Goal: Task Accomplishment & Management: Complete application form

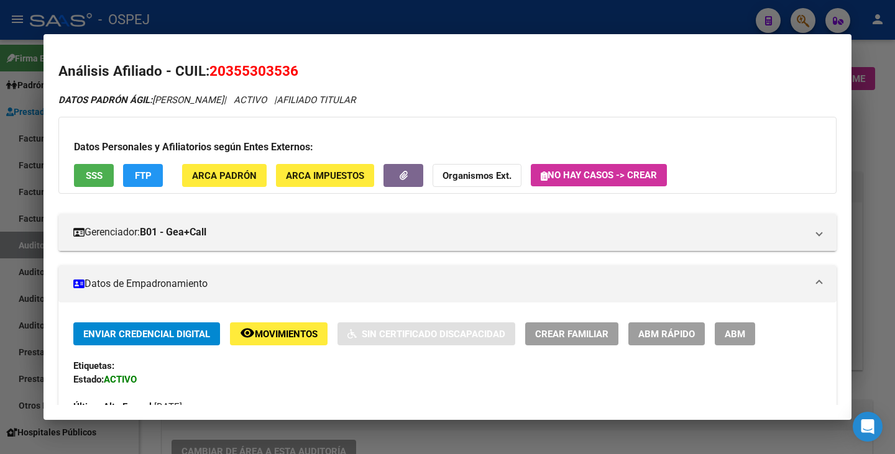
click at [0, 295] on div at bounding box center [447, 227] width 895 height 454
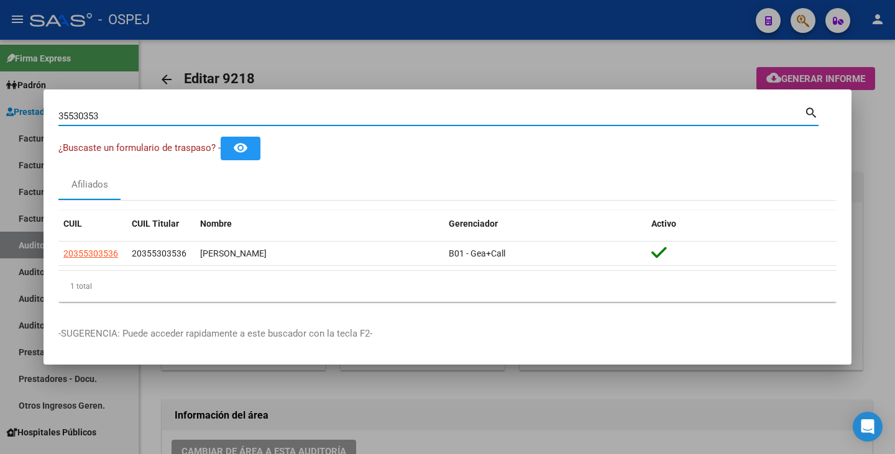
drag, startPoint x: 120, startPoint y: 117, endPoint x: 33, endPoint y: 113, distance: 87.1
click at [33, 113] on div "35530353 Buscar (apellido, dni, cuil, nro traspaso, cuit, obra social) search ¿…" at bounding box center [447, 227] width 895 height 454
paste input "32772971"
type input "32772971"
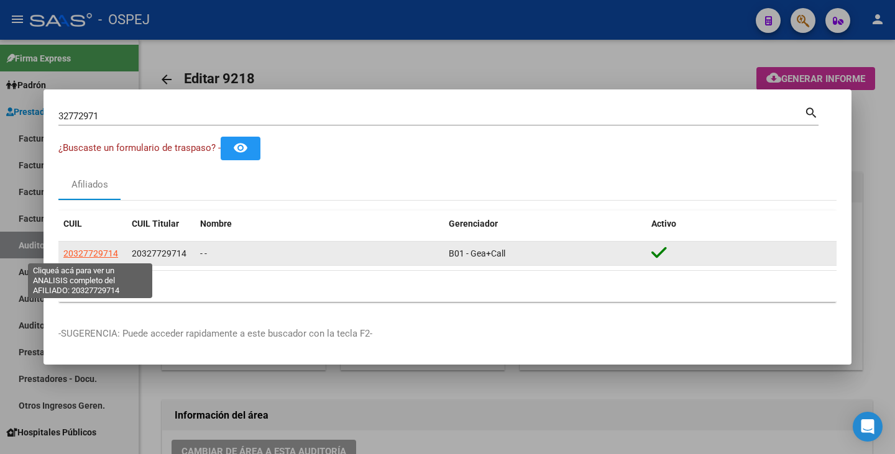
click at [93, 254] on span "20327729714" at bounding box center [90, 254] width 55 height 10
type textarea "20327729714"
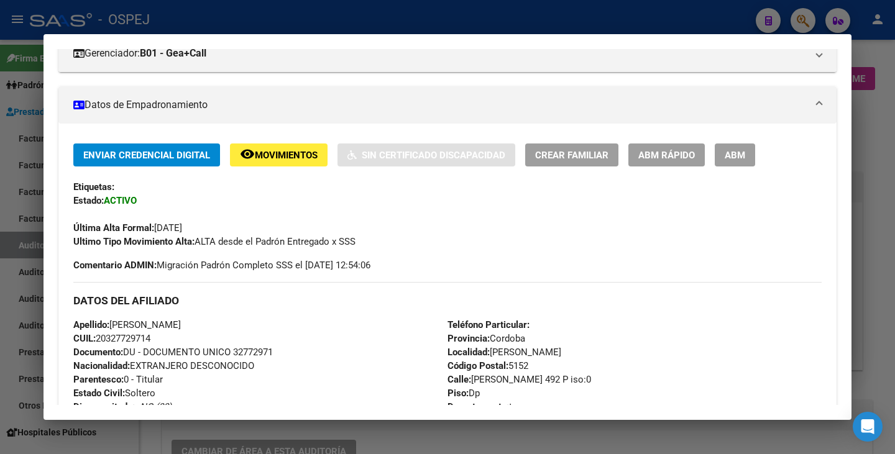
scroll to position [186, 0]
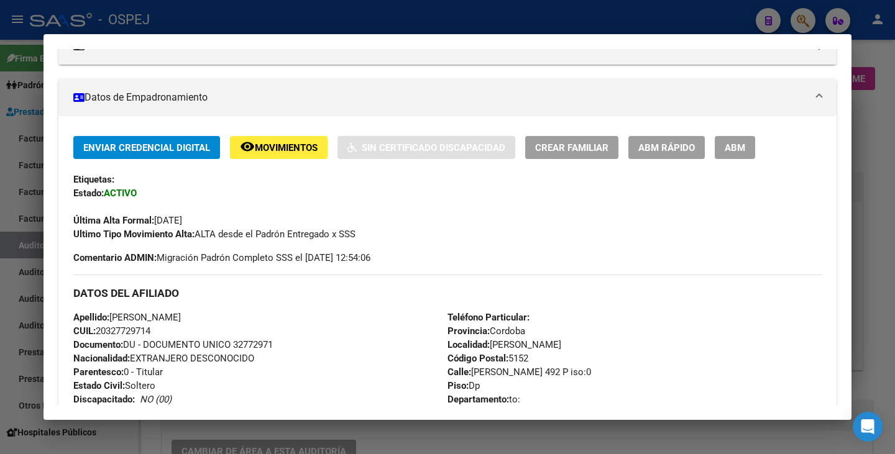
click at [668, 142] on span "ABM Rápido" at bounding box center [666, 147] width 57 height 11
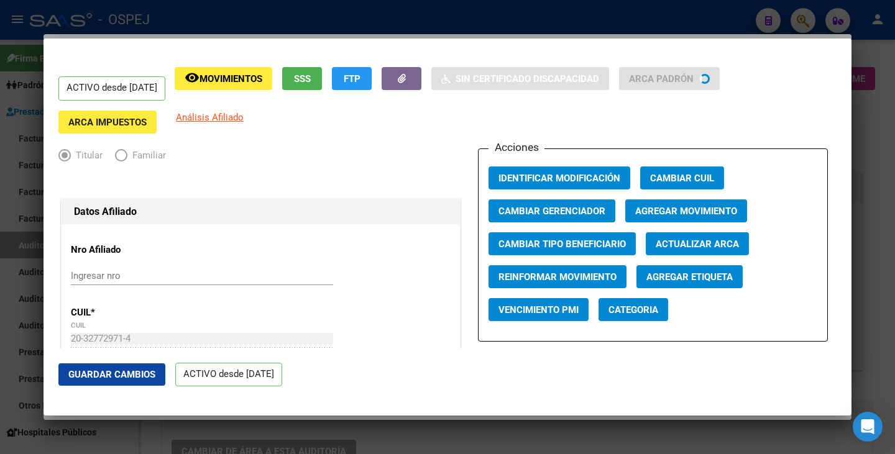
radio input "true"
type input "30-69848225-3"
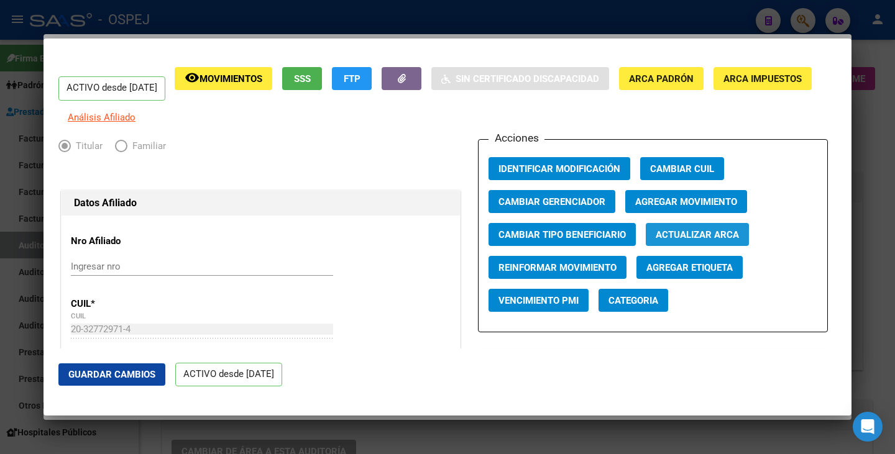
drag, startPoint x: 661, startPoint y: 247, endPoint x: 646, endPoint y: 242, distance: 15.7
click at [659, 240] on span "Actualizar ARCA" at bounding box center [697, 234] width 83 height 11
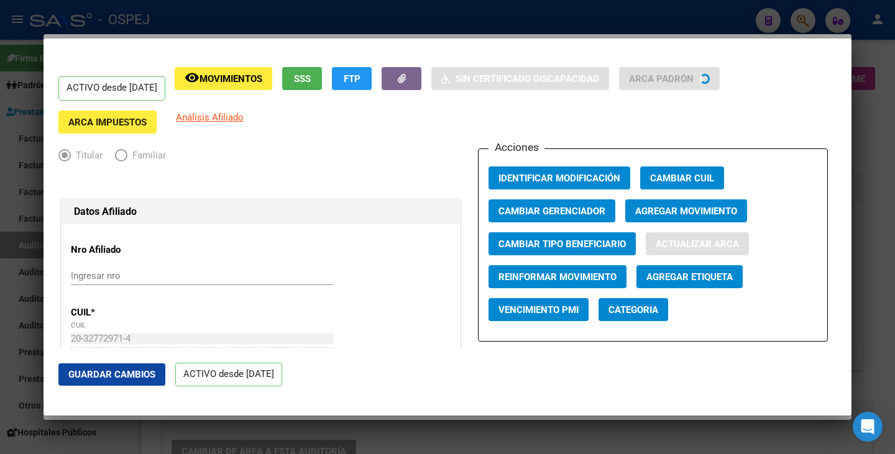
type input "MARQUEZ"
type input "BRUNO GERMAN"
type input "CORDOBA"
type input "5000"
type input "ENRIQUE LARRETA"
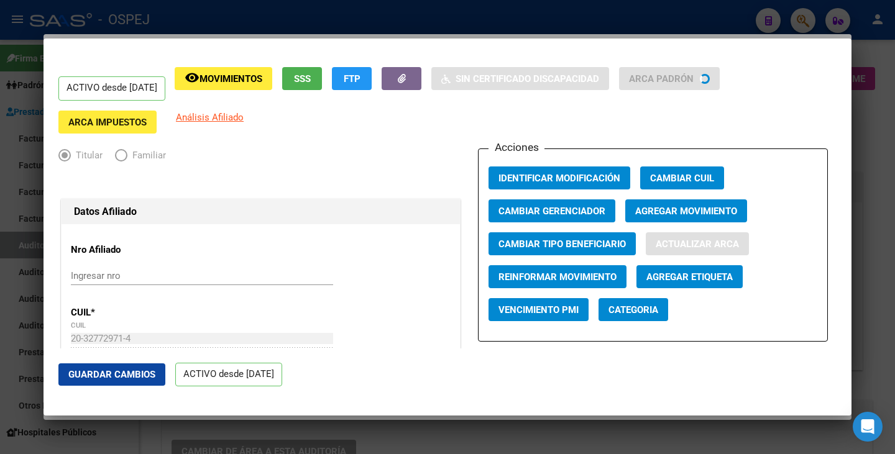
type input "356"
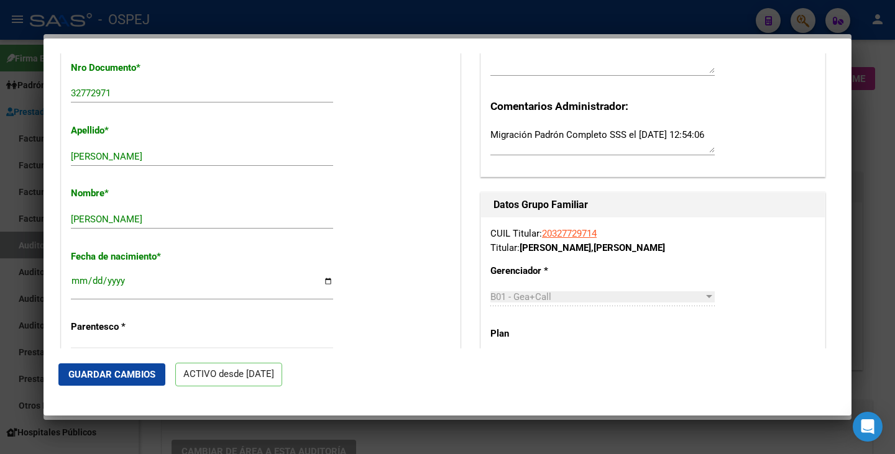
scroll to position [373, 0]
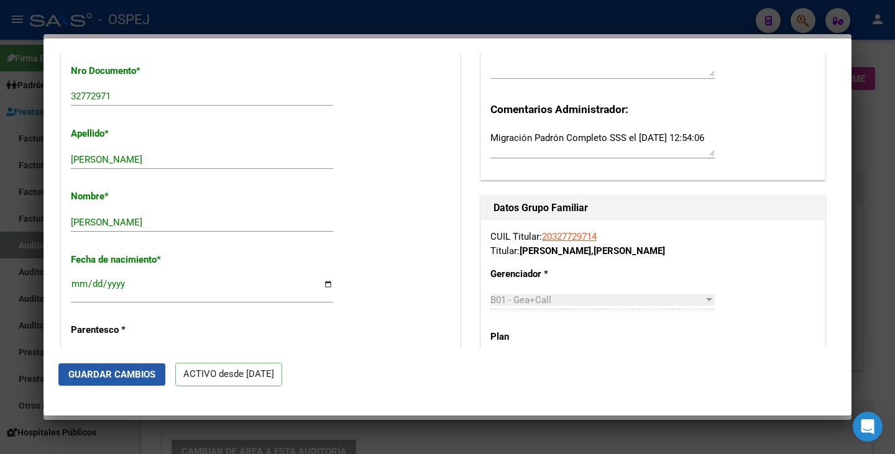
click at [68, 375] on span "Guardar Cambios" at bounding box center [111, 374] width 87 height 11
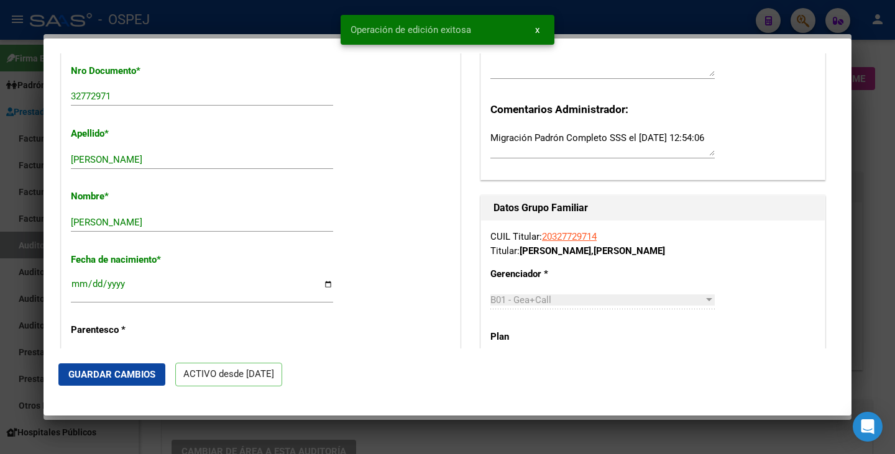
click at [10, 359] on div at bounding box center [447, 227] width 895 height 454
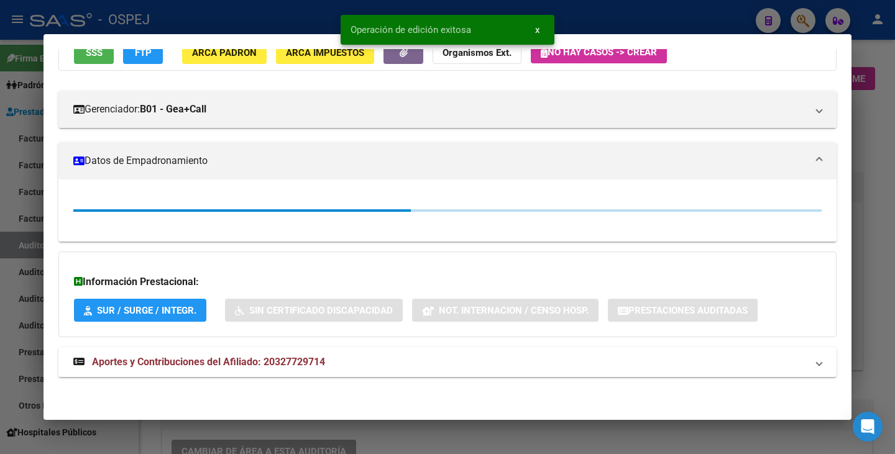
scroll to position [186, 0]
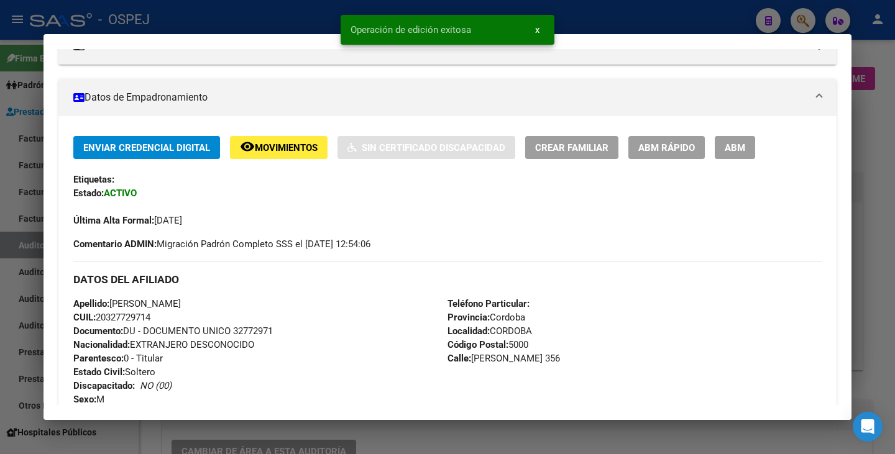
click at [10, 359] on div at bounding box center [447, 227] width 895 height 454
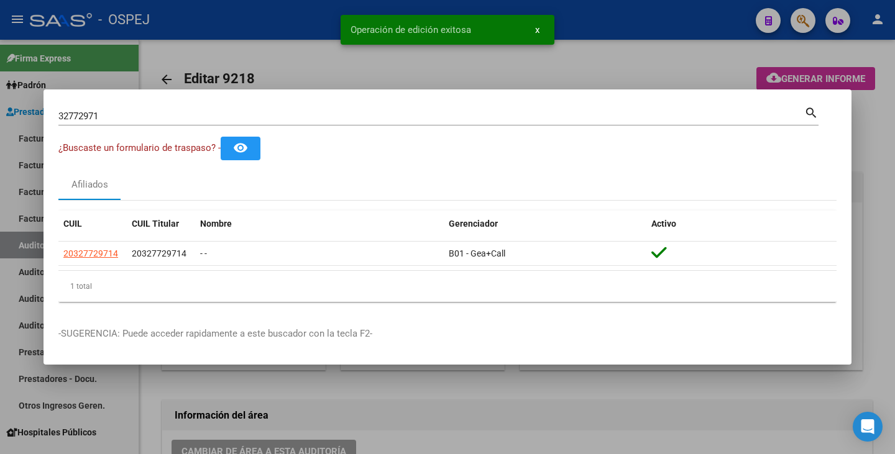
drag, startPoint x: 117, startPoint y: 116, endPoint x: 116, endPoint y: 109, distance: 7.7
click at [117, 113] on input "32772971" at bounding box center [431, 116] width 746 height 11
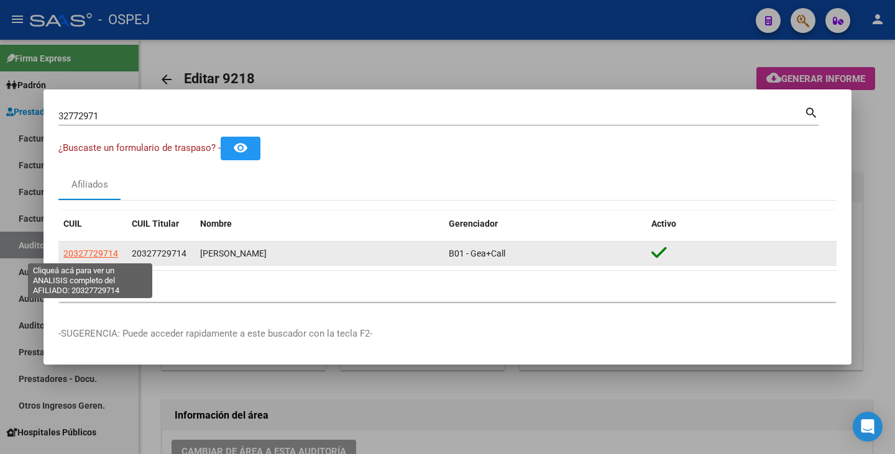
click at [86, 254] on span "20327729714" at bounding box center [90, 254] width 55 height 10
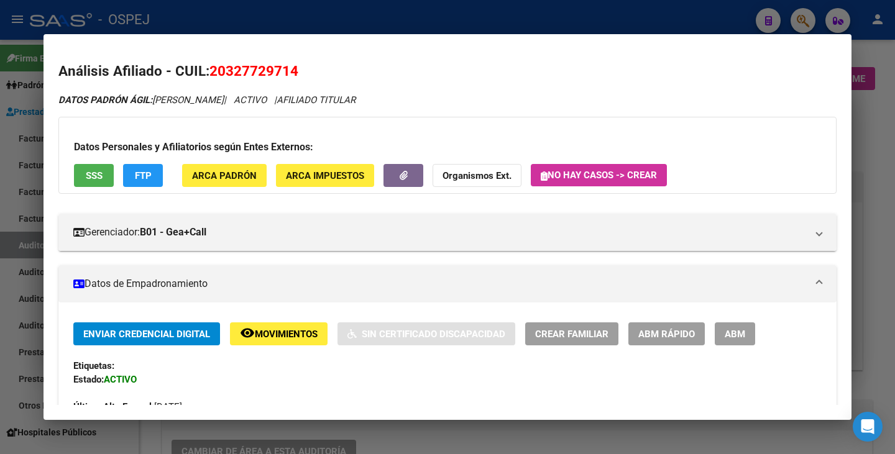
drag, startPoint x: 211, startPoint y: 71, endPoint x: 313, endPoint y: 60, distance: 103.1
click at [313, 60] on mat-dialog-content "Análisis Afiliado - CUIL: 20327729714 DATOS PADRÓN ÁGIL: MARQUEZ BRUNO GERMAN |…" at bounding box center [447, 227] width 808 height 356
copy span "20327729714"
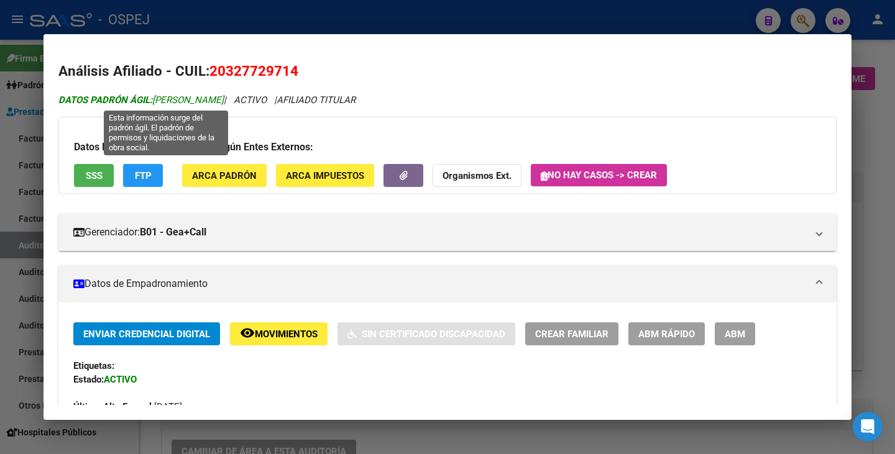
drag, startPoint x: 153, startPoint y: 99, endPoint x: 272, endPoint y: 98, distance: 118.7
click at [224, 98] on span "DATOS PADRÓN ÁGIL: MARQUEZ BRUNO GERMAN" at bounding box center [140, 99] width 165 height 11
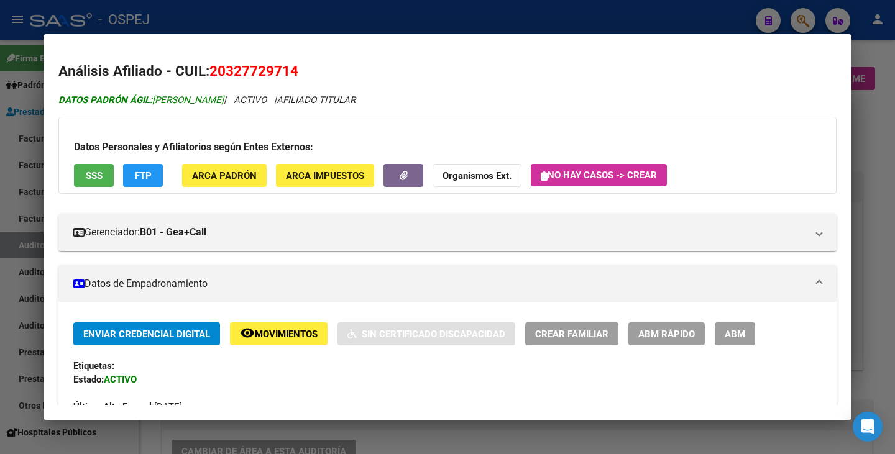
copy span "MARQUEZ BRUNO GERMAN"
drag, startPoint x: 0, startPoint y: 344, endPoint x: 10, endPoint y: 319, distance: 26.2
click at [0, 343] on div at bounding box center [447, 227] width 895 height 454
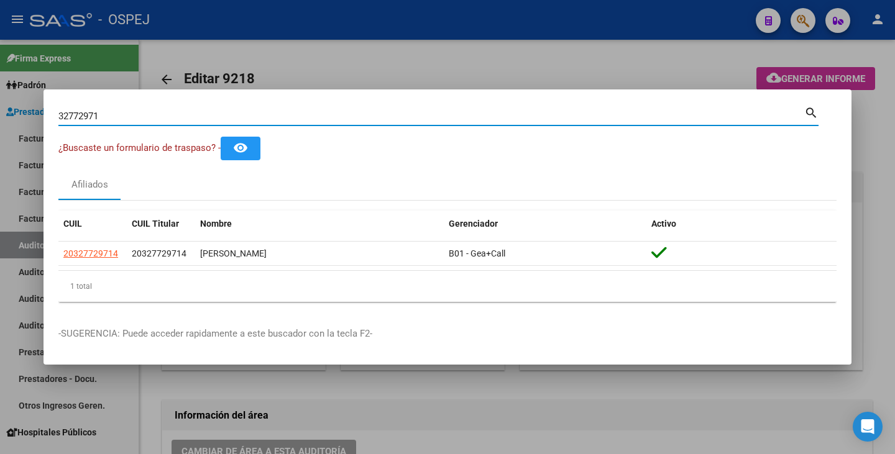
drag, startPoint x: 104, startPoint y: 119, endPoint x: 12, endPoint y: 116, distance: 92.0
click at [12, 116] on div "32772971 Buscar (apellido, dni, cuil, nro traspaso, cuit, obra social) search ¿…" at bounding box center [447, 227] width 895 height 454
paste input "36144679"
type input "36144679"
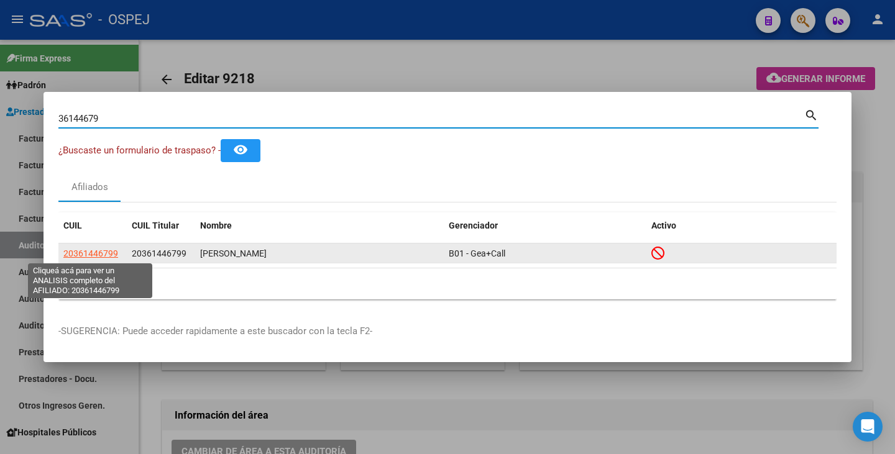
click at [97, 256] on span "20361446799" at bounding box center [90, 254] width 55 height 10
type textarea "20361446799"
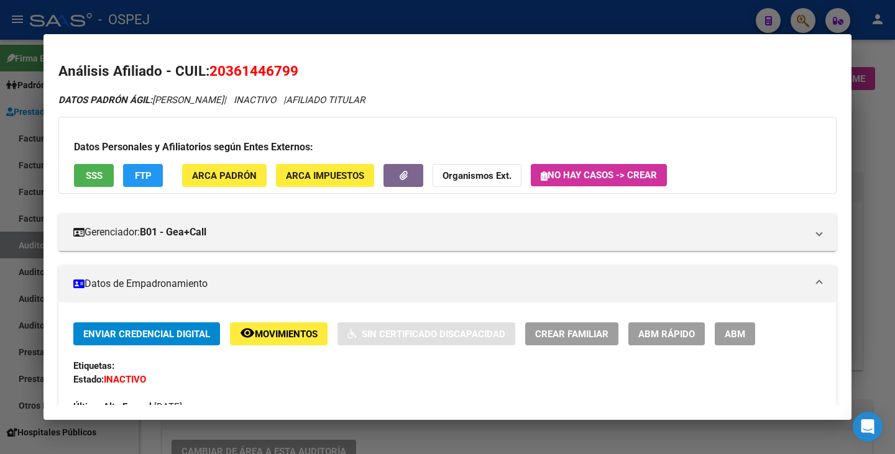
drag, startPoint x: 211, startPoint y: 66, endPoint x: 306, endPoint y: 57, distance: 95.5
click at [306, 57] on mat-dialog-content "Análisis Afiliado - CUIL: 20361446799 DATOS PADRÓN ÁGIL: DOMENECH LUCAS DAVID |…" at bounding box center [447, 227] width 808 height 356
copy span "20361446799"
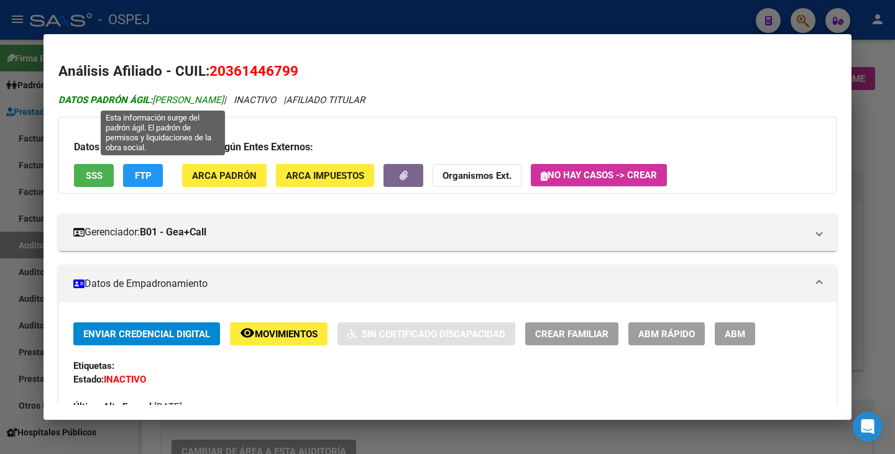
drag, startPoint x: 160, startPoint y: 99, endPoint x: 176, endPoint y: 98, distance: 16.8
click at [176, 98] on span "DATOS PADRÓN ÁGIL: DOMENECH LUCAS DAVID" at bounding box center [140, 99] width 165 height 11
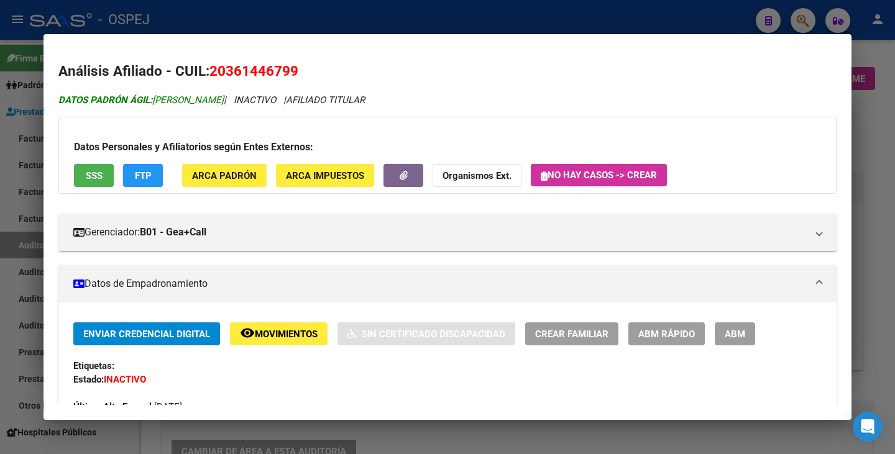
drag, startPoint x: 157, startPoint y: 103, endPoint x: 263, endPoint y: 103, distance: 106.9
click at [224, 103] on span "DATOS PADRÓN ÁGIL: DOMENECH LUCAS DAVID" at bounding box center [140, 99] width 165 height 11
copy span "DOMENECH LUCAS DAVID"
click at [0, 181] on div at bounding box center [447, 227] width 895 height 454
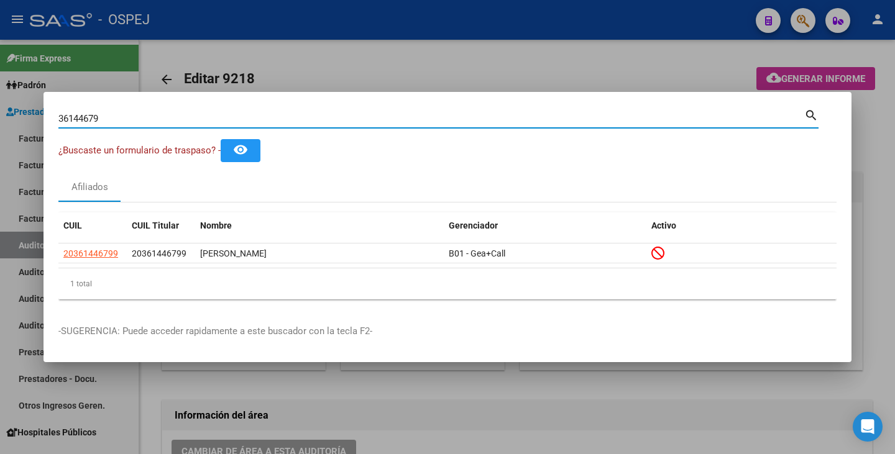
drag, startPoint x: 116, startPoint y: 113, endPoint x: 0, endPoint y: 111, distance: 115.6
click at [0, 111] on div "36144679 Buscar (apellido, dni, cuil, nro traspaso, cuit, obra social) search ¿…" at bounding box center [447, 227] width 895 height 454
paste input "27655904"
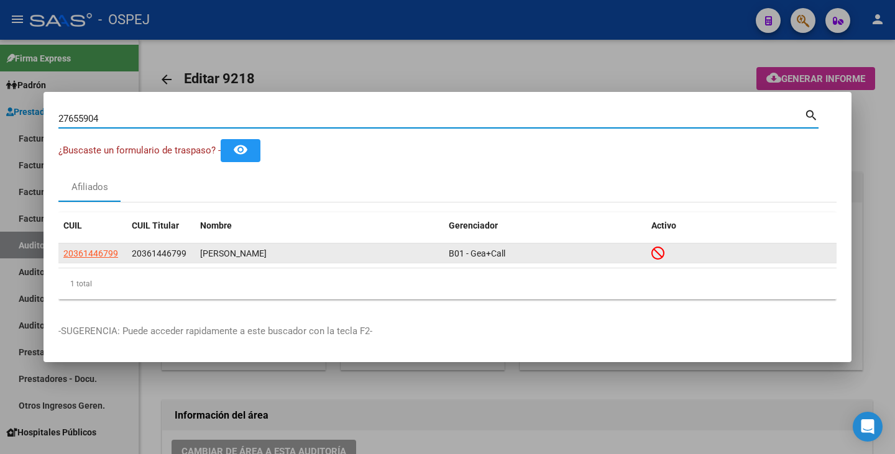
type input "27655904"
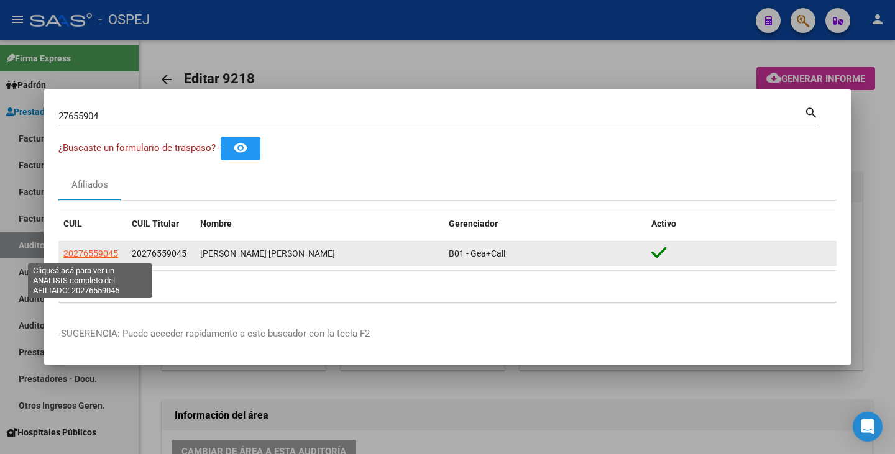
click at [73, 254] on span "20276559045" at bounding box center [90, 254] width 55 height 10
type textarea "20276559045"
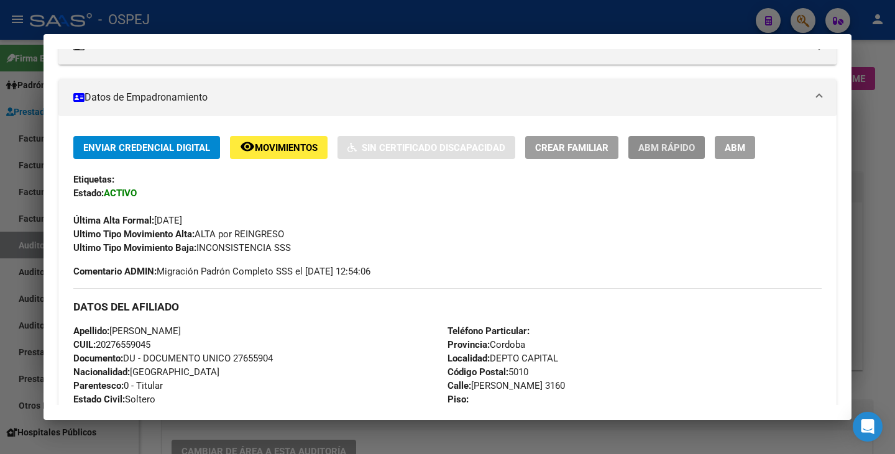
click at [675, 148] on span "ABM Rápido" at bounding box center [666, 147] width 57 height 11
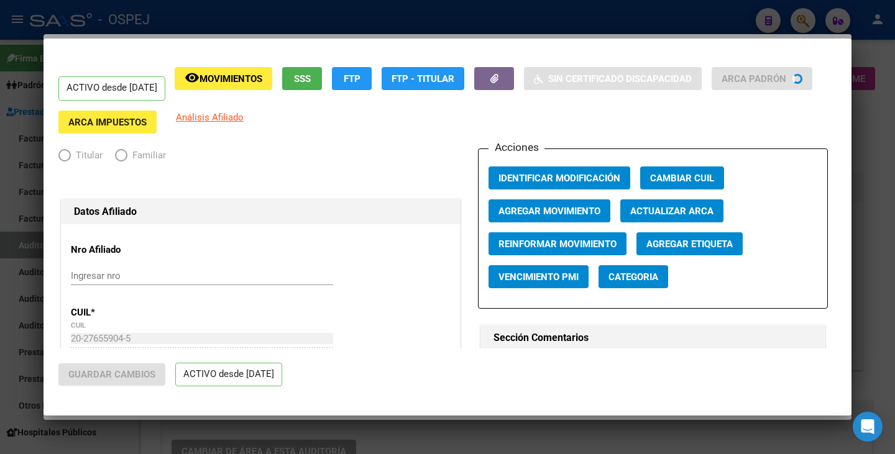
radio input "true"
type input "33-62830272-9"
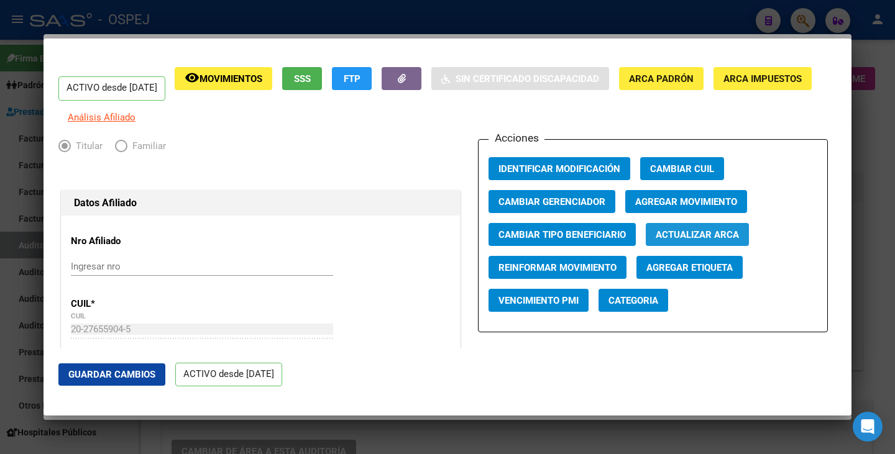
click at [683, 240] on span "Actualizar ARCA" at bounding box center [697, 234] width 83 height 11
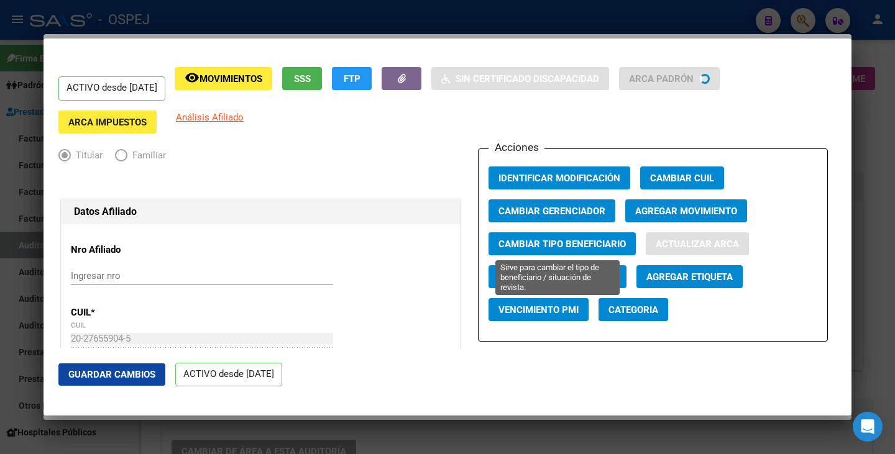
type input "GUTIERREZ"
type input "ALEJANDRO DAVID"
type input "1979-11-05"
type input "BARRIO LOS PLATANOS"
type input "LOPES BUCHARDO"
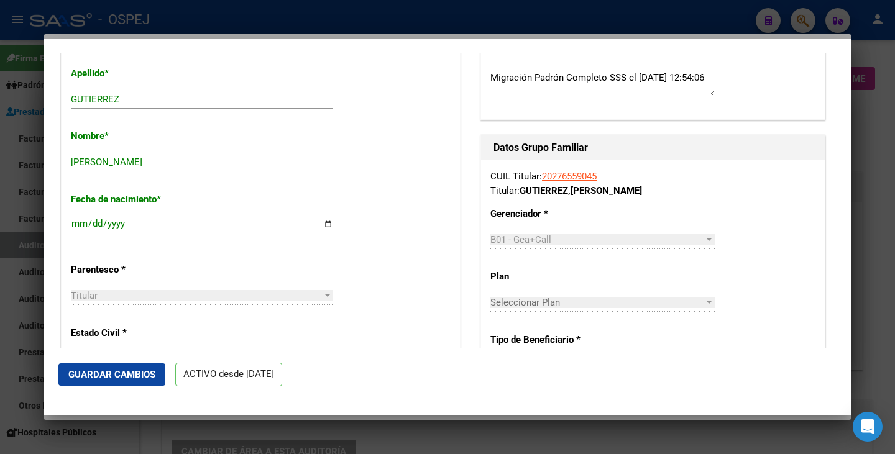
scroll to position [435, 0]
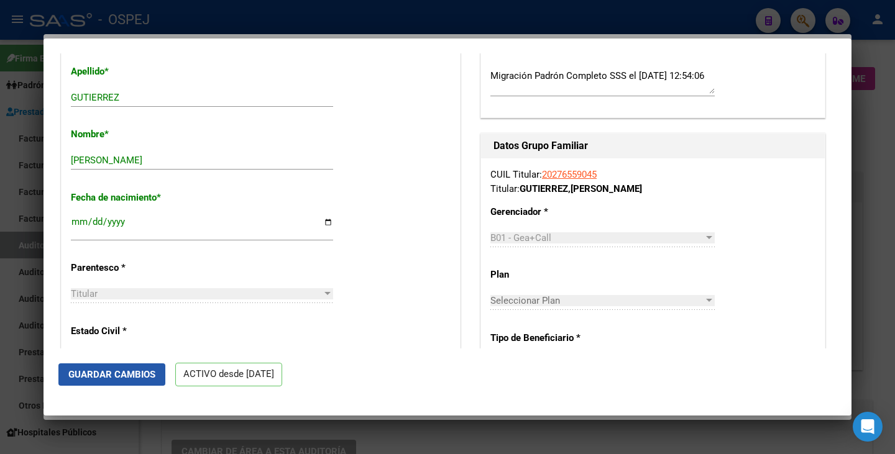
click at [128, 380] on span "Guardar Cambios" at bounding box center [111, 374] width 87 height 11
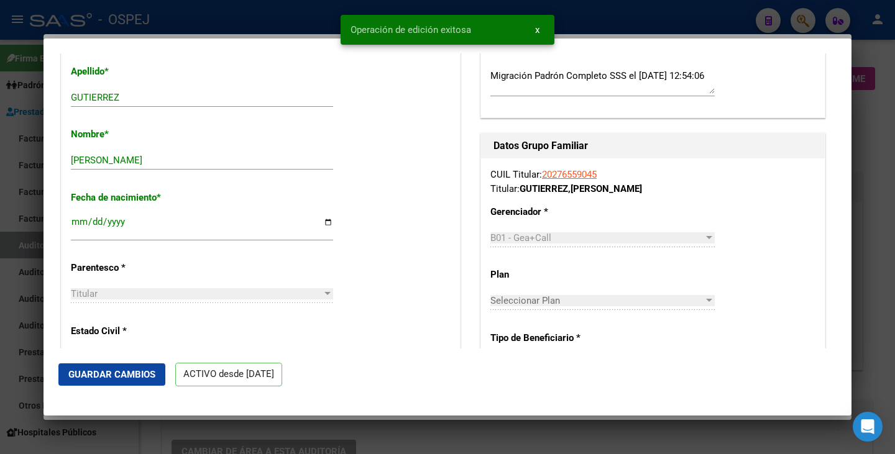
click at [5, 341] on div at bounding box center [447, 227] width 895 height 454
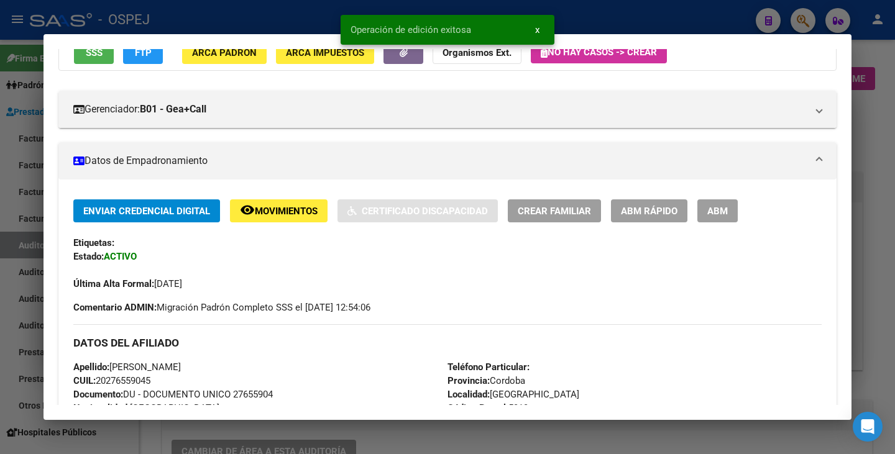
scroll to position [186, 0]
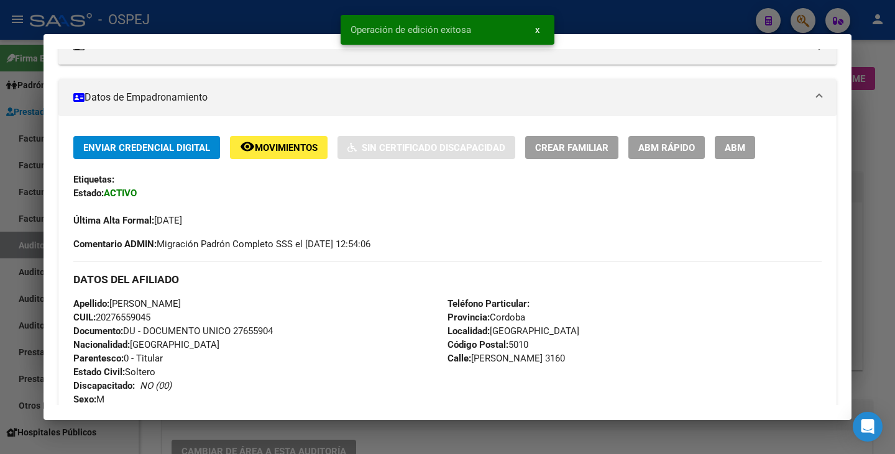
click at [8, 337] on div at bounding box center [447, 227] width 895 height 454
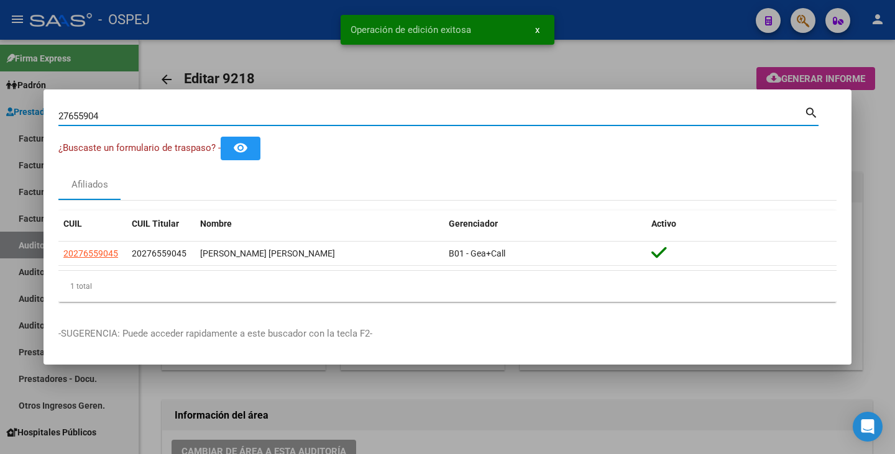
click at [118, 119] on input "27655904" at bounding box center [431, 116] width 746 height 11
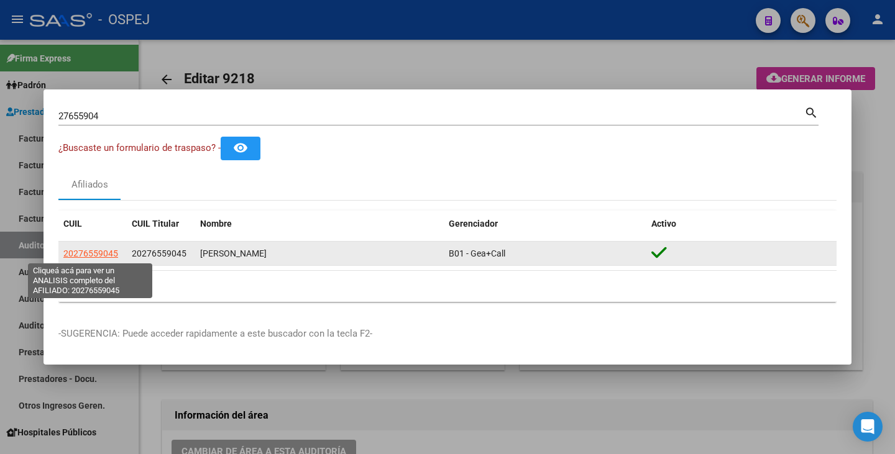
click at [75, 254] on span "20276559045" at bounding box center [90, 254] width 55 height 10
copy span "2"
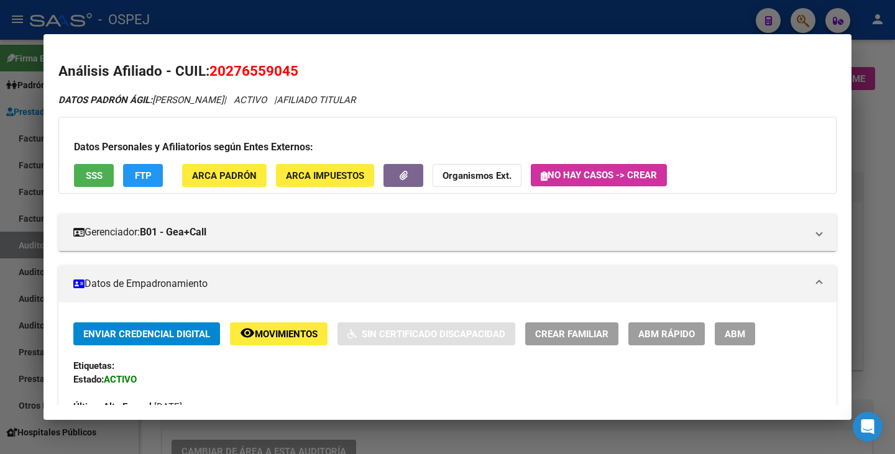
drag, startPoint x: 211, startPoint y: 71, endPoint x: 301, endPoint y: 62, distance: 90.6
click at [301, 62] on h2 "Análisis Afiliado - CUIL: 20276559045" at bounding box center [447, 71] width 778 height 21
copy span "20276559045"
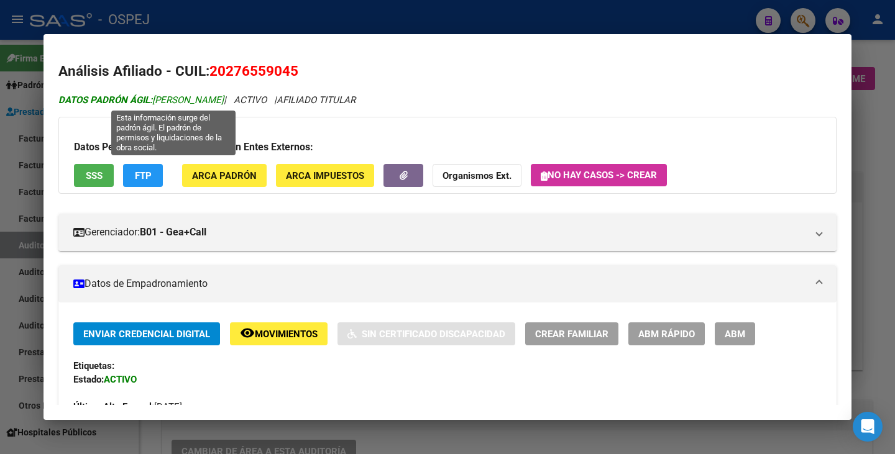
drag, startPoint x: 157, startPoint y: 101, endPoint x: 286, endPoint y: 100, distance: 129.2
click at [224, 100] on span "DATOS PADRÓN ÁGIL: GUTIERREZ ALEJANDRO DAVID" at bounding box center [140, 99] width 165 height 11
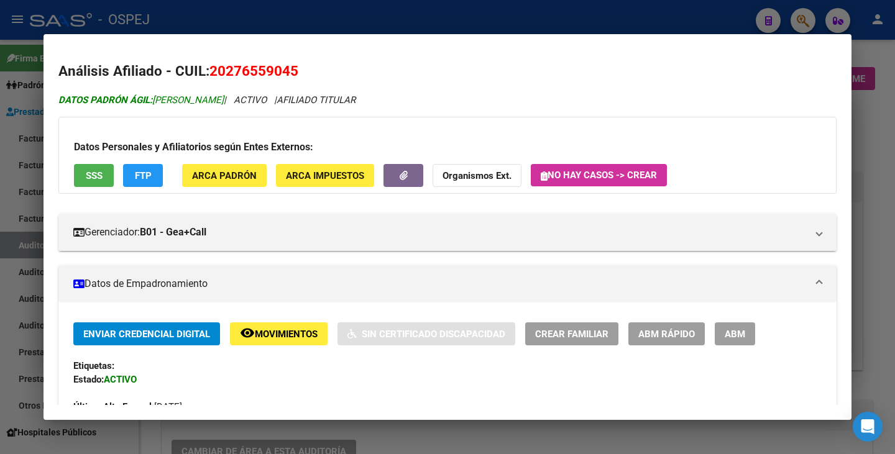
copy span "GUTIERREZ ALEJANDRO DAVID"
drag, startPoint x: 14, startPoint y: 180, endPoint x: 19, endPoint y: 170, distance: 11.1
click at [16, 175] on div at bounding box center [447, 227] width 895 height 454
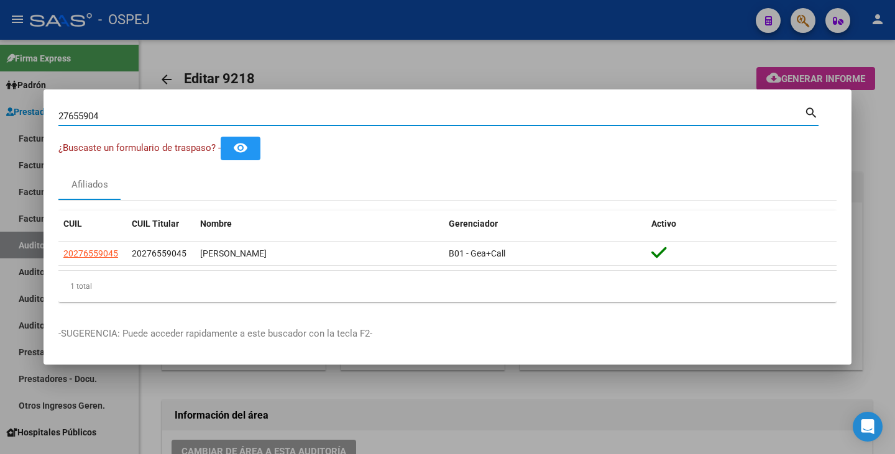
drag, startPoint x: 138, startPoint y: 117, endPoint x: 0, endPoint y: 109, distance: 138.1
click at [0, 109] on div "27655904 Buscar (apellido, dni, cuil, nro traspaso, cuit, obra social) search ¿…" at bounding box center [447, 227] width 895 height 454
paste input "26612354"
type input "26612354"
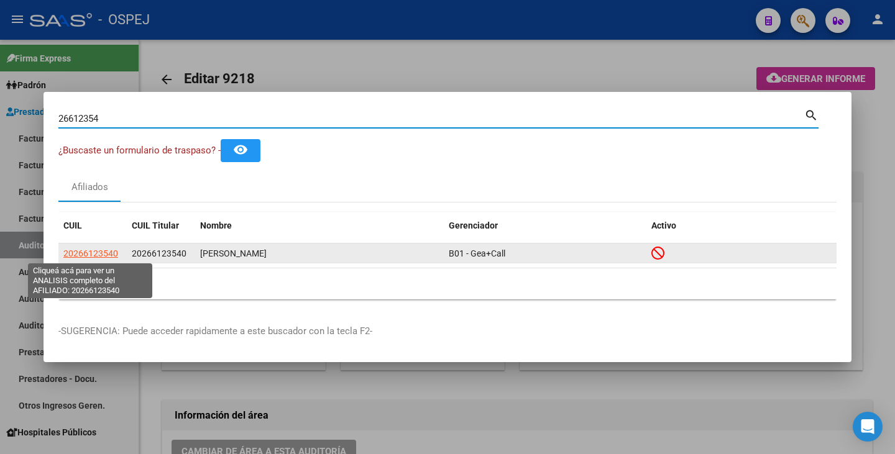
click at [94, 252] on span "20266123540" at bounding box center [90, 254] width 55 height 10
type textarea "20266123540"
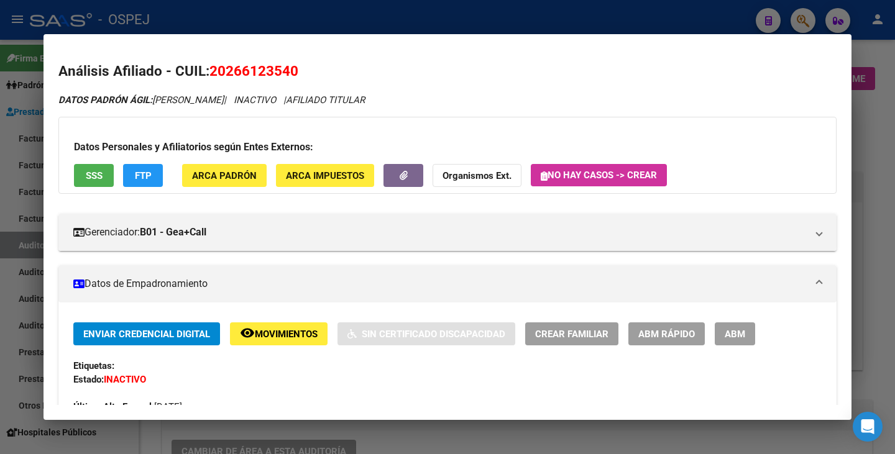
drag, startPoint x: 212, startPoint y: 71, endPoint x: 298, endPoint y: 62, distance: 86.2
click at [298, 63] on span "20266123540" at bounding box center [253, 71] width 89 height 16
copy span "20266123540"
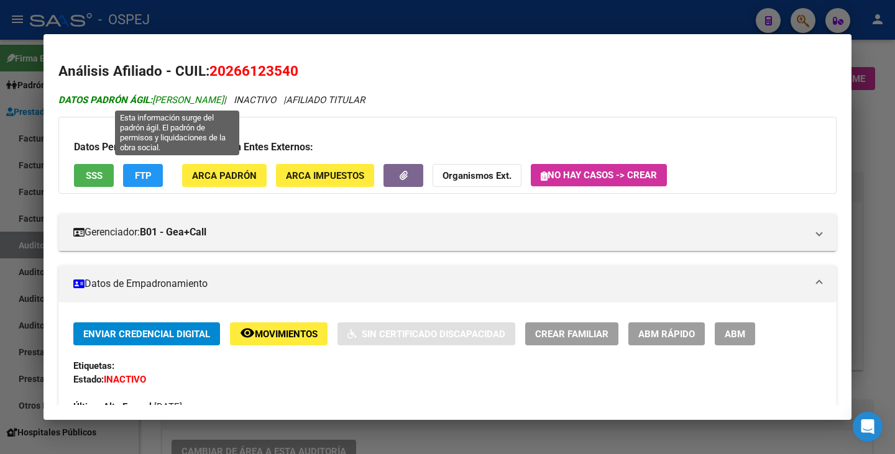
drag, startPoint x: 157, startPoint y: 101, endPoint x: 293, endPoint y: 103, distance: 136.1
click at [224, 103] on span "DATOS PADRÓN ÁGIL: MANSILLA GABRIEL ALEJANDRO" at bounding box center [140, 99] width 165 height 11
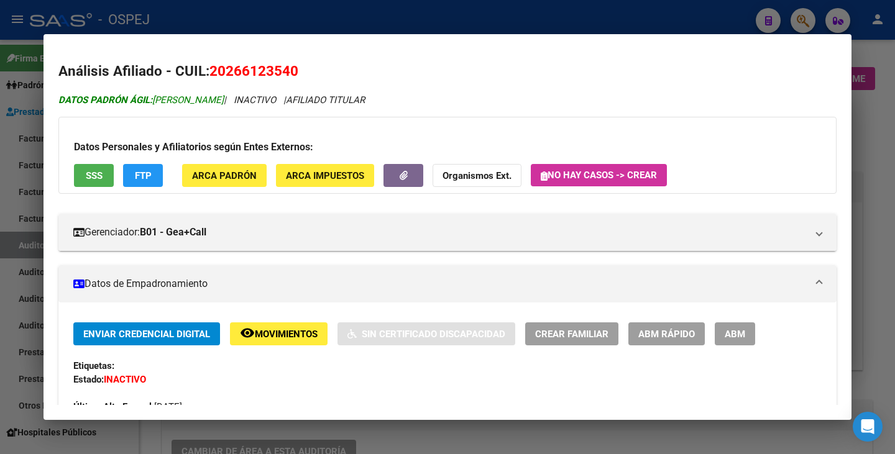
copy span "MANSILLA GABRIEL ALEJANDRO"
click at [0, 222] on div at bounding box center [447, 227] width 895 height 454
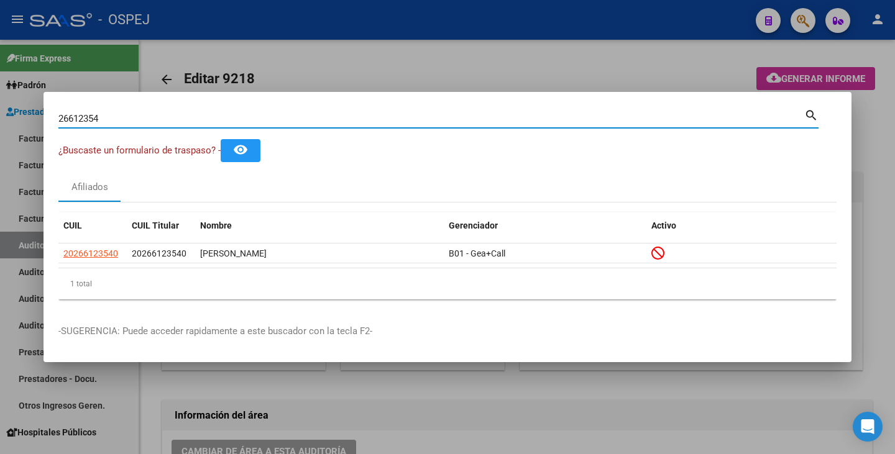
drag, startPoint x: 119, startPoint y: 120, endPoint x: 15, endPoint y: 117, distance: 103.8
click at [15, 117] on div "26612354 Buscar (apellido, dni, cuil, nro traspaso, cuit, obra social) search ¿…" at bounding box center [447, 227] width 895 height 454
paste input "38178905"
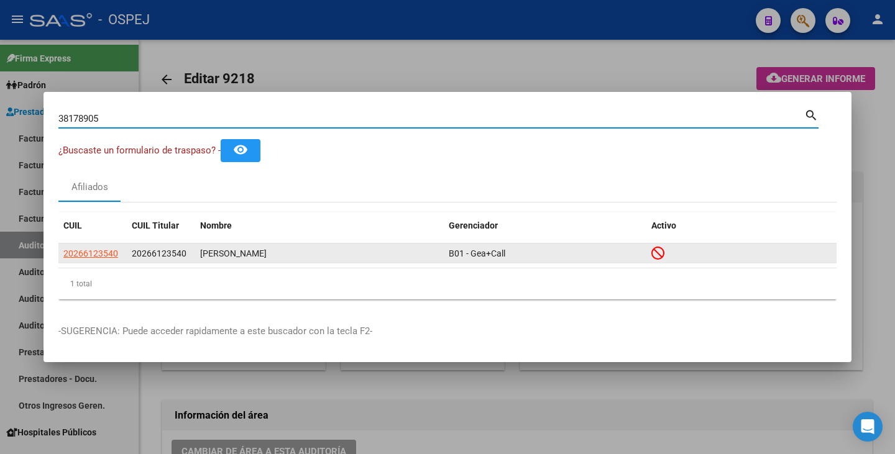
type input "38178905"
click at [93, 250] on span "20381789056" at bounding box center [90, 254] width 55 height 10
type textarea "20381789056"
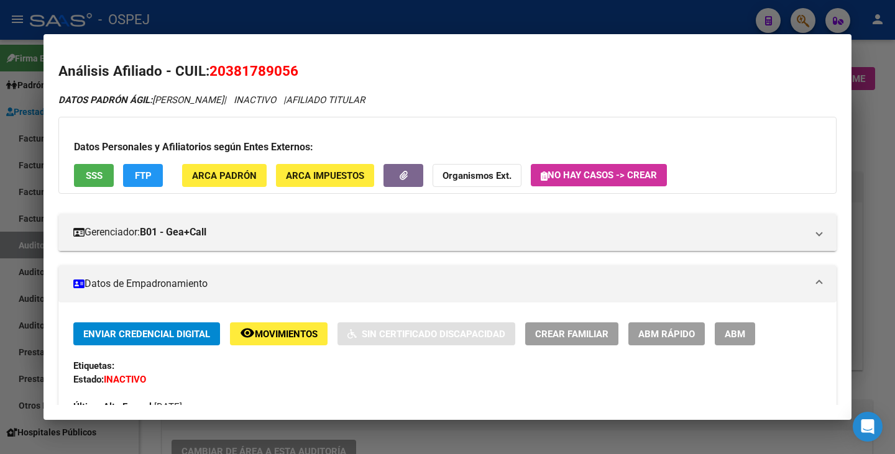
drag, startPoint x: 211, startPoint y: 68, endPoint x: 314, endPoint y: 68, distance: 103.8
click at [387, 66] on h2 "Análisis Afiliado - CUIL: 20381789056" at bounding box center [447, 71] width 778 height 21
copy span "20381789056"
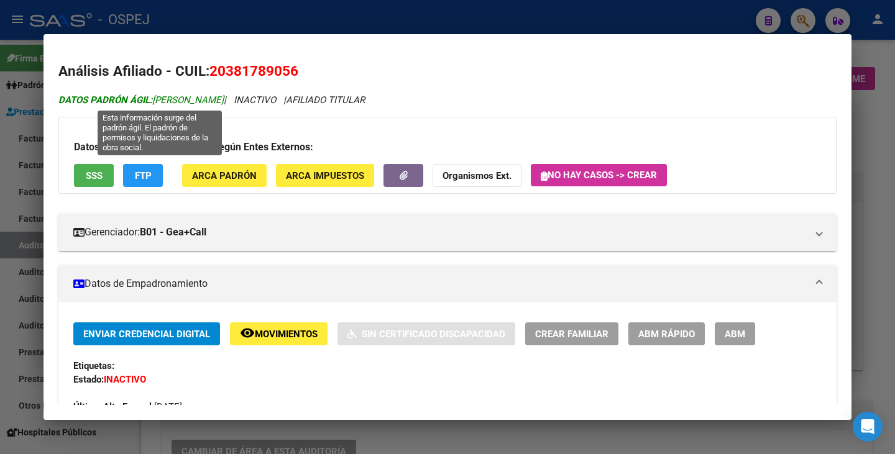
drag, startPoint x: 157, startPoint y: 99, endPoint x: 259, endPoint y: 97, distance: 102.5
click at [224, 97] on span "DATOS PADRÓN ÁGIL: PIÑA GASTON FEDERICO" at bounding box center [140, 99] width 165 height 11
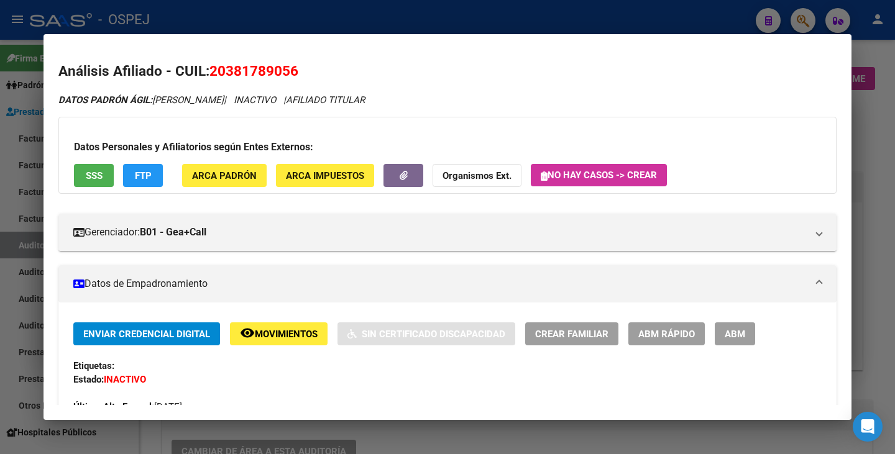
click at [1, 160] on div at bounding box center [447, 227] width 895 height 454
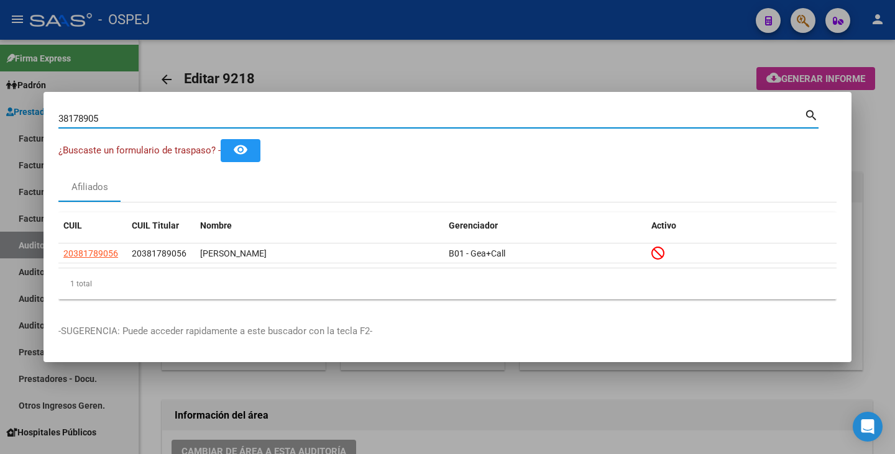
drag, startPoint x: 120, startPoint y: 118, endPoint x: 0, endPoint y: 117, distance: 119.9
click at [0, 117] on div "38178905 Buscar (apellido, dni, cuil, nro traspaso, cuit, obra social) search ¿…" at bounding box center [447, 227] width 895 height 454
paste input "43411968"
type input "43411968"
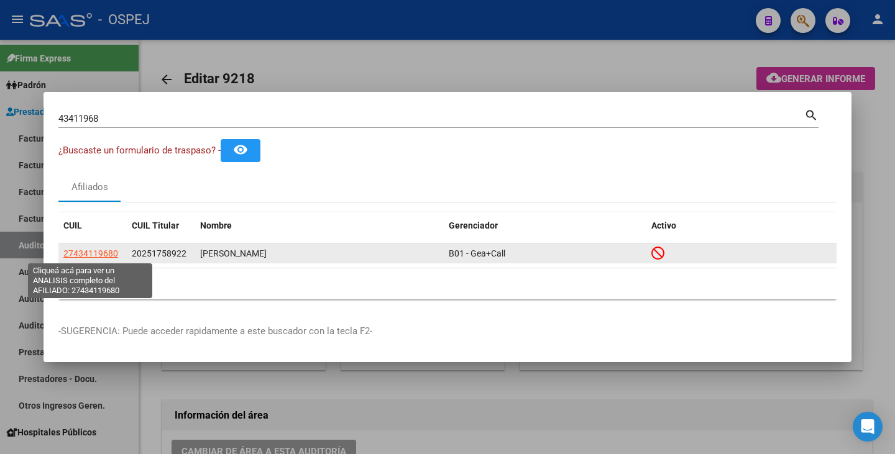
click at [89, 252] on span "27434119680" at bounding box center [90, 254] width 55 height 10
type textarea "27434119680"
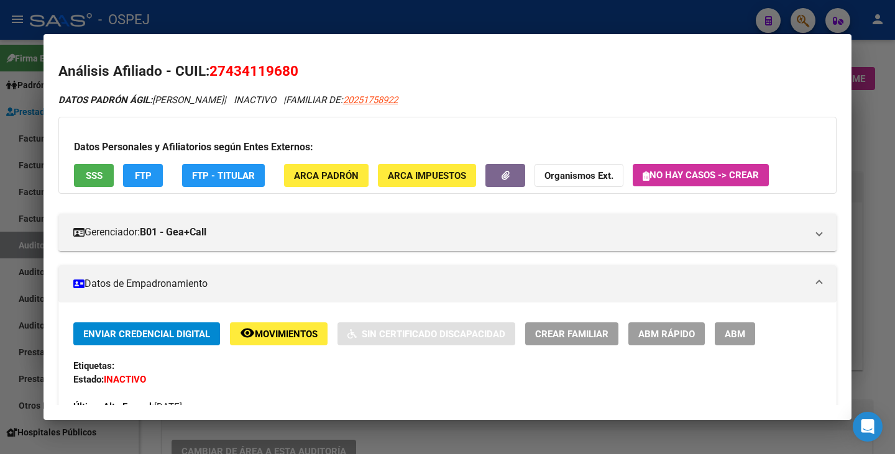
drag, startPoint x: 213, startPoint y: 68, endPoint x: 296, endPoint y: 73, distance: 84.0
click at [296, 73] on span "27434119680" at bounding box center [253, 71] width 89 height 16
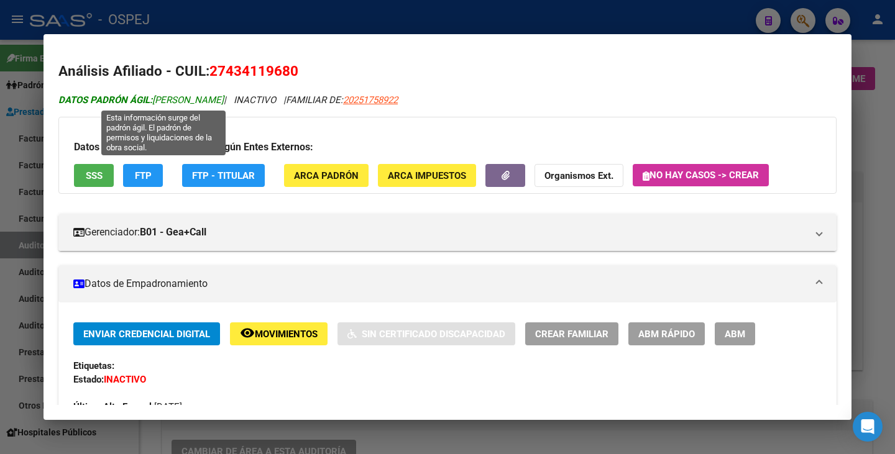
drag, startPoint x: 155, startPoint y: 101, endPoint x: 267, endPoint y: 94, distance: 112.1
click at [224, 94] on span "DATOS PADRÓN ÁGIL: SILVA CANDELA MARYSOL" at bounding box center [140, 99] width 165 height 11
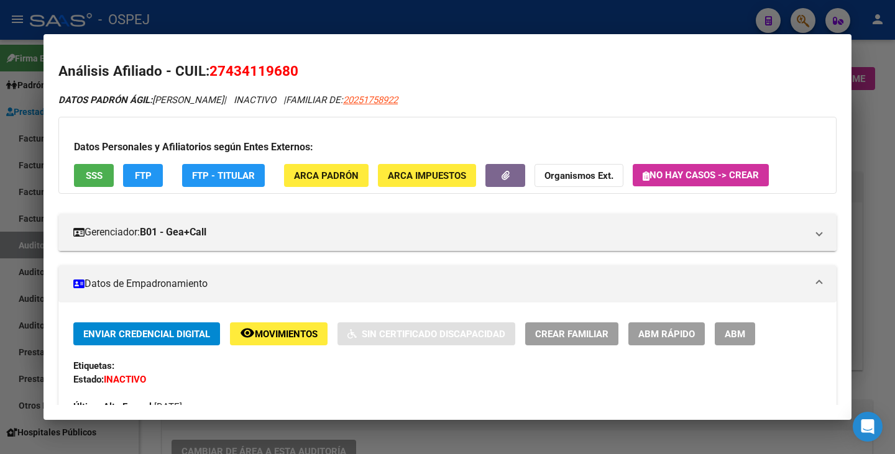
click at [0, 171] on div at bounding box center [447, 227] width 895 height 454
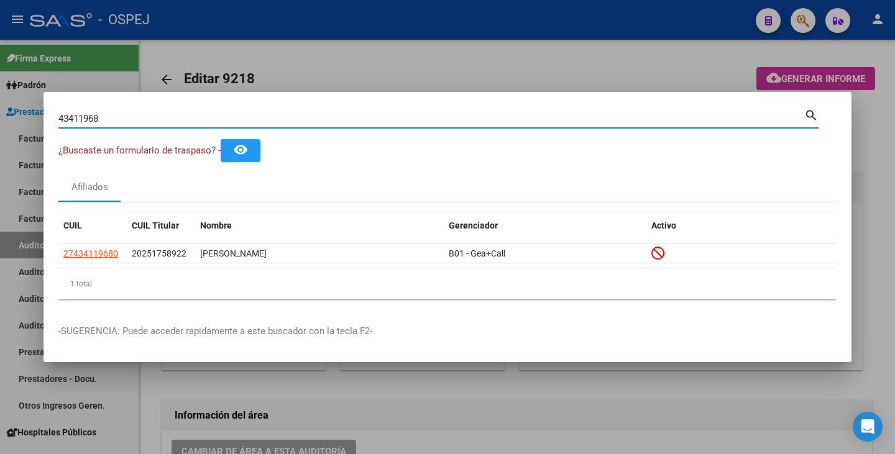
drag, startPoint x: 98, startPoint y: 116, endPoint x: 1, endPoint y: 97, distance: 98.7
click at [1, 97] on div "43411968 Buscar (apellido, dni, cuil, nro traspaso, cuit, obra social) search ¿…" at bounding box center [447, 227] width 895 height 454
paste input "27655904"
type input "27655904"
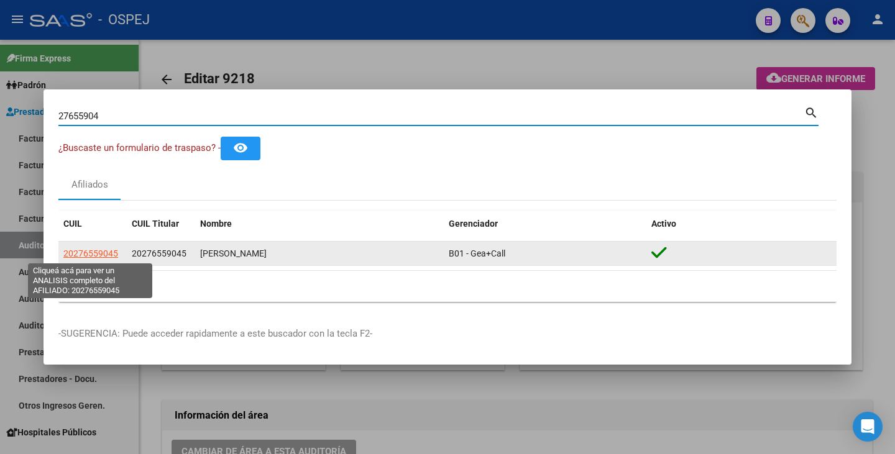
click at [75, 249] on span "20276559045" at bounding box center [90, 254] width 55 height 10
type textarea "20276559045"
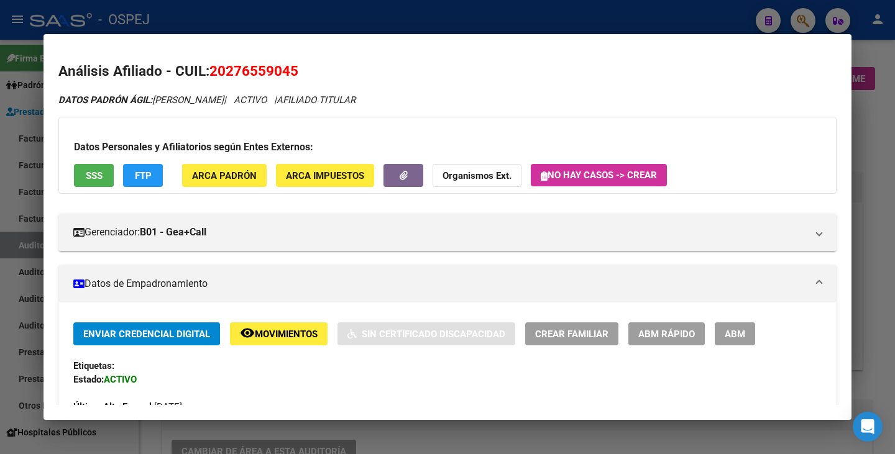
drag, startPoint x: 213, startPoint y: 71, endPoint x: 296, endPoint y: 63, distance: 84.3
click at [296, 63] on span "20276559045" at bounding box center [253, 71] width 89 height 16
drag, startPoint x: 157, startPoint y: 96, endPoint x: 286, endPoint y: 98, distance: 129.3
click at [288, 98] on icon "DATOS PADRÓN ÁGIL: GUTIERREZ ALEJANDRO DAVID | ACTIVO | AFILIADO TITULAR" at bounding box center [206, 99] width 297 height 11
drag, startPoint x: 34, startPoint y: 208, endPoint x: 70, endPoint y: 181, distance: 44.9
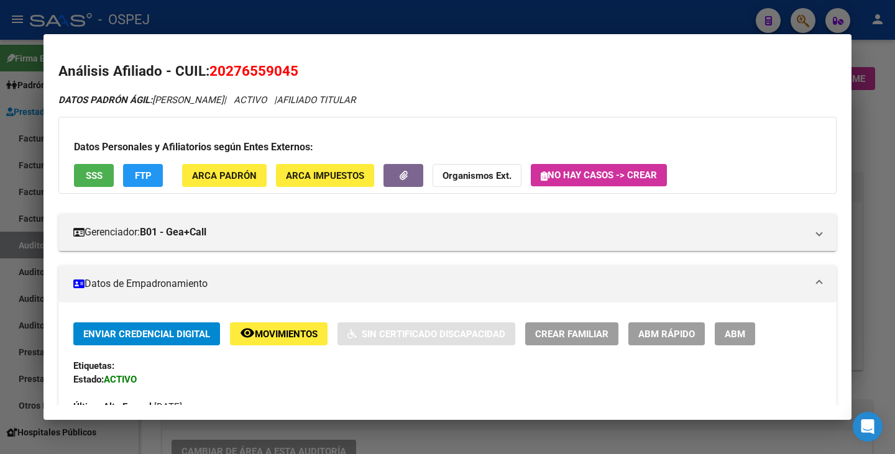
click at [32, 207] on div at bounding box center [447, 227] width 895 height 454
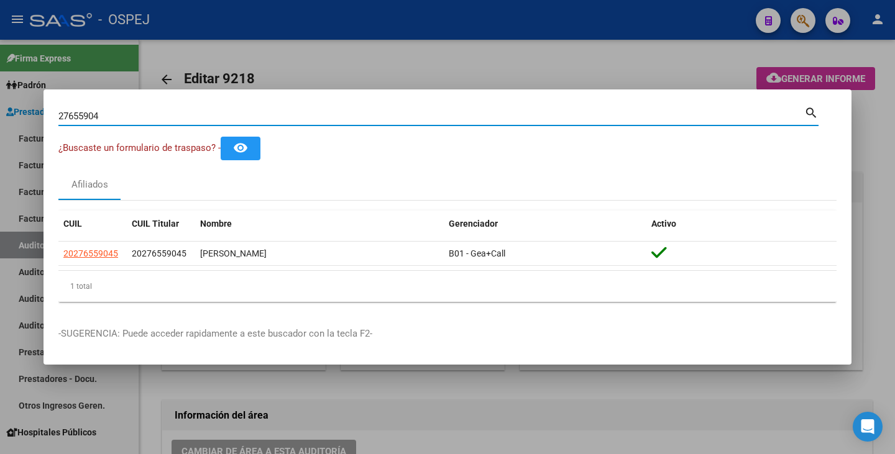
drag, startPoint x: 113, startPoint y: 111, endPoint x: 0, endPoint y: 94, distance: 114.4
click at [0, 94] on div "27655904 Buscar (apellido, dni, cuil, nro traspaso, cuit, obra social) search ¿…" at bounding box center [447, 227] width 895 height 454
paste input "35530353"
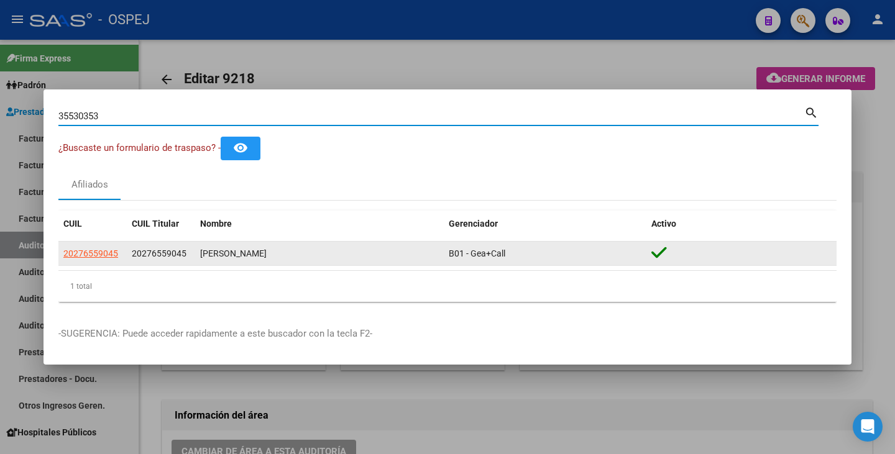
type input "35530353"
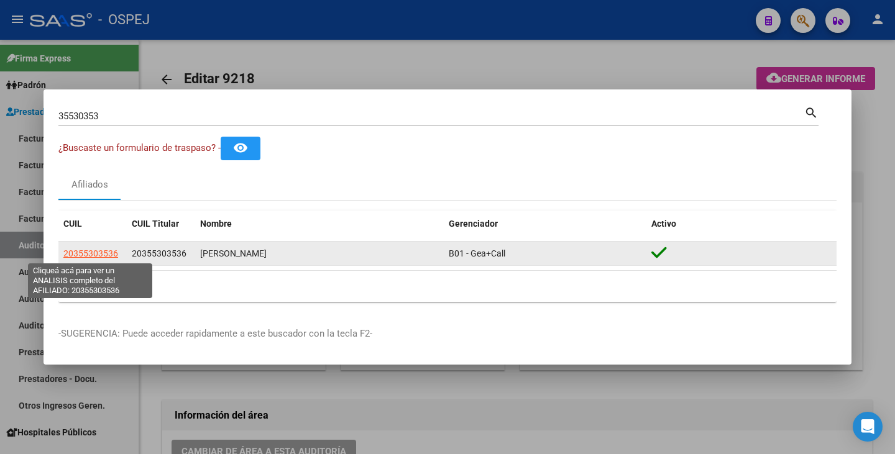
click at [104, 254] on span "20355303536" at bounding box center [90, 254] width 55 height 10
type textarea "20355303536"
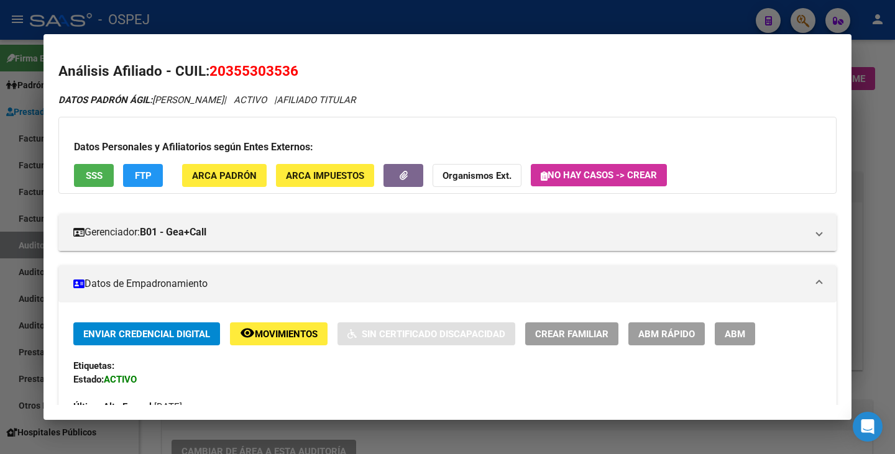
drag, startPoint x: 213, startPoint y: 67, endPoint x: 308, endPoint y: 74, distance: 95.9
click at [308, 74] on h2 "Análisis Afiliado - CUIL: 20355303536" at bounding box center [447, 71] width 778 height 21
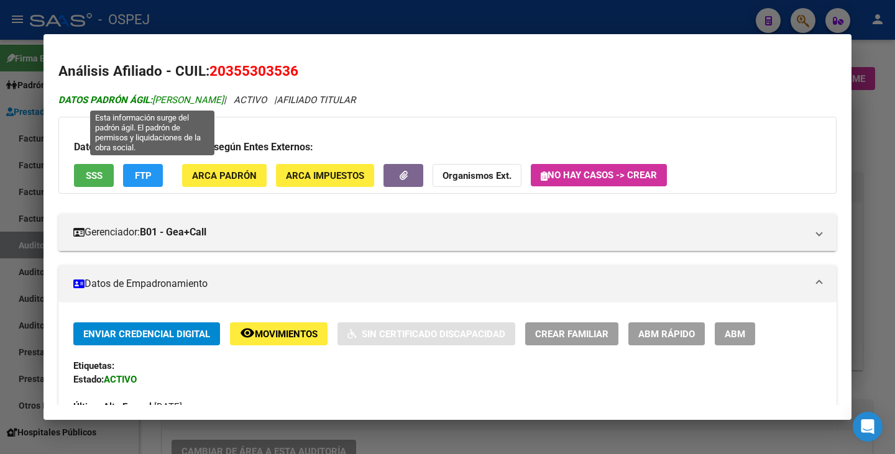
drag, startPoint x: 157, startPoint y: 101, endPoint x: 239, endPoint y: 99, distance: 82.0
click at [224, 99] on span "DATOS PADRÓN ÁGIL: FERREYRA GONZALO" at bounding box center [140, 99] width 165 height 11
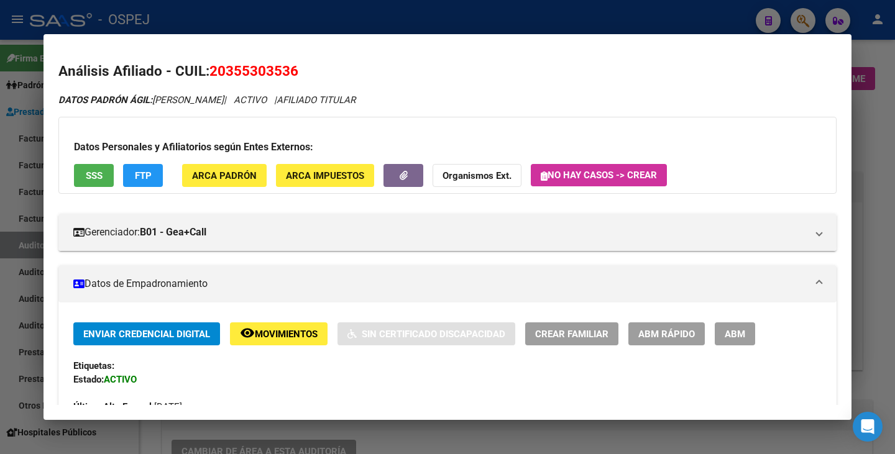
click at [1, 196] on div at bounding box center [447, 227] width 895 height 454
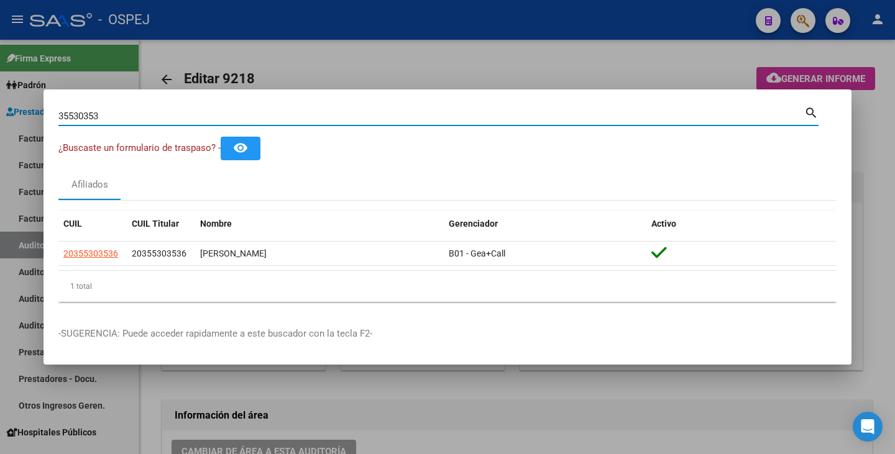
drag, startPoint x: 136, startPoint y: 111, endPoint x: 0, endPoint y: 84, distance: 138.8
click at [0, 84] on div "35530353 Buscar (apellido, dni, cuil, nro traspaso, cuit, obra social) search ¿…" at bounding box center [447, 227] width 895 height 454
paste input "36144679"
type input "36144679"
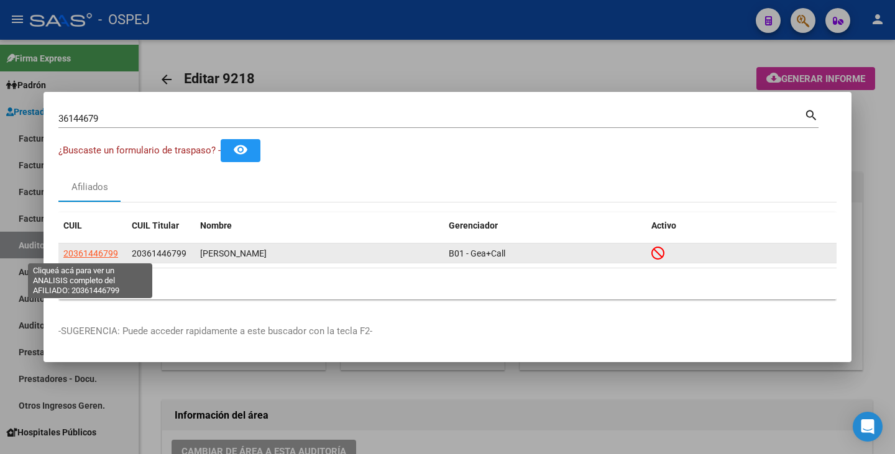
click at [75, 252] on span "20361446799" at bounding box center [90, 254] width 55 height 10
type textarea "20361446799"
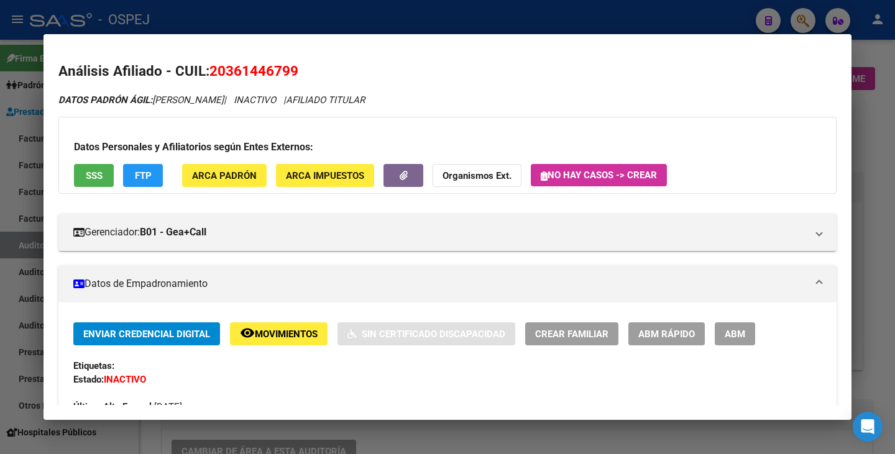
drag, startPoint x: 213, startPoint y: 67, endPoint x: 296, endPoint y: 58, distance: 83.7
click at [296, 58] on mat-dialog-content "Análisis Afiliado - CUIL: 20361446799 DATOS PADRÓN ÁGIL: DOMENECH LUCAS DAVID |…" at bounding box center [447, 227] width 808 height 356
drag, startPoint x: 156, startPoint y: 99, endPoint x: 266, endPoint y: 106, distance: 110.2
click at [266, 106] on div "DATOS PADRÓN ÁGIL: DOMENECH LUCAS DAVID | INACTIVO | AFILIADO TITULAR" at bounding box center [447, 100] width 778 height 14
click at [1, 212] on div at bounding box center [447, 227] width 895 height 454
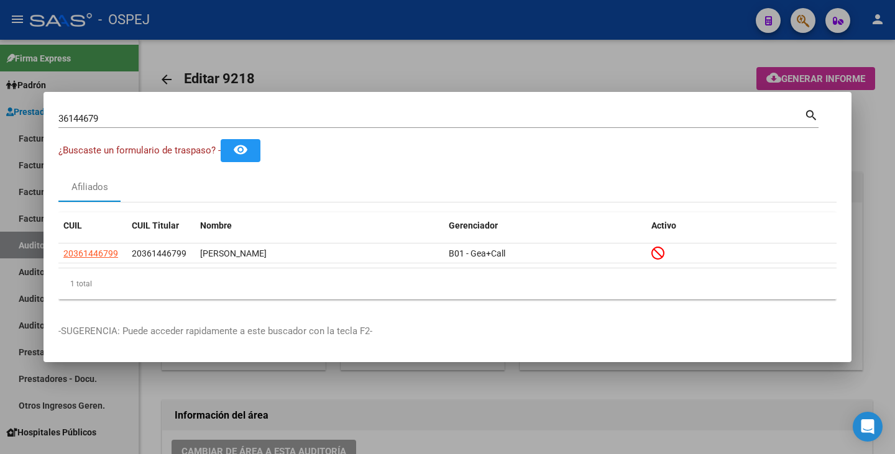
click at [111, 109] on div "36144679 Buscar (apellido, dni, cuil, nro traspaso, cuit, obra social)" at bounding box center [431, 118] width 746 height 19
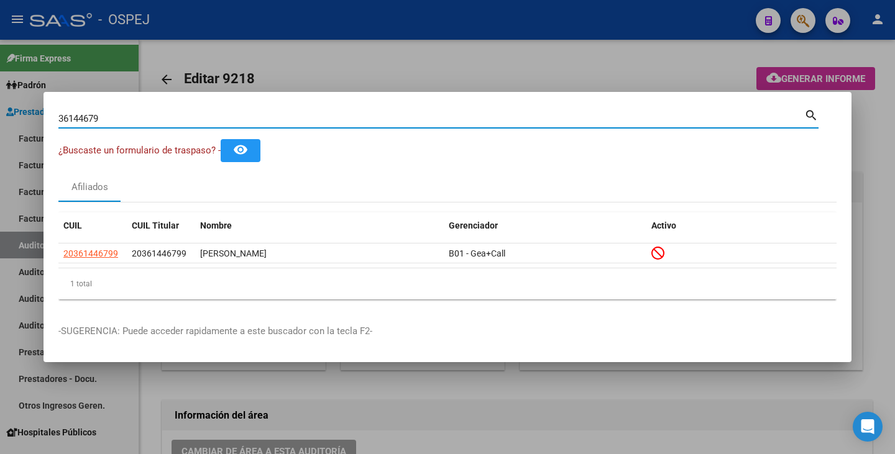
drag, startPoint x: 109, startPoint y: 115, endPoint x: 0, endPoint y: 107, distance: 109.0
click at [0, 107] on div "36144679 Buscar (apellido, dni, cuil, nro traspaso, cuit, obra social) search ¿…" at bounding box center [447, 227] width 895 height 454
paste input "32374487"
type input "32374487"
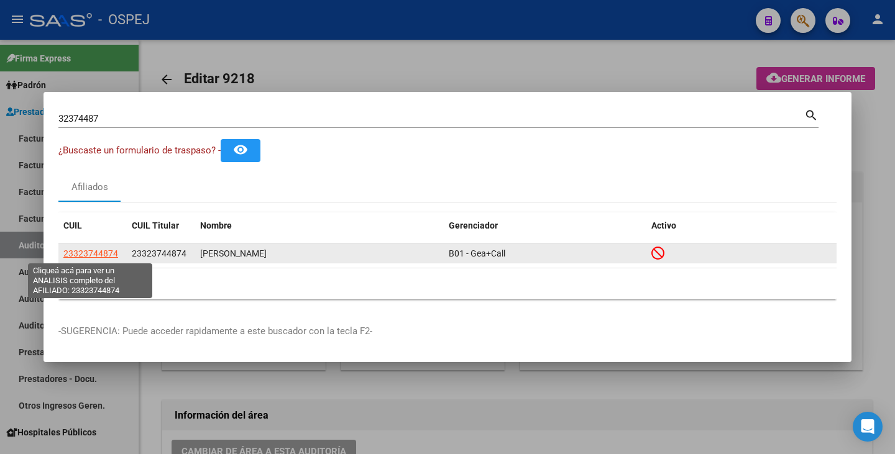
click at [104, 252] on span "23323744874" at bounding box center [90, 254] width 55 height 10
type textarea "23323744874"
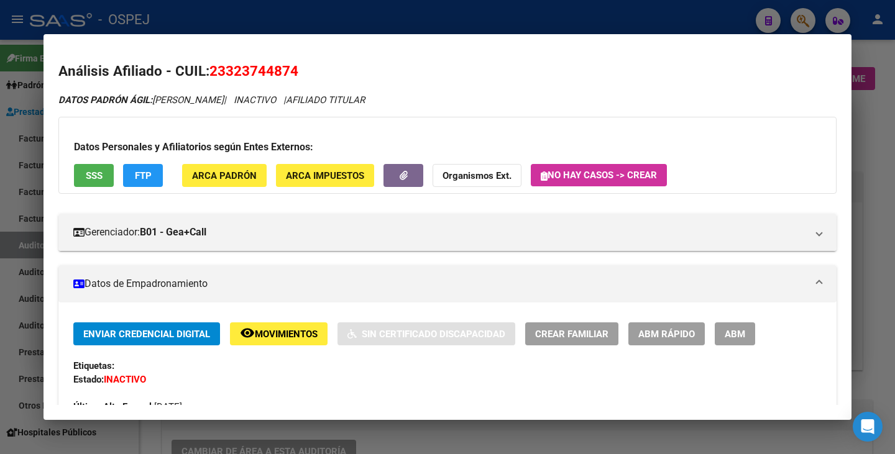
drag, startPoint x: 213, startPoint y: 71, endPoint x: 309, endPoint y: 69, distance: 95.7
click at [309, 69] on h2 "Análisis Afiliado - CUIL: 23323744874" at bounding box center [447, 71] width 778 height 21
click at [340, 58] on mat-dialog-content "Análisis Afiliado - CUIL: 23323744874 DATOS PADRÓN ÁGIL: CARDOZO ESTEFANIA ROMI…" at bounding box center [447, 227] width 808 height 356
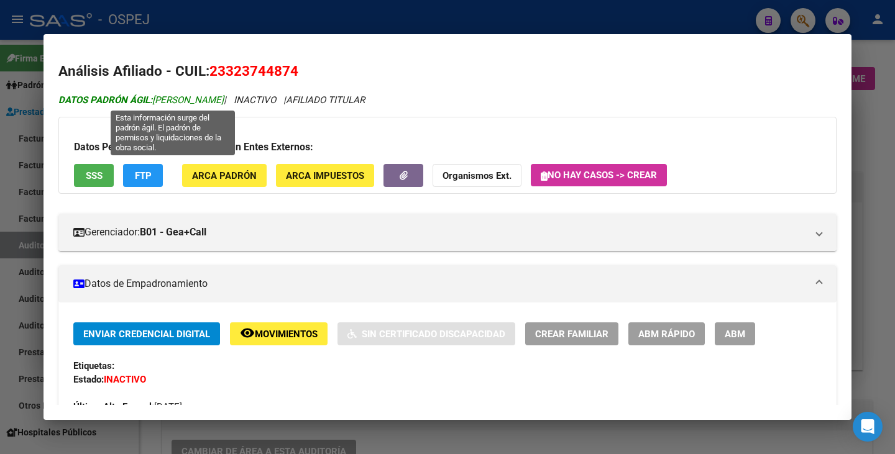
drag, startPoint x: 156, startPoint y: 101, endPoint x: 285, endPoint y: 101, distance: 129.2
click at [224, 101] on span "DATOS PADRÓN ÁGIL: CARDOZO ESTEFANIA ROMINA" at bounding box center [140, 99] width 165 height 11
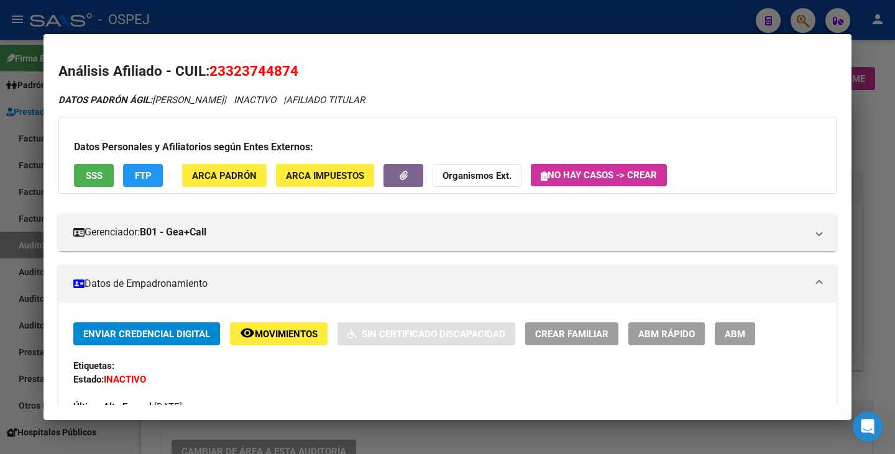
click at [28, 130] on div at bounding box center [447, 227] width 895 height 454
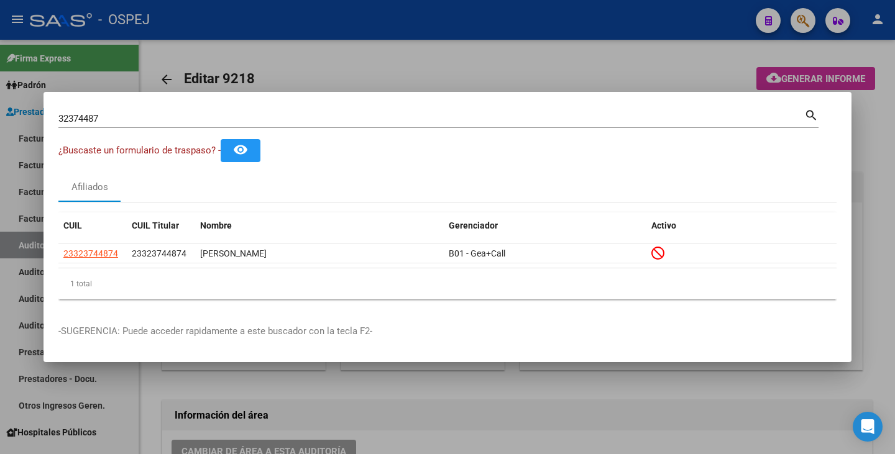
click at [146, 128] on div "32374487 Buscar (apellido, dni, cuil, nro traspaso, cuit, obra social) search" at bounding box center [438, 123] width 760 height 33
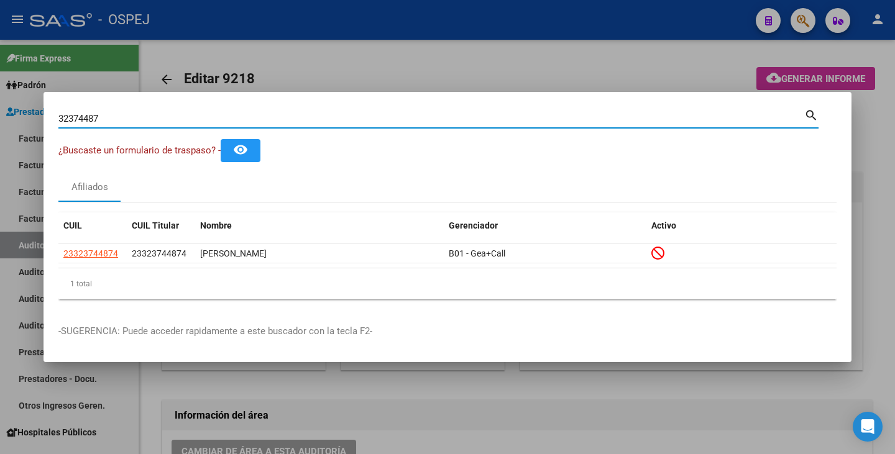
drag, startPoint x: 134, startPoint y: 119, endPoint x: 21, endPoint y: 127, distance: 113.3
click at [21, 127] on div "32374487 Buscar (apellido, dni, cuil, nro traspaso, cuit, obra social) search ¿…" at bounding box center [447, 227] width 895 height 454
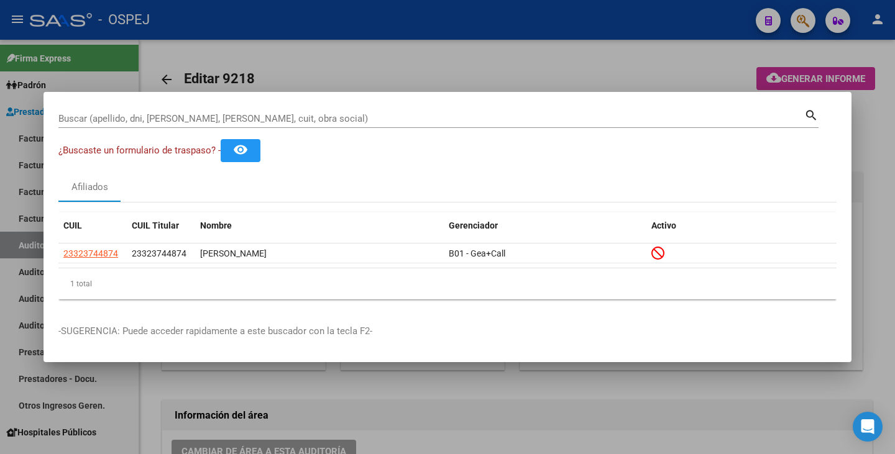
drag, startPoint x: 104, startPoint y: 111, endPoint x: 78, endPoint y: 122, distance: 28.4
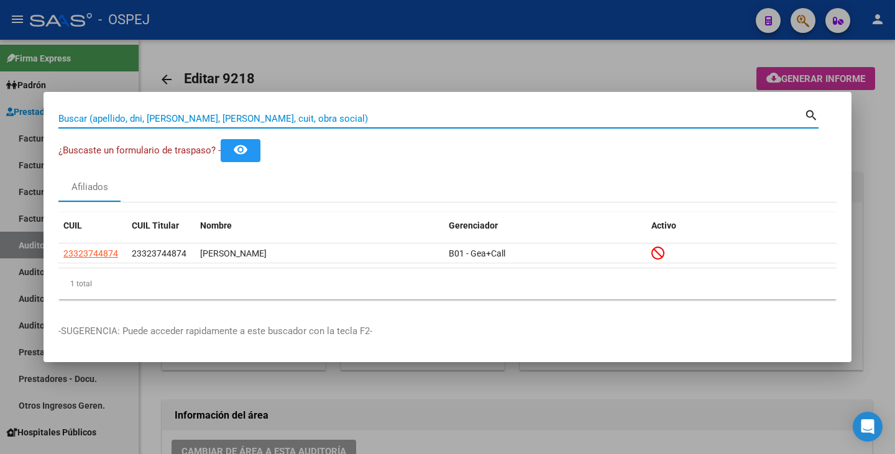
paste input "40574699"
type input "40574699"
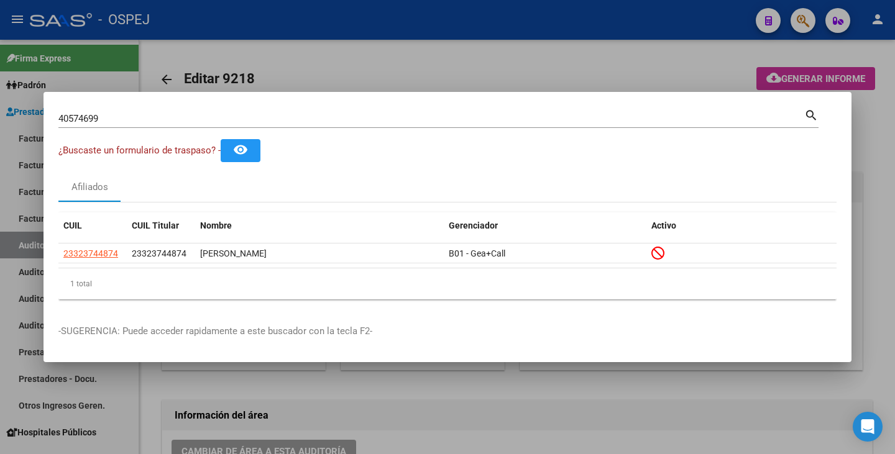
click at [431, 384] on div at bounding box center [447, 227] width 895 height 454
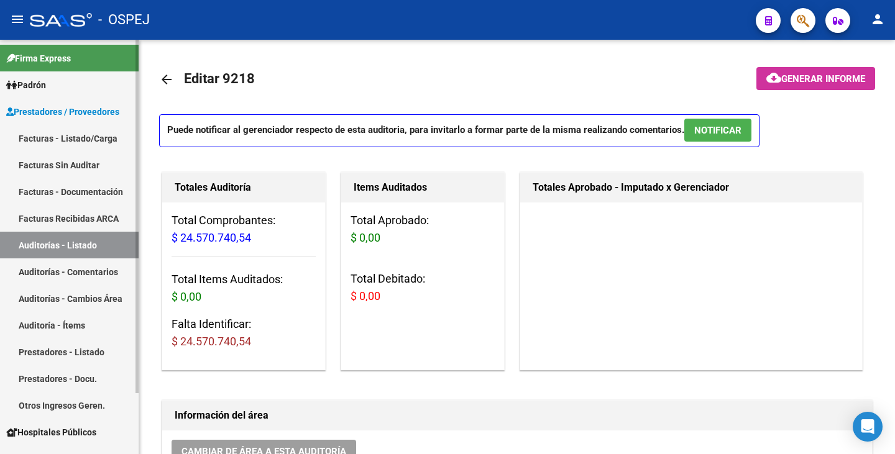
click at [75, 249] on link "Auditorías - Listado" at bounding box center [69, 245] width 139 height 27
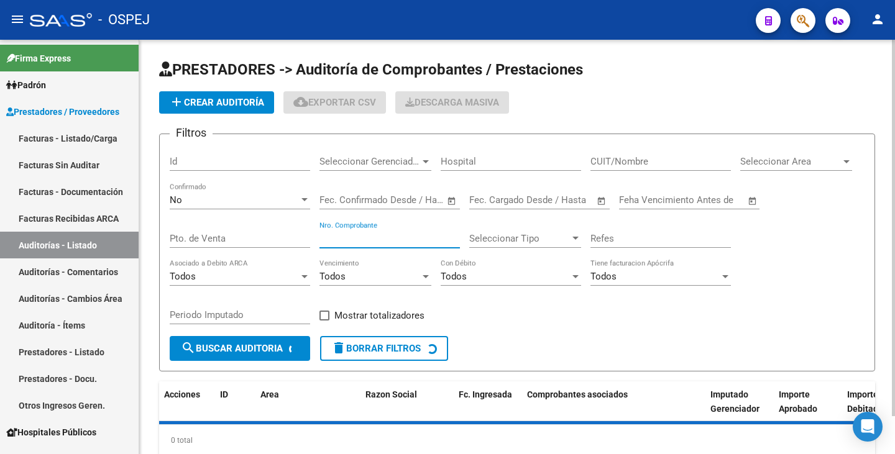
click at [349, 241] on input "Nro. Comprobante" at bounding box center [389, 238] width 140 height 11
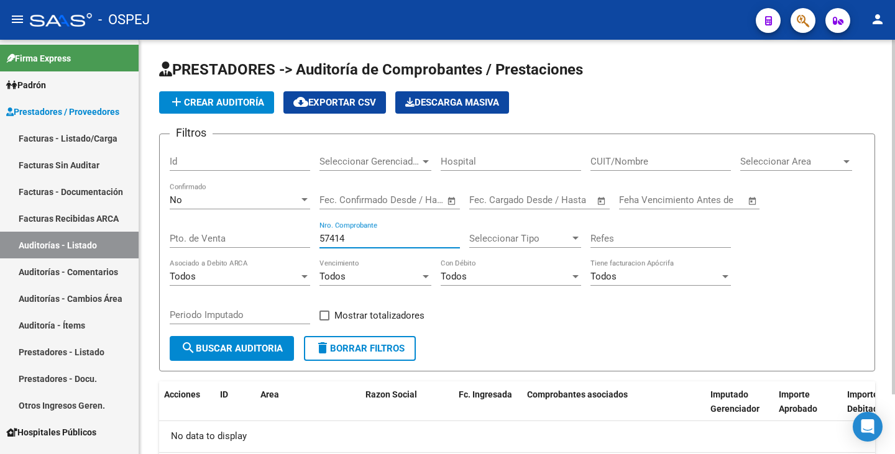
type input "57414"
click at [191, 202] on div "No" at bounding box center [234, 199] width 129 height 11
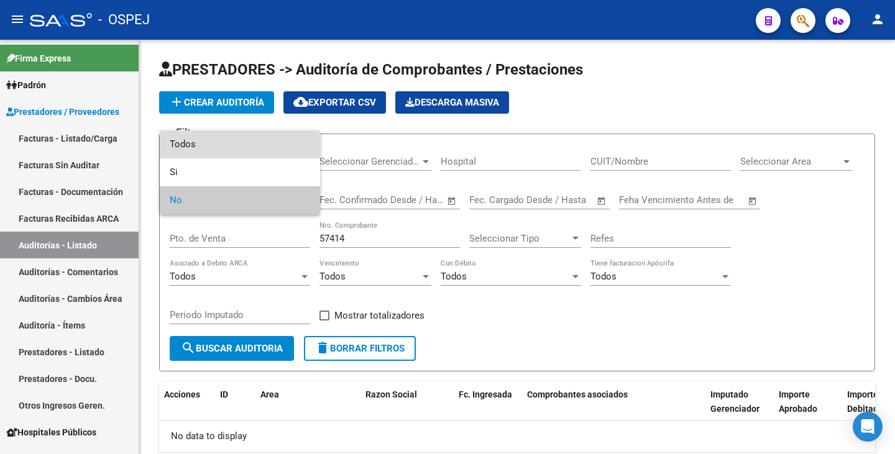
click at [199, 147] on span "Todos" at bounding box center [240, 144] width 140 height 28
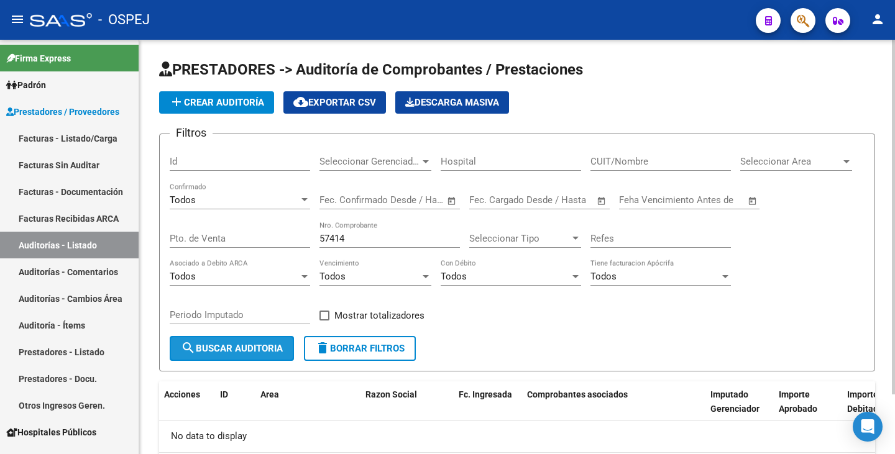
click at [229, 349] on span "search Buscar Auditoria" at bounding box center [232, 348] width 102 height 11
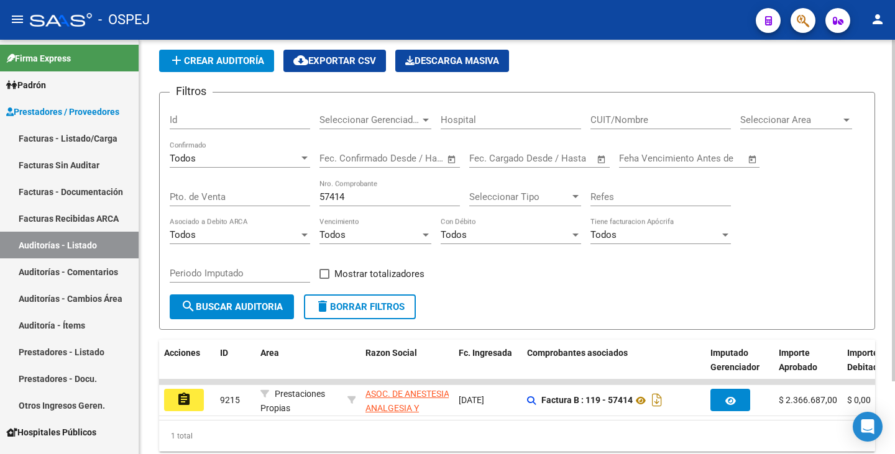
scroll to position [88, 0]
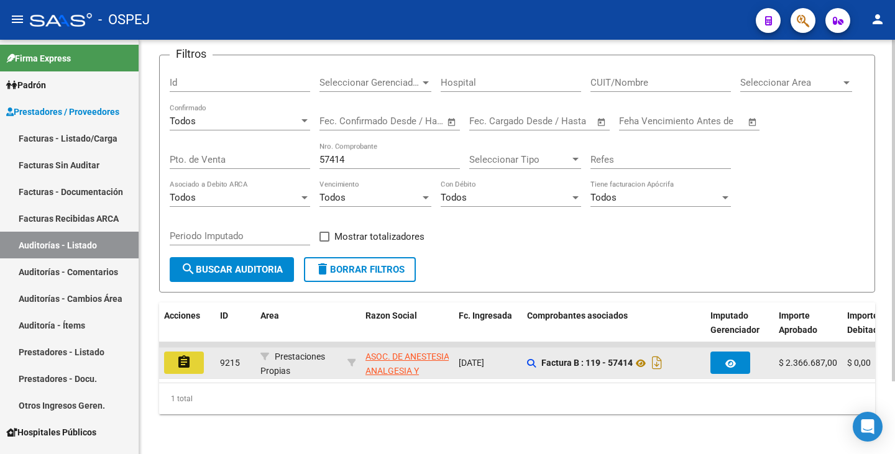
click at [192, 352] on button "assignment" at bounding box center [184, 363] width 40 height 22
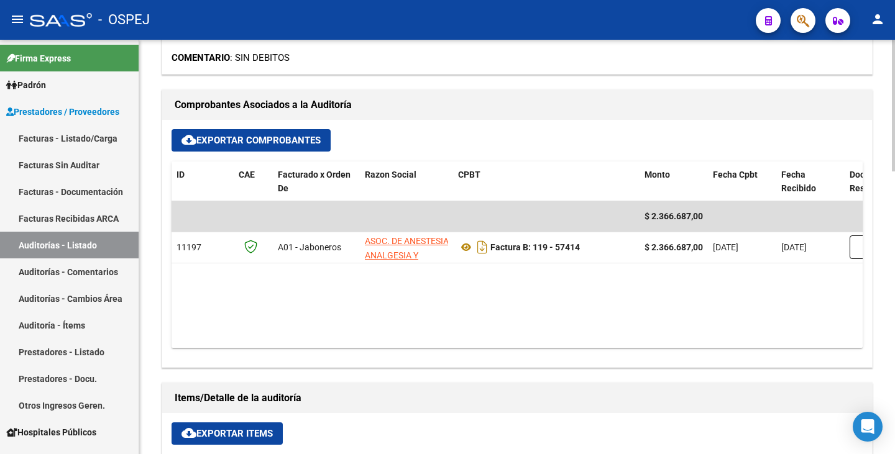
scroll to position [435, 0]
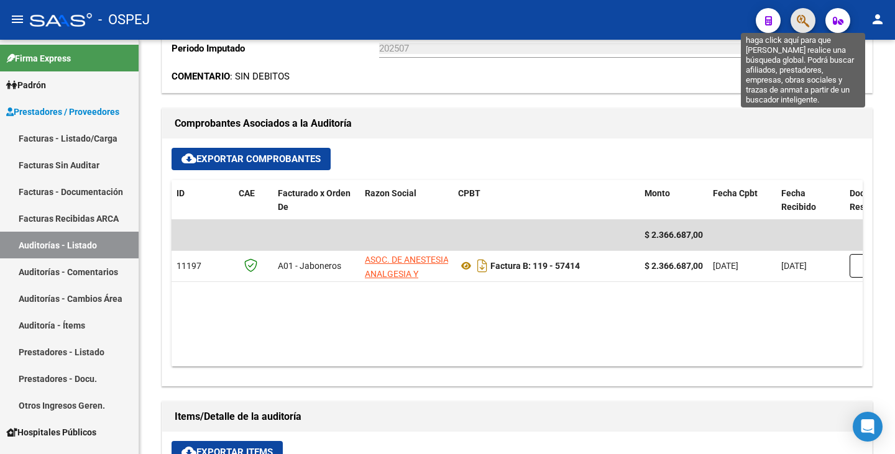
click at [800, 20] on icon "button" at bounding box center [803, 21] width 12 height 14
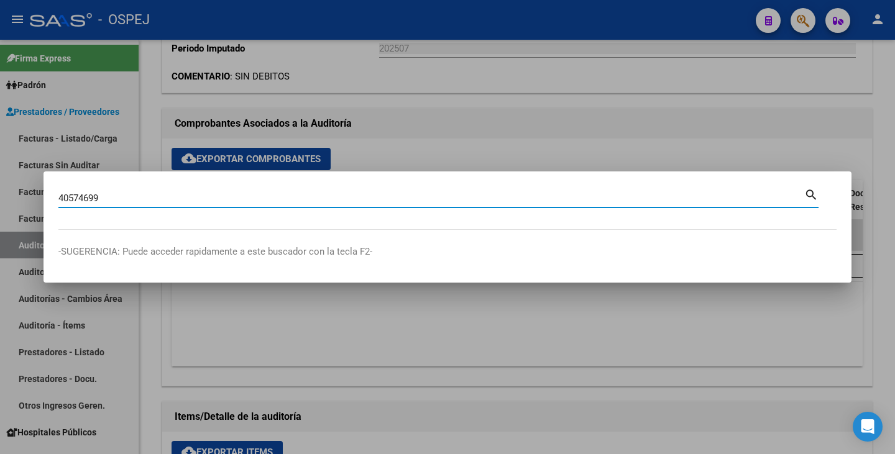
type input "40574699"
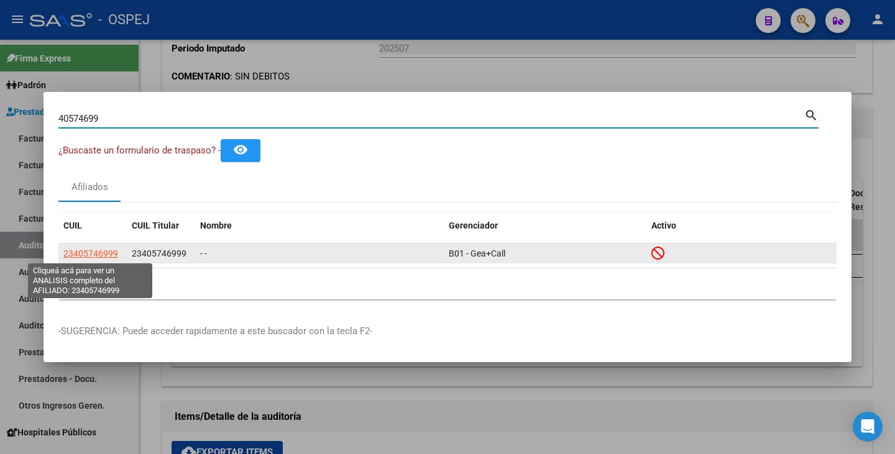
click at [103, 255] on span "23405746999" at bounding box center [90, 254] width 55 height 10
type textarea "23405746999"
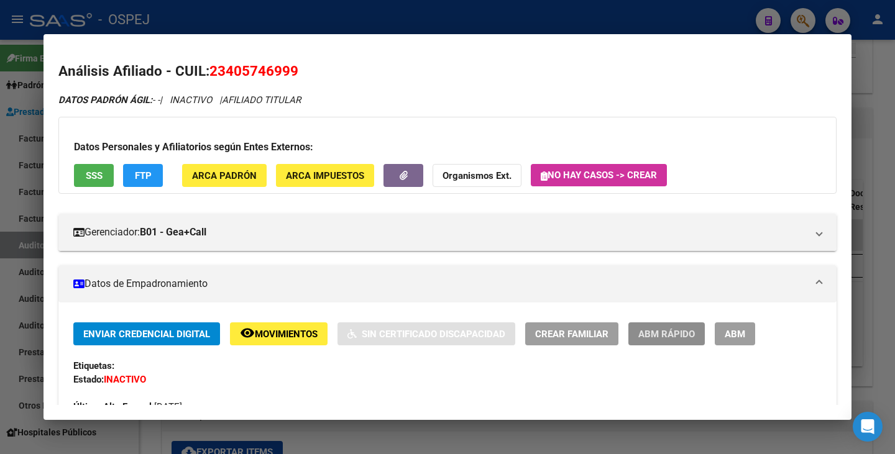
click at [677, 336] on span "ABM Rápido" at bounding box center [666, 334] width 57 height 11
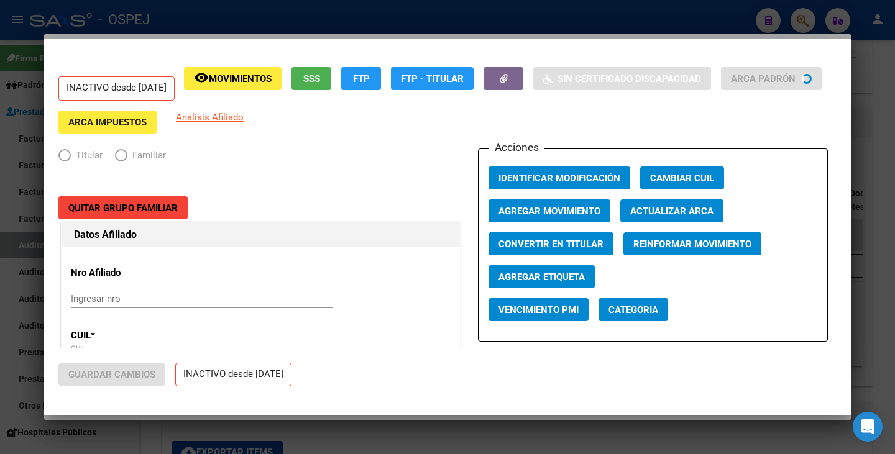
radio input "true"
type input "30-53975649-0"
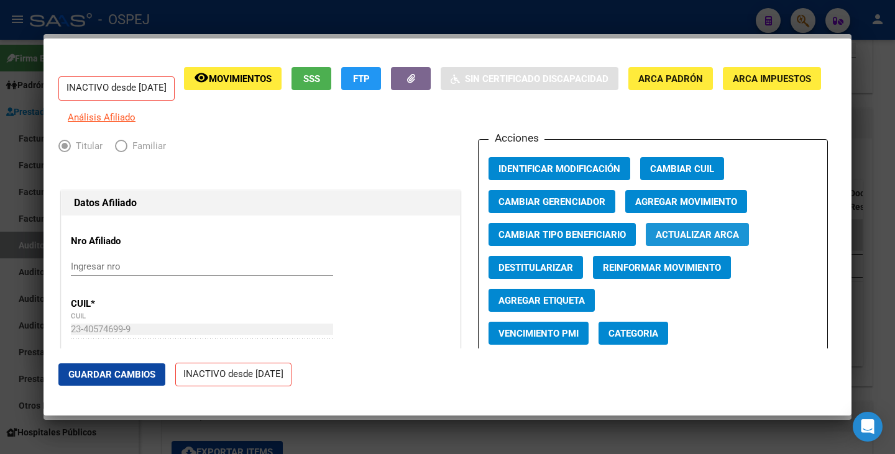
click at [679, 240] on span "Actualizar ARCA" at bounding box center [697, 234] width 83 height 11
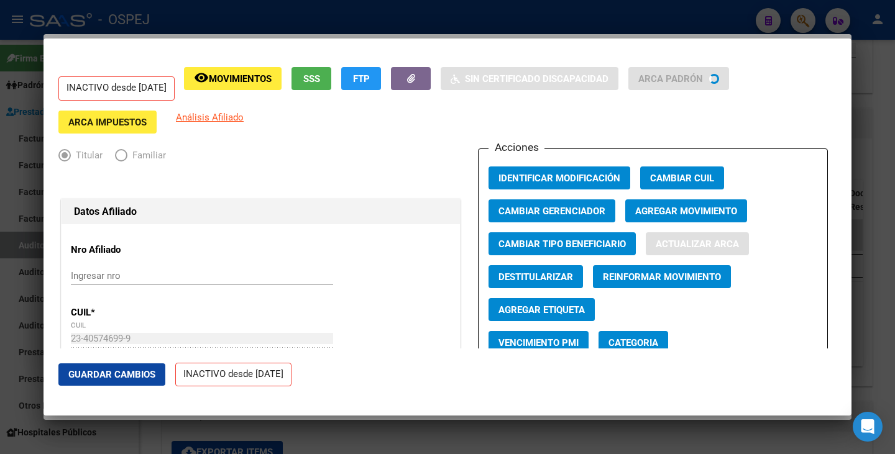
type input "JUNCOS"
type input "AXEL NICOLAS"
type input "BARRIO HIPOLITO IRIGOYEN"
type input "5001"
type input "LOPEZ CORREA"
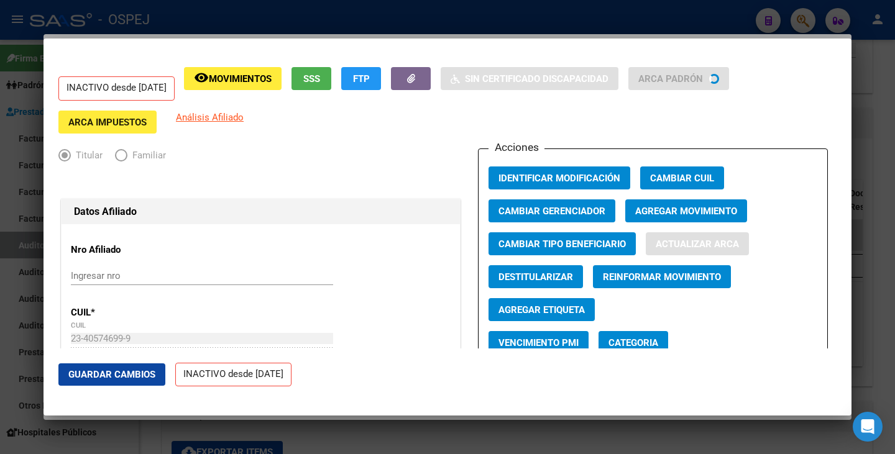
type input "666"
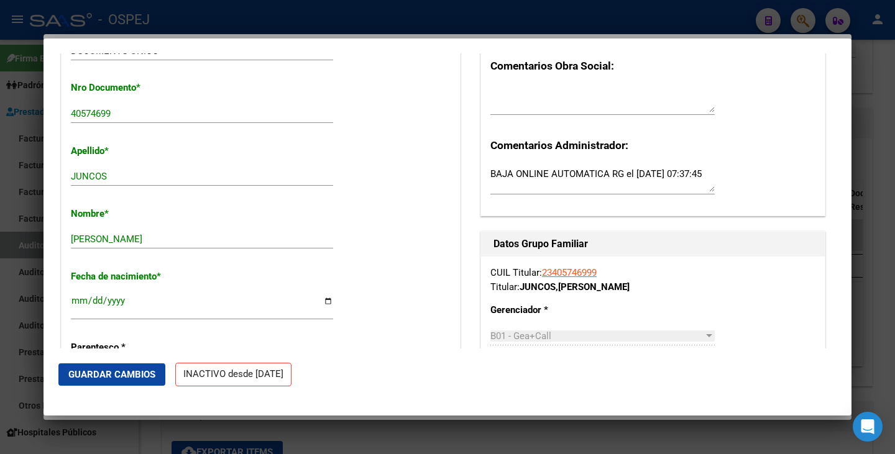
scroll to position [373, 0]
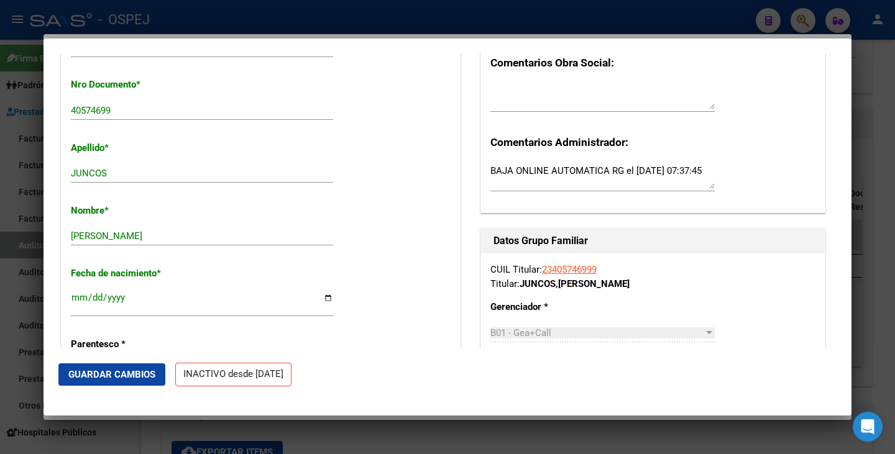
click at [135, 376] on span "Guardar Cambios" at bounding box center [111, 374] width 87 height 11
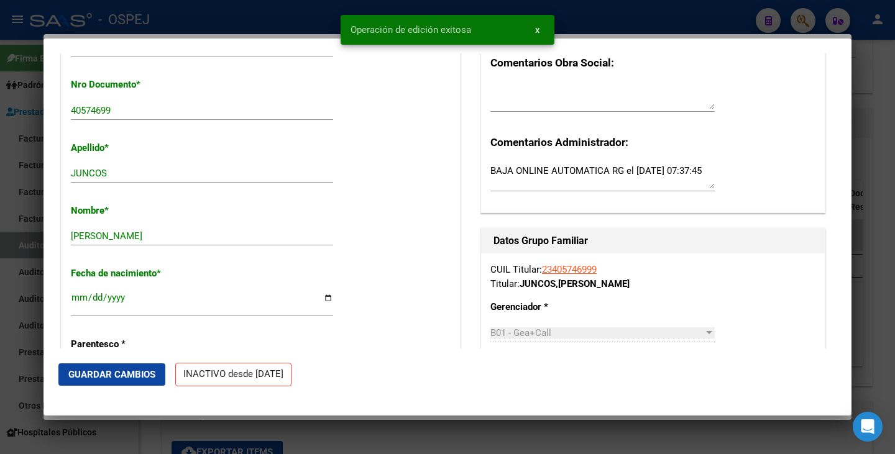
click at [16, 224] on div at bounding box center [447, 227] width 895 height 454
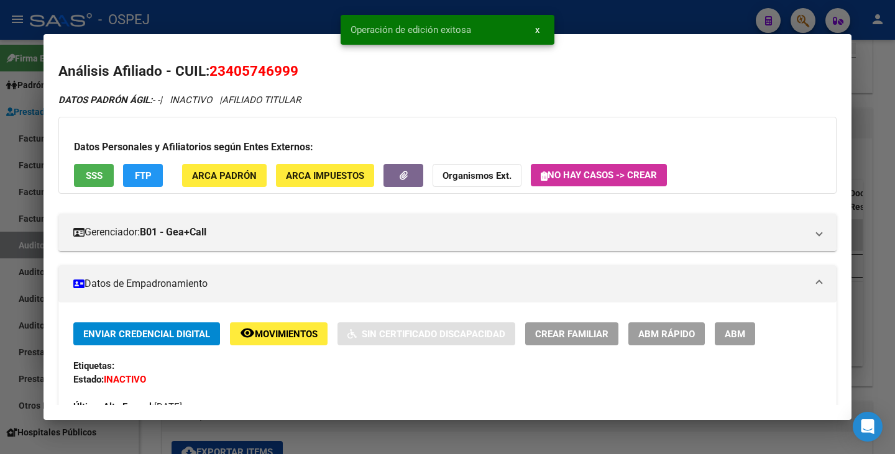
drag, startPoint x: 0, startPoint y: 136, endPoint x: 58, endPoint y: 86, distance: 76.2
click at [2, 134] on div at bounding box center [447, 227] width 895 height 454
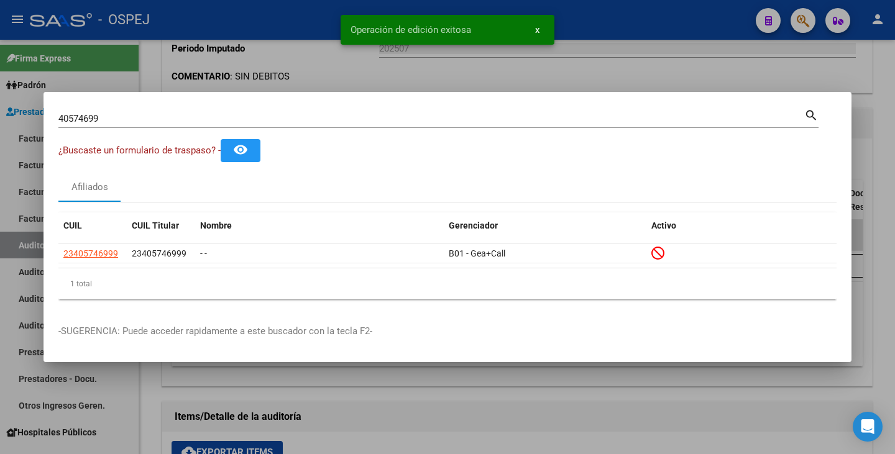
drag, startPoint x: 114, startPoint y: 125, endPoint x: 113, endPoint y: 116, distance: 9.3
click at [114, 124] on div "40574699 Buscar (apellido, dni, cuil, nro traspaso, cuit, obra social)" at bounding box center [431, 118] width 746 height 19
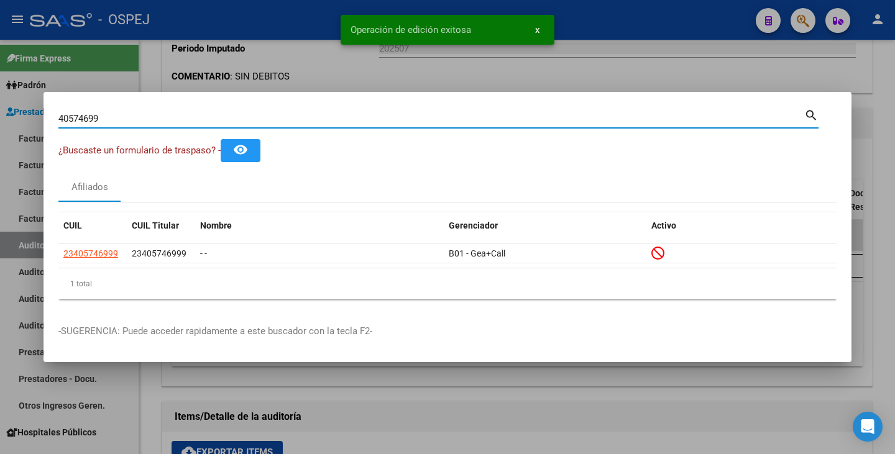
click at [112, 116] on input "40574699" at bounding box center [431, 118] width 746 height 11
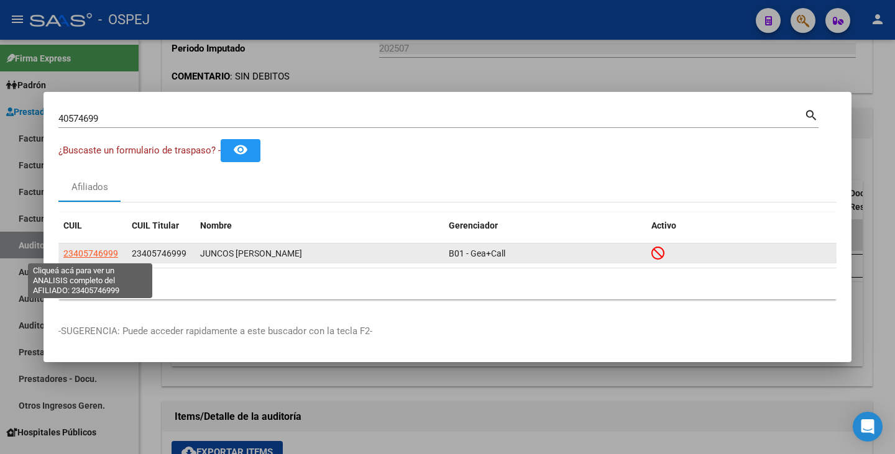
click at [78, 250] on span "23405746999" at bounding box center [90, 254] width 55 height 10
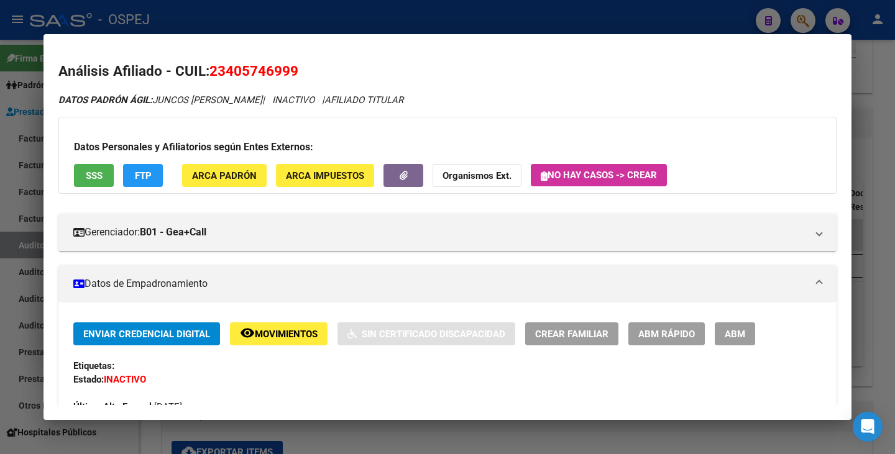
drag, startPoint x: 213, startPoint y: 70, endPoint x: 296, endPoint y: 74, distance: 83.3
click at [296, 74] on span "23405746999" at bounding box center [253, 71] width 89 height 16
click at [153, 76] on h2 "Análisis Afiliado - CUIL: 23405746999" at bounding box center [447, 71] width 778 height 21
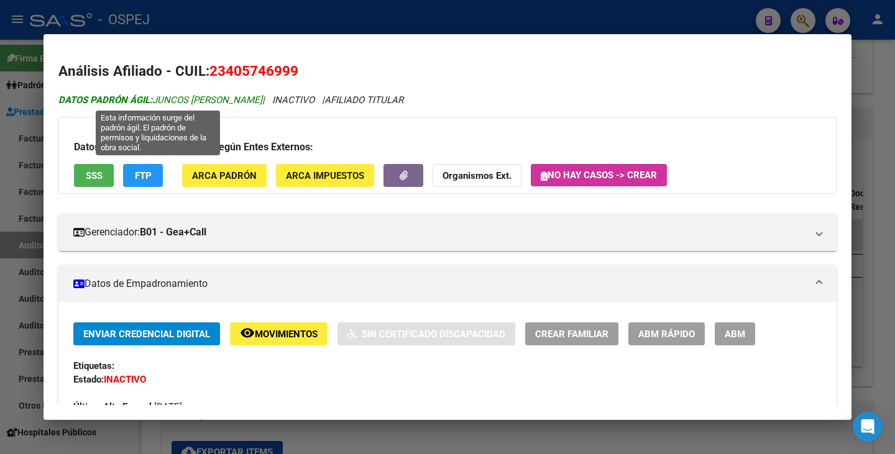
drag, startPoint x: 154, startPoint y: 94, endPoint x: 257, endPoint y: 104, distance: 103.6
click at [257, 104] on span "DATOS PADRÓN ÁGIL: JUNCOS AXEL NICOLAS" at bounding box center [160, 99] width 204 height 11
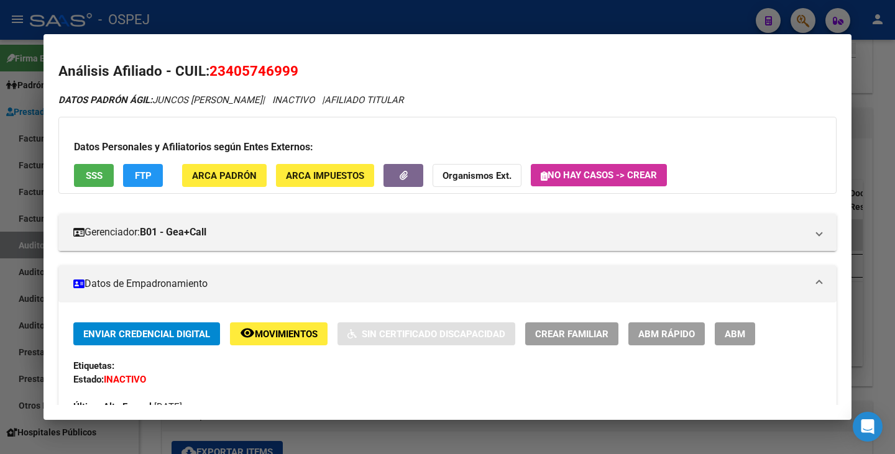
click at [0, 191] on div at bounding box center [447, 227] width 895 height 454
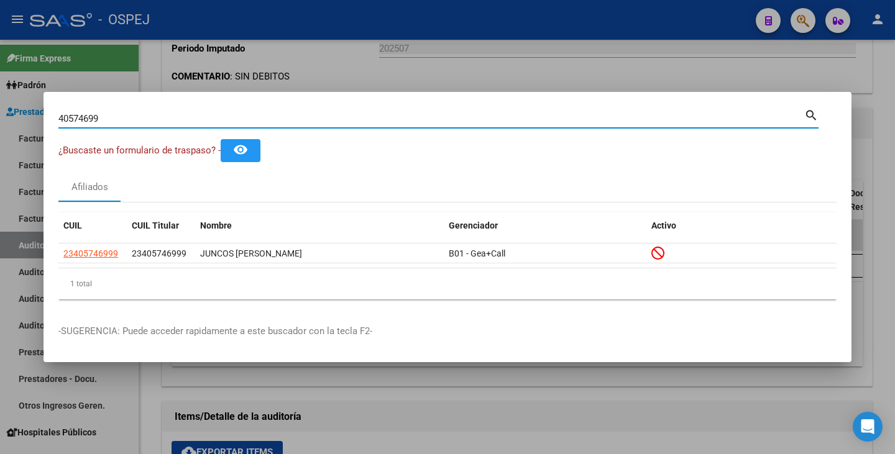
drag, startPoint x: 114, startPoint y: 113, endPoint x: 9, endPoint y: 87, distance: 108.2
click at [9, 87] on div "40574699 Buscar (apellido, dni, cuil, nro traspaso, cuit, obra social) search ¿…" at bounding box center [447, 227] width 895 height 454
paste input "36985133"
type input "36985133"
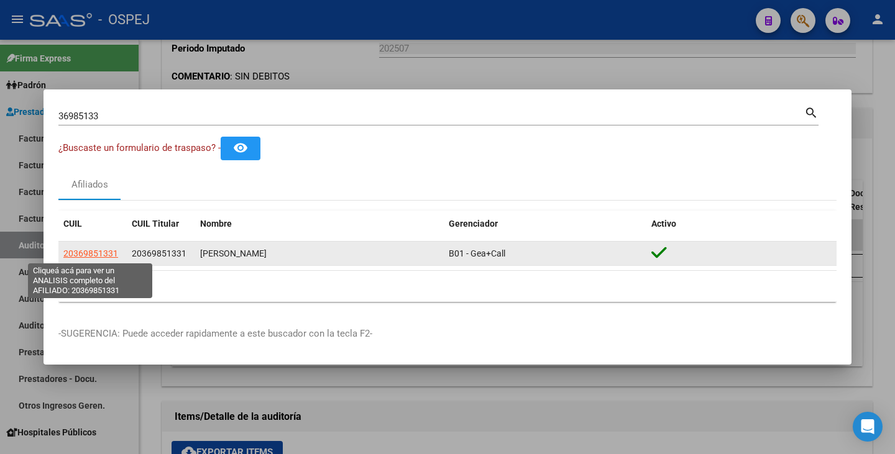
click at [98, 252] on span "20369851331" at bounding box center [90, 254] width 55 height 10
type textarea "20369851331"
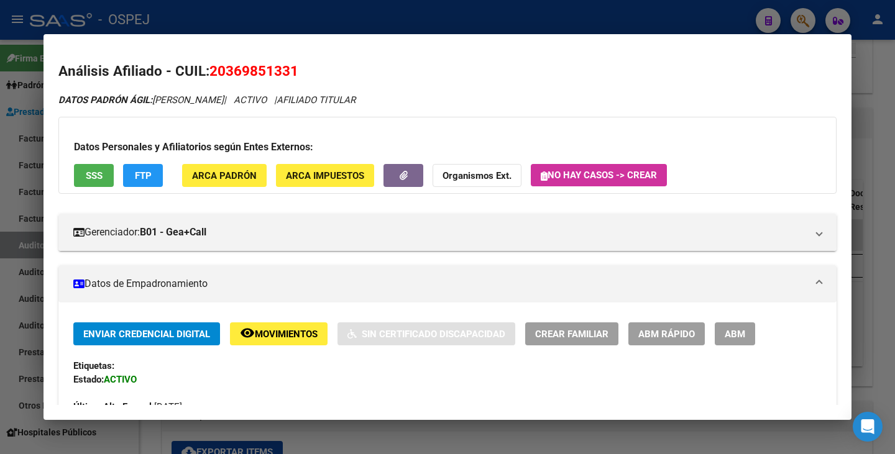
drag, startPoint x: 214, startPoint y: 77, endPoint x: 306, endPoint y: 71, distance: 92.1
click at [306, 71] on h2 "Análisis Afiliado - CUIL: 20369851331" at bounding box center [447, 71] width 778 height 21
click at [253, 74] on span "20369851331" at bounding box center [253, 71] width 89 height 16
drag, startPoint x: 210, startPoint y: 70, endPoint x: 299, endPoint y: 60, distance: 89.5
click at [299, 60] on mat-dialog-content "Análisis Afiliado - CUIL: 20369851331 DATOS PADRÓN ÁGIL: TEJEDA WALTER EZEQUIEL…" at bounding box center [447, 227] width 808 height 356
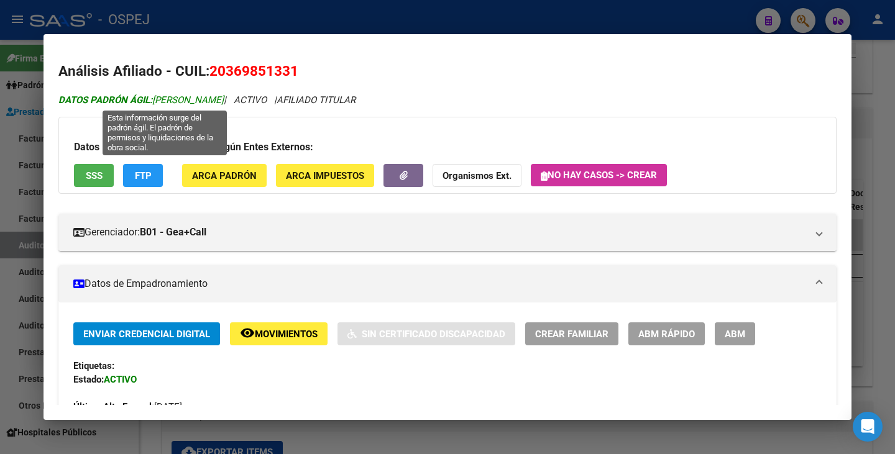
drag, startPoint x: 153, startPoint y: 96, endPoint x: 178, endPoint y: 98, distance: 24.9
click at [178, 98] on span "DATOS PADRÓN ÁGIL: TEJEDA WALTER EZEQUIEL" at bounding box center [140, 99] width 165 height 11
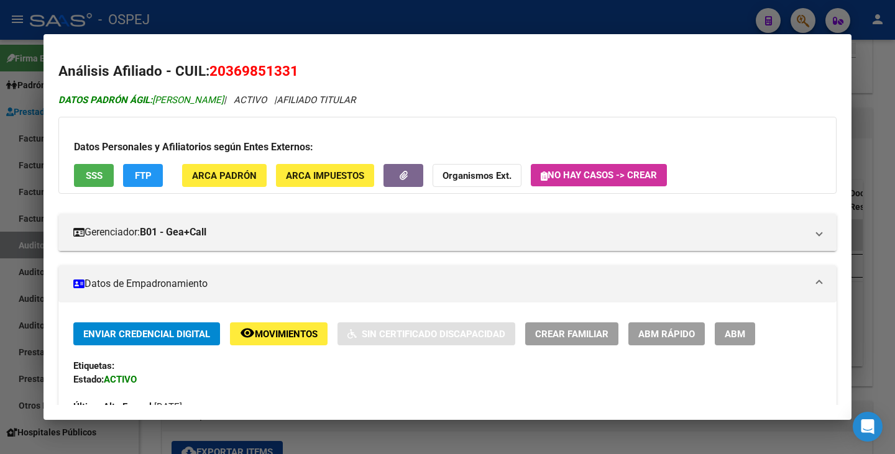
click at [160, 97] on span "DATOS PADRÓN ÁGIL: TEJEDA WALTER EZEQUIEL" at bounding box center [140, 99] width 165 height 11
drag, startPoint x: 155, startPoint y: 99, endPoint x: 268, endPoint y: 98, distance: 113.1
click at [224, 98] on span "DATOS PADRÓN ÁGIL: TEJEDA WALTER EZEQUIEL" at bounding box center [140, 99] width 165 height 11
click at [0, 158] on div at bounding box center [447, 227] width 895 height 454
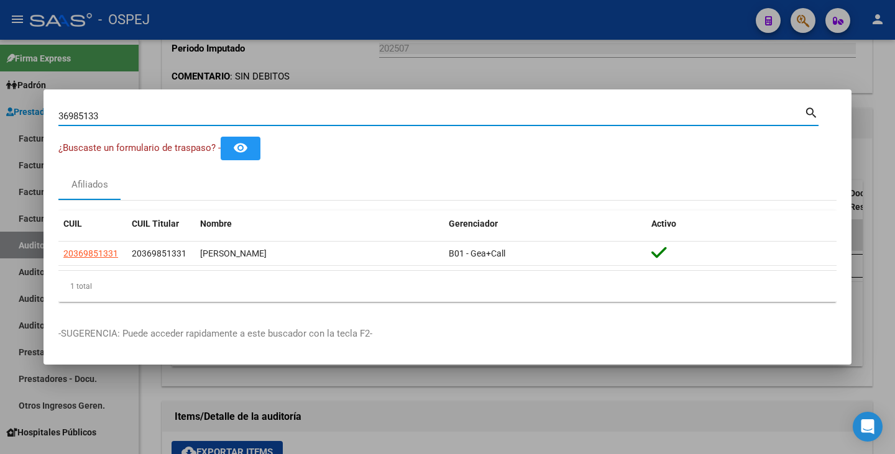
drag, startPoint x: 99, startPoint y: 119, endPoint x: 52, endPoint y: 99, distance: 51.8
click at [52, 99] on mat-dialog-container "36985133 Buscar (apellido, dni, cuil, nro traspaso, cuit, obra social) search ¿…" at bounding box center [447, 227] width 808 height 276
paste input "30803727"
type input "30803727"
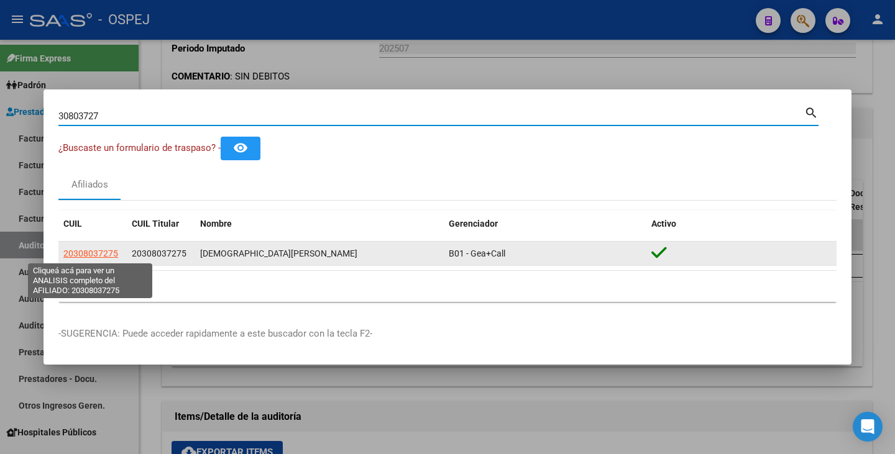
click at [90, 254] on span "20308037275" at bounding box center [90, 254] width 55 height 10
type textarea "20308037275"
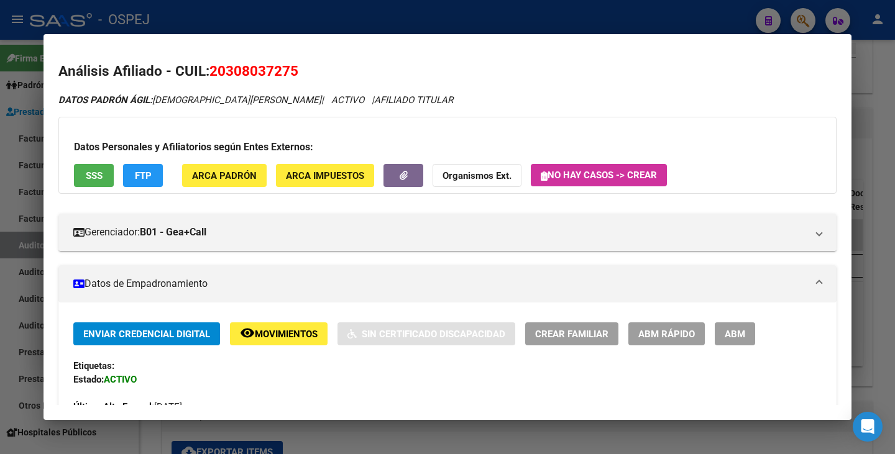
drag, startPoint x: 211, startPoint y: 70, endPoint x: 288, endPoint y: 65, distance: 77.9
click at [299, 63] on h2 "Análisis Afiliado - CUIL: 20308037275" at bounding box center [447, 71] width 778 height 21
drag, startPoint x: 155, startPoint y: 101, endPoint x: 281, endPoint y: 106, distance: 126.3
click at [281, 106] on div "DATOS PADRÓN ÁGIL: IGLESIAS JERONIMO GABRIEL | ACTIVO | AFILIADO TITULAR" at bounding box center [447, 100] width 778 height 14
drag, startPoint x: 0, startPoint y: 235, endPoint x: 19, endPoint y: 191, distance: 48.7
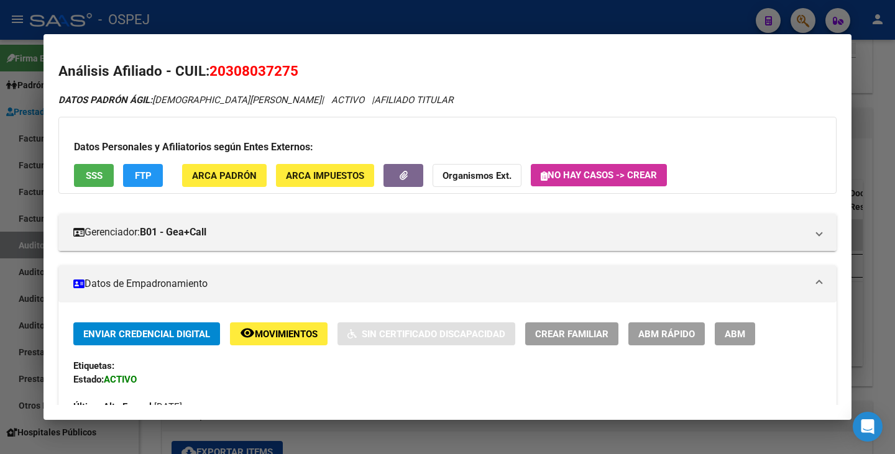
click at [0, 234] on div at bounding box center [447, 227] width 895 height 454
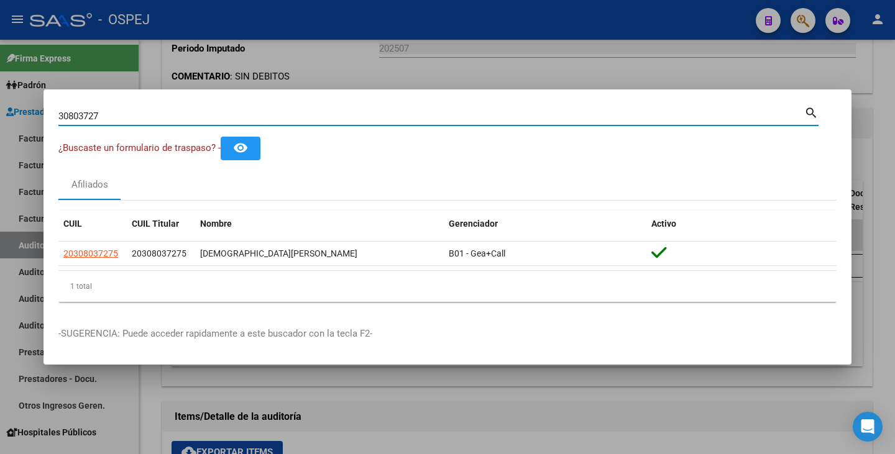
drag, startPoint x: 105, startPoint y: 117, endPoint x: 0, endPoint y: 109, distance: 105.3
click at [0, 109] on div "30803727 Buscar (apellido, dni, cuil, nro traspaso, cuit, obra social) search ¿…" at bounding box center [447, 227] width 895 height 454
paste input "37617177"
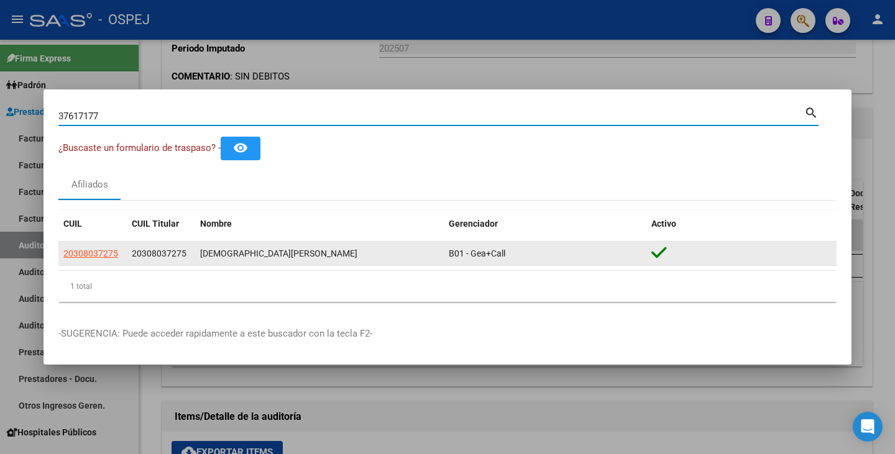
type input "37617177"
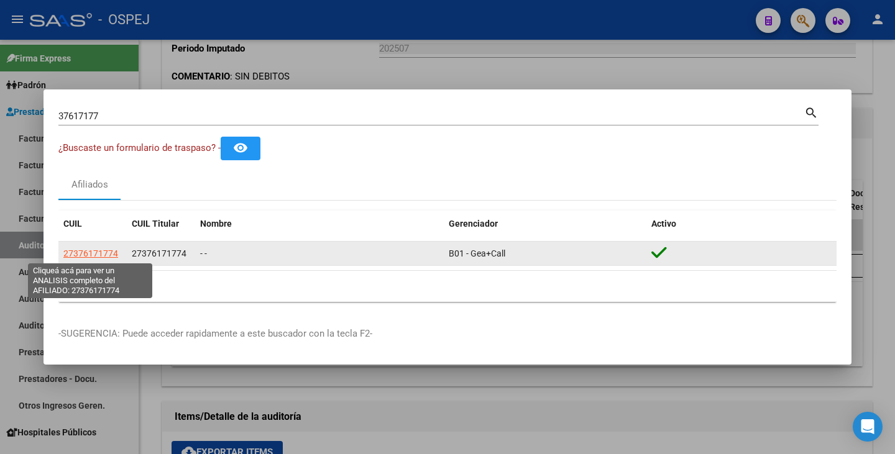
click at [101, 251] on span "27376171774" at bounding box center [90, 254] width 55 height 10
type textarea "27376171774"
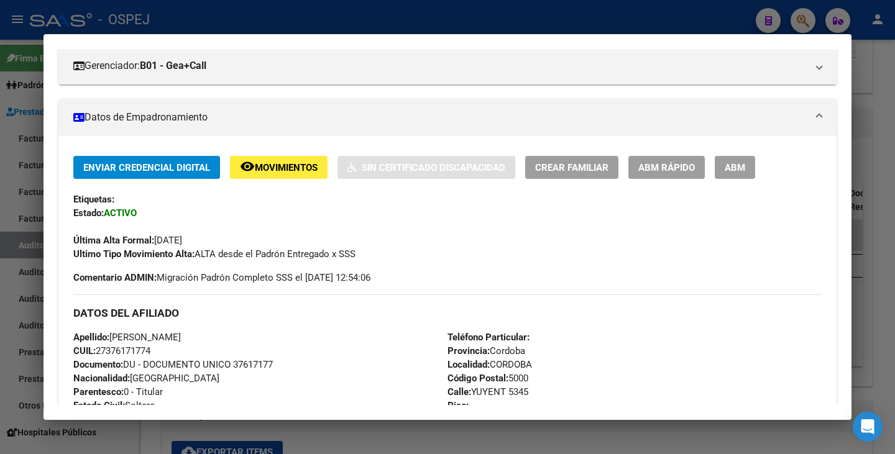
scroll to position [186, 0]
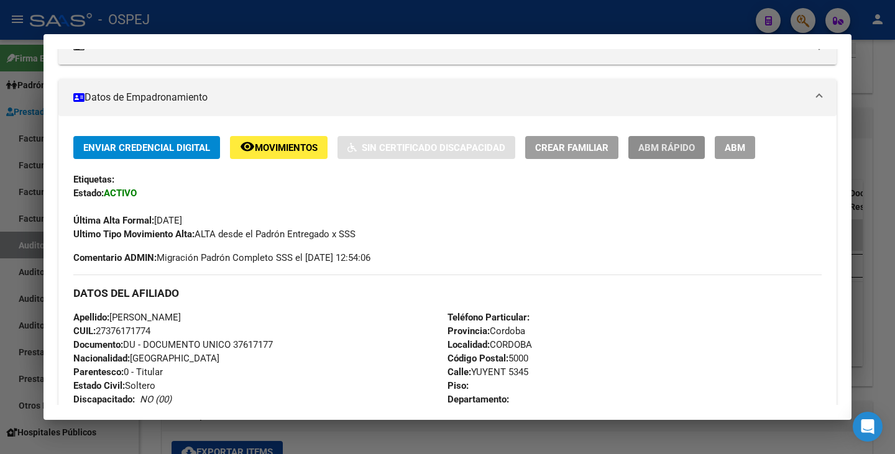
click at [659, 150] on span "ABM Rápido" at bounding box center [666, 147] width 57 height 11
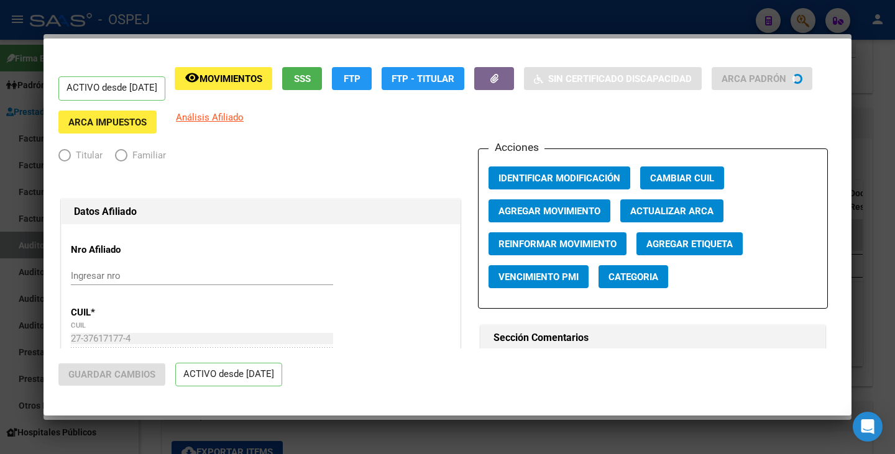
radio input "true"
type input "30-70984936-7"
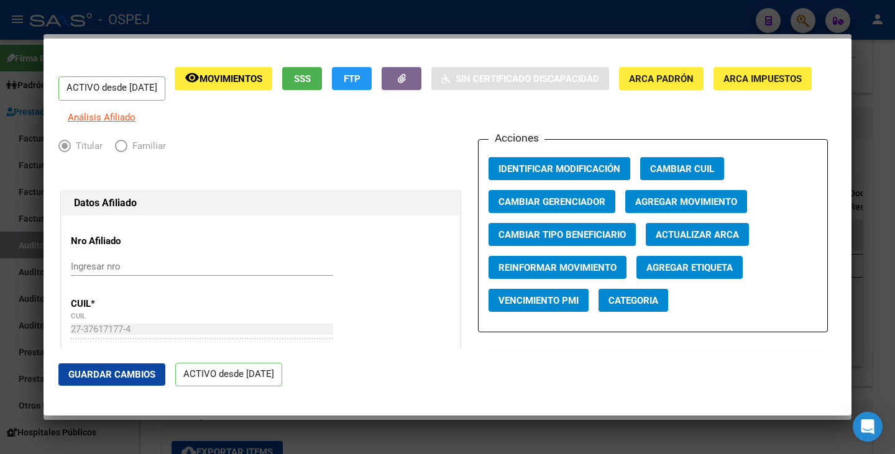
click at [673, 240] on span "Actualizar ARCA" at bounding box center [697, 234] width 83 height 11
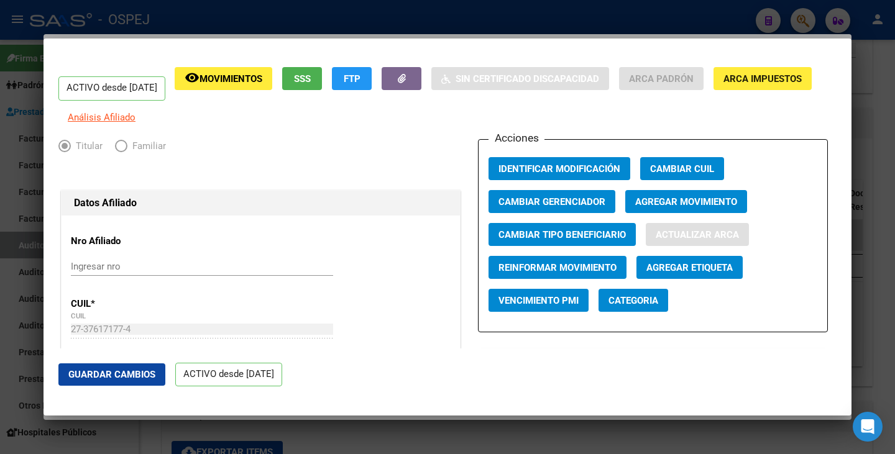
type input "EDMIRA"
type input "YAMILA FERNANDA"
type input "CORDOBA"
type input "FRANCISCO YUNYENT"
type input "5345"
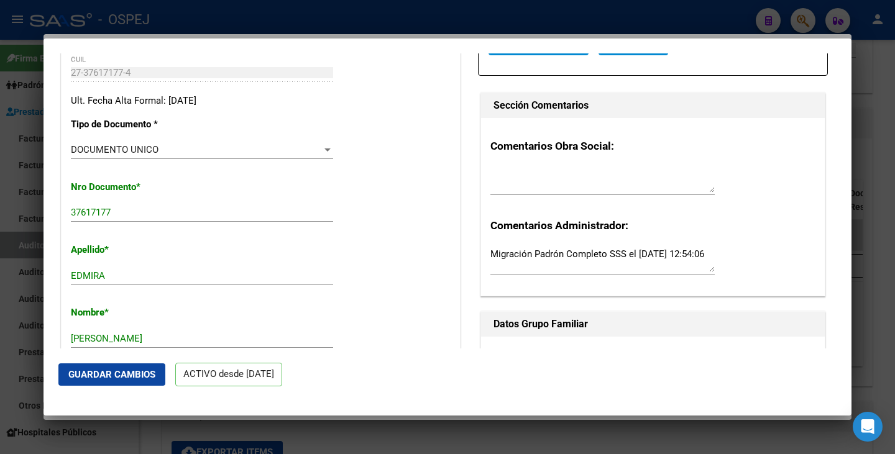
scroll to position [373, 0]
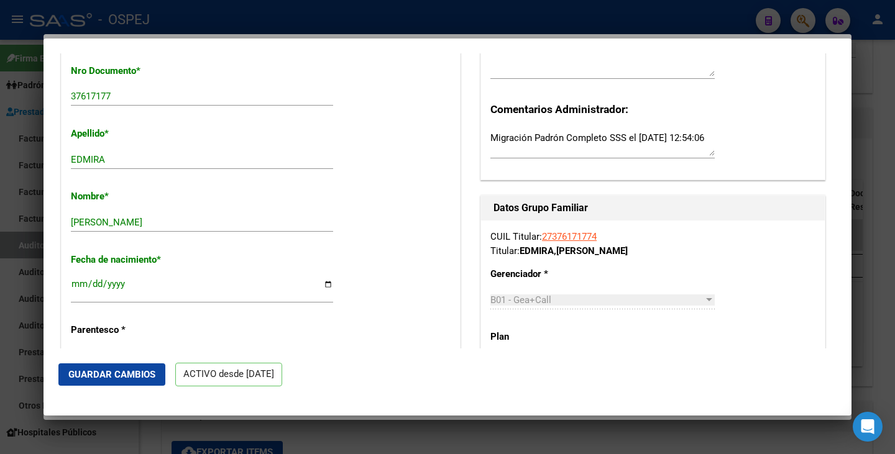
click at [101, 380] on span "Guardar Cambios" at bounding box center [111, 374] width 87 height 11
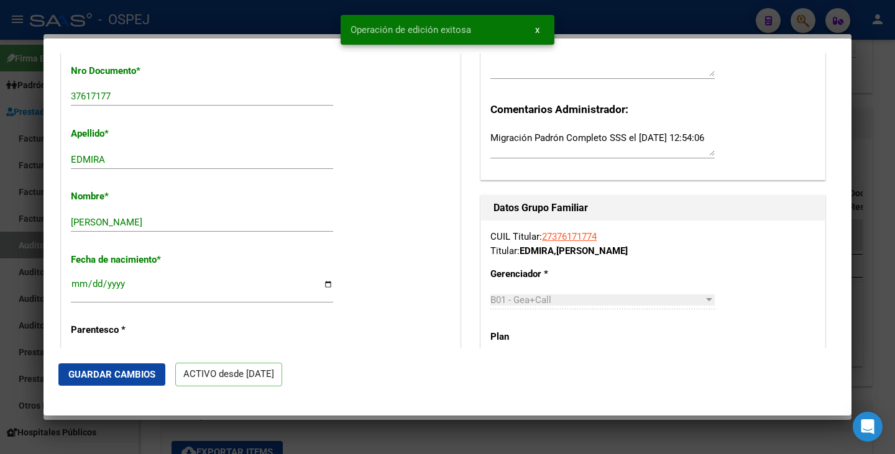
click at [6, 342] on div at bounding box center [447, 227] width 895 height 454
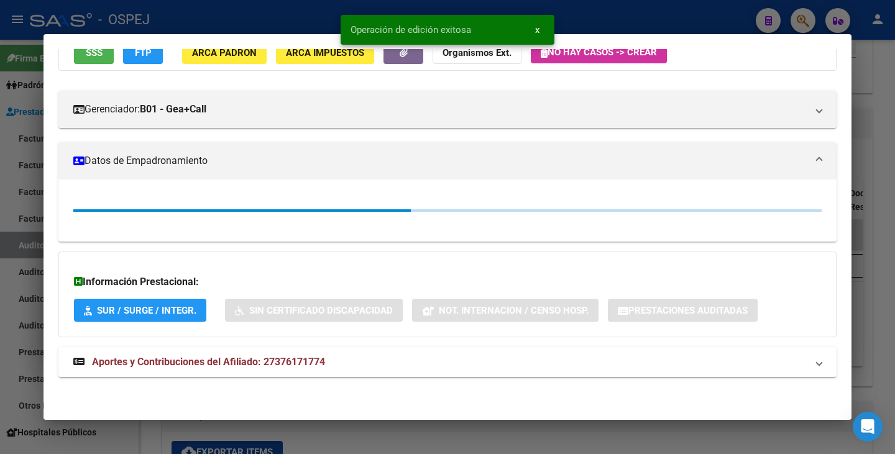
scroll to position [186, 0]
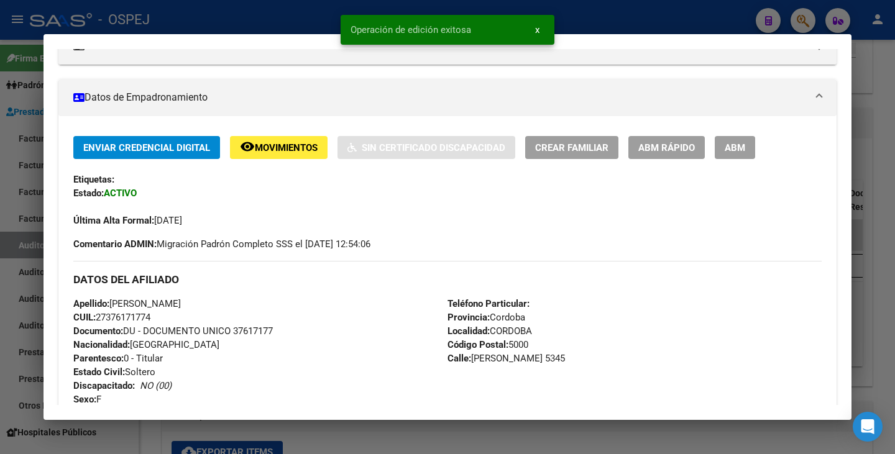
click at [4, 342] on div at bounding box center [447, 227] width 895 height 454
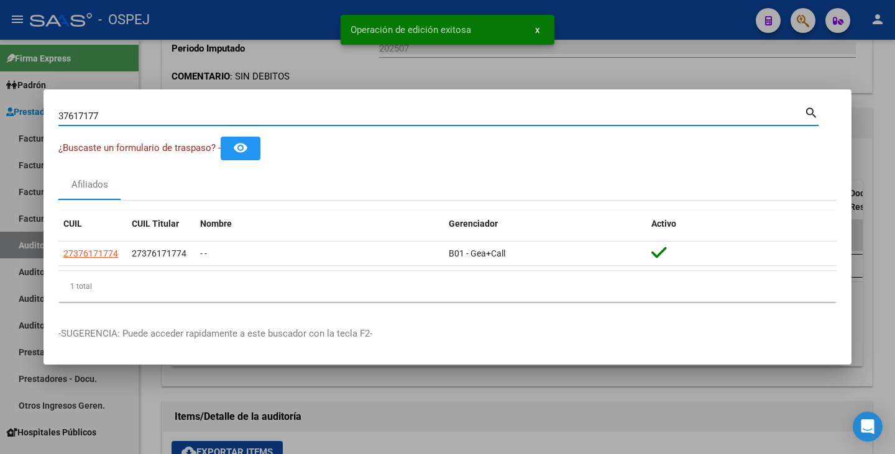
click at [103, 112] on input "37617177" at bounding box center [431, 116] width 746 height 11
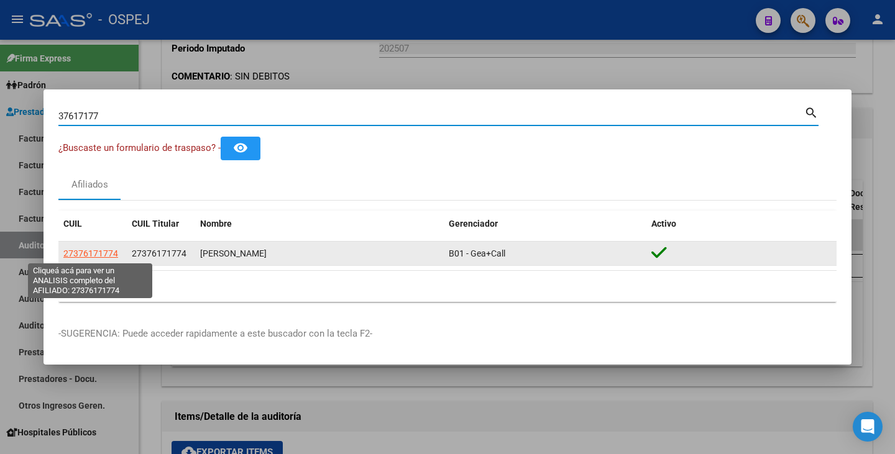
click at [94, 250] on span "27376171774" at bounding box center [90, 254] width 55 height 10
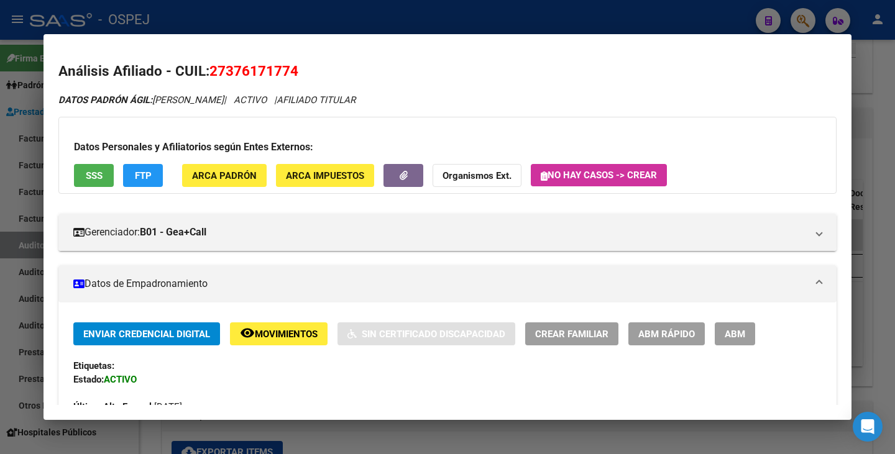
drag, startPoint x: 214, startPoint y: 71, endPoint x: 319, endPoint y: 81, distance: 106.1
click at [319, 81] on h2 "Análisis Afiliado - CUIL: 27376171774" at bounding box center [447, 71] width 778 height 21
drag, startPoint x: 155, startPoint y: 99, endPoint x: 273, endPoint y: 106, distance: 117.6
click at [273, 106] on div "DATOS PADRÓN ÁGIL: EDMIRA YAMILA FERNANDA | ACTIVO | AFILIADO TITULAR" at bounding box center [447, 100] width 778 height 14
click at [10, 216] on div at bounding box center [447, 227] width 895 height 454
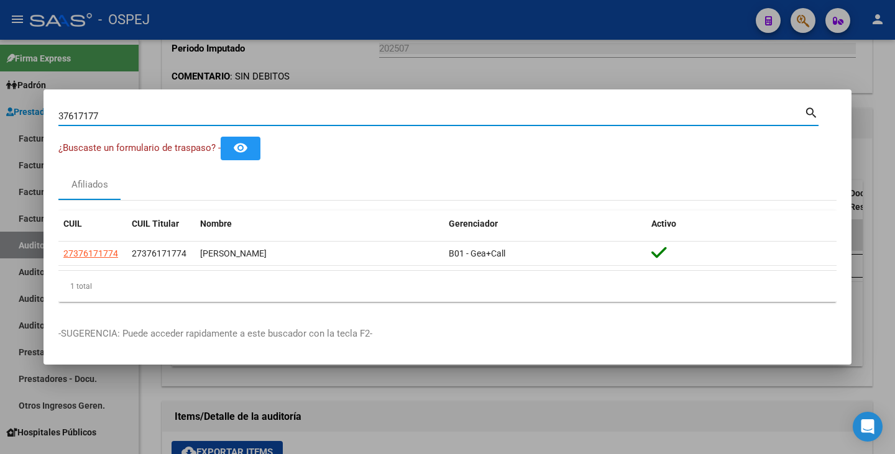
drag, startPoint x: 111, startPoint y: 116, endPoint x: 0, endPoint y: 91, distance: 114.0
click at [0, 91] on div "37617177 Buscar (apellido, dni, cuil, nro traspaso, cuit, obra social) search ¿…" at bounding box center [447, 227] width 895 height 454
paste input "29221410"
type input "29221410"
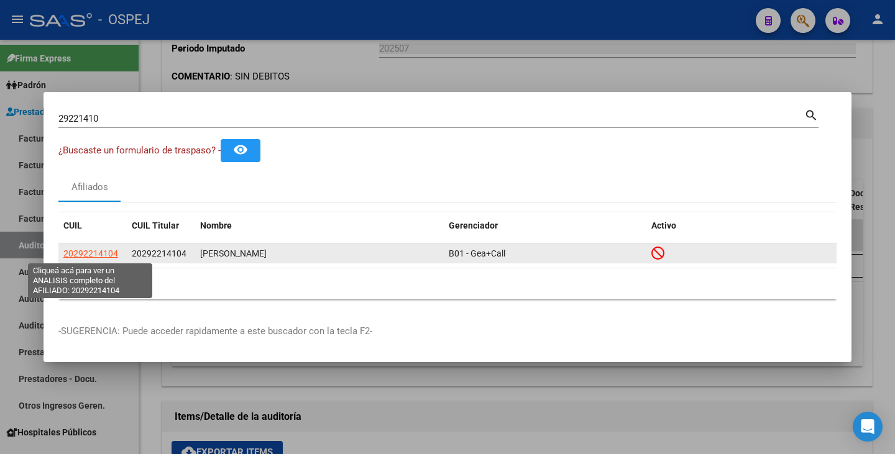
click at [93, 255] on span "20292214104" at bounding box center [90, 254] width 55 height 10
type textarea "20292214104"
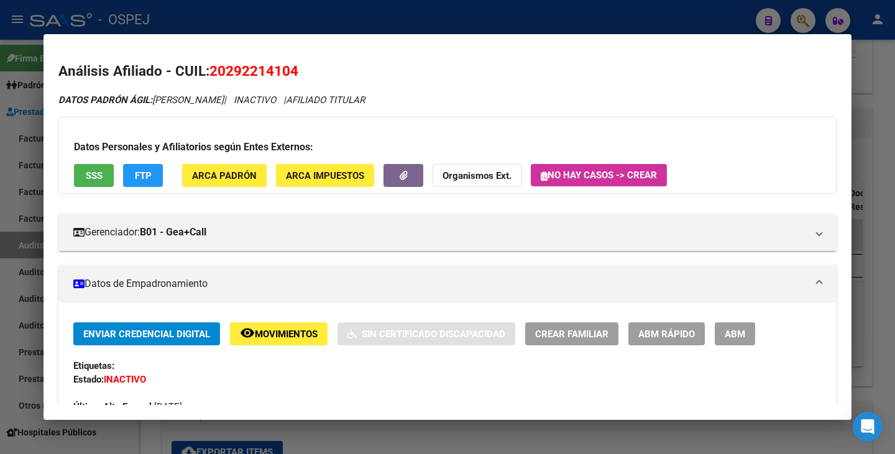
drag, startPoint x: 213, startPoint y: 71, endPoint x: 314, endPoint y: 71, distance: 101.3
click at [314, 71] on h2 "Análisis Afiliado - CUIL: 20292214104" at bounding box center [447, 71] width 778 height 21
drag, startPoint x: 155, startPoint y: 101, endPoint x: 312, endPoint y: 102, distance: 156.6
click at [312, 102] on icon "DATOS PADRÓN ÁGIL: OLIVERA MAXIMILIANO ALEJANDRO | INACTIVO | AFILIADO TITULAR" at bounding box center [211, 99] width 306 height 11
click at [0, 152] on div at bounding box center [447, 227] width 895 height 454
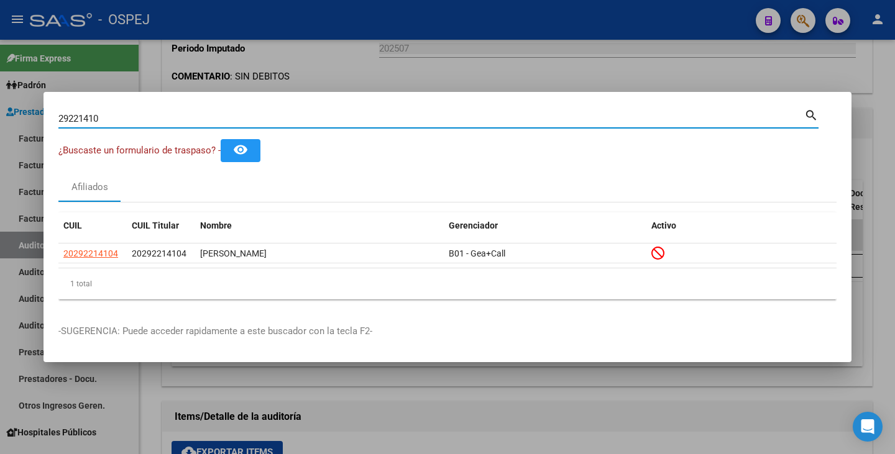
drag, startPoint x: 124, startPoint y: 123, endPoint x: 0, endPoint y: 101, distance: 125.5
click at [0, 101] on div "29221410 Buscar (apellido, dni, cuil, nro traspaso, cuit, obra social) search ¿…" at bounding box center [447, 227] width 895 height 454
paste input "24975521"
type input "24975521"
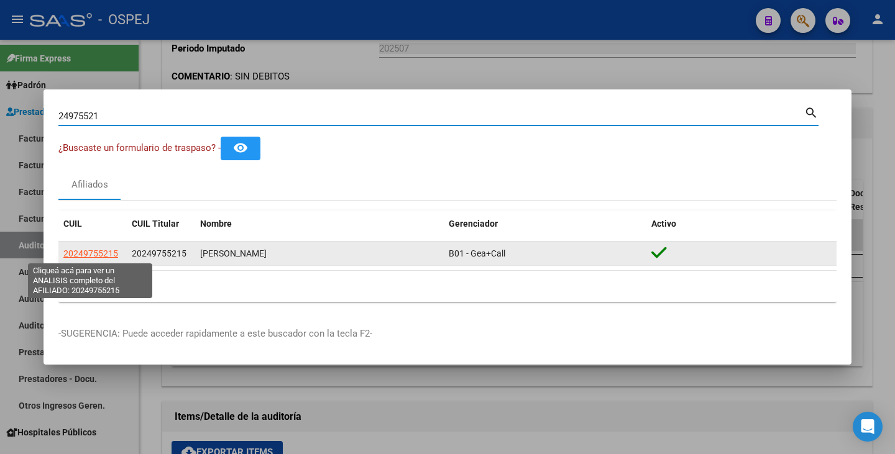
click at [99, 252] on span "20249755215" at bounding box center [90, 254] width 55 height 10
type textarea "20249755215"
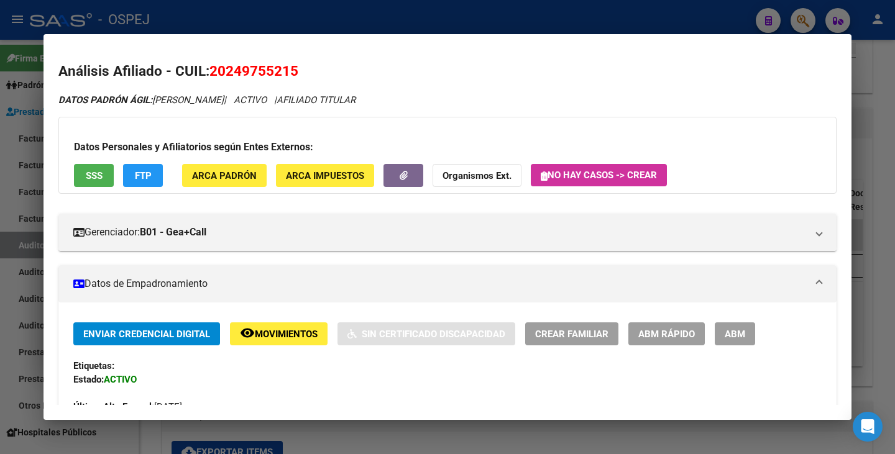
drag, startPoint x: 213, startPoint y: 71, endPoint x: 297, endPoint y: 81, distance: 85.0
click at [297, 81] on h2 "Análisis Afiliado - CUIL: 20249755215" at bounding box center [447, 71] width 778 height 21
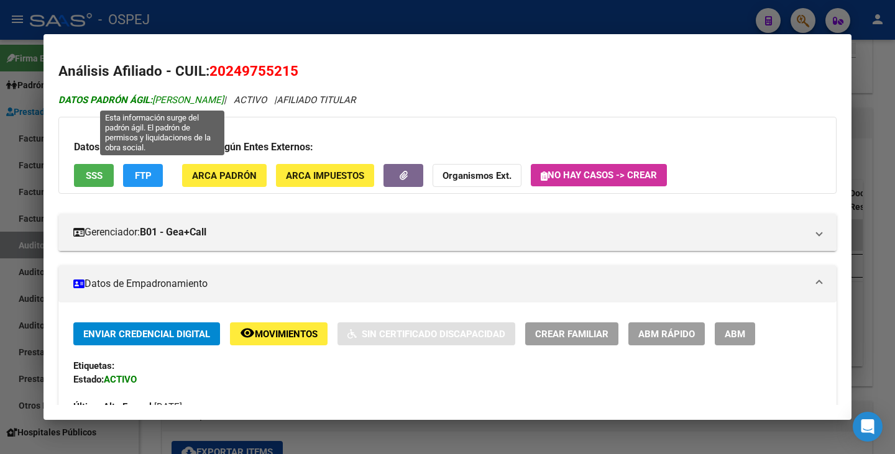
drag, startPoint x: 158, startPoint y: 102, endPoint x: 182, endPoint y: 96, distance: 25.0
click at [182, 96] on span "DATOS PADRÓN ÁGIL: GARCIA LEONARDO FELIX" at bounding box center [140, 99] width 165 height 11
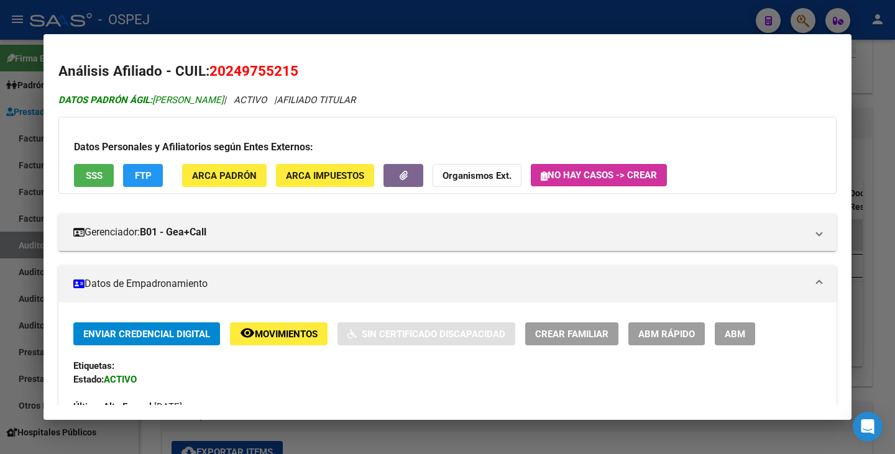
click at [155, 97] on span "DATOS PADRÓN ÁGIL: GARCIA LEONARDO FELIX" at bounding box center [140, 99] width 165 height 11
drag, startPoint x: 156, startPoint y: 99, endPoint x: 265, endPoint y: 102, distance: 108.8
click at [224, 102] on span "DATOS PADRÓN ÁGIL: GARCIA LEONARDO FELIX" at bounding box center [140, 99] width 165 height 11
click at [13, 183] on div at bounding box center [447, 227] width 895 height 454
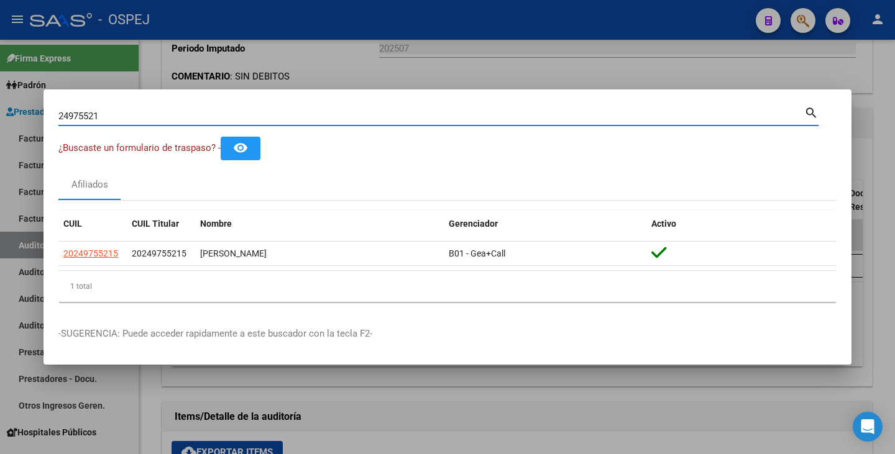
drag, startPoint x: 101, startPoint y: 117, endPoint x: 0, endPoint y: 94, distance: 103.3
click at [0, 94] on div "24975521 Buscar (apellido, dni, cuil, nro traspaso, cuit, obra social) search ¿…" at bounding box center [447, 227] width 895 height 454
paste input "38645381"
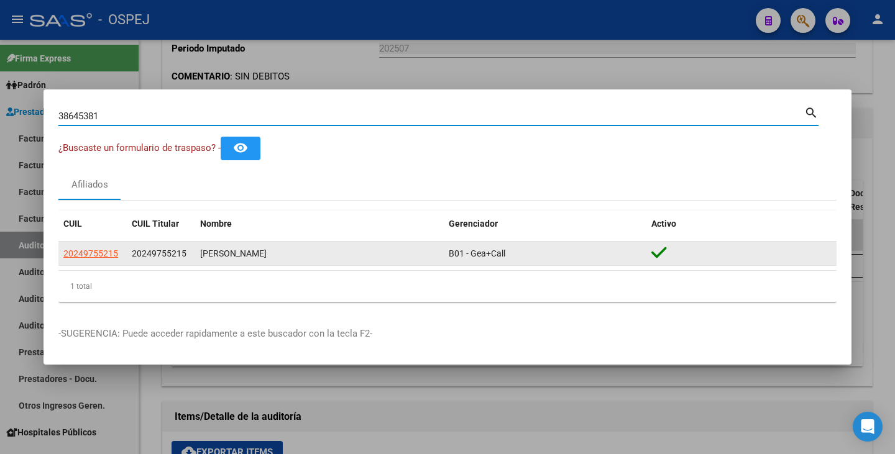
type input "38645381"
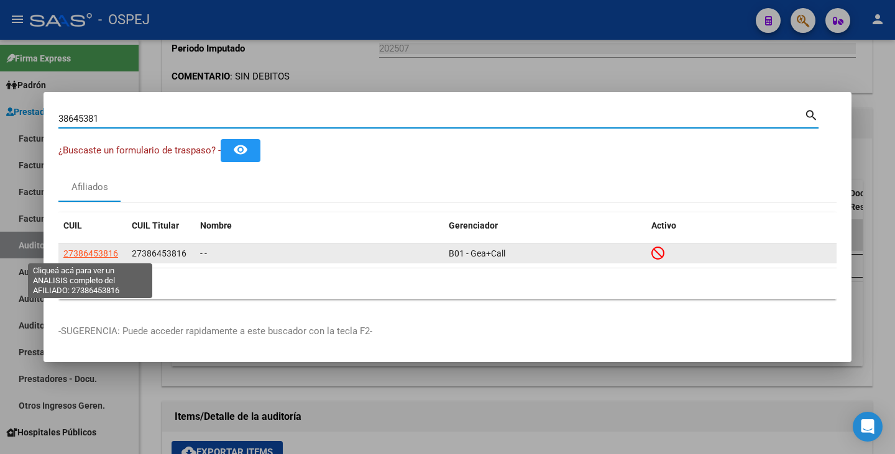
click at [90, 257] on span "27386453816" at bounding box center [90, 254] width 55 height 10
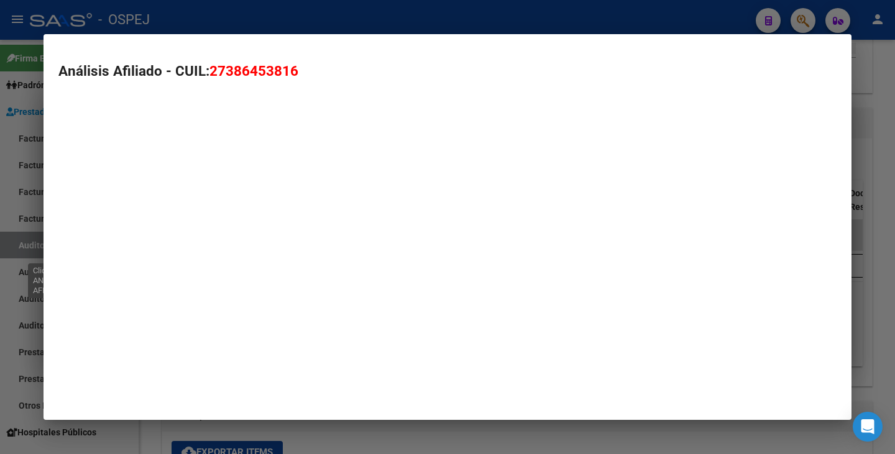
type textarea "27386453816"
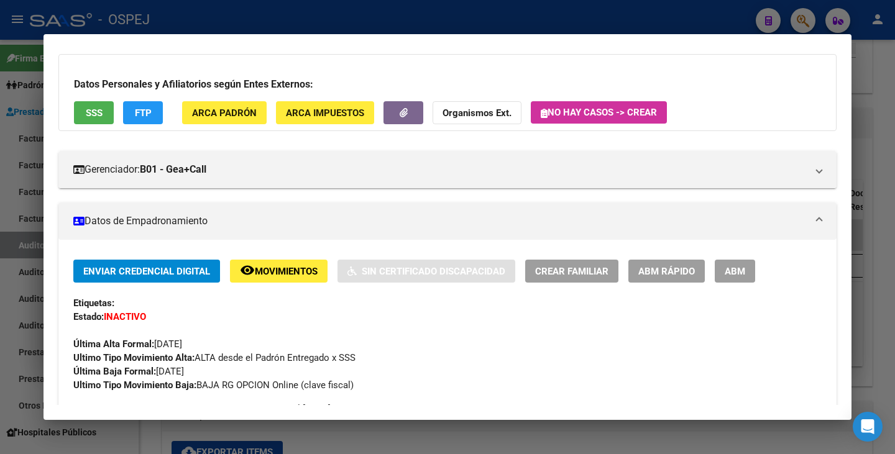
scroll to position [62, 0]
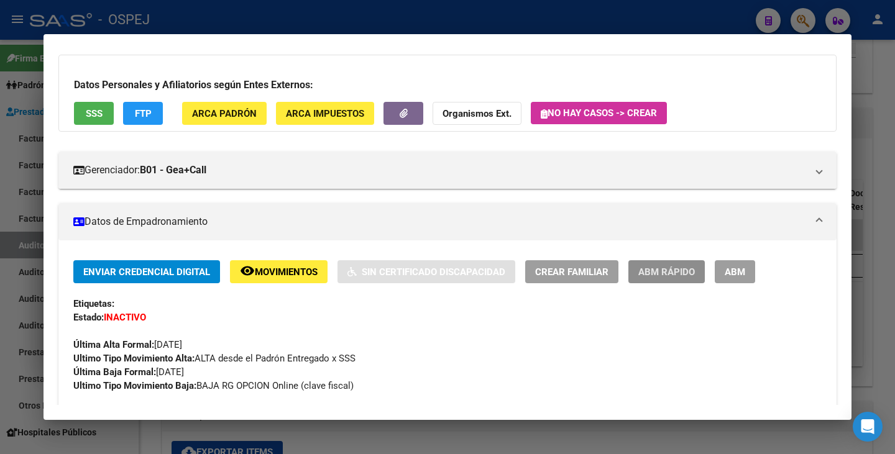
click at [656, 273] on span "ABM Rápido" at bounding box center [666, 272] width 57 height 11
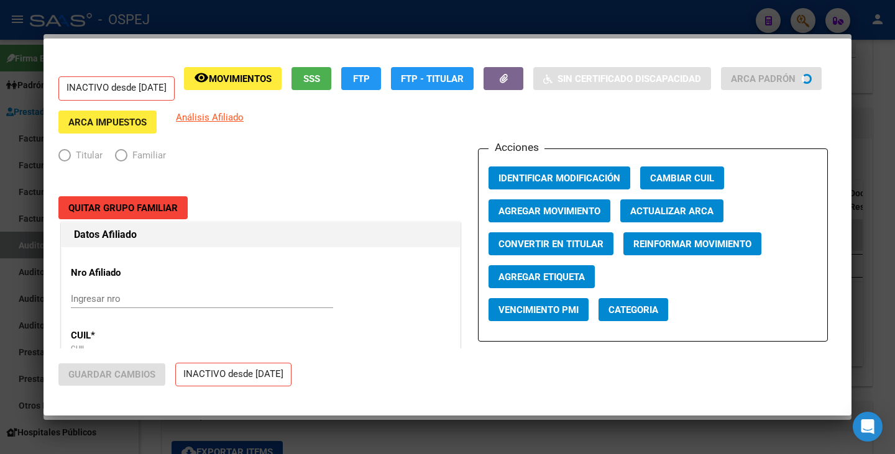
radio input "true"
type input "30-70827680-0"
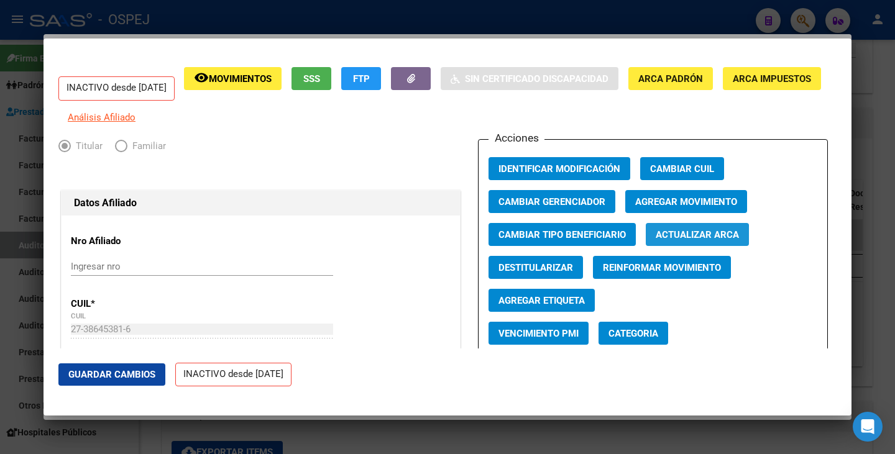
click at [663, 240] on span "Actualizar ARCA" at bounding box center [697, 234] width 83 height 11
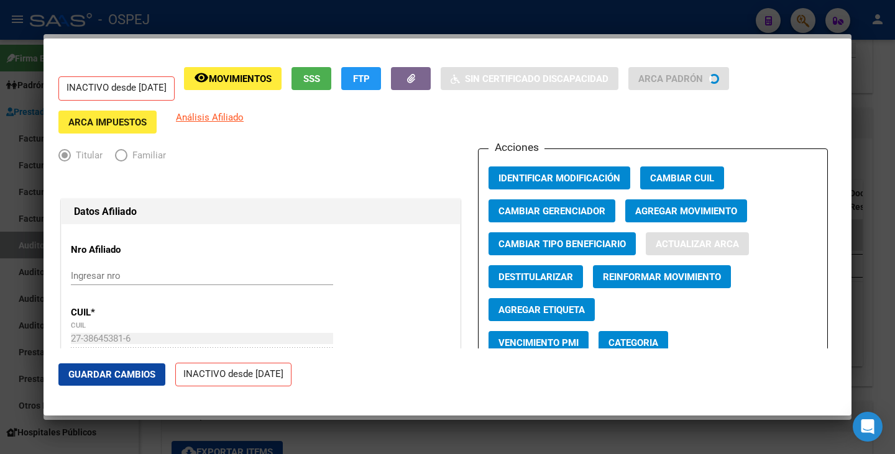
type input "MERLO CARRANZA"
type input "MARIELA BELEN"
type input "CORDOBA"
type input "5000"
type input "CARLOS O BUNGE"
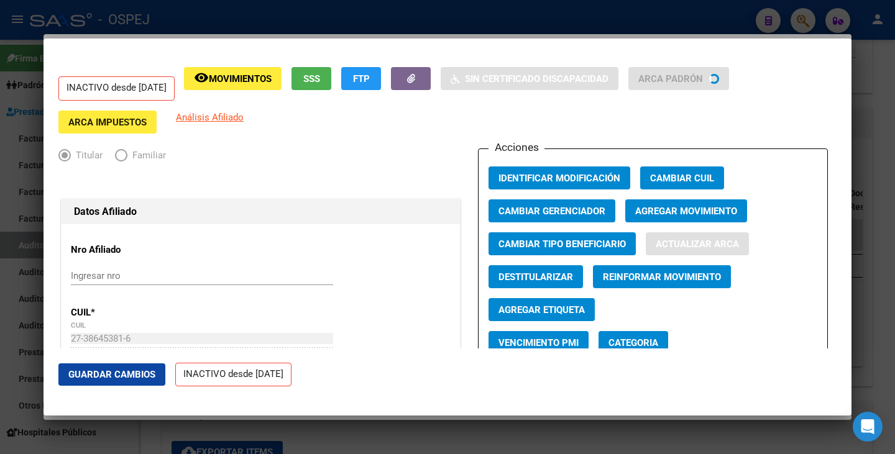
type input "4362"
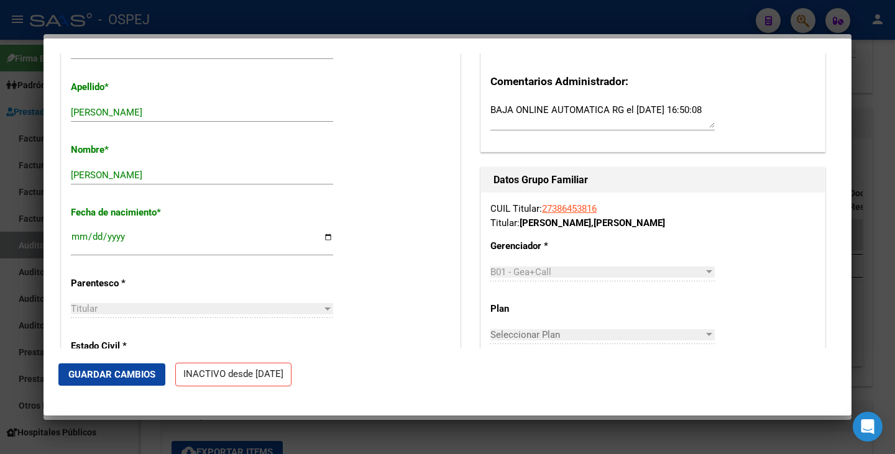
scroll to position [435, 0]
click at [76, 379] on span "Guardar Cambios" at bounding box center [111, 374] width 87 height 11
click at [119, 372] on span "Guardar Cambios" at bounding box center [111, 374] width 87 height 11
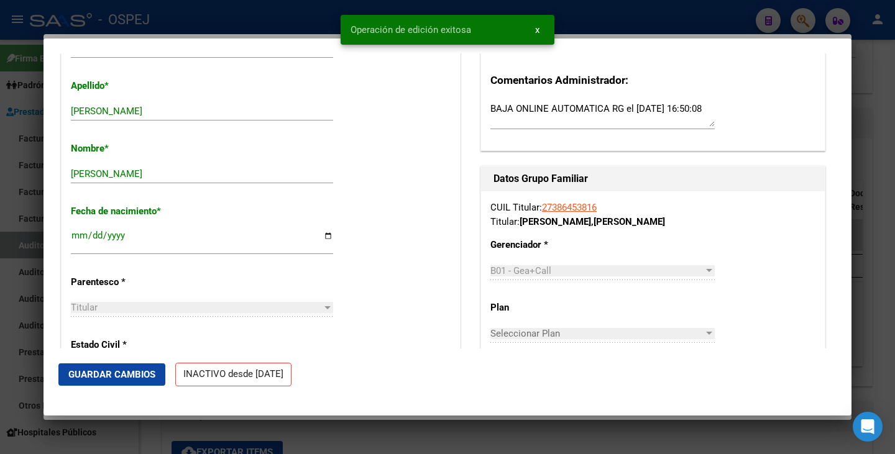
click at [7, 330] on div at bounding box center [447, 227] width 895 height 454
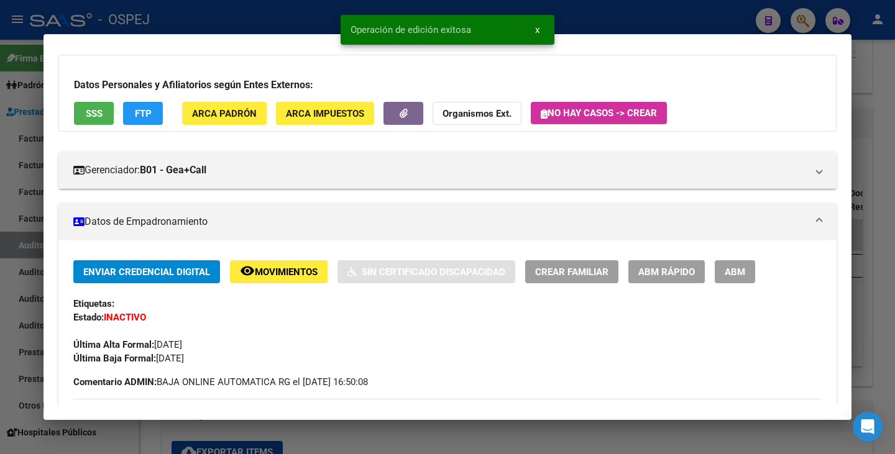
click at [7, 330] on div at bounding box center [447, 227] width 895 height 454
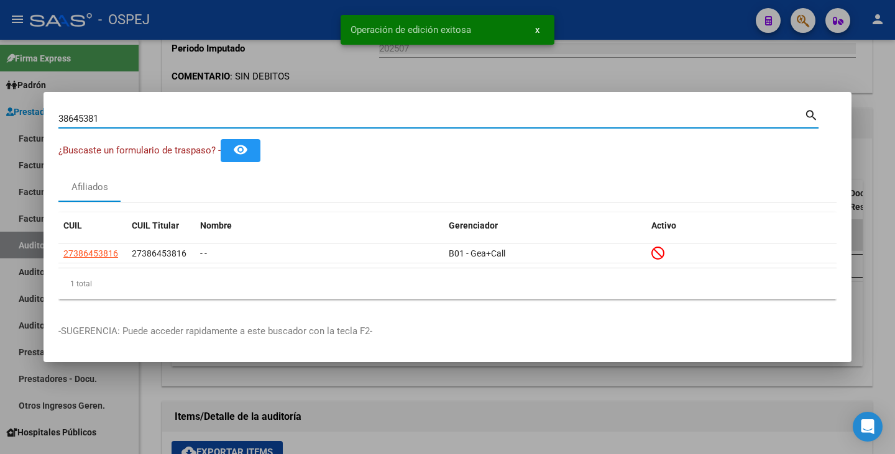
click at [146, 114] on input "38645381" at bounding box center [431, 118] width 746 height 11
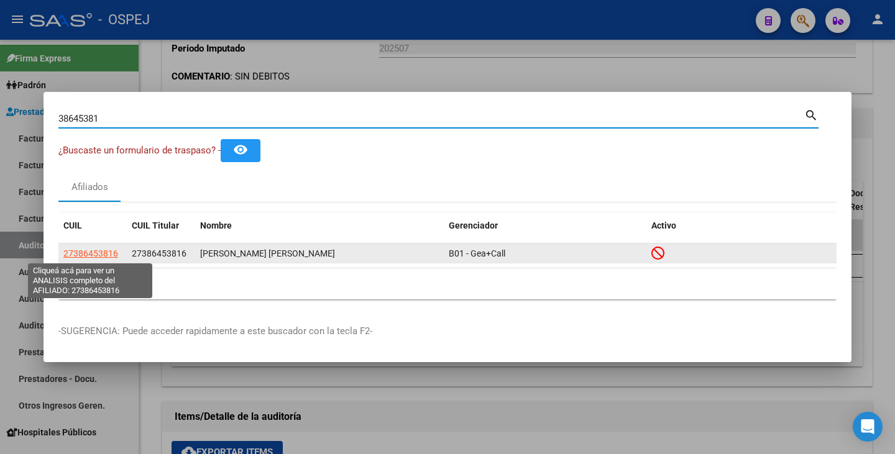
click at [71, 255] on span "27386453816" at bounding box center [90, 254] width 55 height 10
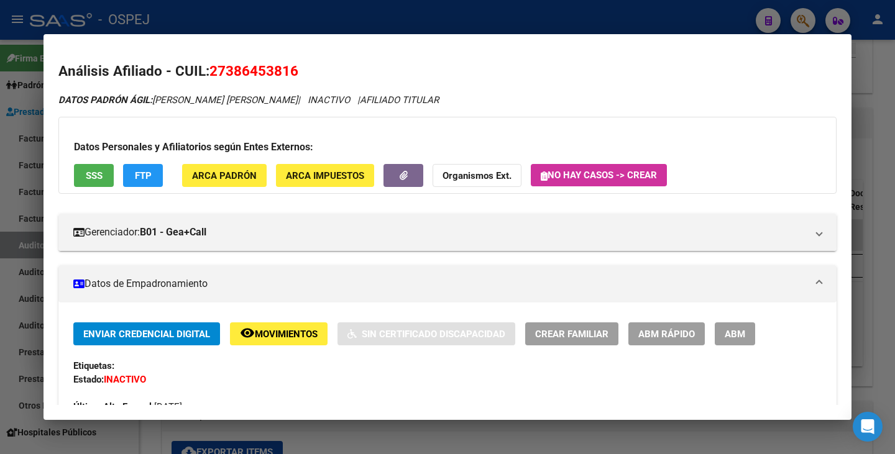
drag, startPoint x: 211, startPoint y: 64, endPoint x: 304, endPoint y: 74, distance: 93.1
click at [304, 74] on h2 "Análisis Afiliado - CUIL: 27386453816" at bounding box center [447, 71] width 778 height 21
drag, startPoint x: 156, startPoint y: 101, endPoint x: 305, endPoint y: 107, distance: 149.3
click at [19, 175] on div at bounding box center [447, 227] width 895 height 454
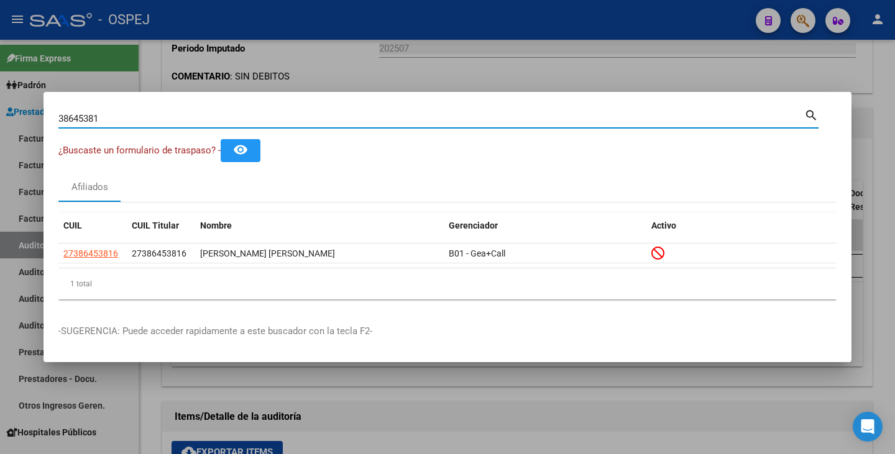
drag, startPoint x: 112, startPoint y: 122, endPoint x: 7, endPoint y: 107, distance: 106.1
click at [1, 103] on div "38645381 Buscar (apellido, dni, cuil, nro traspaso, cuit, obra social) search ¿…" at bounding box center [447, 227] width 895 height 454
paste input "35183026"
type input "35183026"
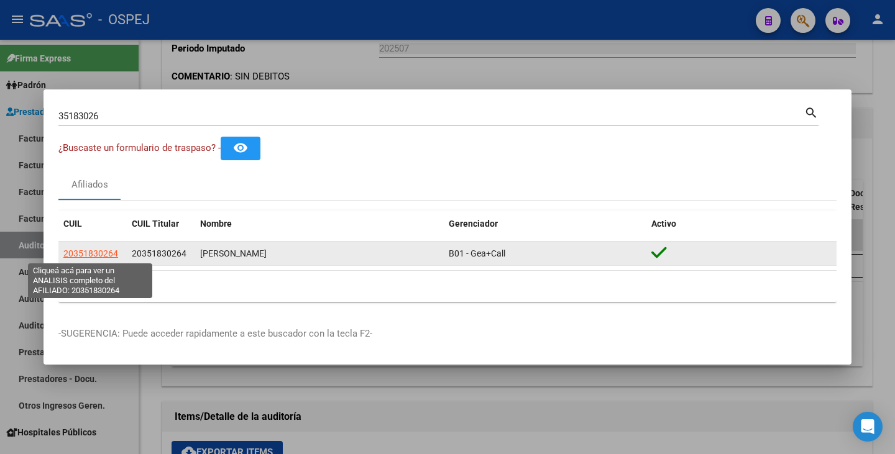
click at [74, 249] on span "20351830264" at bounding box center [90, 254] width 55 height 10
type textarea "20351830264"
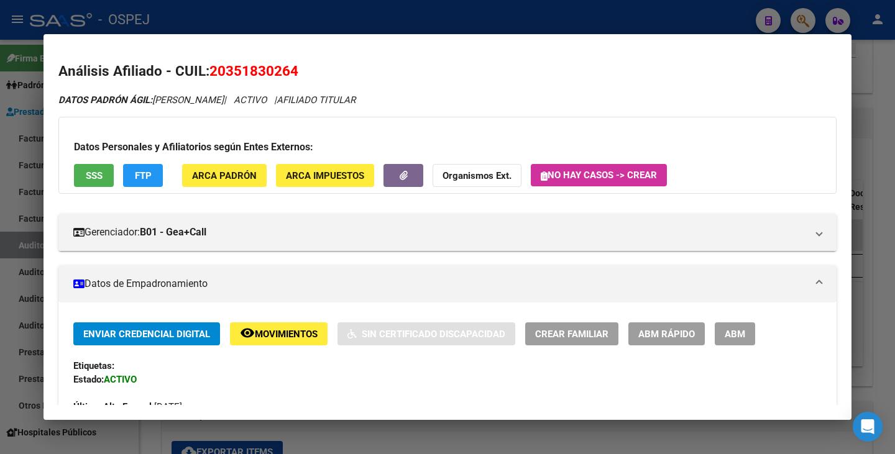
drag, startPoint x: 211, startPoint y: 68, endPoint x: 296, endPoint y: 73, distance: 84.7
click at [296, 73] on span "20351830264" at bounding box center [253, 71] width 89 height 16
click at [192, 51] on mat-dialog-content "Análisis Afiliado - CUIL: 20351830264 DATOS PADRÓN ÁGIL: CORTEZ DIEGO SEBASTIAN…" at bounding box center [447, 227] width 808 height 356
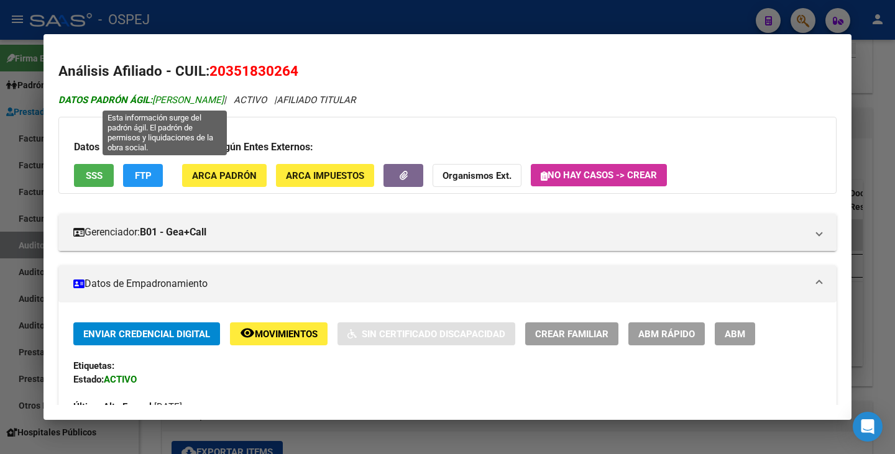
drag, startPoint x: 157, startPoint y: 99, endPoint x: 271, endPoint y: 101, distance: 113.7
click at [224, 101] on span "DATOS PADRÓN ÁGIL: CORTEZ DIEGO SEBASTIAN" at bounding box center [140, 99] width 165 height 11
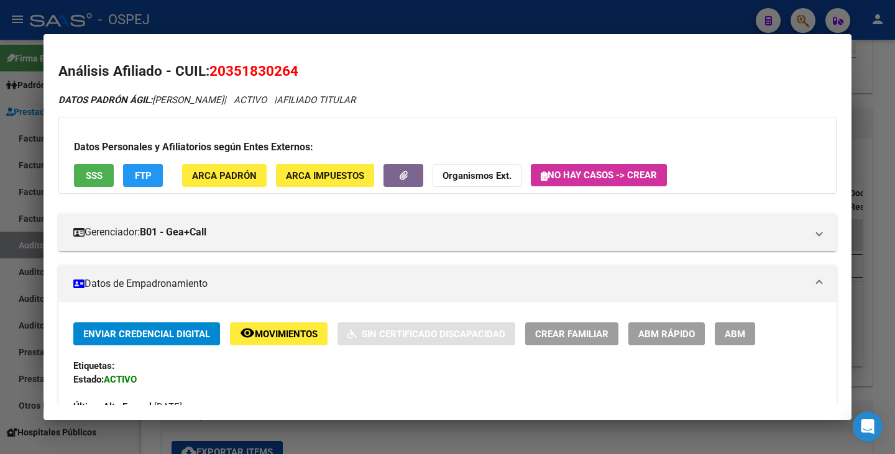
click at [17, 143] on div at bounding box center [447, 227] width 895 height 454
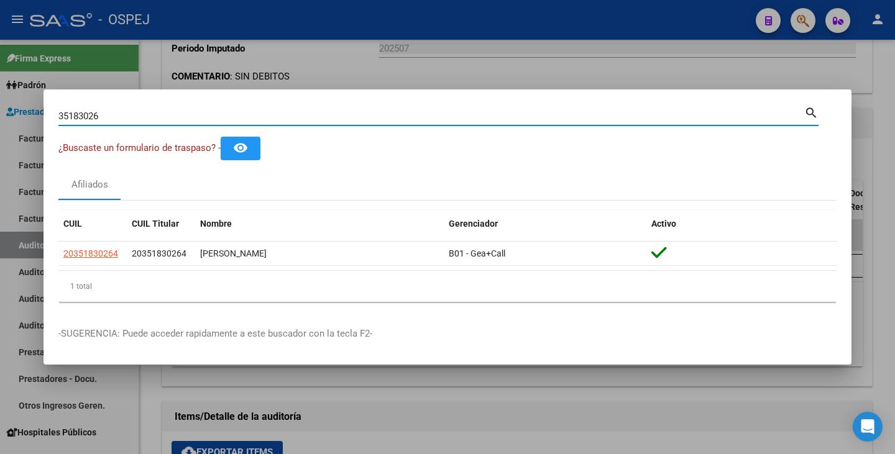
drag, startPoint x: 104, startPoint y: 114, endPoint x: 11, endPoint y: 109, distance: 94.0
click at [11, 109] on div "35183026 Buscar (apellido, dni, cuil, nro traspaso, cuit, obra social) search ¿…" at bounding box center [447, 227] width 895 height 454
paste input "37093541"
type input "37093541"
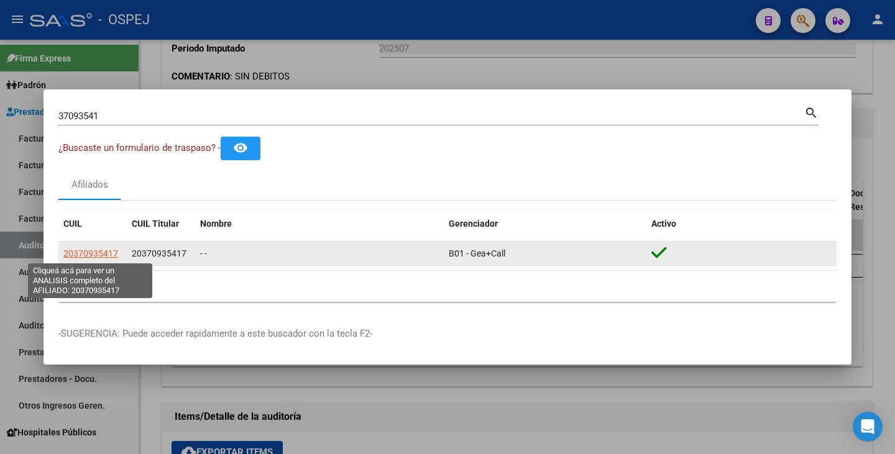
click at [101, 254] on span "20370935417" at bounding box center [90, 254] width 55 height 10
type textarea "20370935417"
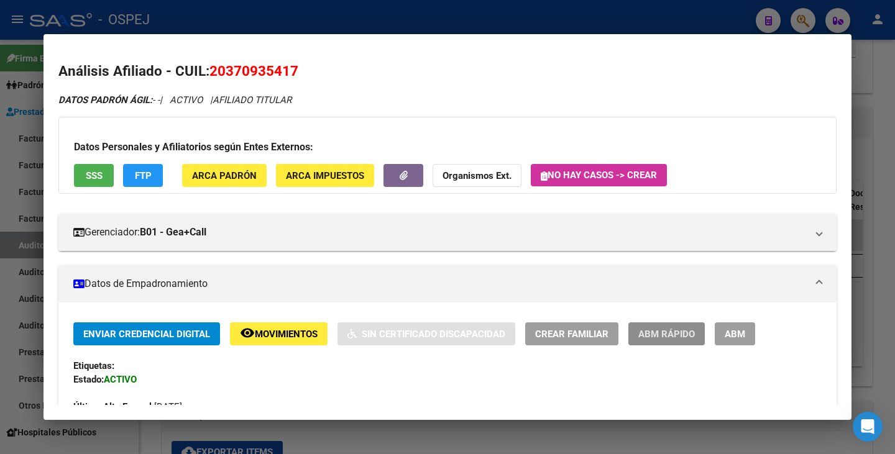
click at [660, 337] on span "ABM Rápido" at bounding box center [666, 334] width 57 height 11
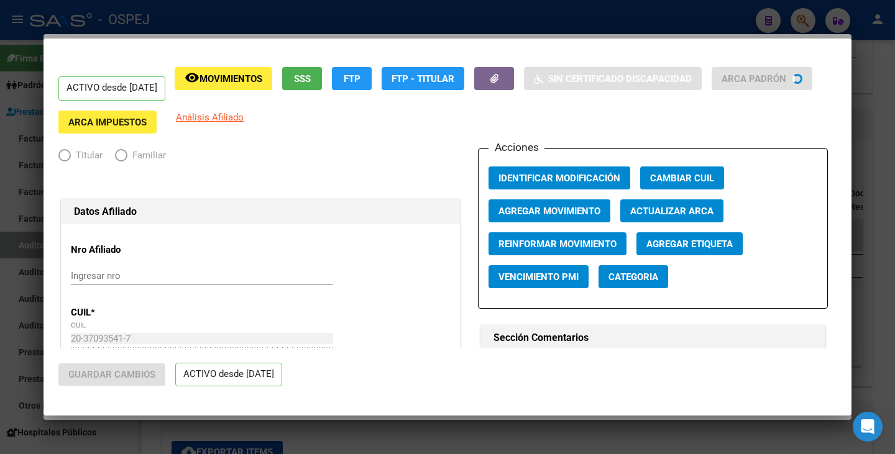
radio input "true"
type input "30-57517012-5"
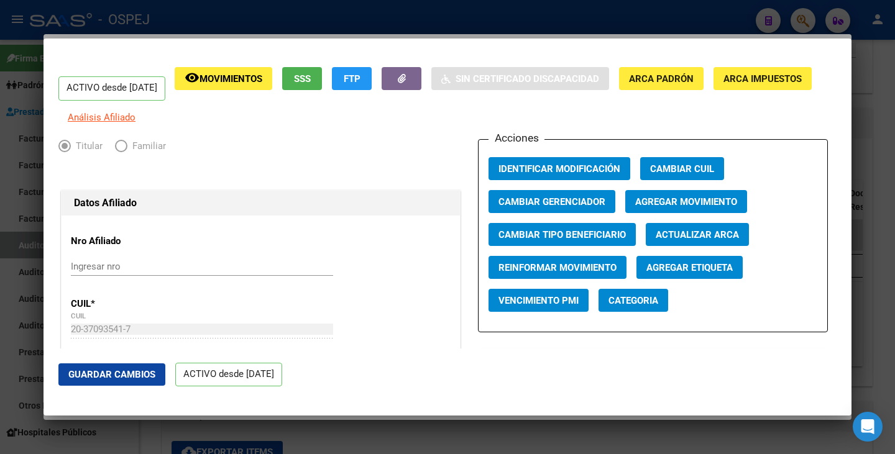
click at [673, 240] on span "Actualizar ARCA" at bounding box center [697, 234] width 83 height 11
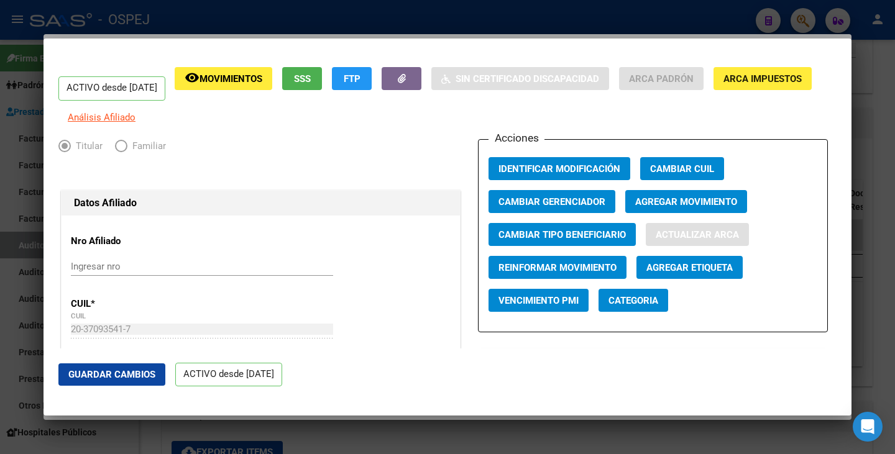
type input "BRITOS ROBLEDO"
type input "GERMAN"
type input "VILLA CARLOS PAZ"
type input "ITUZAINGO"
type input "450"
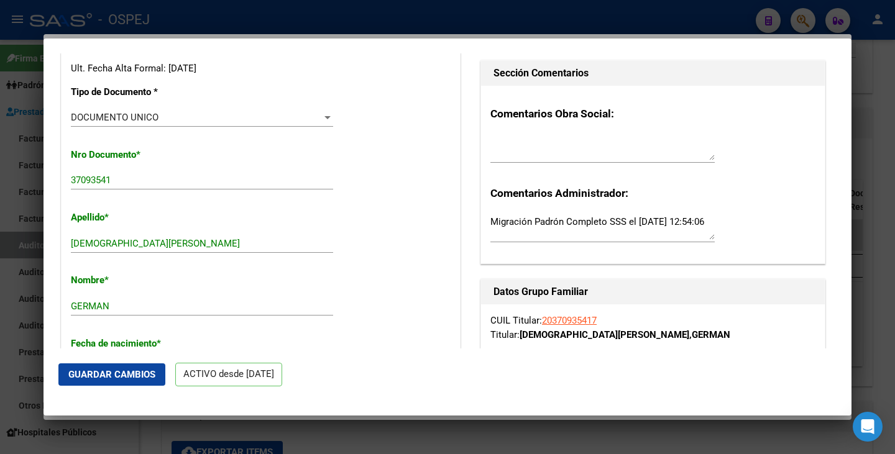
scroll to position [311, 0]
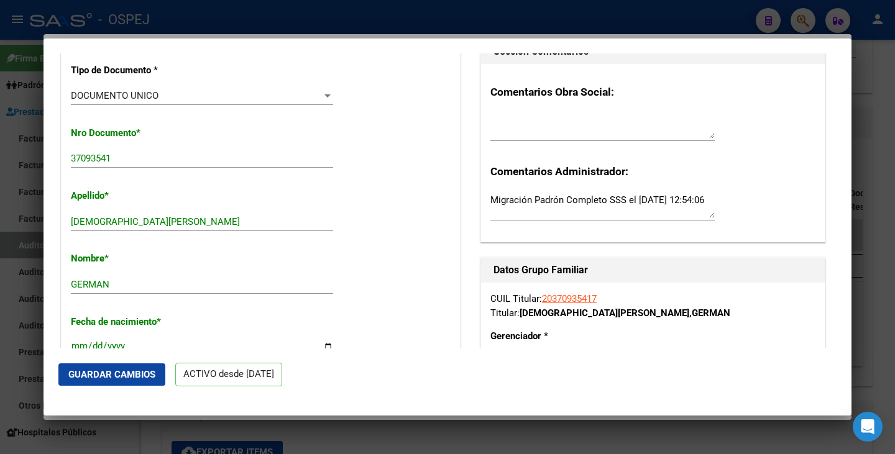
click at [141, 375] on span "Guardar Cambios" at bounding box center [111, 374] width 87 height 11
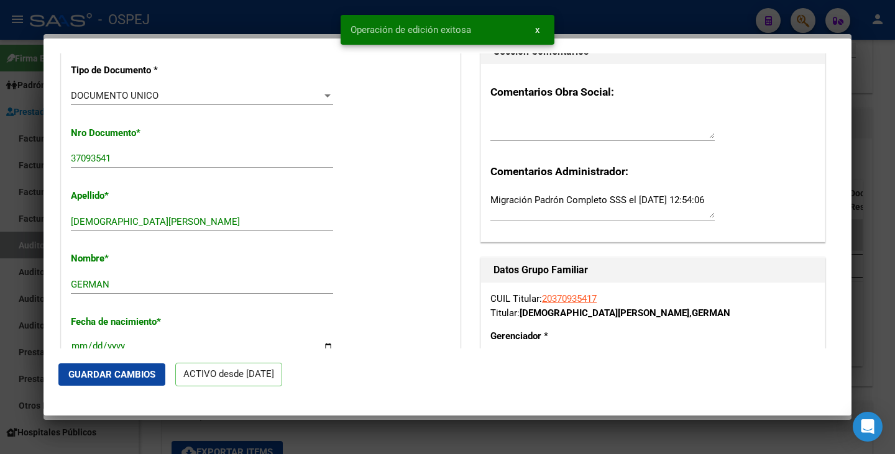
click at [32, 299] on div at bounding box center [447, 227] width 895 height 454
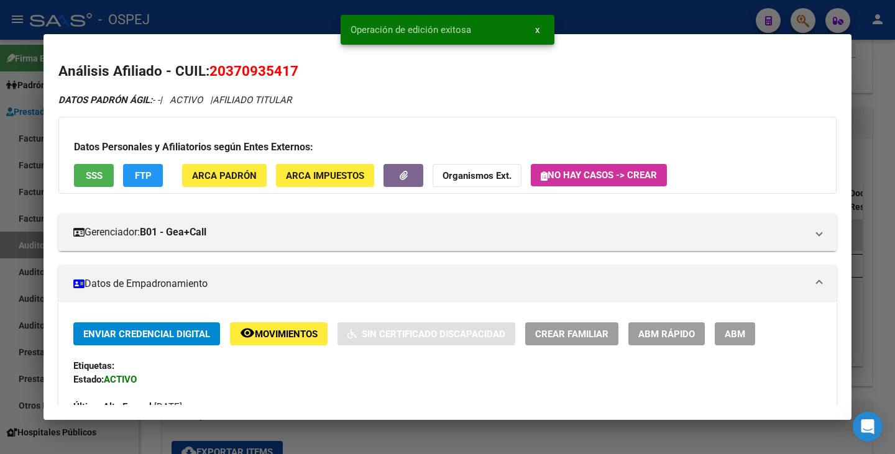
click at [22, 306] on div at bounding box center [447, 227] width 895 height 454
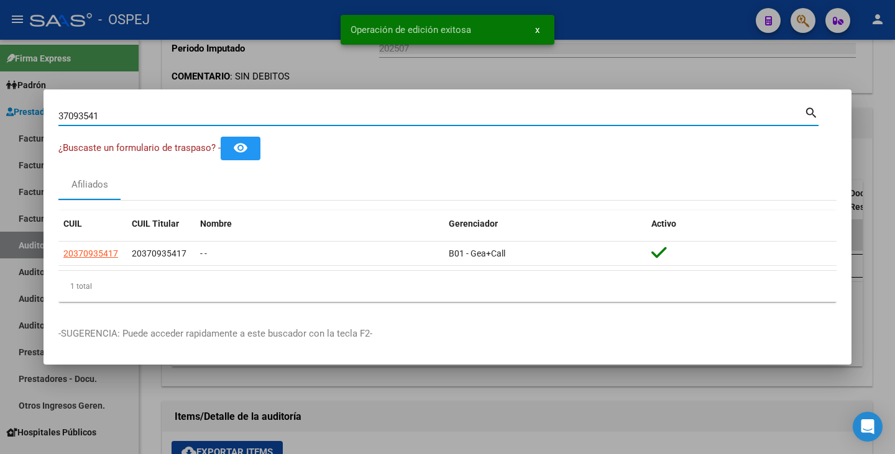
click at [103, 117] on input "37093541" at bounding box center [431, 116] width 746 height 11
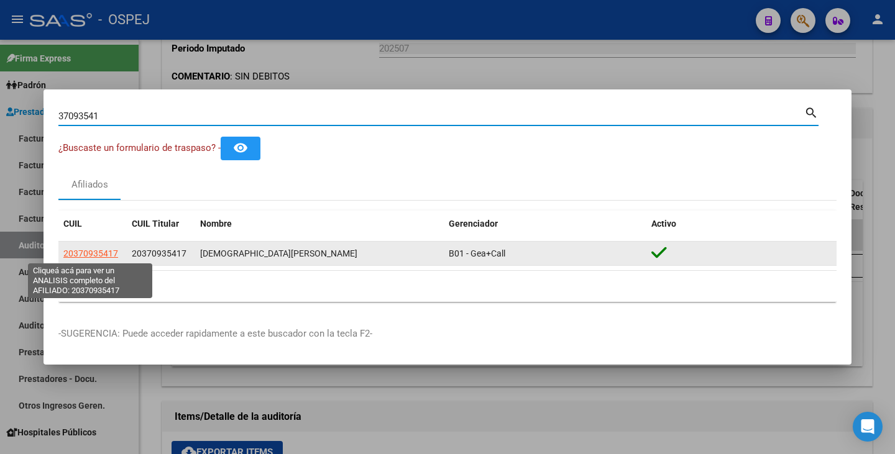
click at [78, 252] on span "20370935417" at bounding box center [90, 254] width 55 height 10
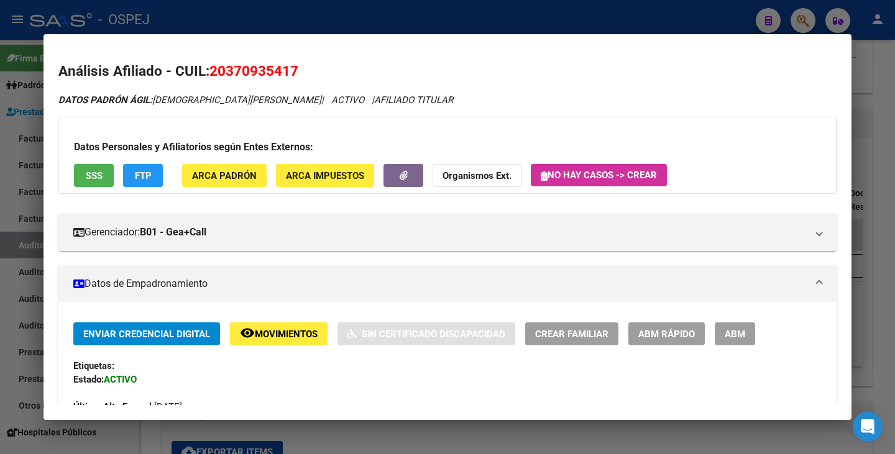
drag, startPoint x: 213, startPoint y: 72, endPoint x: 300, endPoint y: 62, distance: 88.2
click at [300, 62] on h2 "Análisis Afiliado - CUIL: 20370935417" at bounding box center [447, 71] width 778 height 21
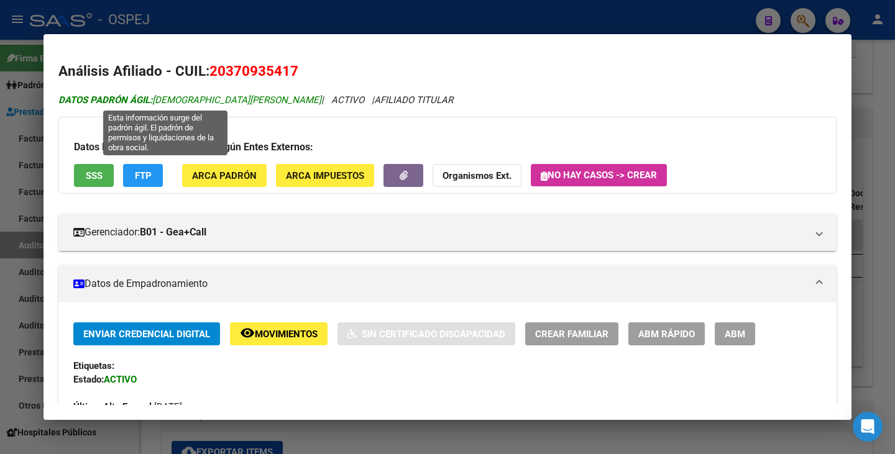
drag, startPoint x: 156, startPoint y: 98, endPoint x: 270, endPoint y: 100, distance: 113.7
click at [270, 100] on span "DATOS PADRÓN ÁGIL: BRITOS ROBLEDO GERMAN" at bounding box center [189, 99] width 263 height 11
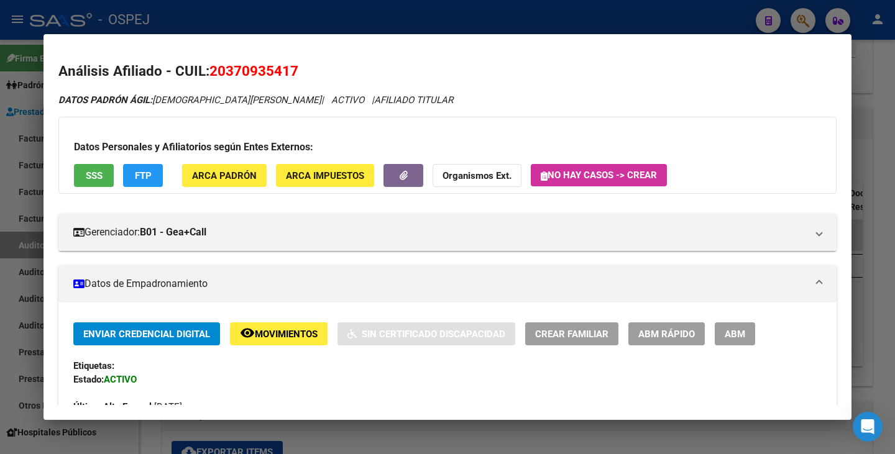
click at [14, 178] on div at bounding box center [447, 227] width 895 height 454
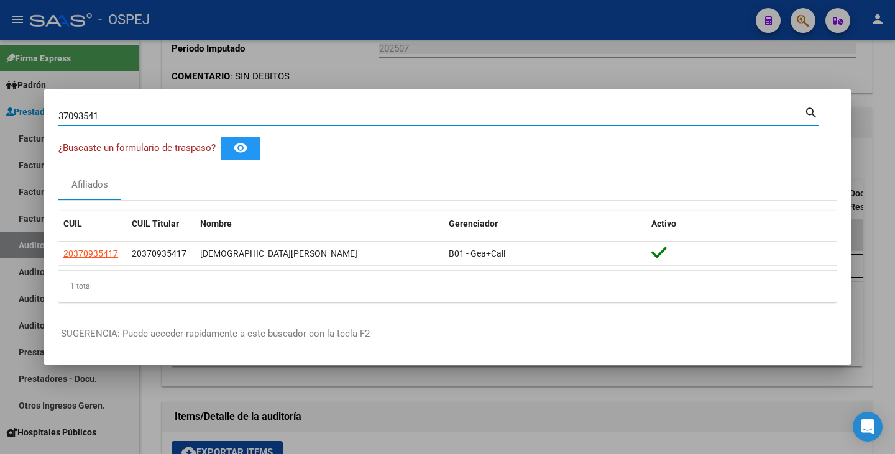
drag, startPoint x: 114, startPoint y: 117, endPoint x: 0, endPoint y: 98, distance: 115.2
click at [0, 98] on div "37093541 Buscar (apellido, dni, cuil, nro traspaso, cuit, obra social) search ¿…" at bounding box center [447, 227] width 895 height 454
paste input "38500199"
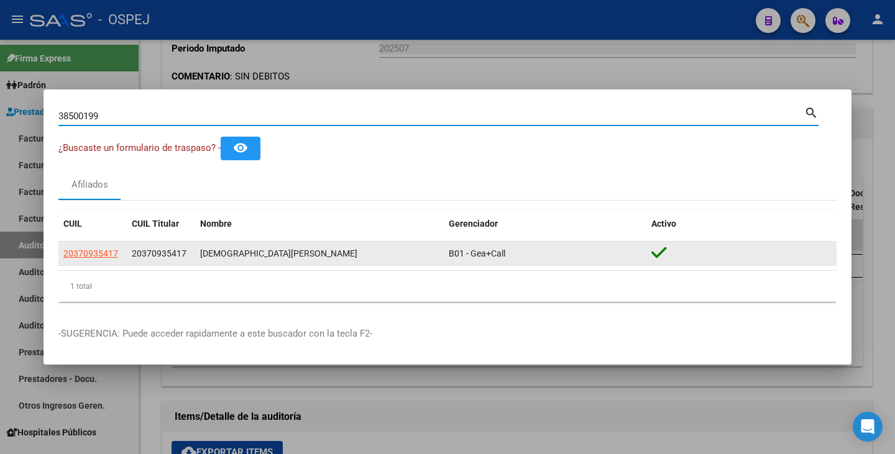
type input "38500199"
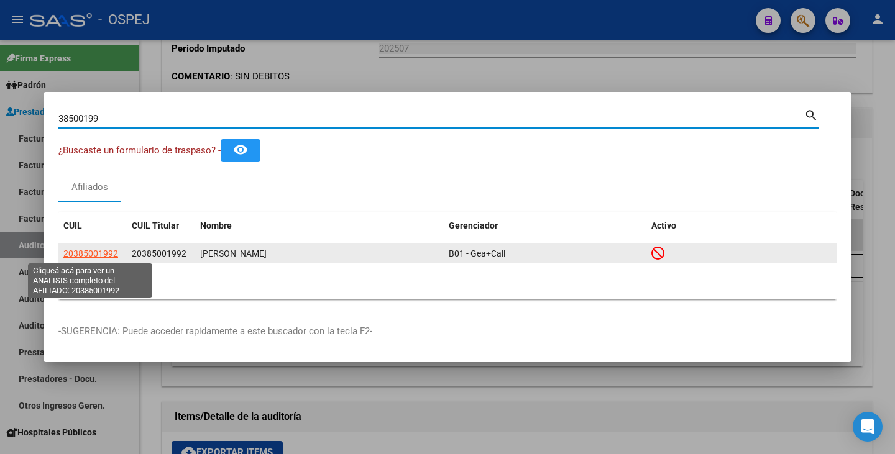
click at [96, 254] on span "20385001992" at bounding box center [90, 254] width 55 height 10
type textarea "20385001992"
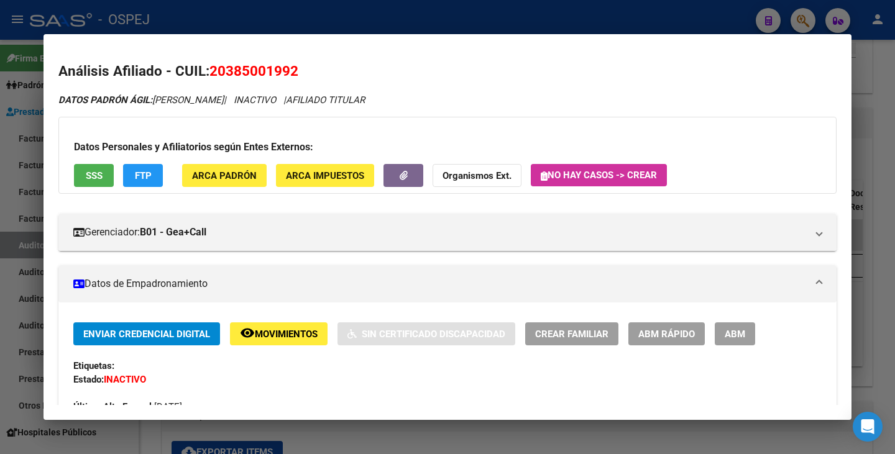
drag, startPoint x: 213, startPoint y: 70, endPoint x: 302, endPoint y: 65, distance: 89.0
click at [302, 65] on h2 "Análisis Afiliado - CUIL: 20385001992" at bounding box center [447, 71] width 778 height 21
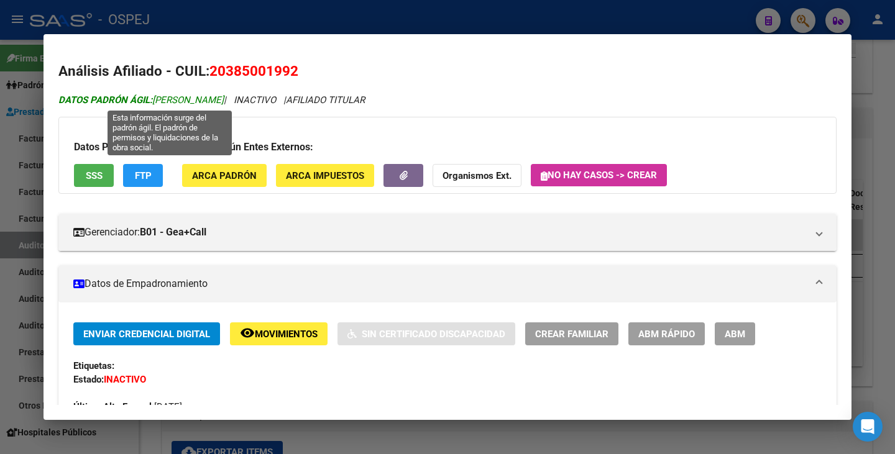
drag, startPoint x: 157, startPoint y: 102, endPoint x: 279, endPoint y: 99, distance: 122.4
click at [224, 99] on span "DATOS PADRÓN ÁGIL: MONTERO LUCIANO SILVANO" at bounding box center [140, 99] width 165 height 11
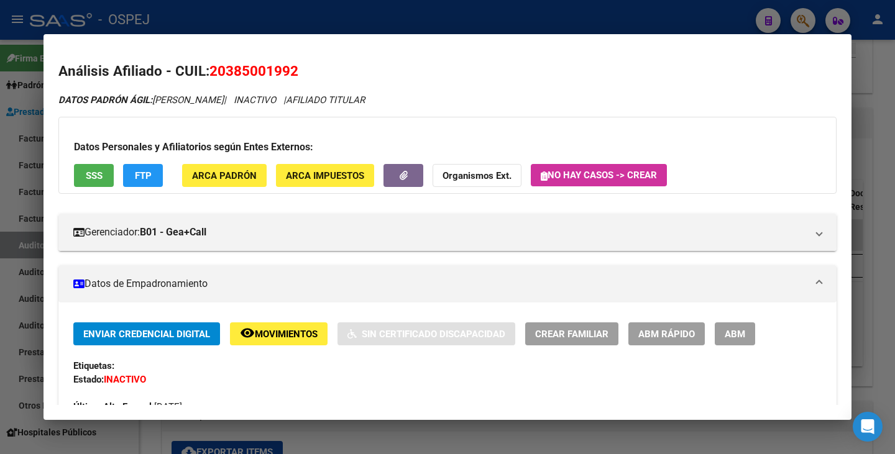
click at [0, 142] on div at bounding box center [447, 227] width 895 height 454
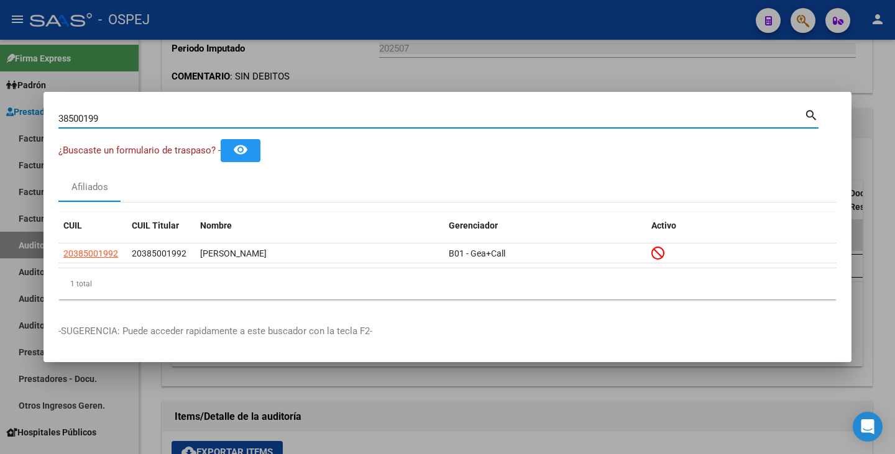
drag, startPoint x: 112, startPoint y: 120, endPoint x: 1, endPoint y: 104, distance: 112.9
click at [0, 104] on div "38500199 Buscar (apellido, dni, cuil, nro traspaso, cuit, obra social) search ¿…" at bounding box center [447, 227] width 895 height 454
paste input "43883716"
type input "43883716"
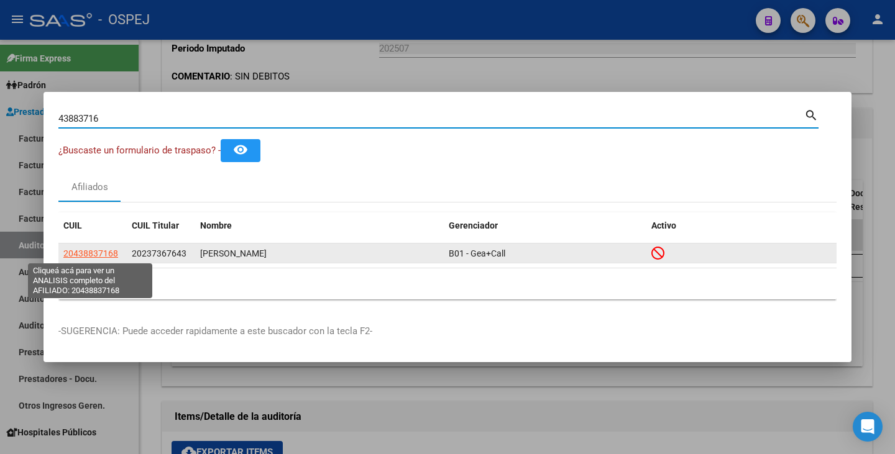
click at [105, 256] on span "20438837168" at bounding box center [90, 254] width 55 height 10
type textarea "20438837168"
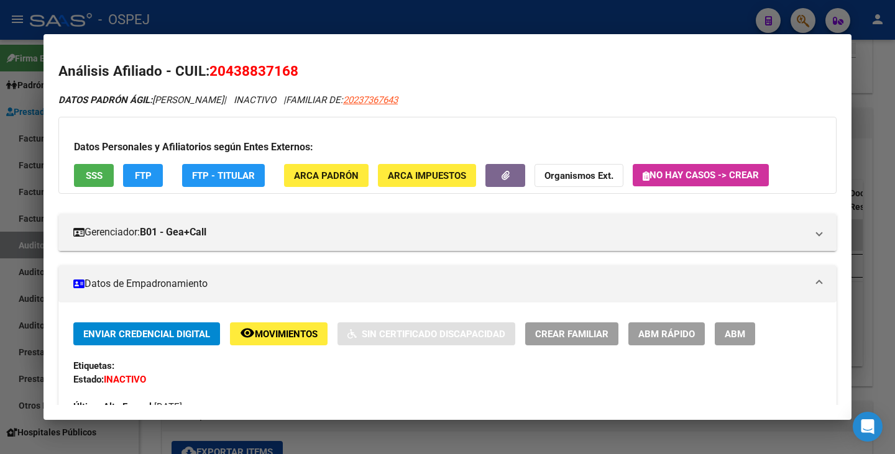
drag, startPoint x: 213, startPoint y: 68, endPoint x: 291, endPoint y: 67, distance: 78.3
click at [307, 71] on h2 "Análisis Afiliado - CUIL: 20438837168" at bounding box center [447, 71] width 778 height 21
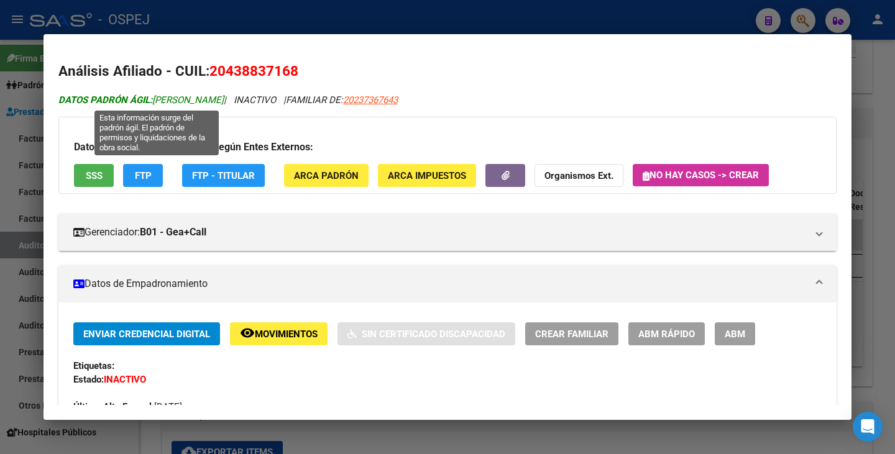
drag, startPoint x: 156, startPoint y: 96, endPoint x: 250, endPoint y: 96, distance: 94.4
click at [224, 96] on span "DATOS PADRÓN ÁGIL: GUDIÑO AXEL GABRIEL" at bounding box center [140, 99] width 165 height 11
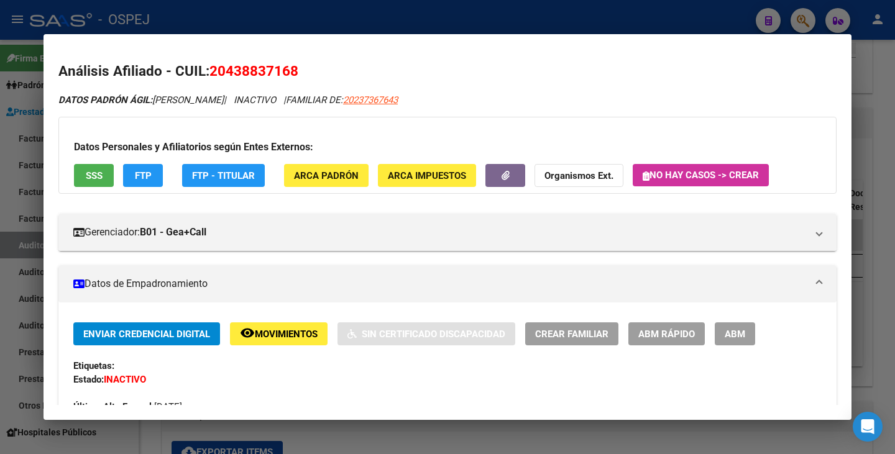
click at [7, 314] on div at bounding box center [447, 227] width 895 height 454
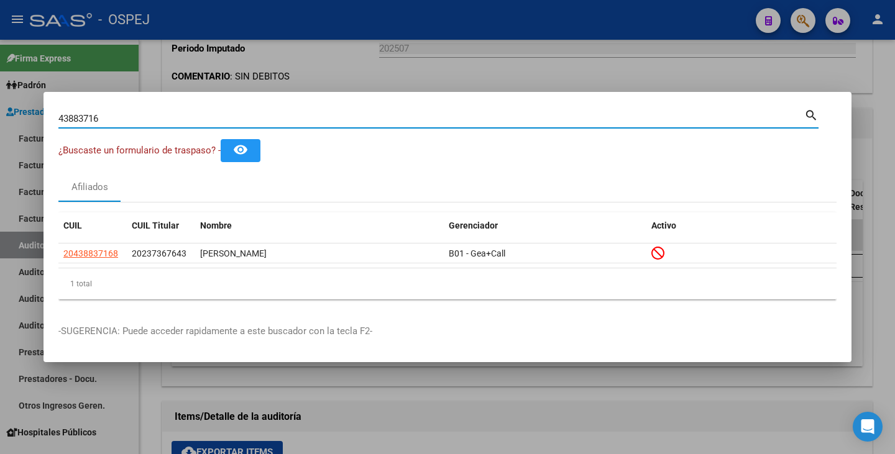
drag, startPoint x: 124, startPoint y: 116, endPoint x: 8, endPoint y: 101, distance: 117.2
click at [8, 101] on div "43883716 Buscar (apellido, dni, cuil, nro traspaso, cuit, obra social) search ¿…" at bounding box center [447, 227] width 895 height 454
paste input "29221410"
type input "29221410"
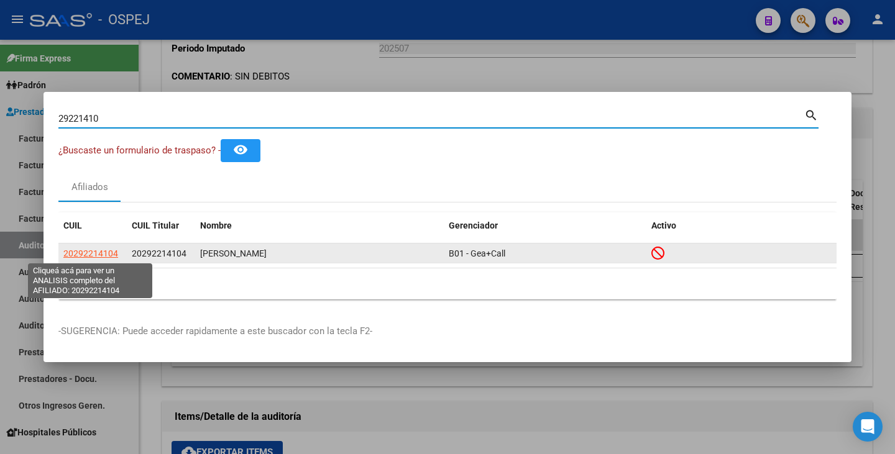
click at [103, 253] on span "20292214104" at bounding box center [90, 254] width 55 height 10
type textarea "20292214104"
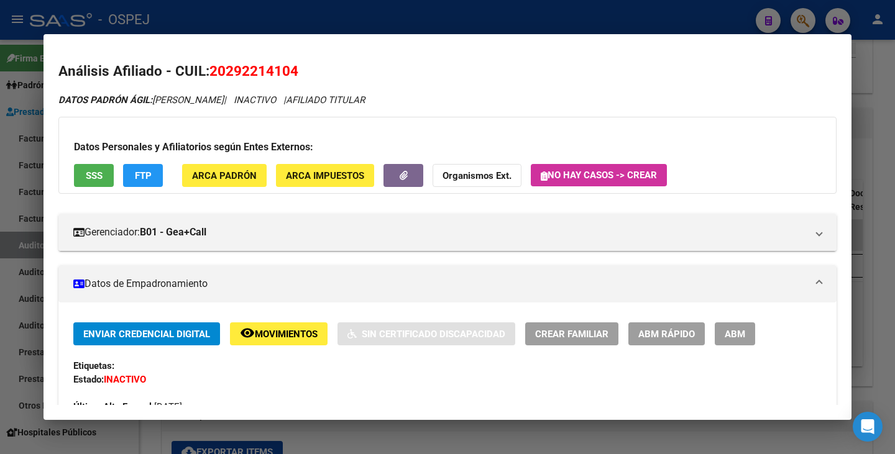
drag, startPoint x: 216, startPoint y: 67, endPoint x: 263, endPoint y: 61, distance: 48.2
click at [263, 61] on h2 "Análisis Afiliado - CUIL: 20292214104" at bounding box center [447, 71] width 778 height 21
drag, startPoint x: 213, startPoint y: 70, endPoint x: 299, endPoint y: 67, distance: 85.8
click at [299, 67] on h2 "Análisis Afiliado - CUIL: 20292214104" at bounding box center [447, 71] width 778 height 21
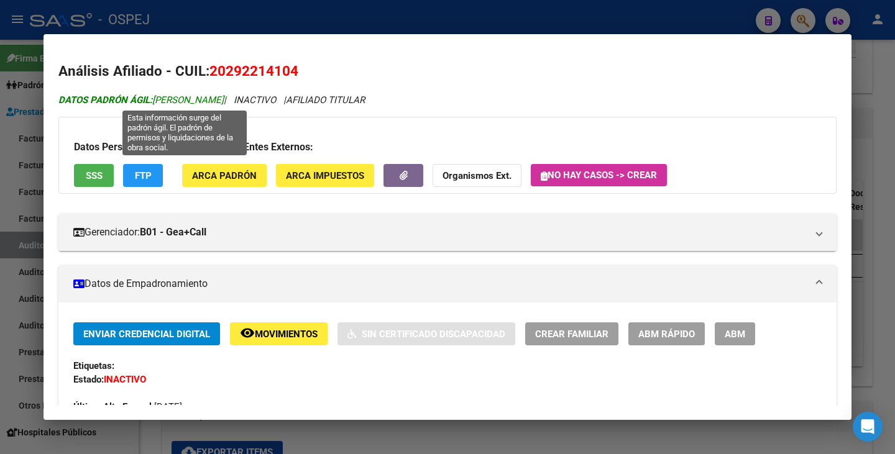
drag, startPoint x: 158, startPoint y: 99, endPoint x: 189, endPoint y: 96, distance: 31.2
click at [189, 96] on span "DATOS PADRÓN ÁGIL: OLIVERA MAXIMILIANO ALEJANDRO" at bounding box center [140, 99] width 165 height 11
drag, startPoint x: 155, startPoint y: 96, endPoint x: 308, endPoint y: 98, distance: 152.9
click at [224, 98] on span "DATOS PADRÓN ÁGIL: OLIVERA MAXIMILIANO ALEJANDRO" at bounding box center [140, 99] width 165 height 11
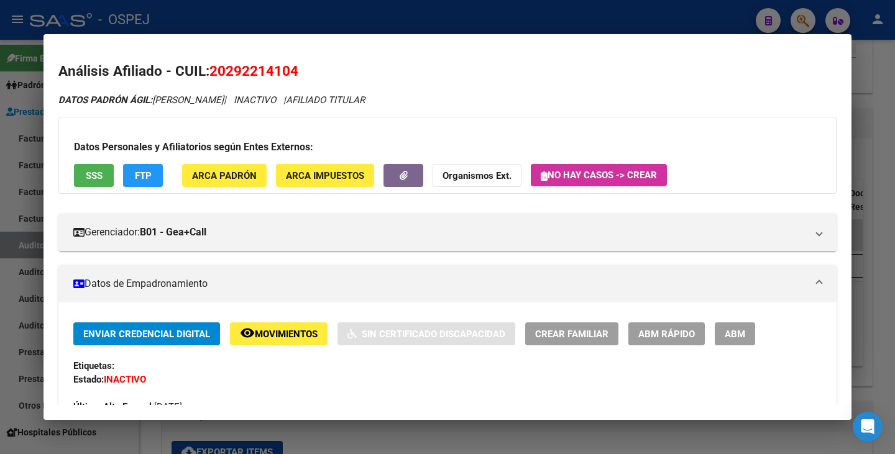
click at [0, 199] on div at bounding box center [447, 227] width 895 height 454
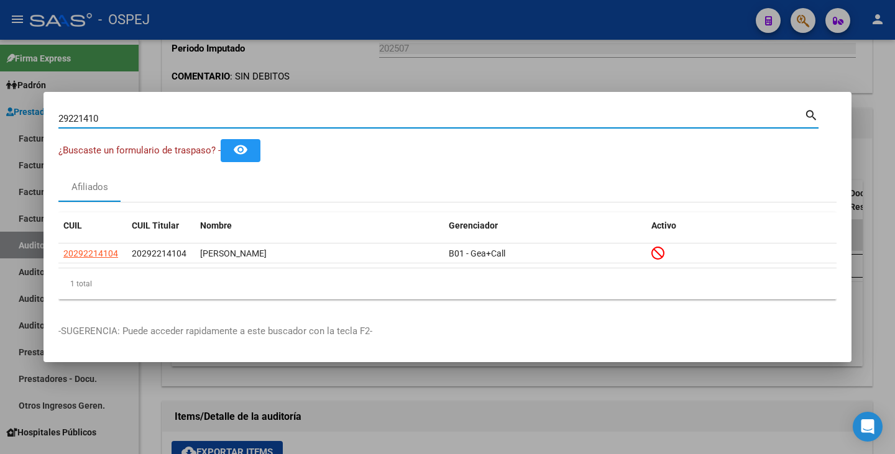
drag, startPoint x: 105, startPoint y: 117, endPoint x: 32, endPoint y: 98, distance: 75.8
click at [32, 98] on div "29221410 Buscar (apellido, dni, cuil, nro traspaso, cuit, obra social) search ¿…" at bounding box center [447, 227] width 895 height 454
paste input "16502294"
type input "16502294"
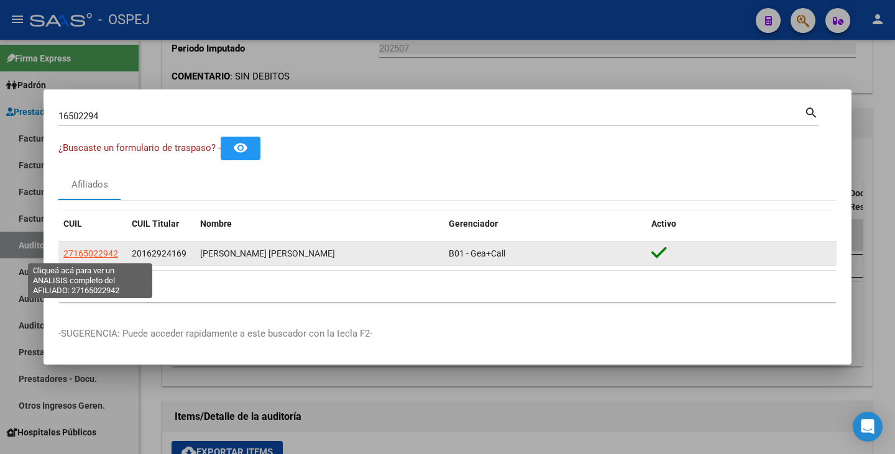
click at [73, 257] on span "27165022942" at bounding box center [90, 254] width 55 height 10
type textarea "27165022942"
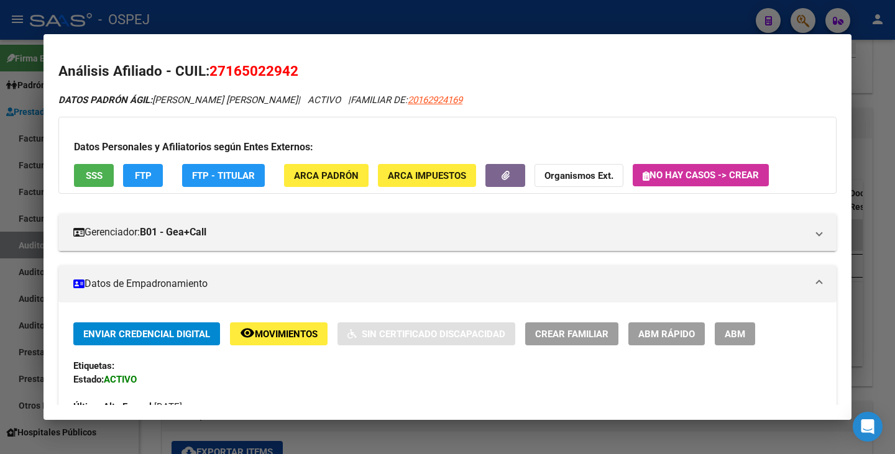
drag, startPoint x: 211, startPoint y: 74, endPoint x: 297, endPoint y: 63, distance: 86.5
click at [297, 63] on span "27165022942" at bounding box center [253, 71] width 89 height 16
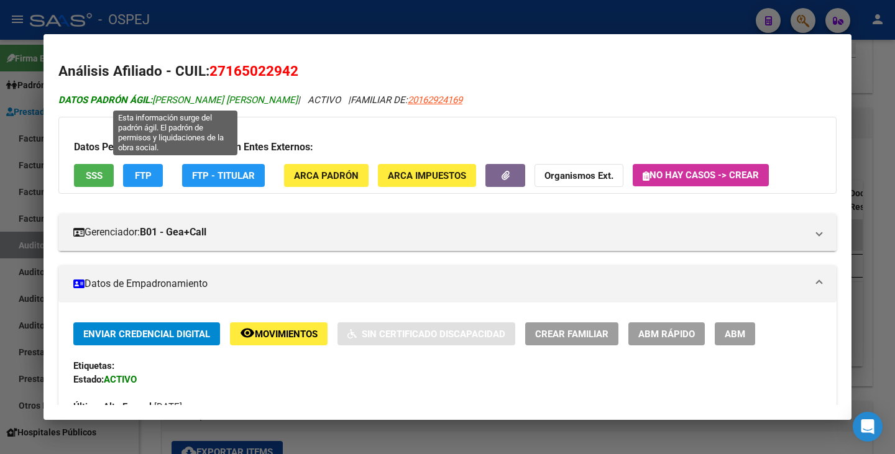
drag, startPoint x: 155, startPoint y: 102, endPoint x: 291, endPoint y: 103, distance: 135.5
click at [291, 103] on span "DATOS PADRÓN ÁGIL: ORDOÑEZ GRACIELA DEL VALLE" at bounding box center [177, 99] width 239 height 11
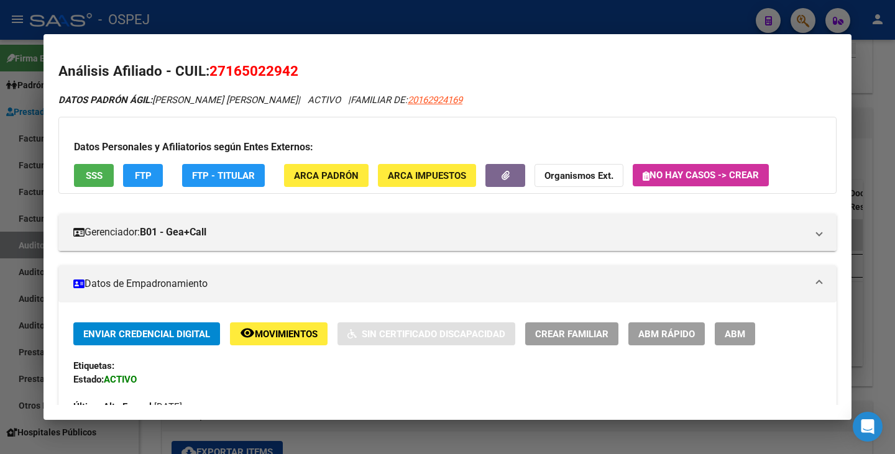
drag, startPoint x: 34, startPoint y: 238, endPoint x: 55, endPoint y: 205, distance: 39.1
click at [34, 237] on div at bounding box center [447, 227] width 895 height 454
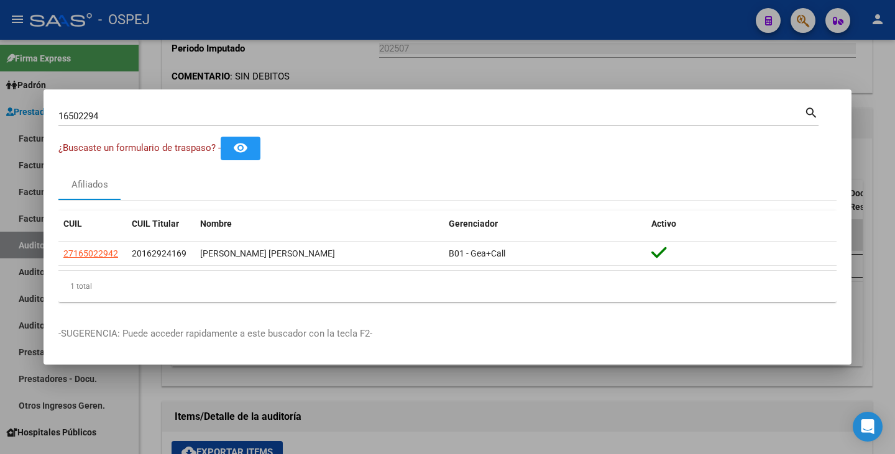
click at [122, 122] on div "16502294 Buscar (apellido, dni, cuil, nro traspaso, cuit, obra social)" at bounding box center [431, 116] width 746 height 19
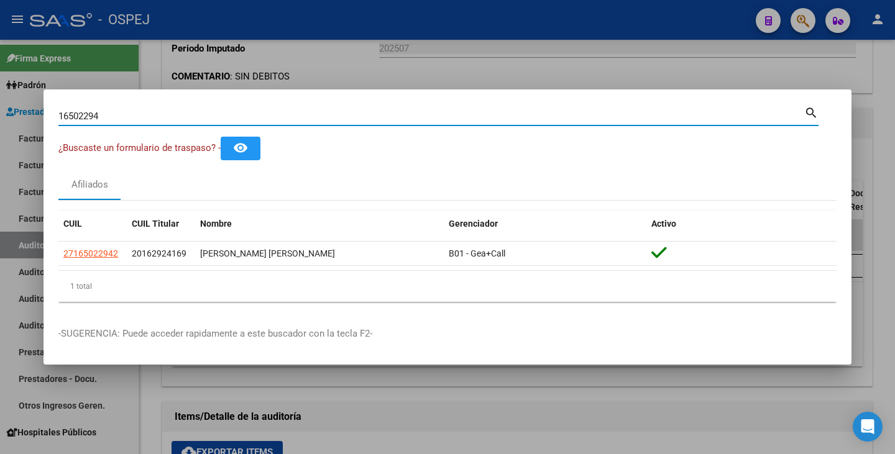
drag, startPoint x: 119, startPoint y: 121, endPoint x: 14, endPoint y: 115, distance: 104.5
click at [14, 115] on div "16502294 Buscar (apellido, dni, cuil, nro traspaso, cuit, obra social) search ¿…" at bounding box center [447, 227] width 895 height 454
paste input "36141025"
type input "36141025"
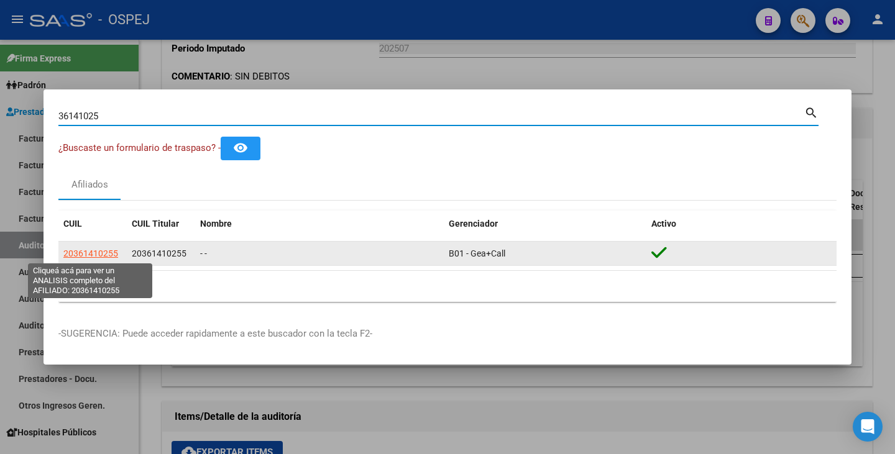
click at [107, 249] on span "20361410255" at bounding box center [90, 254] width 55 height 10
type textarea "20361410255"
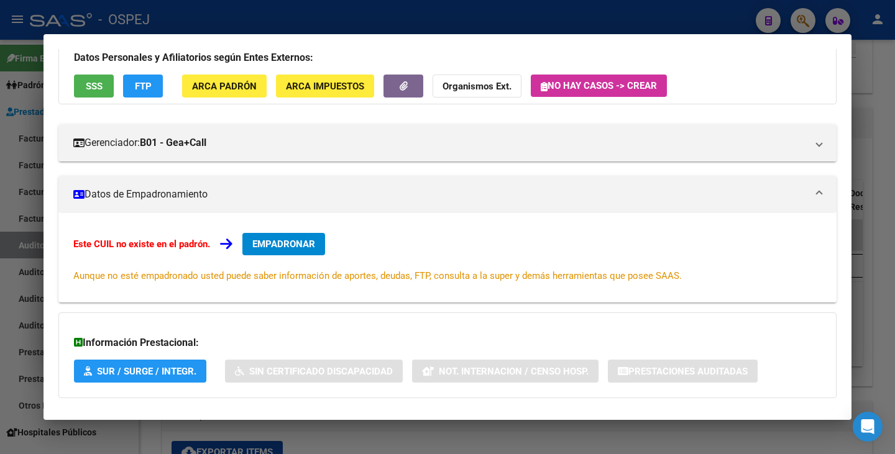
scroll to position [0, 0]
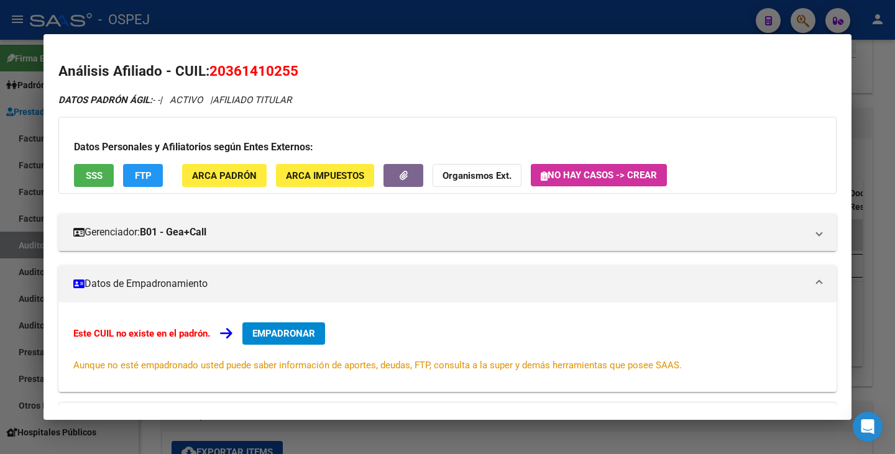
drag, startPoint x: 213, startPoint y: 70, endPoint x: 302, endPoint y: 68, distance: 88.9
click at [302, 68] on h2 "Análisis Afiliado - CUIL: 20361410255" at bounding box center [447, 71] width 778 height 21
click at [85, 177] on button "SSS" at bounding box center [94, 175] width 40 height 23
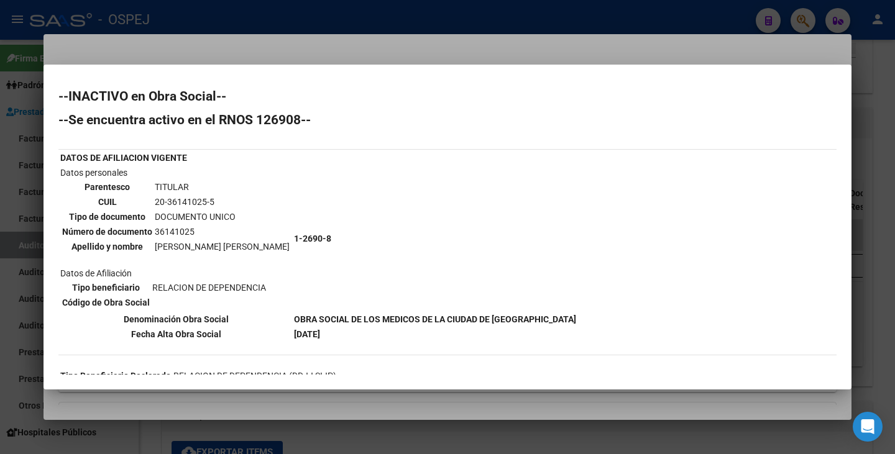
drag, startPoint x: 154, startPoint y: 247, endPoint x: 281, endPoint y: 253, distance: 127.5
click at [281, 253] on td "QUINTANA DIEGO MAXIMILIANO" at bounding box center [222, 247] width 136 height 14
click at [6, 171] on div at bounding box center [447, 227] width 895 height 454
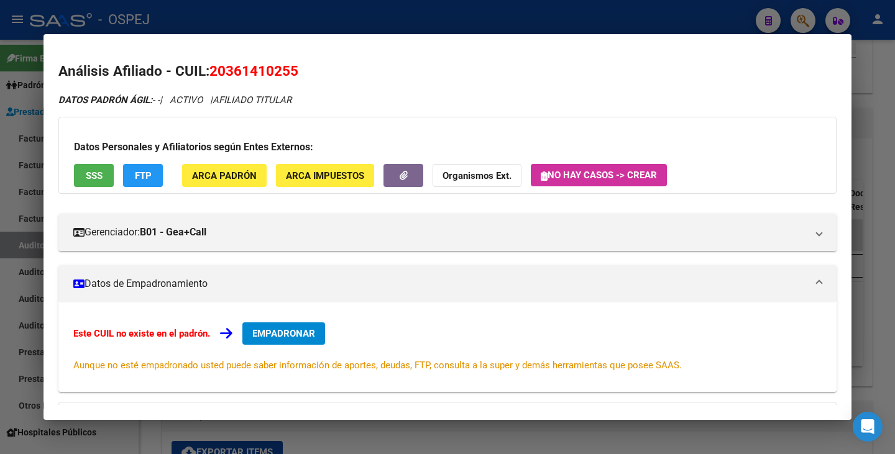
click at [0, 176] on div at bounding box center [447, 227] width 895 height 454
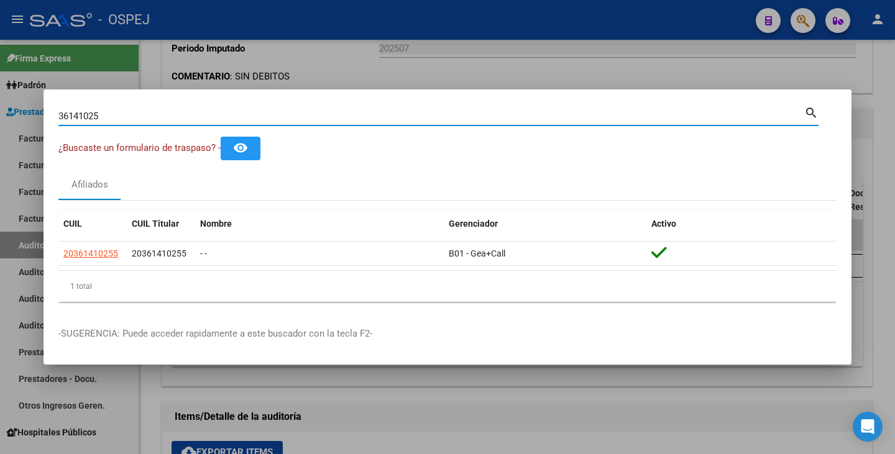
drag, startPoint x: 123, startPoint y: 116, endPoint x: 0, endPoint y: 96, distance: 124.6
click at [0, 96] on div "36141025 Buscar (apellido, dni, cuil, nro traspaso, cuit, obra social) search ¿…" at bounding box center [447, 227] width 895 height 454
paste input "37093541"
type input "37093541"
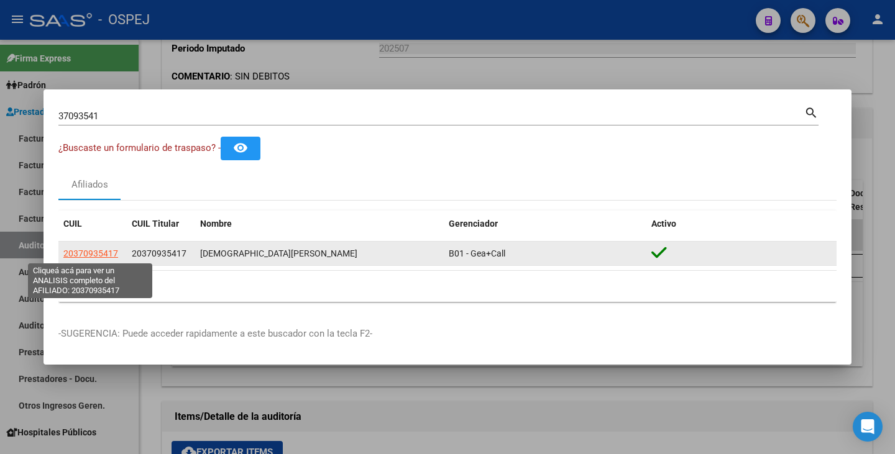
click at [114, 252] on span "20370935417" at bounding box center [90, 254] width 55 height 10
type textarea "20370935417"
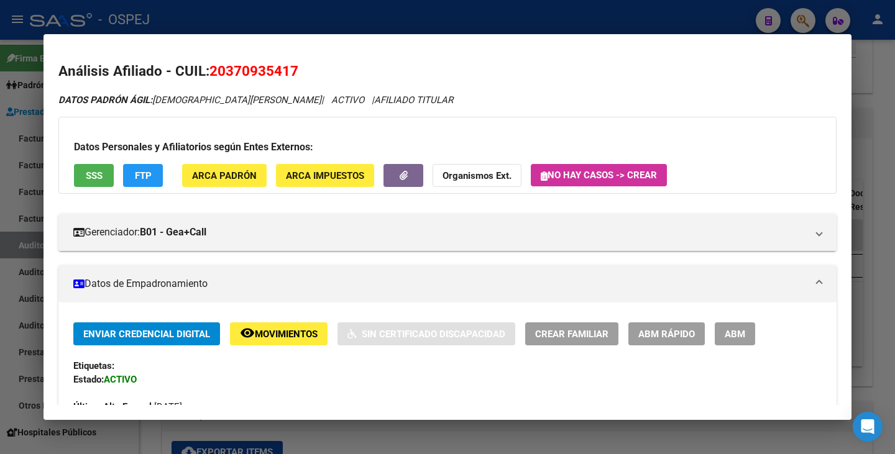
drag, startPoint x: 212, startPoint y: 68, endPoint x: 299, endPoint y: 64, distance: 87.1
click at [299, 64] on h2 "Análisis Afiliado - CUIL: 20370935417" at bounding box center [447, 71] width 778 height 21
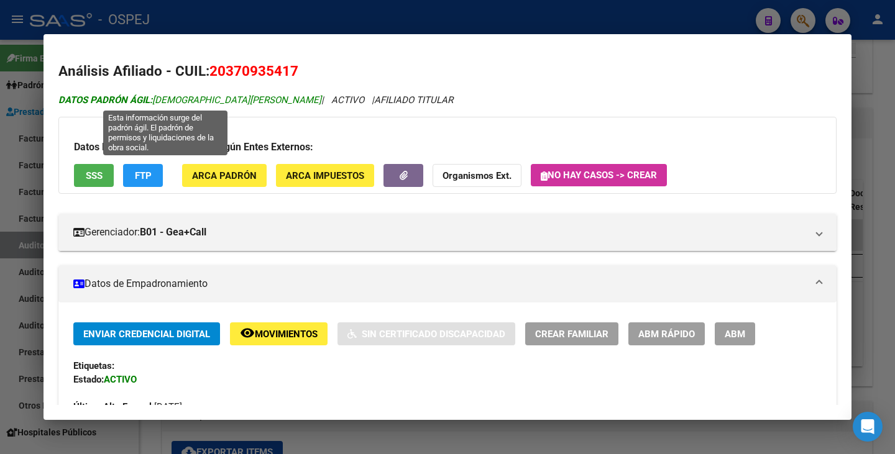
click at [156, 99] on span "DATOS PADRÓN ÁGIL: BRITOS ROBLEDO GERMAN" at bounding box center [189, 99] width 263 height 11
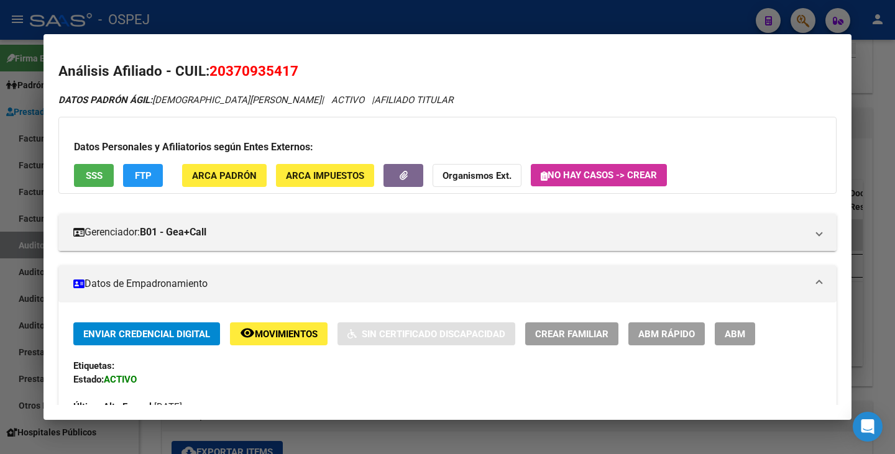
drag, startPoint x: 156, startPoint y: 99, endPoint x: 272, endPoint y: 104, distance: 115.7
click at [272, 104] on icon "DATOS PADRÓN ÁGIL: BRITOS ROBLEDO GERMAN | ACTIVO | AFILIADO TITULAR" at bounding box center [255, 99] width 395 height 11
click at [0, 185] on div at bounding box center [447, 227] width 895 height 454
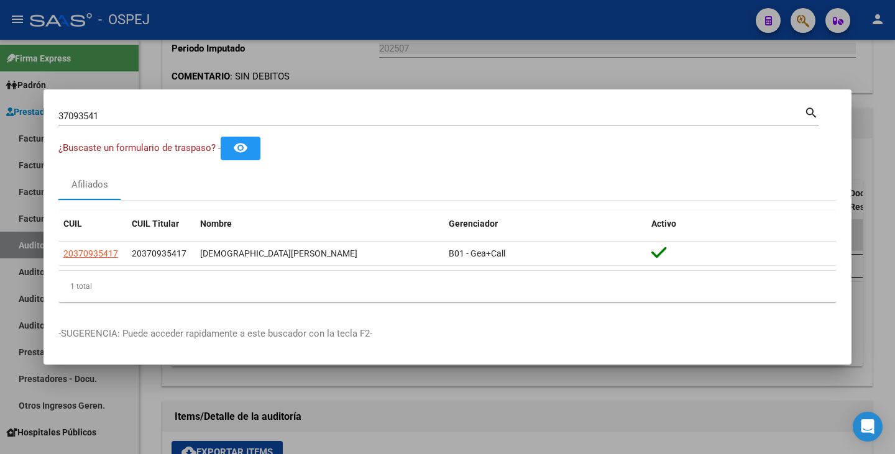
drag, startPoint x: 116, startPoint y: 122, endPoint x: 0, endPoint y: 96, distance: 118.5
click at [0, 96] on div "37093541 Buscar (apellido, dni, cuil, nro traspaso, cuit, obra social) search ¿…" at bounding box center [447, 227] width 895 height 454
click at [117, 120] on input "37093541" at bounding box center [431, 116] width 746 height 11
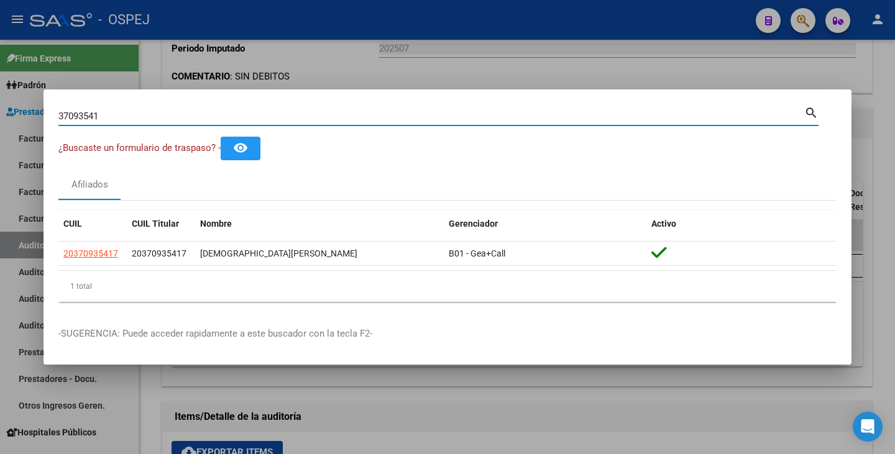
drag, startPoint x: 119, startPoint y: 117, endPoint x: 0, endPoint y: 99, distance: 120.6
click at [0, 99] on div "37093541 Buscar (apellido, dni, cuil, nro traspaso, cuit, obra social) search ¿…" at bounding box center [447, 227] width 895 height 454
drag, startPoint x: 154, startPoint y: 124, endPoint x: 147, endPoint y: 112, distance: 13.1
paste input "27223455927"
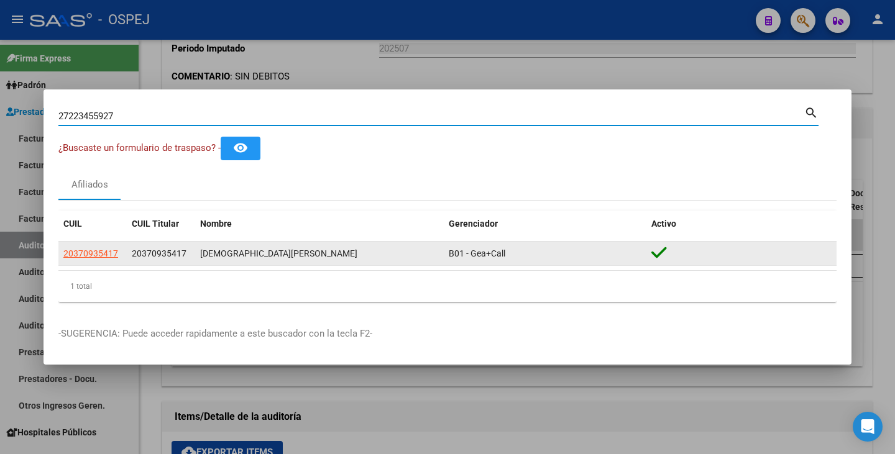
type input "27223455927"
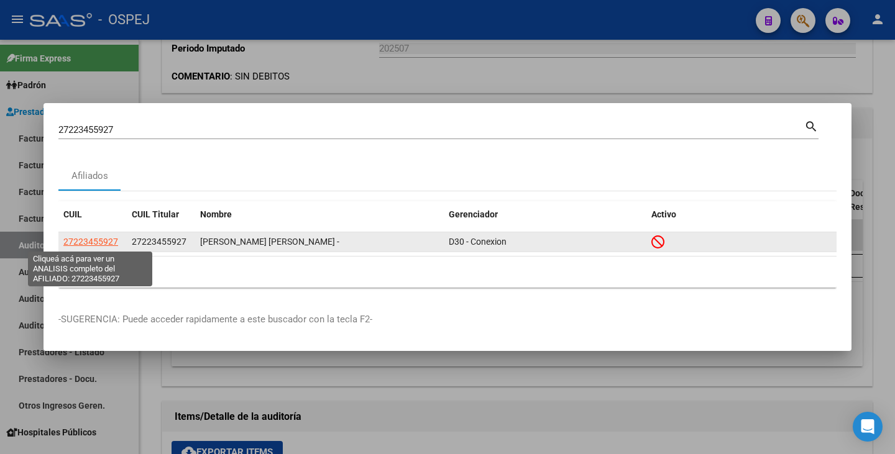
click at [99, 244] on span "27223455927" at bounding box center [90, 242] width 55 height 10
type textarea "27223455927"
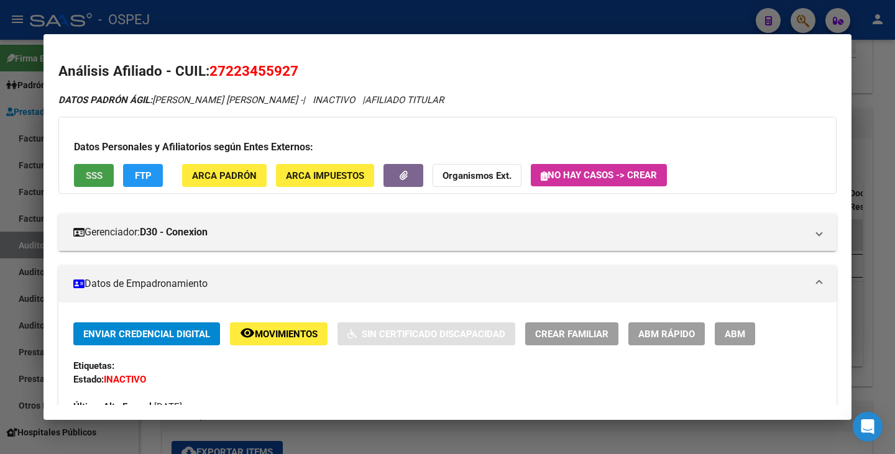
click at [88, 176] on span "SSS" at bounding box center [94, 175] width 17 height 11
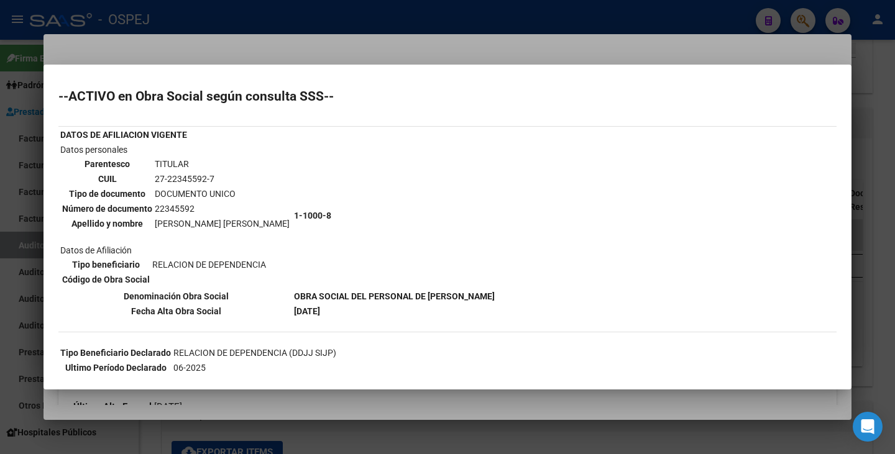
click at [267, 43] on div at bounding box center [447, 227] width 895 height 454
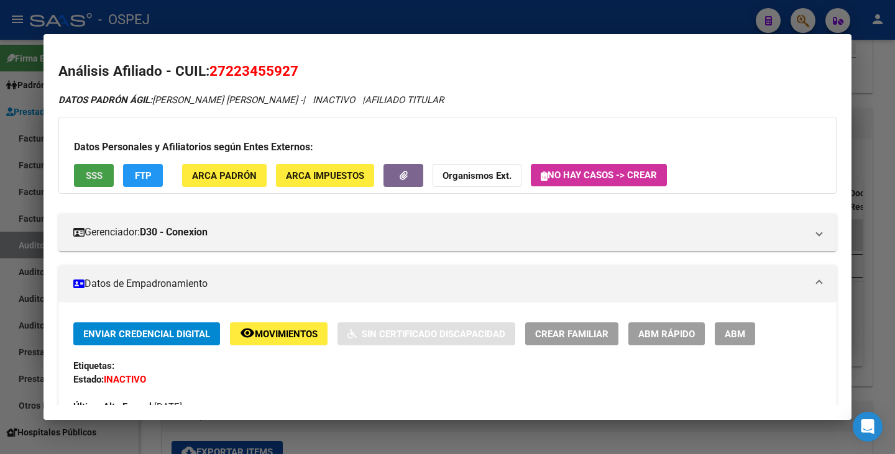
click at [81, 169] on button "SSS" at bounding box center [94, 175] width 40 height 23
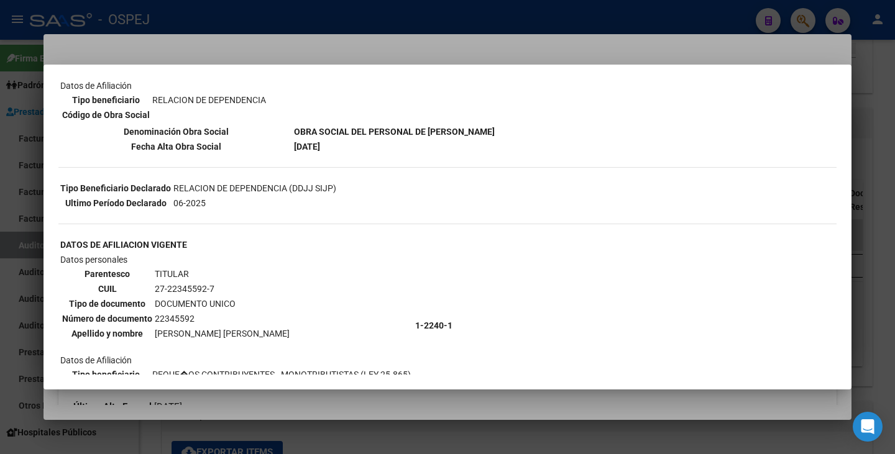
scroll to position [186, 0]
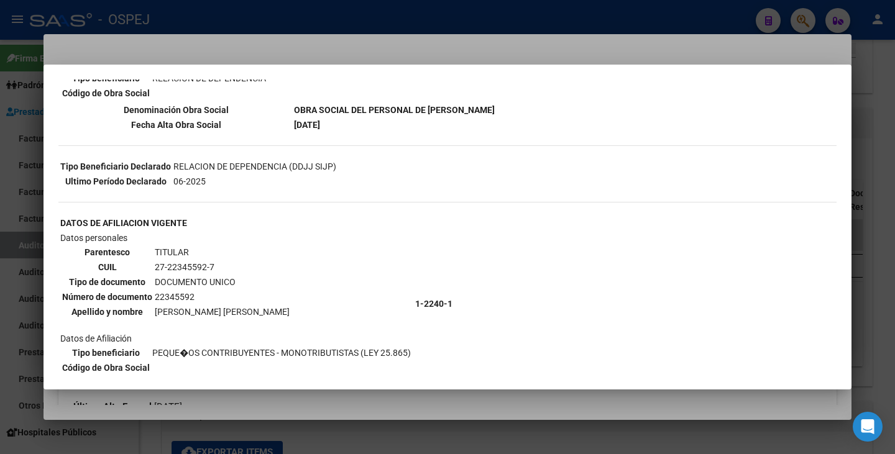
click at [258, 53] on div at bounding box center [447, 227] width 895 height 454
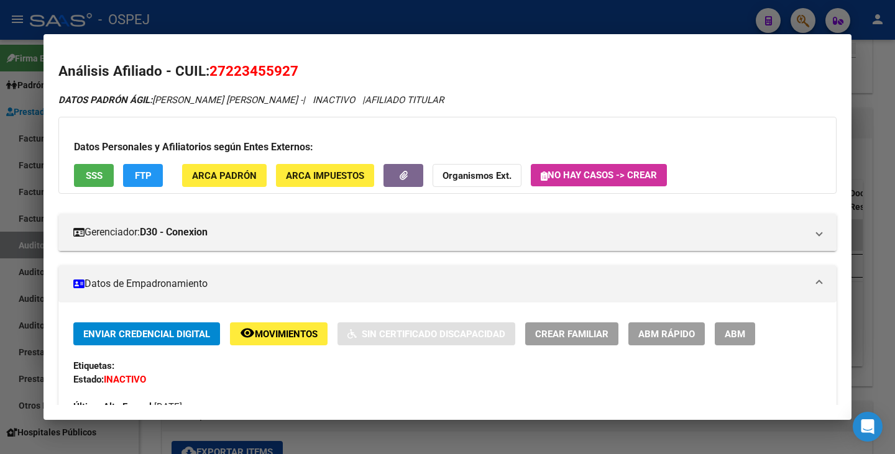
click at [0, 253] on div at bounding box center [447, 227] width 895 height 454
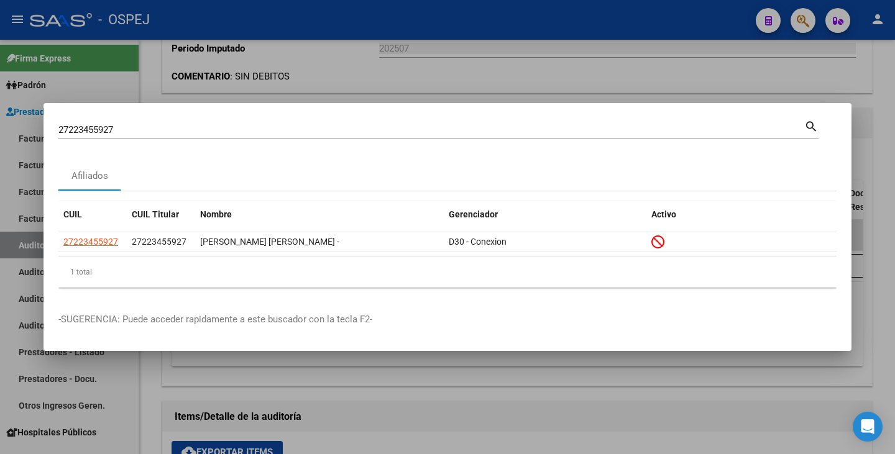
drag, startPoint x: 161, startPoint y: 135, endPoint x: 11, endPoint y: 134, distance: 150.4
click at [1, 135] on div "27223455927 Buscar (apellido, dni, cuil, nro traspaso, cuit, obra social) searc…" at bounding box center [447, 227] width 895 height 454
click at [144, 130] on input "27223455927" at bounding box center [431, 129] width 746 height 11
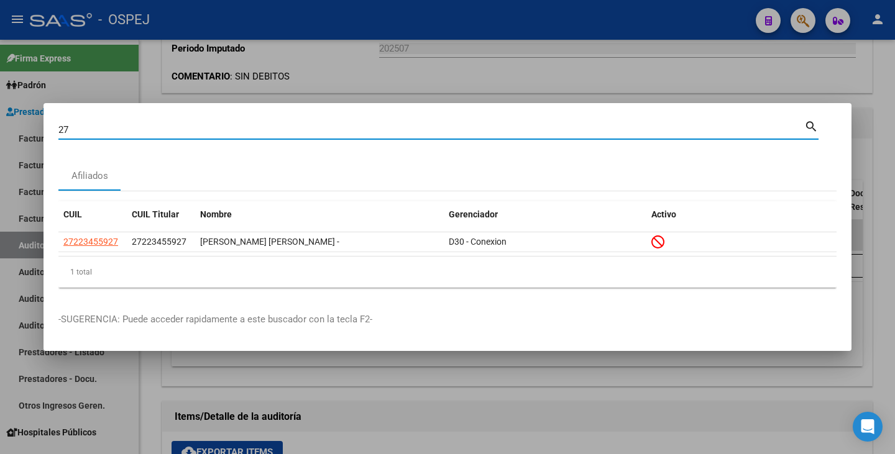
type input "2"
paste input "38645381"
type input "38645381"
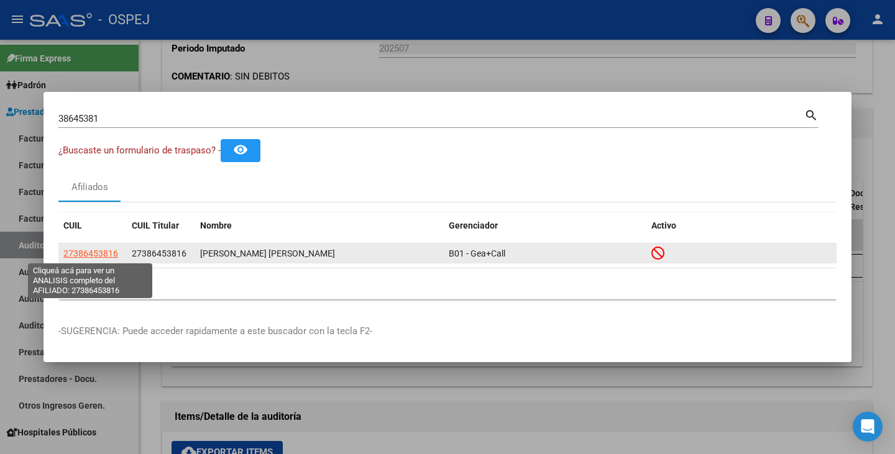
click at [101, 255] on span "27386453816" at bounding box center [90, 254] width 55 height 10
type textarea "27386453816"
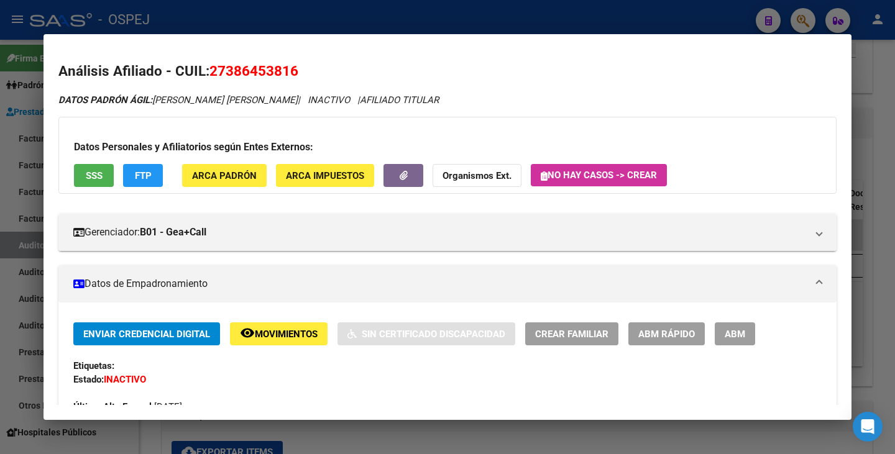
drag, startPoint x: 211, startPoint y: 73, endPoint x: 301, endPoint y: 68, distance: 89.6
click at [320, 63] on h2 "Análisis Afiliado - CUIL: 27386453816" at bounding box center [447, 71] width 778 height 21
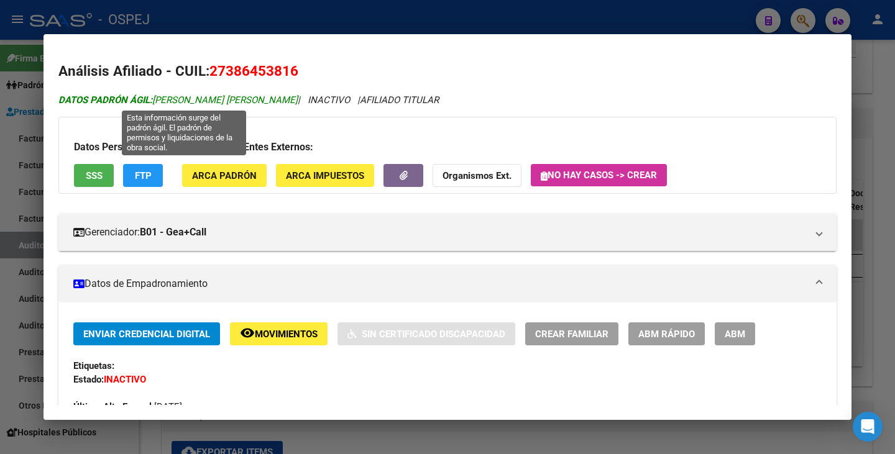
drag, startPoint x: 157, startPoint y: 101, endPoint x: 305, endPoint y: 98, distance: 148.5
click at [298, 98] on span "DATOS PADRÓN ÁGIL: MERLO CARRANZA MARIELA BELEN" at bounding box center [177, 99] width 239 height 11
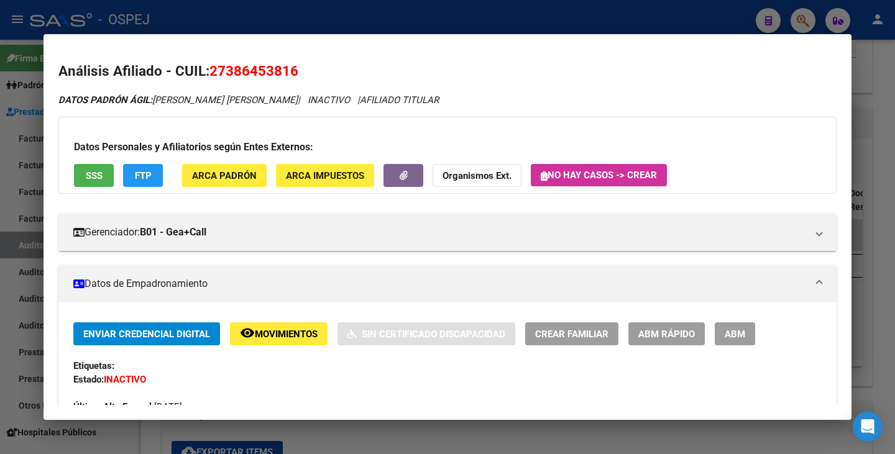
click at [0, 254] on div at bounding box center [447, 227] width 895 height 454
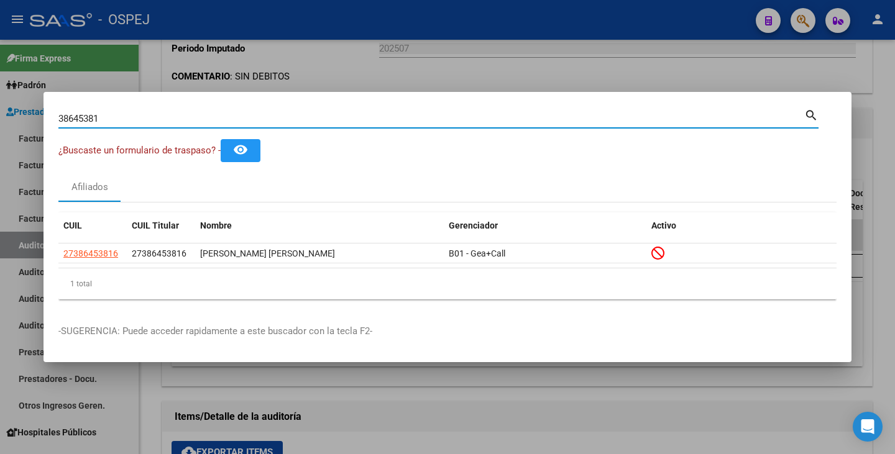
drag, startPoint x: 104, startPoint y: 120, endPoint x: 0, endPoint y: 109, distance: 104.9
click at [0, 109] on div "38645381 Buscar (apellido, dni, cuil, nro traspaso, cuit, obra social) search ¿…" at bounding box center [447, 227] width 895 height 454
paste input "30803727"
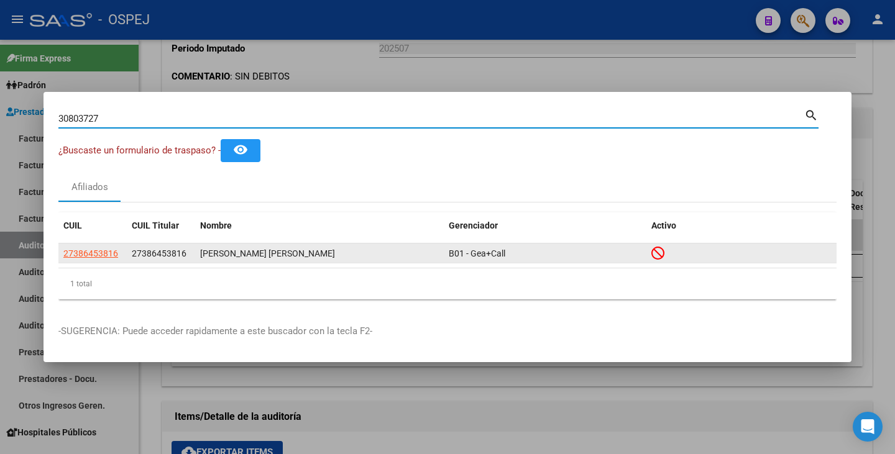
type input "30803727"
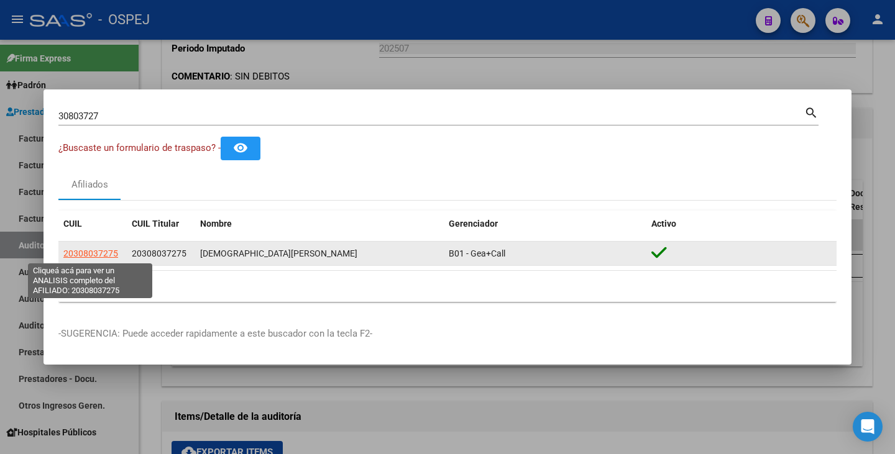
click at [113, 253] on span "20308037275" at bounding box center [90, 254] width 55 height 10
type textarea "20308037275"
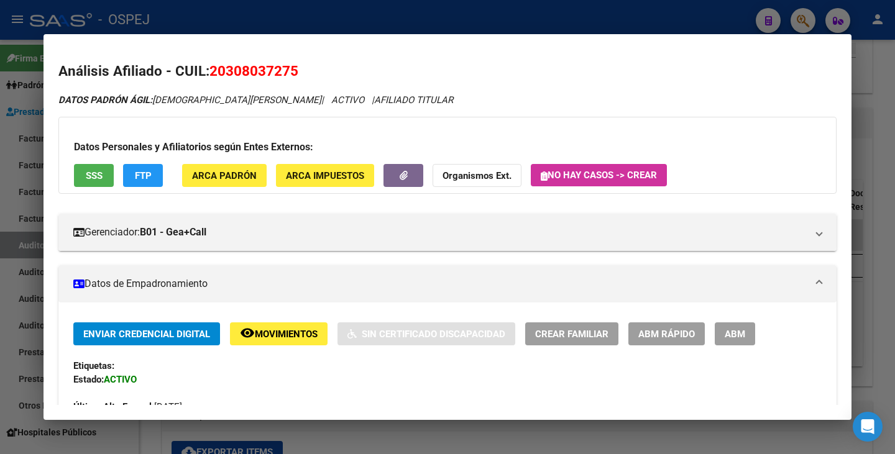
drag, startPoint x: 295, startPoint y: 66, endPoint x: 213, endPoint y: 73, distance: 81.7
click at [213, 73] on span "20308037275" at bounding box center [253, 71] width 89 height 16
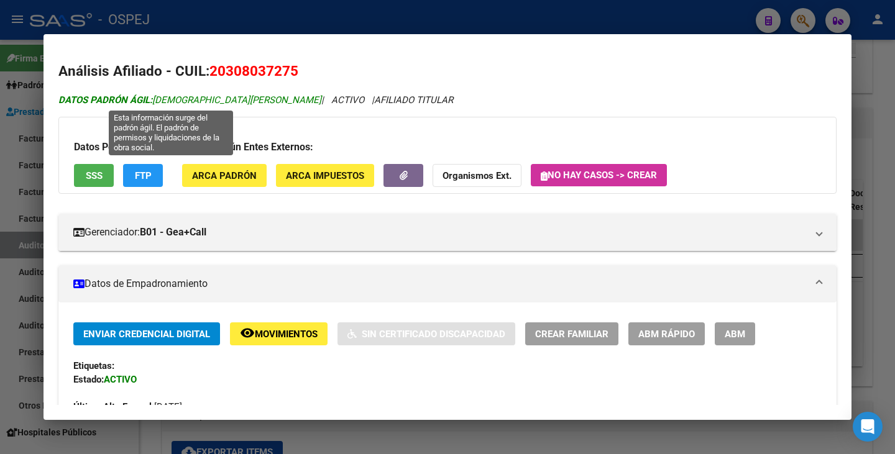
drag, startPoint x: 155, startPoint y: 98, endPoint x: 281, endPoint y: 101, distance: 126.2
click at [281, 101] on span "DATOS PADRÓN ÁGIL: IGLESIAS JERONIMO GABRIEL" at bounding box center [189, 99] width 263 height 11
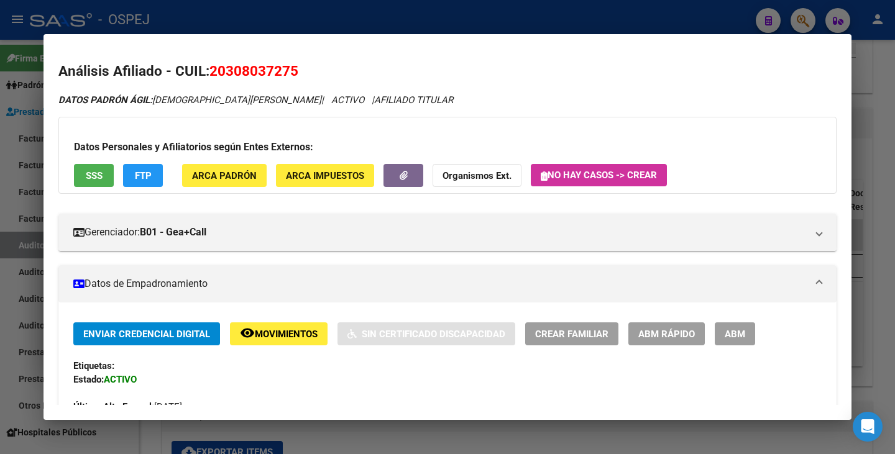
drag, startPoint x: 0, startPoint y: 184, endPoint x: 45, endPoint y: 140, distance: 62.4
click at [0, 185] on div at bounding box center [447, 227] width 895 height 454
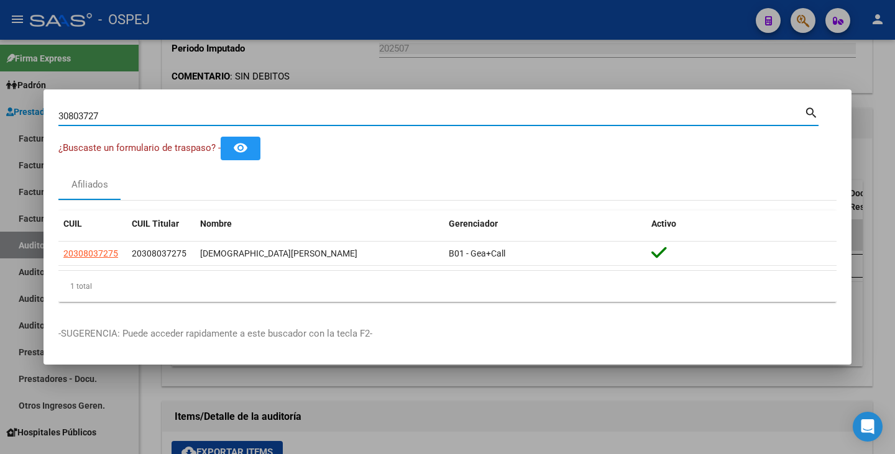
drag, startPoint x: 117, startPoint y: 118, endPoint x: 2, endPoint y: 114, distance: 115.0
click at [0, 114] on div "30803727 Buscar (apellido, dni, cuil, nro traspaso, cuit, obra social) search ¿…" at bounding box center [447, 227] width 895 height 454
paste input "37617177"
type input "37617177"
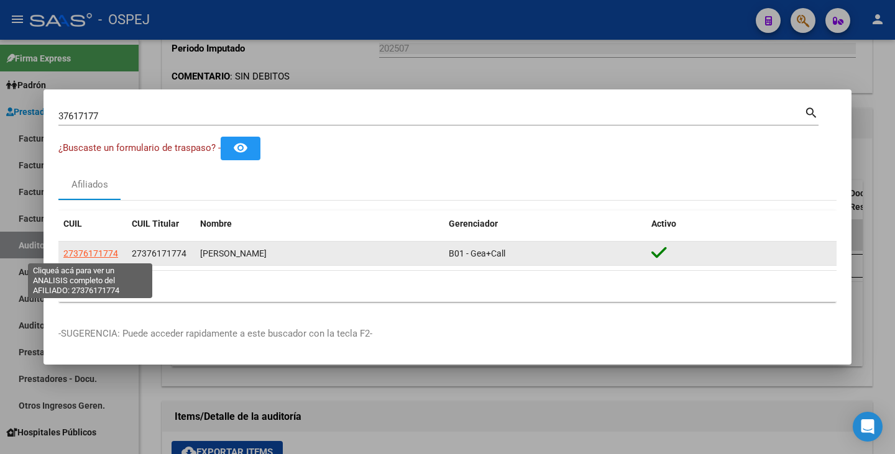
click at [96, 250] on span "27376171774" at bounding box center [90, 254] width 55 height 10
type textarea "27376171774"
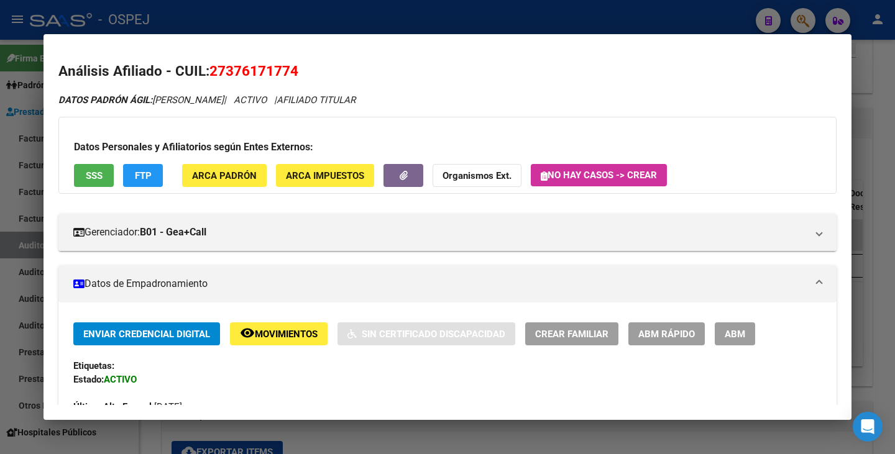
drag, startPoint x: 214, startPoint y: 70, endPoint x: 300, endPoint y: 69, distance: 85.7
click at [300, 69] on h2 "Análisis Afiliado - CUIL: 27376171774" at bounding box center [447, 71] width 778 height 21
click at [260, 75] on span "27376171774" at bounding box center [253, 71] width 89 height 16
drag, startPoint x: 212, startPoint y: 75, endPoint x: 302, endPoint y: 67, distance: 90.4
click at [302, 67] on h2 "Análisis Afiliado - CUIL: 27376171774" at bounding box center [447, 71] width 778 height 21
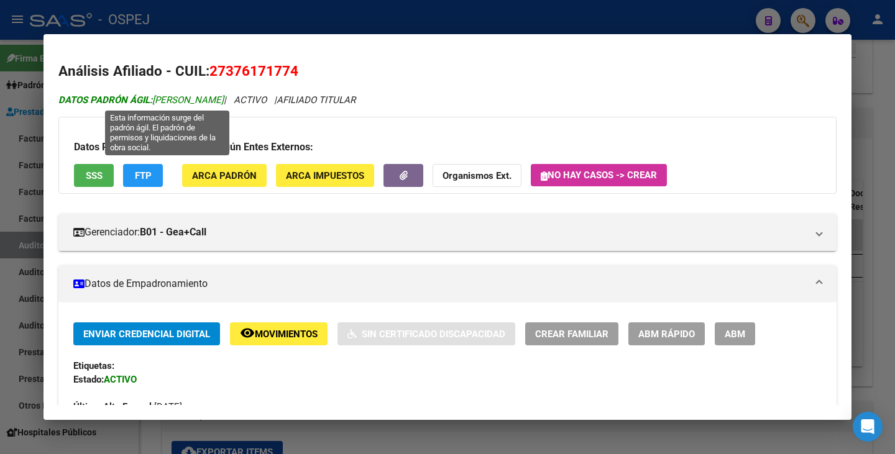
drag, startPoint x: 157, startPoint y: 97, endPoint x: 178, endPoint y: 99, distance: 20.6
click at [178, 99] on span "DATOS PADRÓN ÁGIL: EDMIRA YAMILA FERNANDA" at bounding box center [140, 99] width 165 height 11
drag, startPoint x: 156, startPoint y: 95, endPoint x: 273, endPoint y: 101, distance: 116.9
click at [224, 101] on span "DATOS PADRÓN ÁGIL: EDMIRA YAMILA FERNANDA" at bounding box center [140, 99] width 165 height 11
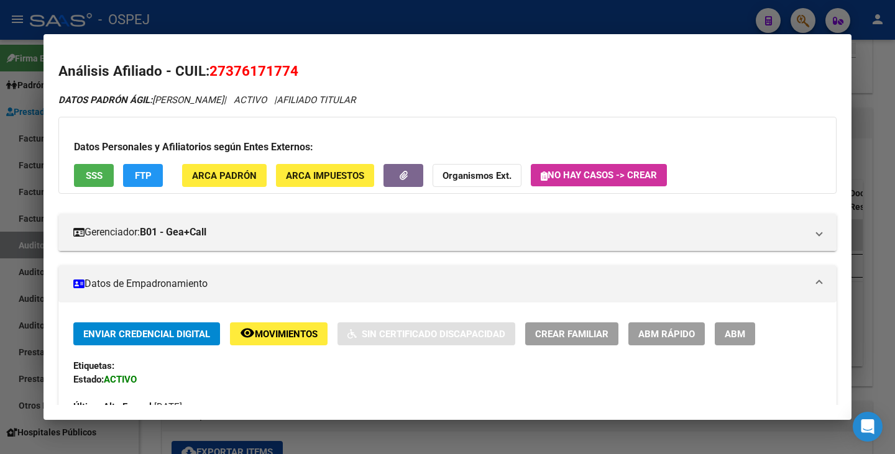
click at [9, 232] on div at bounding box center [447, 227] width 895 height 454
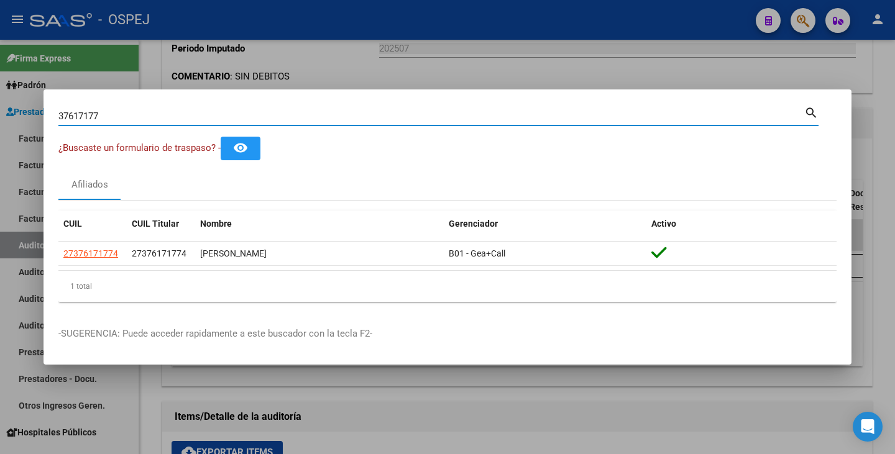
drag, startPoint x: 160, startPoint y: 113, endPoint x: 0, endPoint y: 109, distance: 159.7
click at [0, 109] on div "37617177 Buscar (apellido, dni, cuil, nro traspaso, cuit, obra social) search ¿…" at bounding box center [447, 227] width 895 height 454
paste input "33893764"
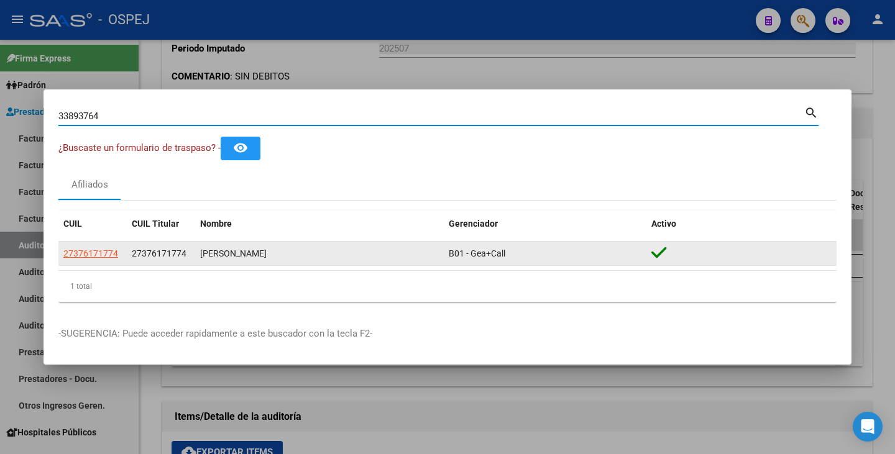
type input "33893764"
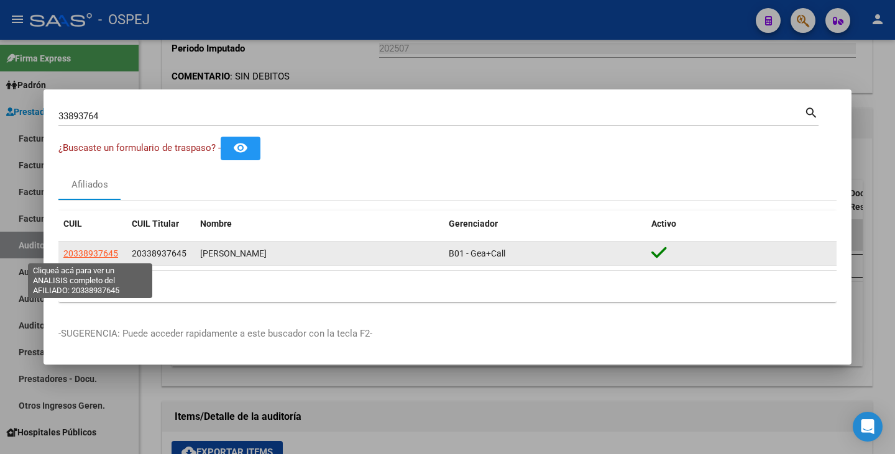
click at [68, 254] on span "20338937645" at bounding box center [90, 254] width 55 height 10
type textarea "20338937645"
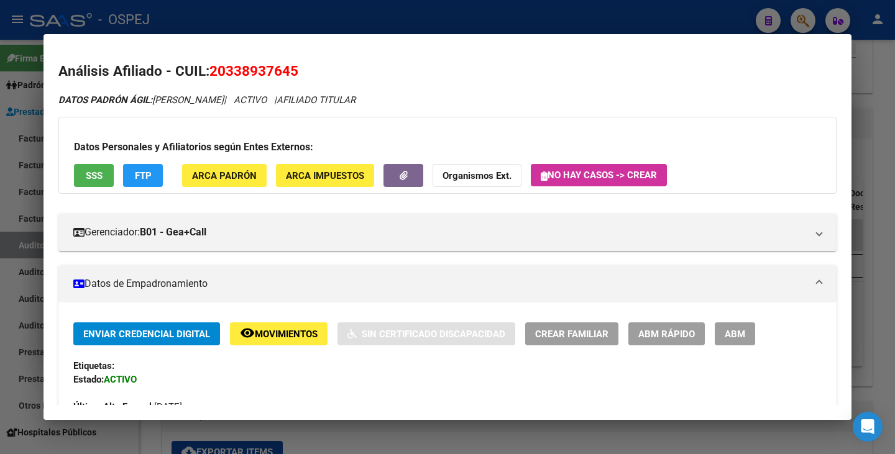
drag, startPoint x: 211, startPoint y: 69, endPoint x: 299, endPoint y: 66, distance: 87.7
click at [307, 65] on h2 "Análisis Afiliado - CUIL: 20338937645" at bounding box center [447, 71] width 778 height 21
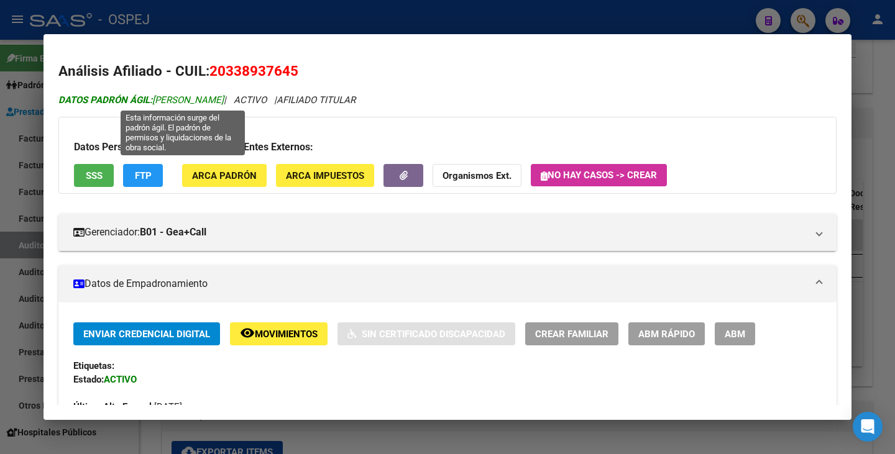
drag, startPoint x: 154, startPoint y: 99, endPoint x: 306, endPoint y: 96, distance: 152.3
click at [224, 96] on span "DATOS PADRÓN ÁGIL: BARRIONUEVO JONATAN EZEQUIEL" at bounding box center [140, 99] width 165 height 11
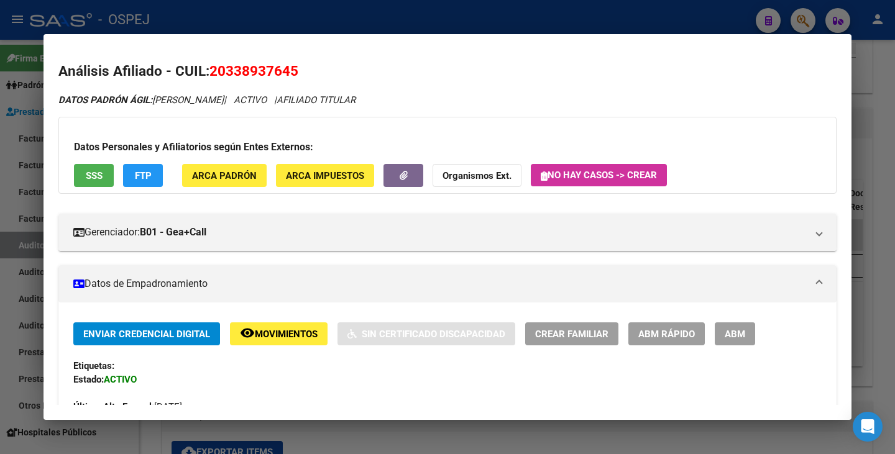
click at [7, 231] on div at bounding box center [447, 227] width 895 height 454
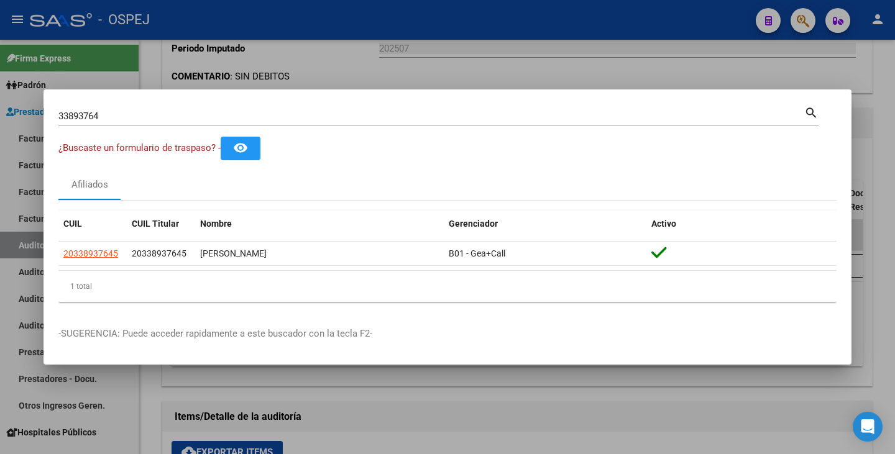
click at [165, 66] on div at bounding box center [447, 227] width 895 height 454
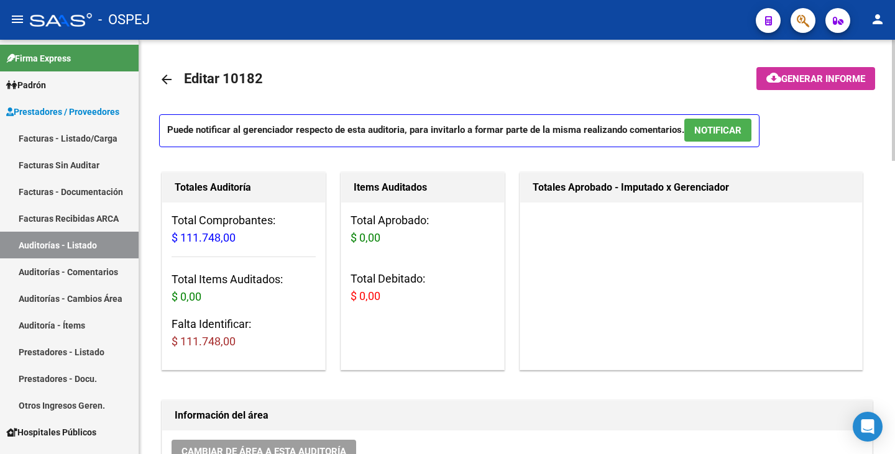
scroll to position [683, 0]
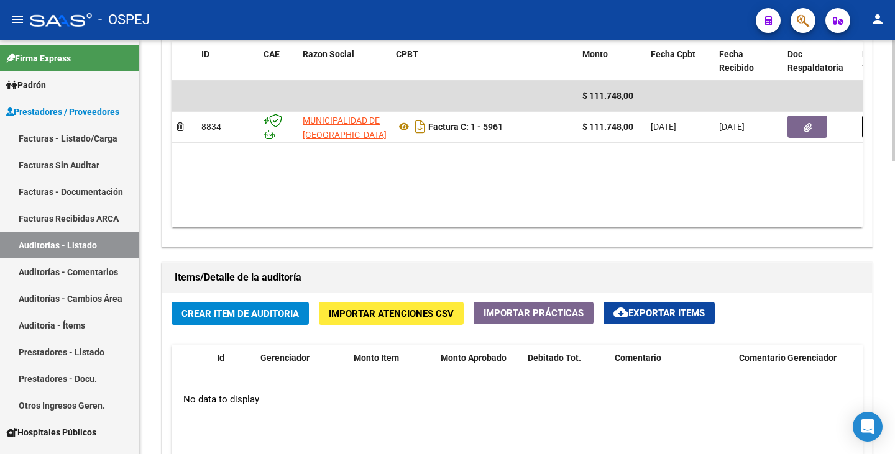
click at [227, 314] on span "Crear Item de Auditoria" at bounding box center [239, 313] width 117 height 11
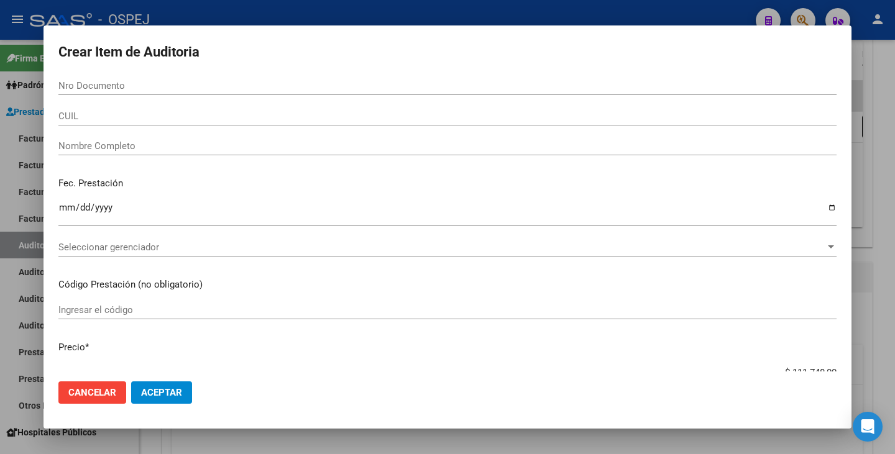
click at [0, 286] on div at bounding box center [447, 227] width 895 height 454
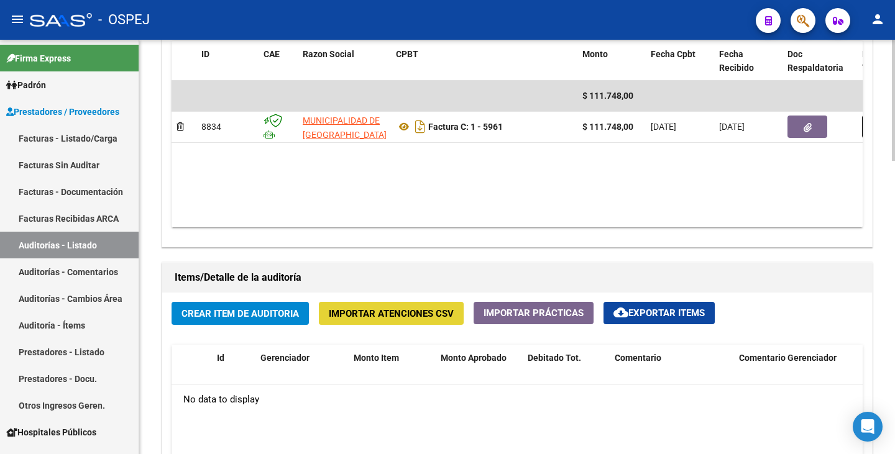
click at [417, 311] on span "Importar Atenciones CSV" at bounding box center [391, 313] width 125 height 11
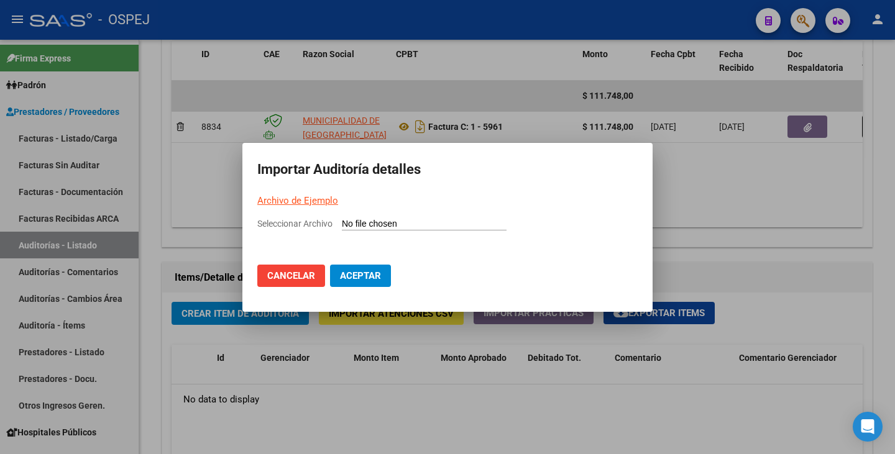
click at [358, 221] on input "Seleccionar Archivo" at bounding box center [424, 225] width 165 height 12
type input "C:\fakepath\MUNICIPALIDAD DE TOLEDO FC 5962.csv"
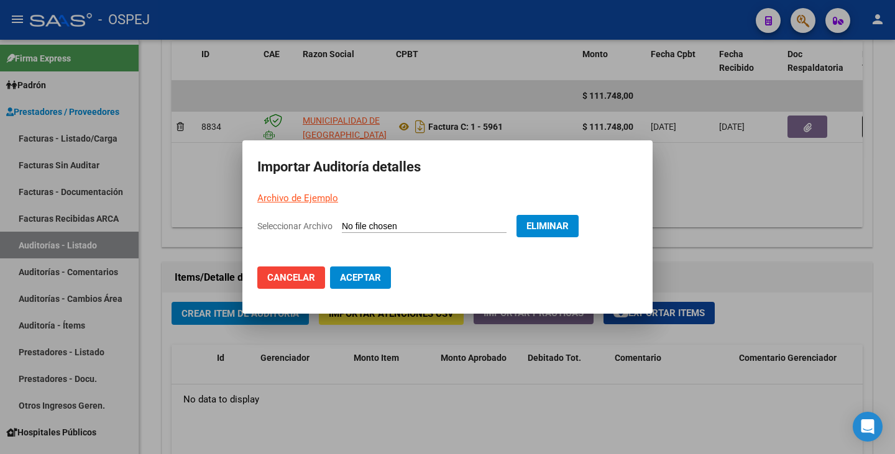
click at [365, 278] on span "Aceptar" at bounding box center [360, 277] width 41 height 11
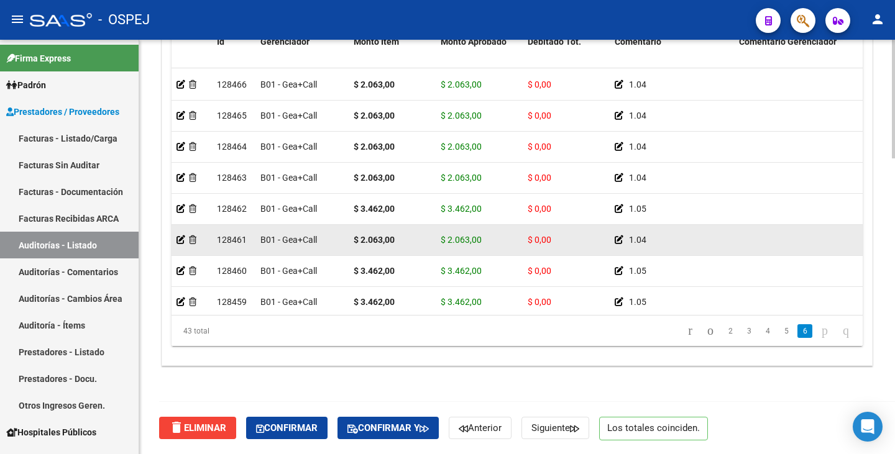
scroll to position [1102, 0]
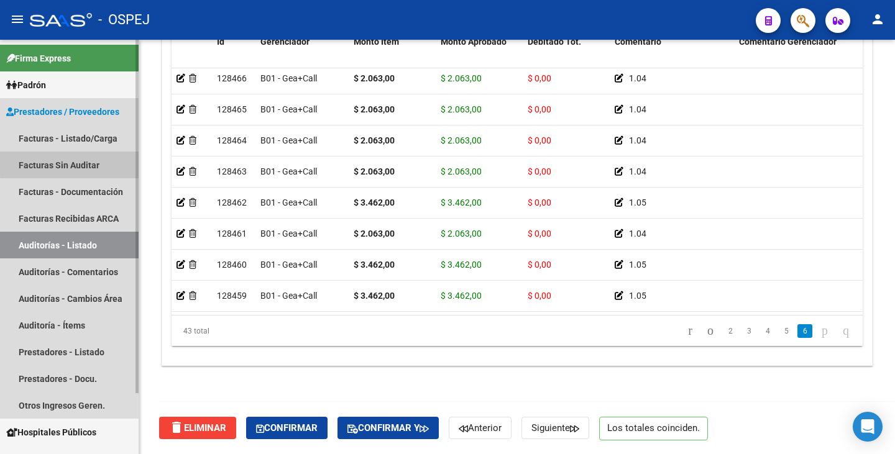
click at [83, 160] on link "Facturas Sin Auditar" at bounding box center [69, 165] width 139 height 27
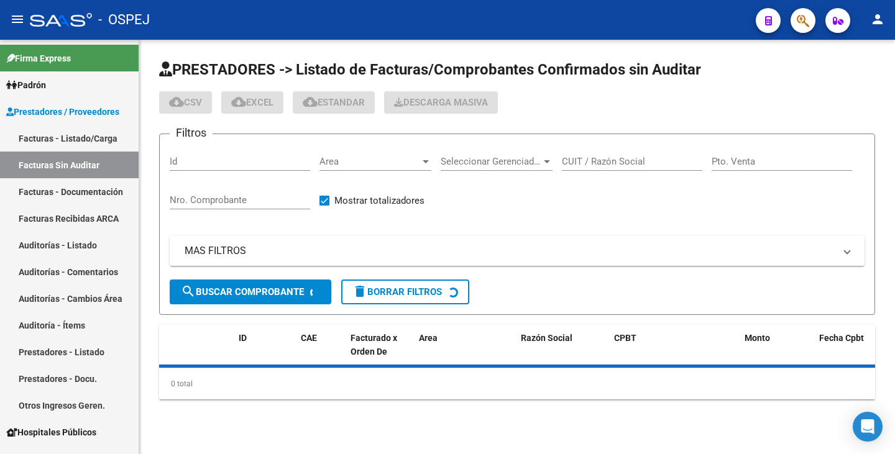
click at [388, 162] on span "Area" at bounding box center [369, 161] width 101 height 11
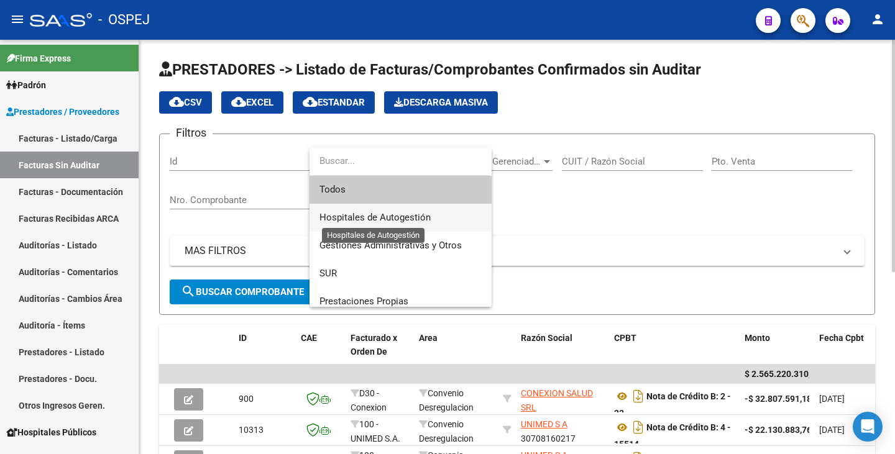
click at [367, 217] on span "Hospitales de Autogestión" at bounding box center [374, 217] width 111 height 11
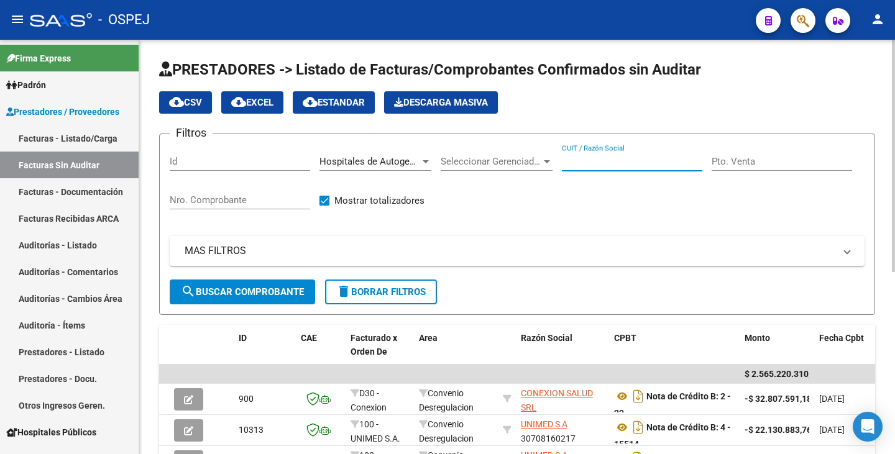
click at [632, 158] on input "CUIT / Razón Social" at bounding box center [632, 161] width 140 height 11
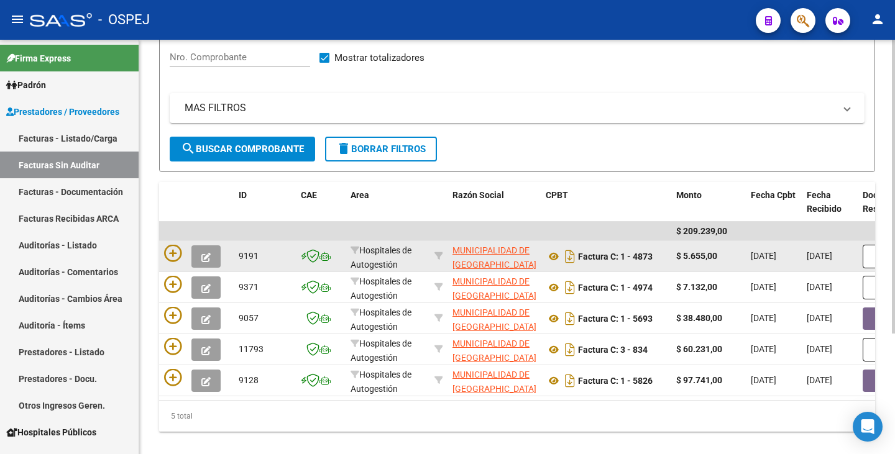
scroll to position [170, 0]
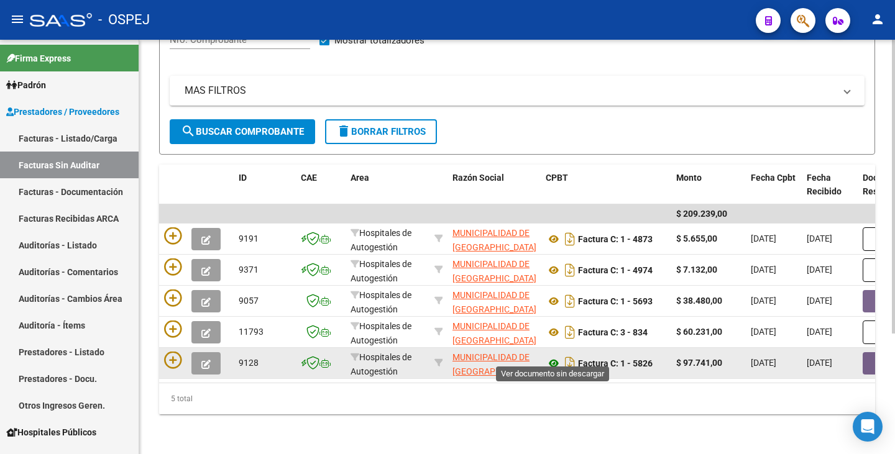
type input "TOLEDO"
click at [556, 356] on icon at bounding box center [554, 363] width 16 height 15
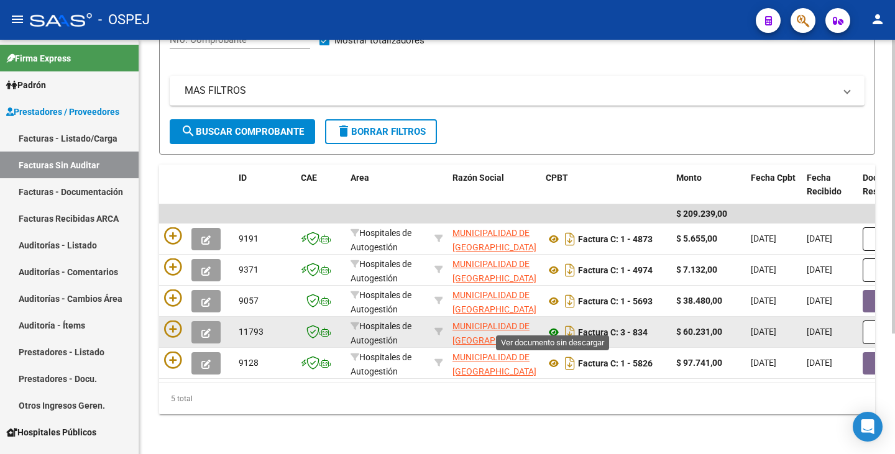
click at [554, 325] on icon at bounding box center [554, 332] width 16 height 15
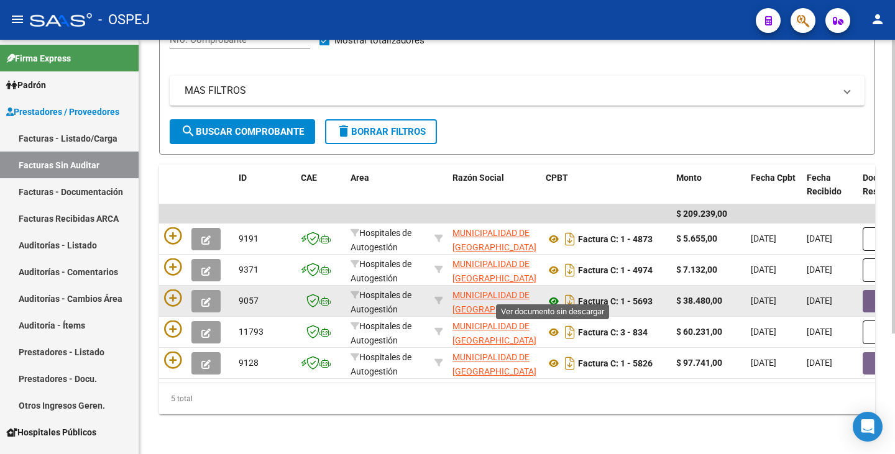
click at [554, 294] on icon at bounding box center [554, 301] width 16 height 15
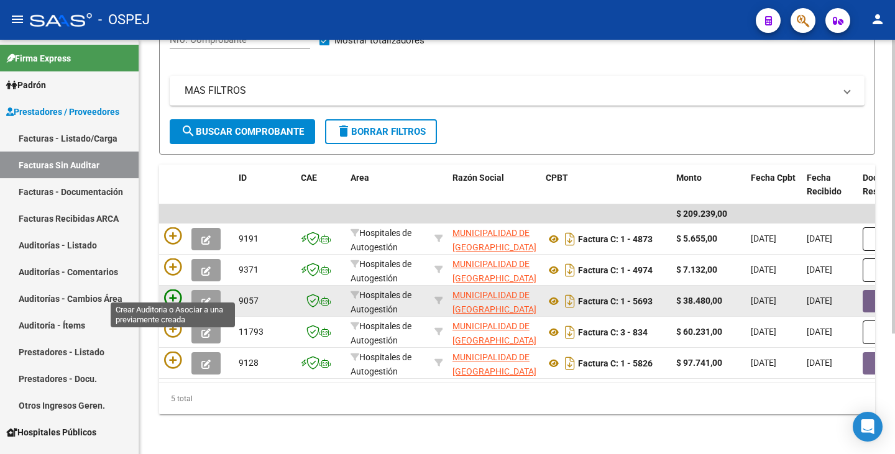
click at [176, 290] on icon at bounding box center [172, 298] width 17 height 17
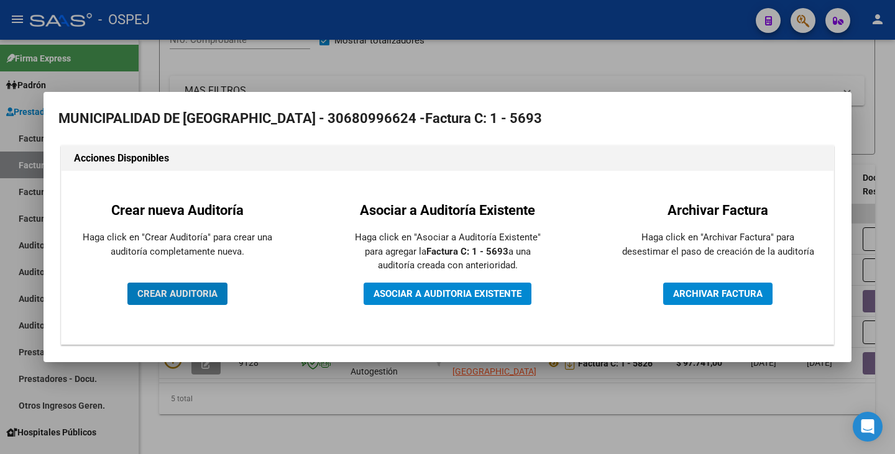
click at [193, 299] on span "CREAR AUDITORIA" at bounding box center [177, 293] width 80 height 11
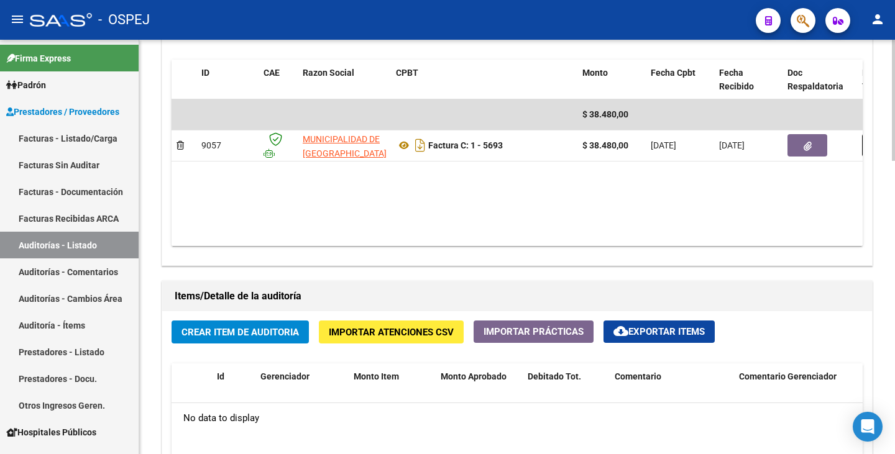
scroll to position [683, 0]
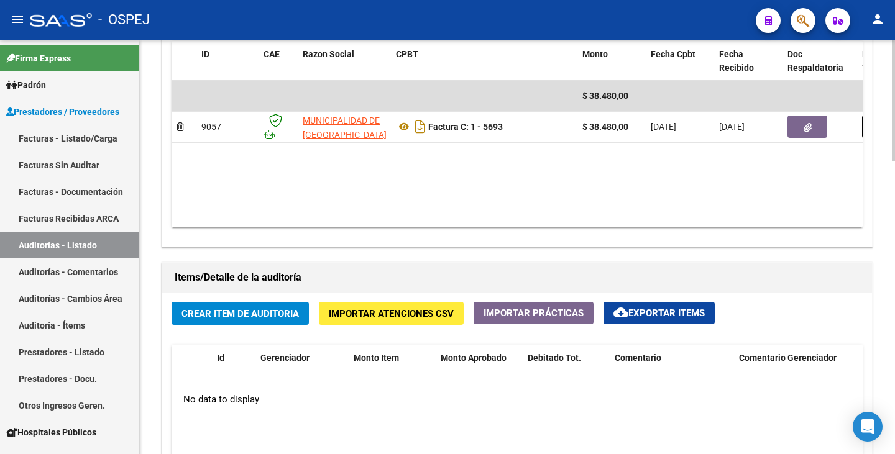
click at [351, 311] on span "Importar Atenciones CSV" at bounding box center [391, 313] width 125 height 11
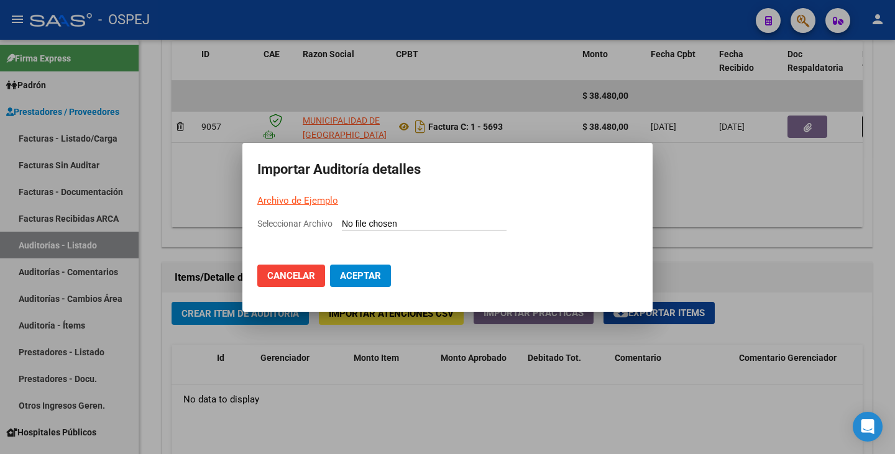
click at [296, 202] on link "Archivo de Ejemplo" at bounding box center [297, 200] width 81 height 11
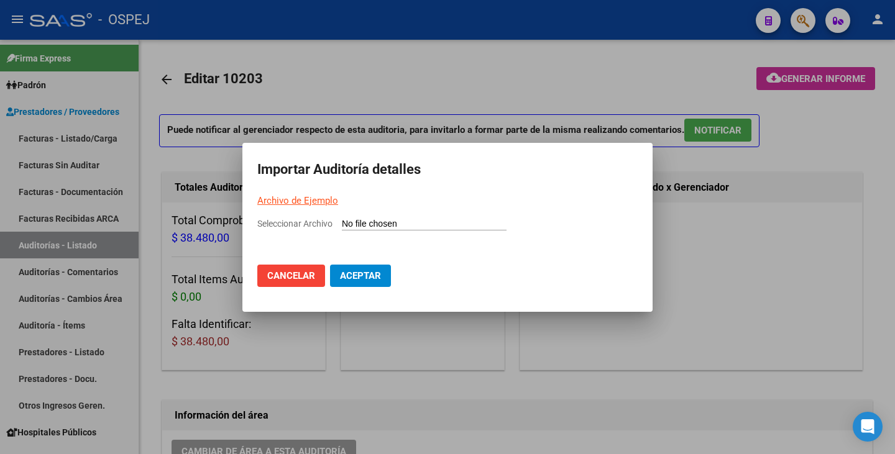
scroll to position [683, 0]
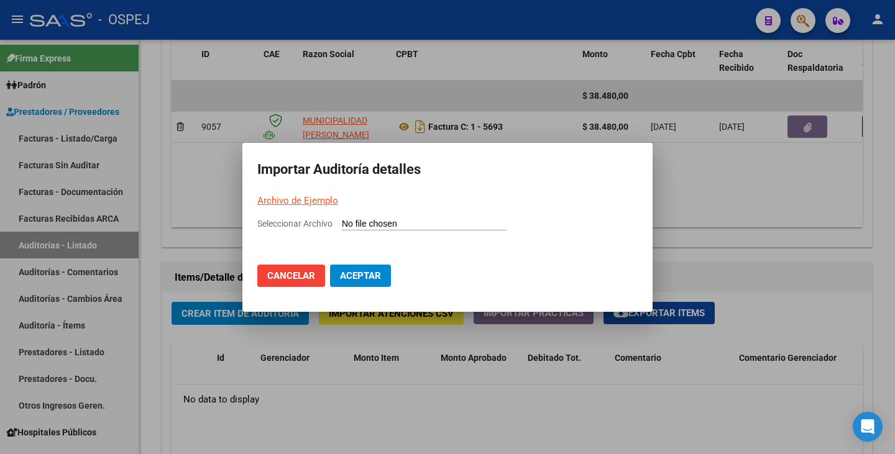
click at [373, 222] on input "Seleccionar Archivo" at bounding box center [424, 225] width 165 height 12
type input "C:\fakepath\MUNICIPALIDAD [PERSON_NAME] FC 5993.csv"
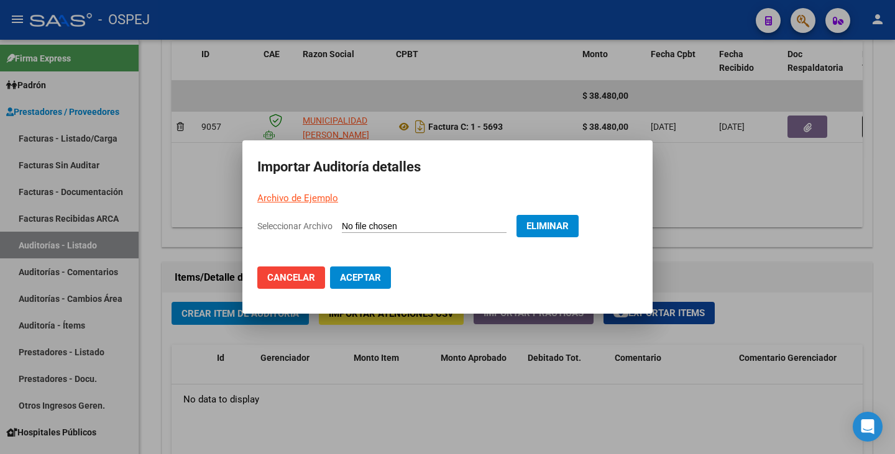
click at [372, 287] on button "Aceptar" at bounding box center [360, 278] width 61 height 22
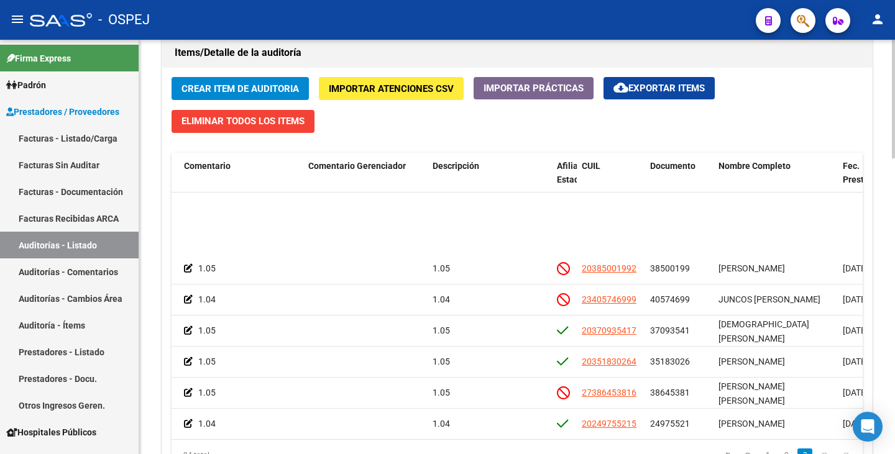
scroll to position [511, 431]
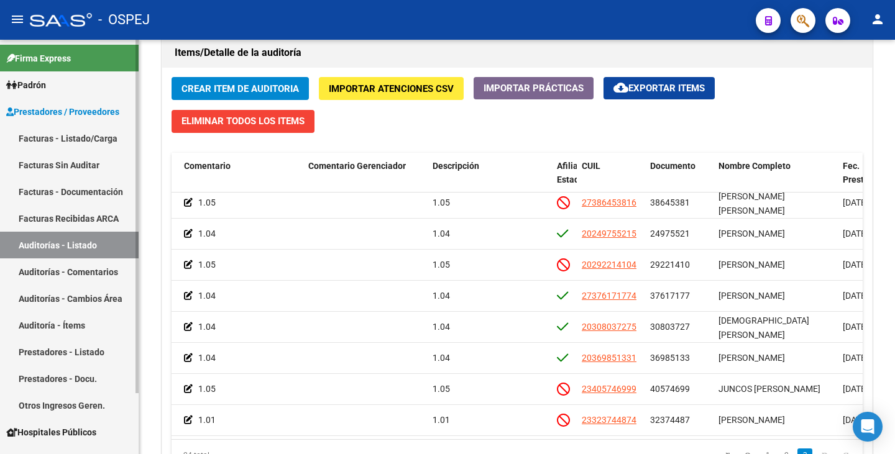
click at [66, 162] on link "Facturas Sin Auditar" at bounding box center [69, 165] width 139 height 27
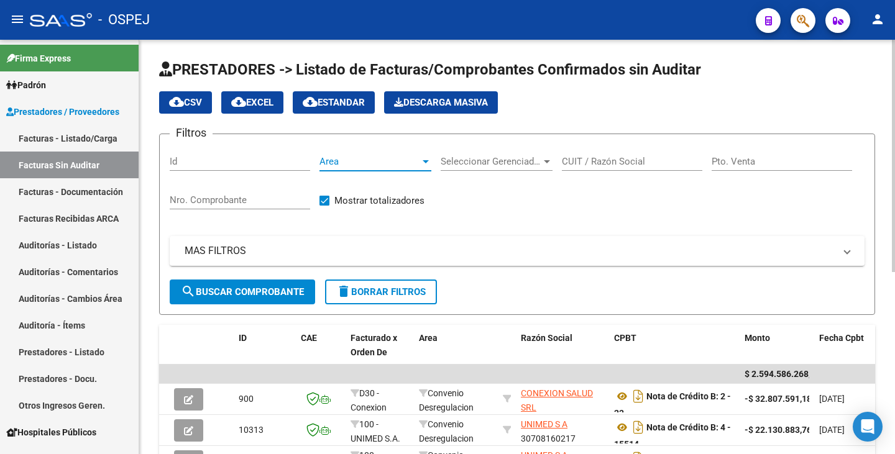
click at [362, 165] on span "Area" at bounding box center [369, 161] width 101 height 11
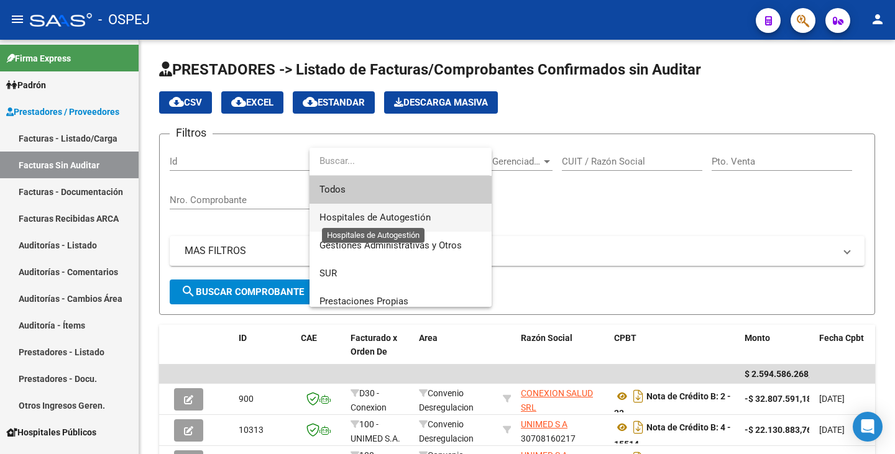
click at [357, 217] on span "Hospitales de Autogestión" at bounding box center [374, 217] width 111 height 11
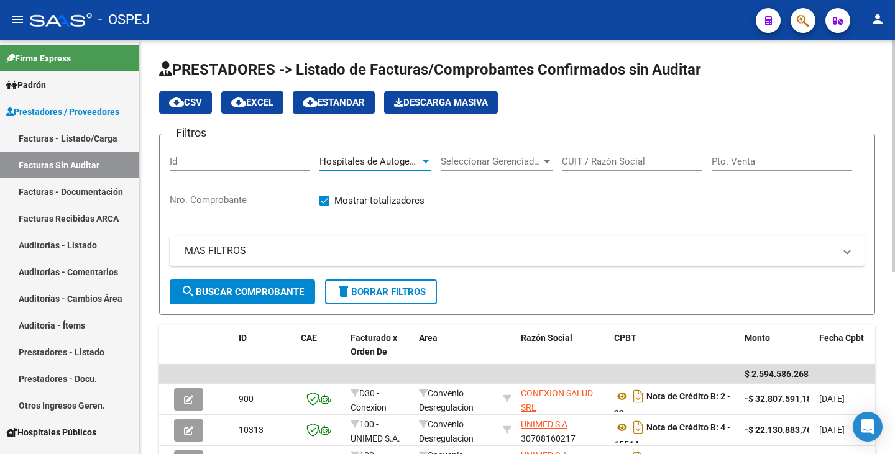
click at [242, 298] on button "search Buscar Comprobante" at bounding box center [242, 292] width 145 height 25
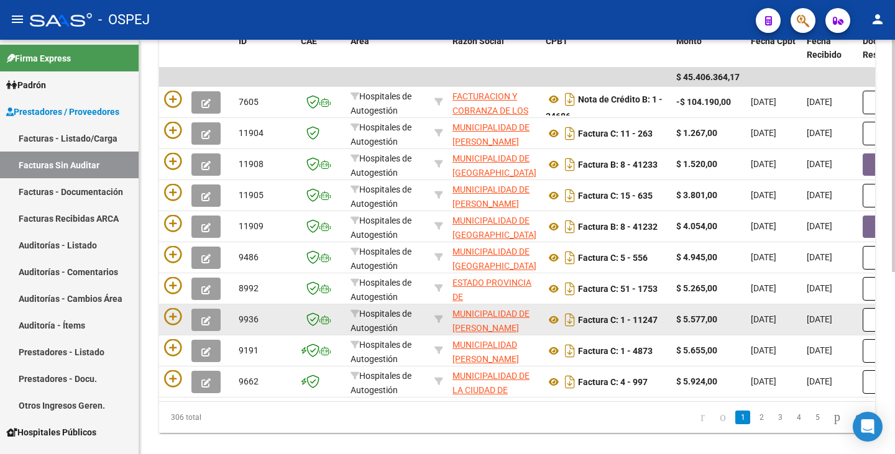
scroll to position [325, 0]
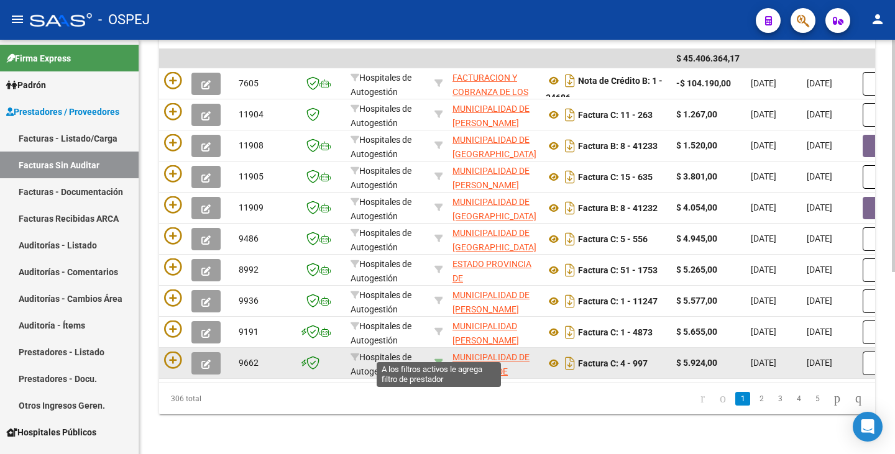
click at [438, 359] on icon at bounding box center [438, 363] width 9 height 9
type input "30999013631"
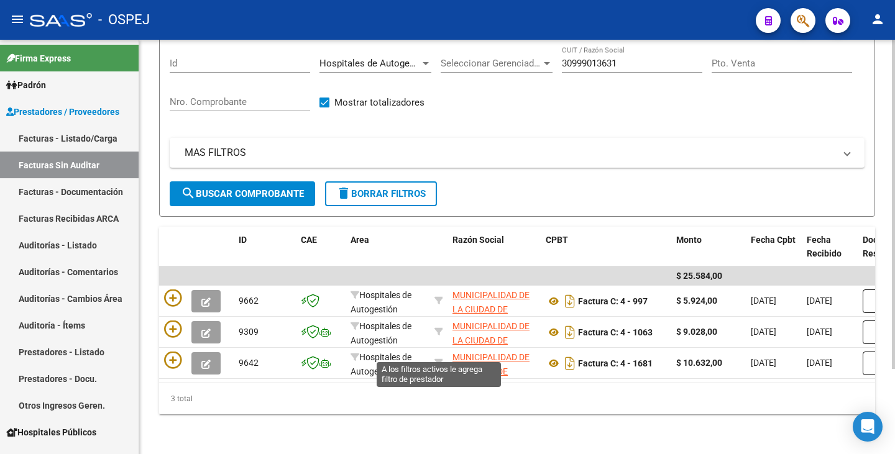
scroll to position [107, 0]
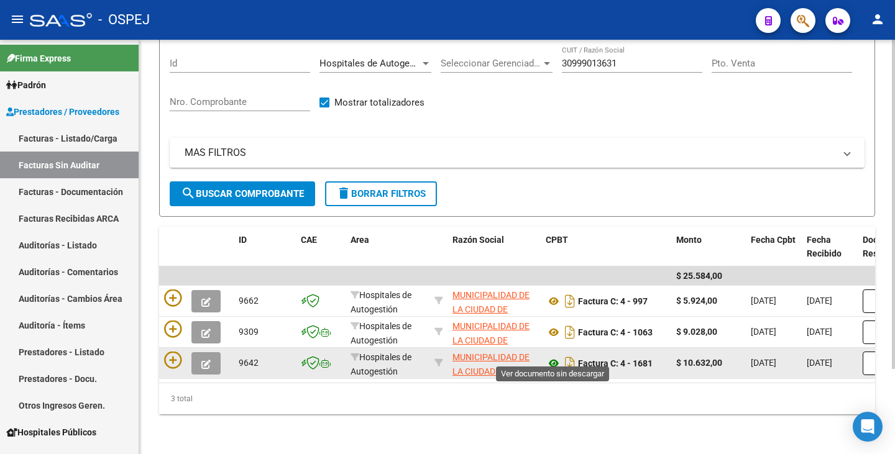
click at [551, 356] on icon at bounding box center [554, 363] width 16 height 15
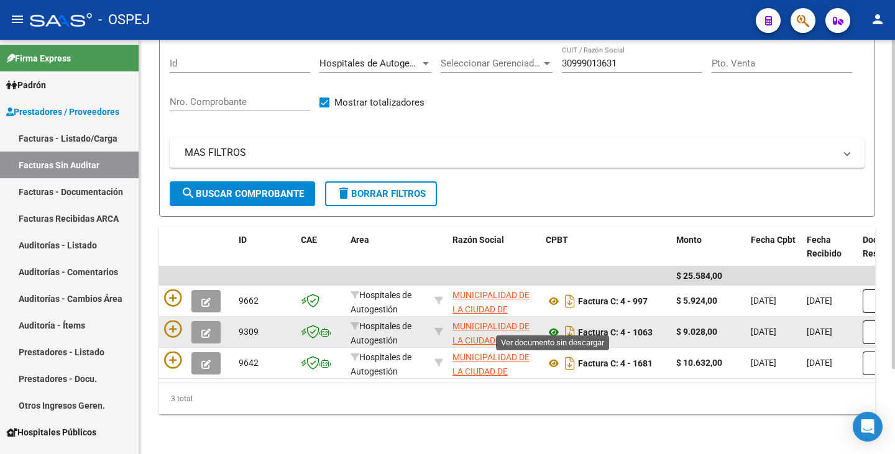
click at [553, 325] on icon at bounding box center [554, 332] width 16 height 15
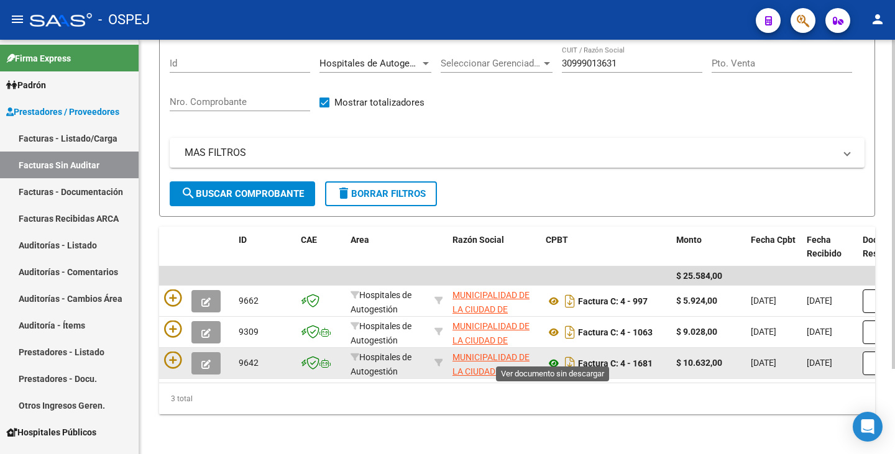
click at [555, 356] on icon at bounding box center [554, 363] width 16 height 15
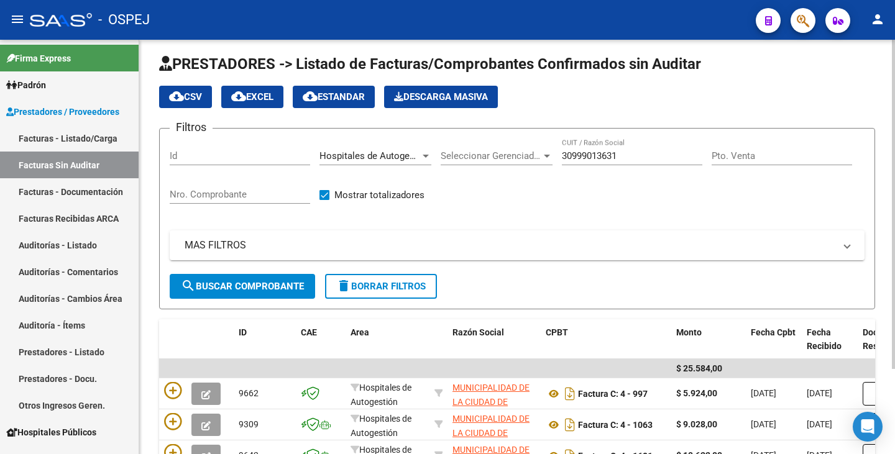
scroll to position [0, 0]
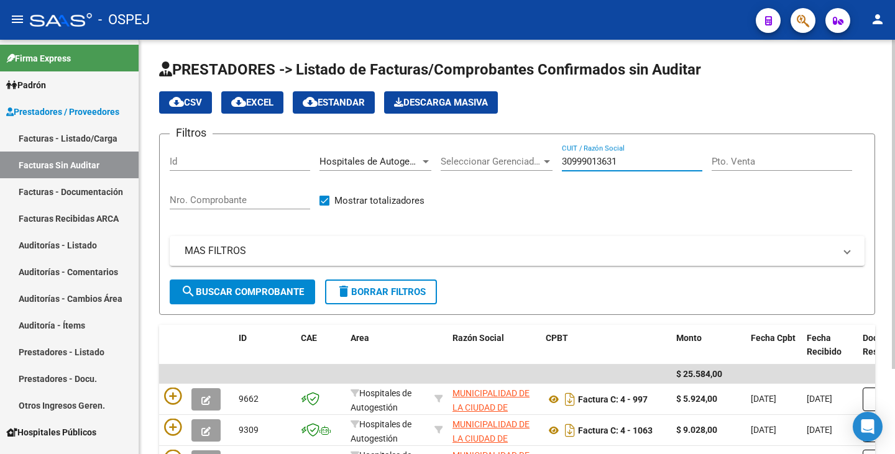
drag, startPoint x: 626, startPoint y: 157, endPoint x: 421, endPoint y: 157, distance: 205.7
click at [419, 158] on div "Filtros Id Hospitales de Autogestión Area Seleccionar Gerenciador Seleccionar G…" at bounding box center [517, 211] width 695 height 135
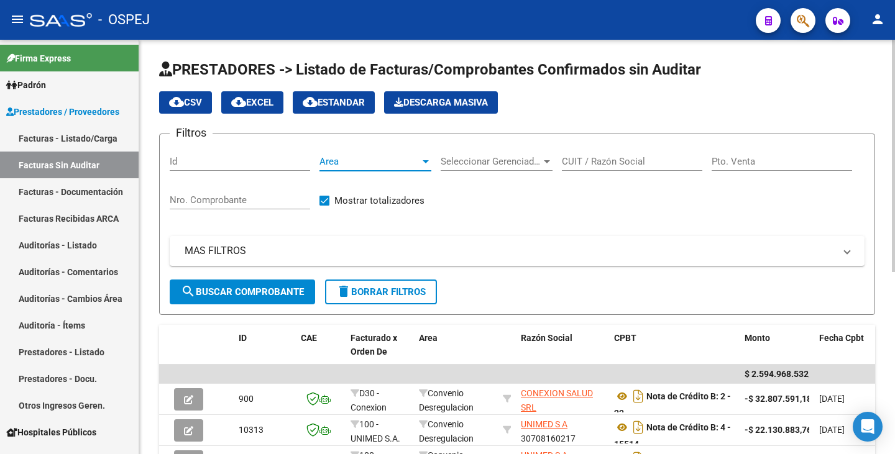
click at [410, 156] on span "Area" at bounding box center [369, 161] width 101 height 11
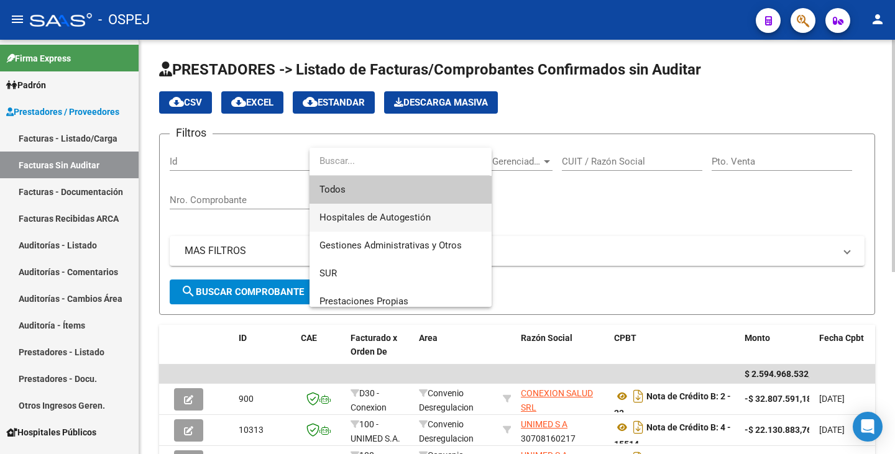
click at [354, 222] on span "Hospitales de Autogestión" at bounding box center [400, 218] width 162 height 28
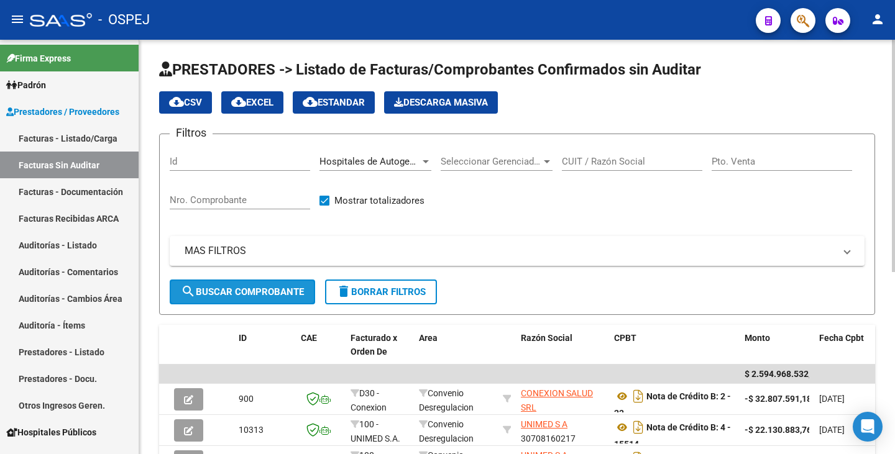
click at [279, 288] on button "search Buscar Comprobante" at bounding box center [242, 292] width 145 height 25
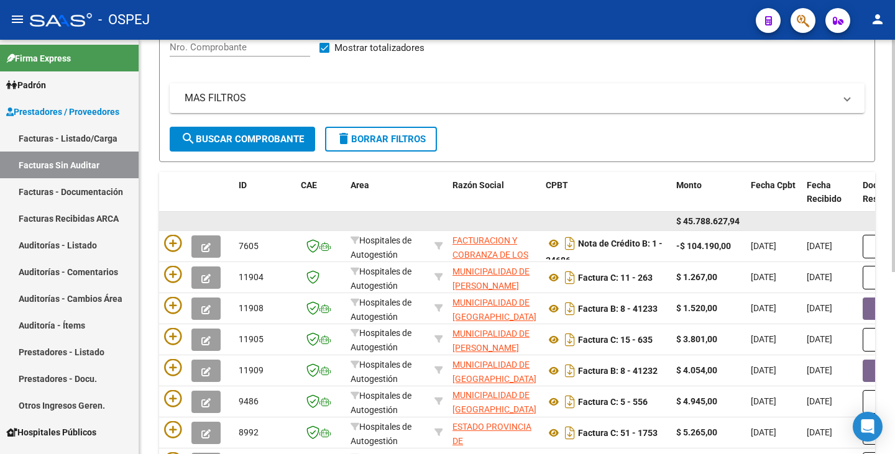
scroll to position [139, 0]
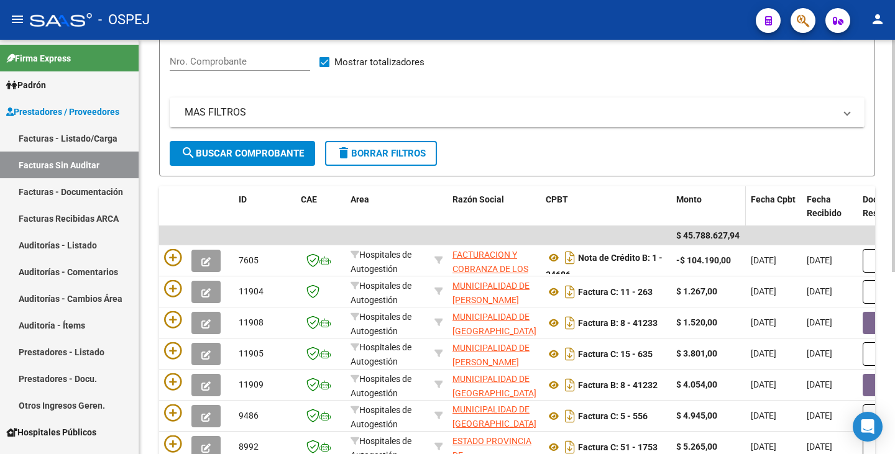
click at [697, 199] on span "Monto" at bounding box center [688, 199] width 25 height 10
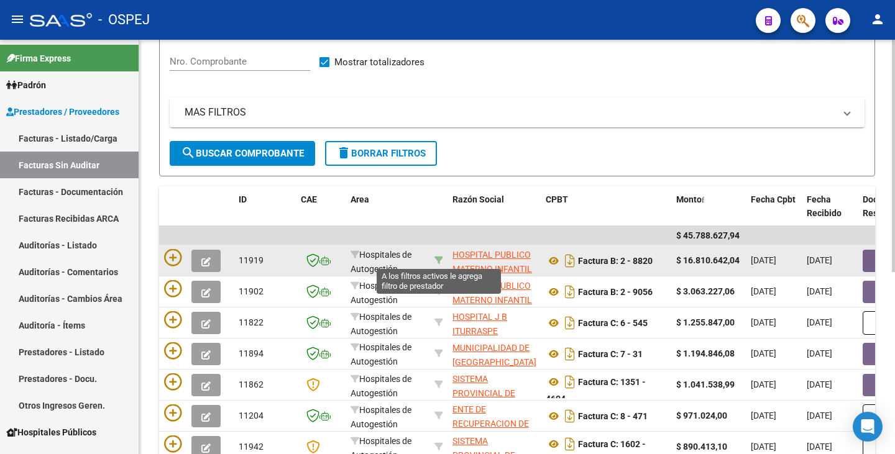
click at [440, 259] on icon at bounding box center [438, 260] width 9 height 9
type input "30711560099"
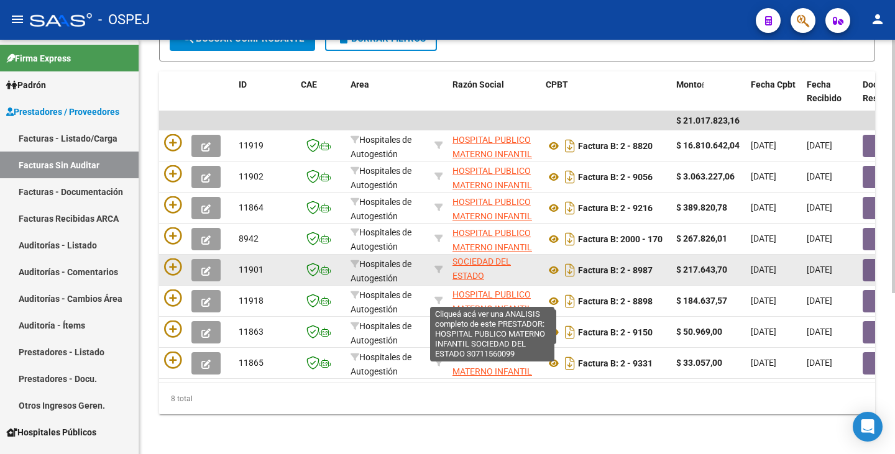
scroll to position [45, 0]
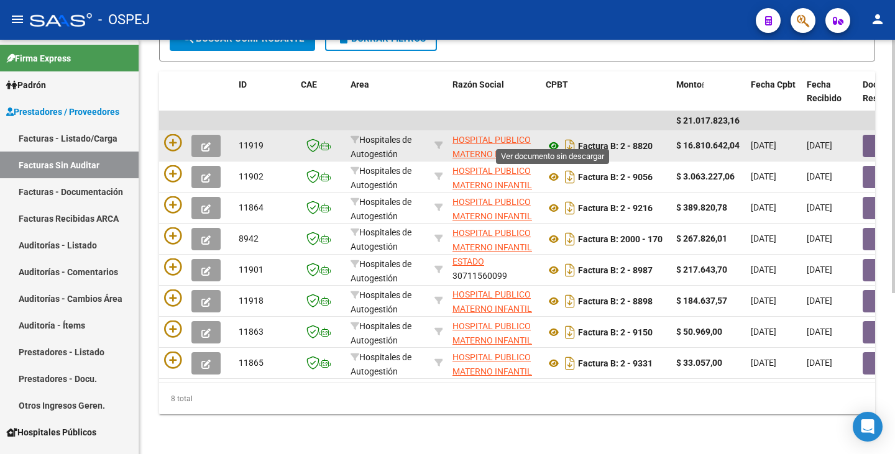
click at [553, 139] on icon at bounding box center [554, 146] width 16 height 15
click at [869, 138] on button "button" at bounding box center [882, 146] width 40 height 22
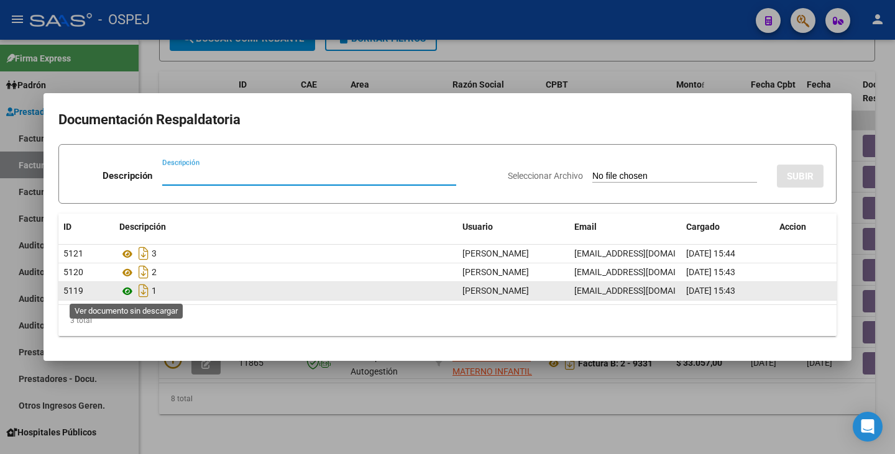
click at [130, 291] on icon at bounding box center [127, 291] width 16 height 15
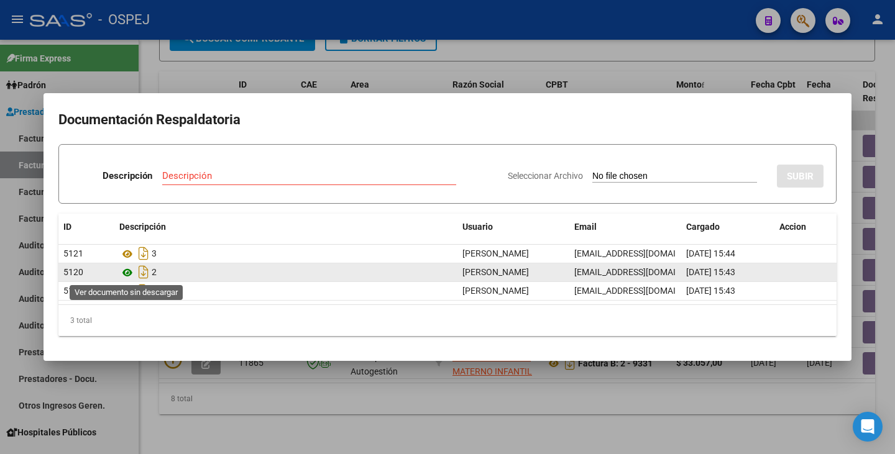
click at [130, 270] on icon at bounding box center [127, 272] width 16 height 15
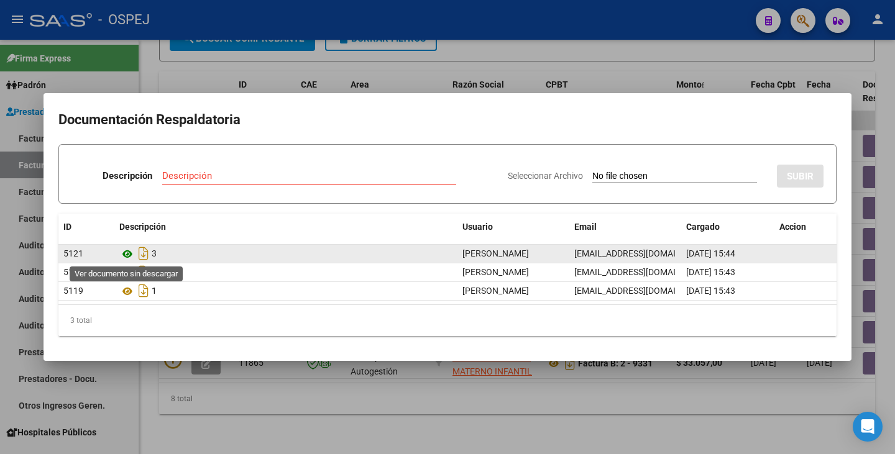
click at [131, 257] on icon at bounding box center [127, 254] width 16 height 15
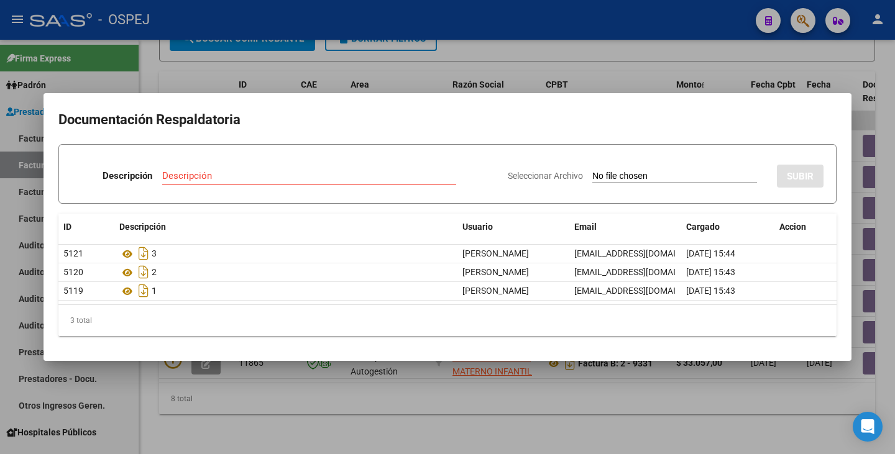
click at [254, 344] on mat-dialog-content "Documentación Respaldatoria Descripción Descripción Seleccionar Archivo SUBIR I…" at bounding box center [447, 227] width 808 height 238
drag, startPoint x: 187, startPoint y: 385, endPoint x: 193, endPoint y: 382, distance: 6.4
click at [186, 385] on div at bounding box center [447, 227] width 895 height 454
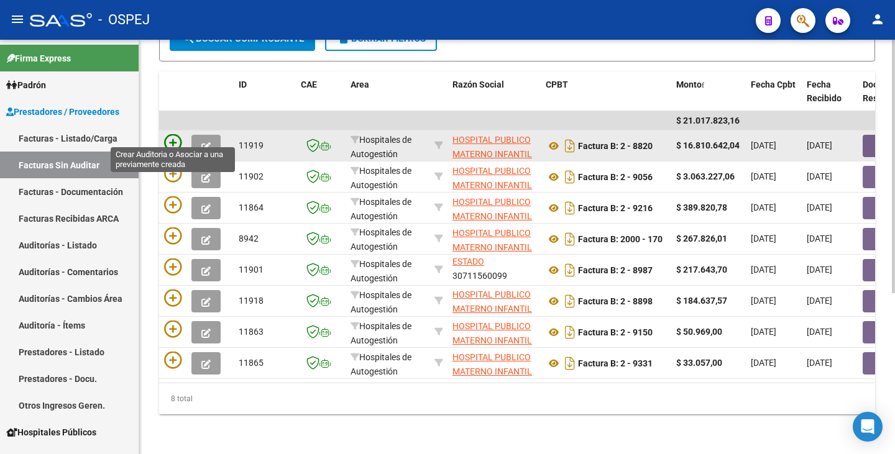
click at [173, 137] on icon at bounding box center [172, 142] width 17 height 17
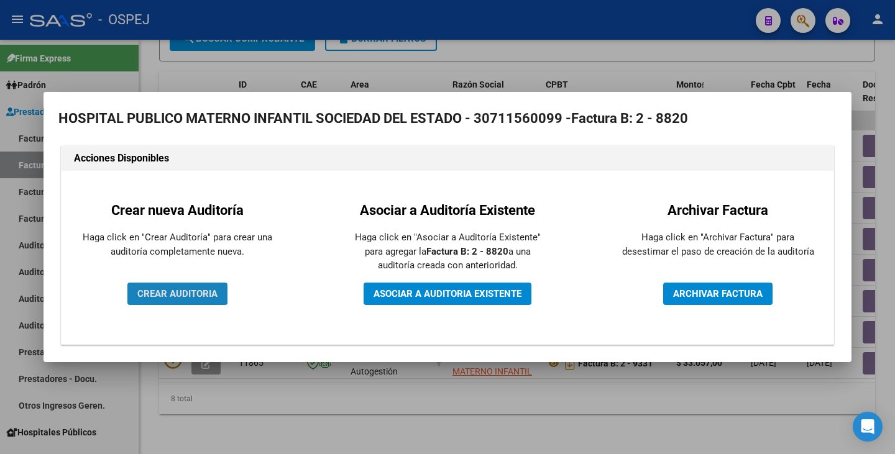
click at [162, 292] on span "CREAR AUDITORIA" at bounding box center [177, 293] width 80 height 11
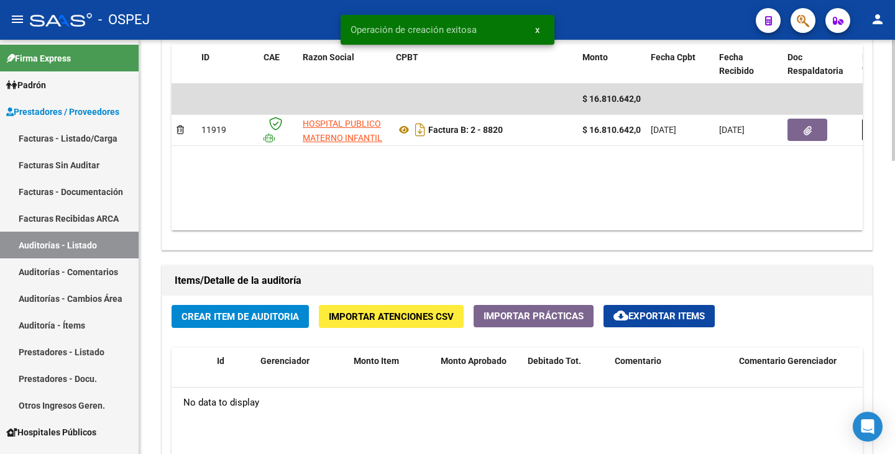
scroll to position [746, 0]
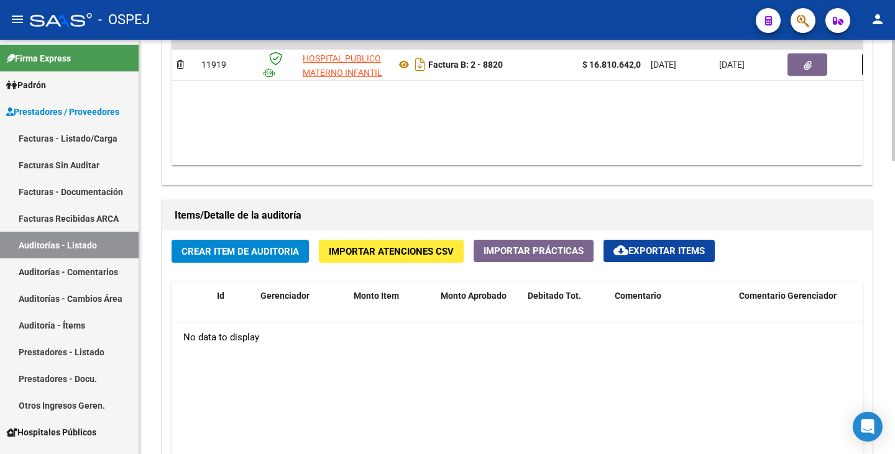
click at [252, 257] on span "Crear Item de Auditoria" at bounding box center [239, 251] width 117 height 11
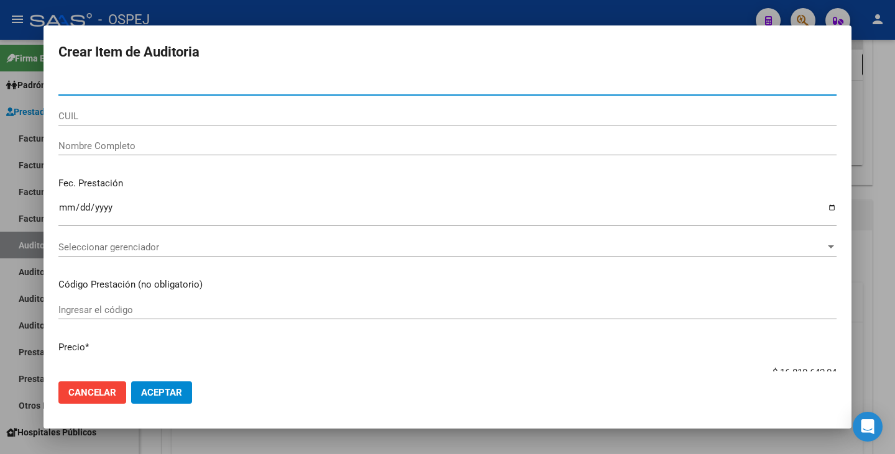
paste input "46169408"
type input "46169408"
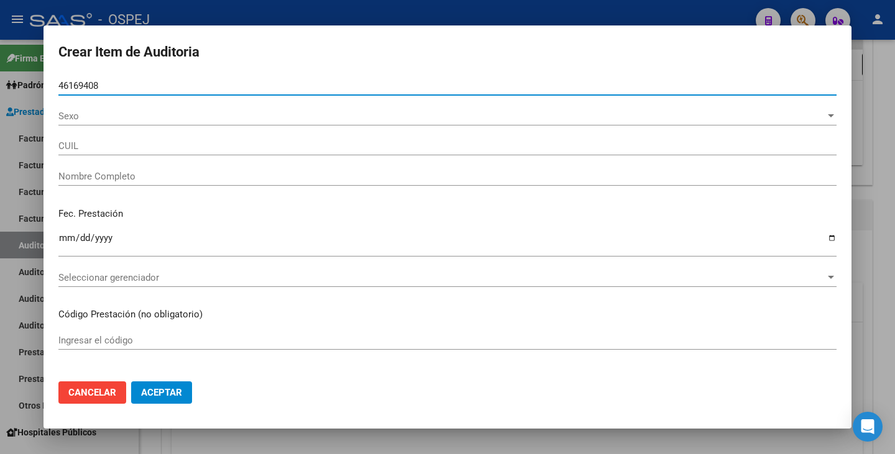
type input "27461694085"
type input "[PERSON_NAME]"
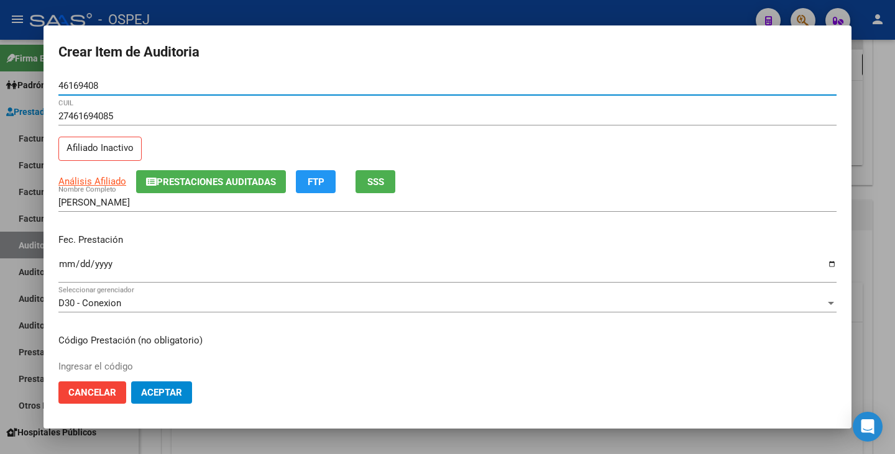
type input "46169408"
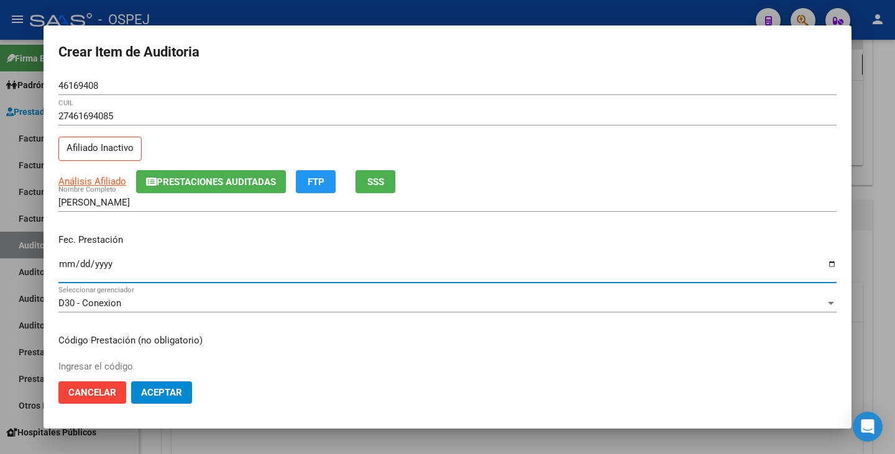
click at [65, 265] on input "Ingresar la fecha" at bounding box center [447, 269] width 778 height 20
click at [385, 14] on div at bounding box center [447, 227] width 895 height 454
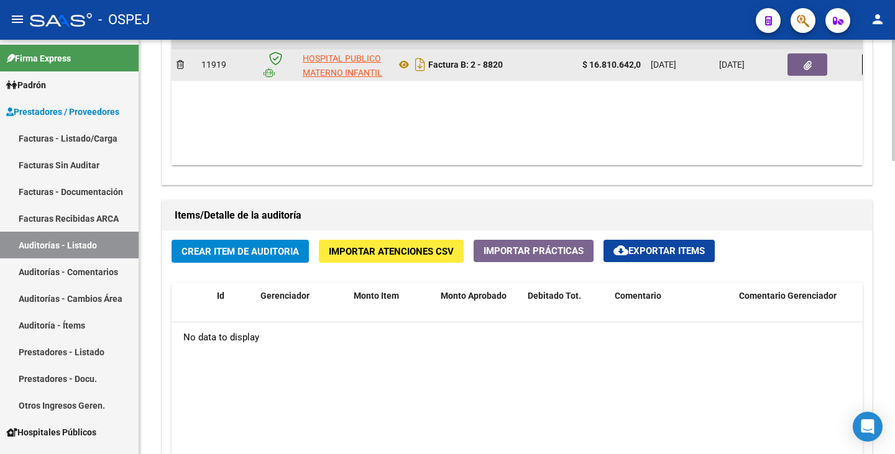
click at [805, 63] on icon "button" at bounding box center [807, 65] width 8 height 9
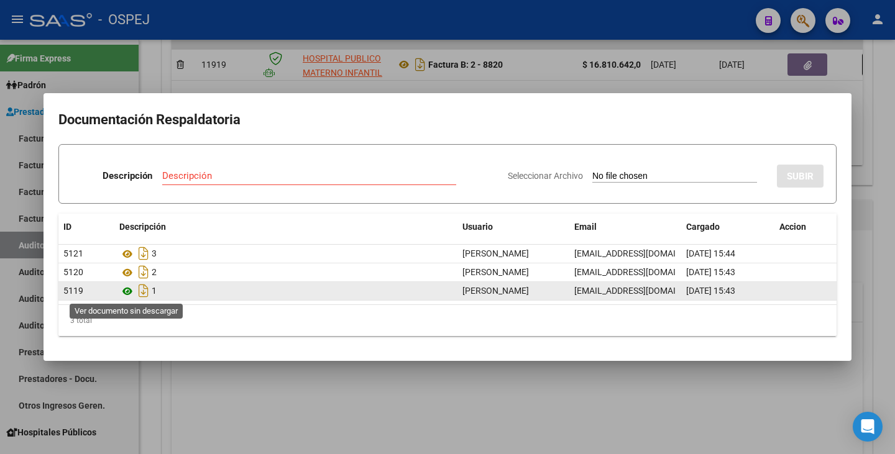
click at [129, 294] on icon at bounding box center [127, 291] width 16 height 15
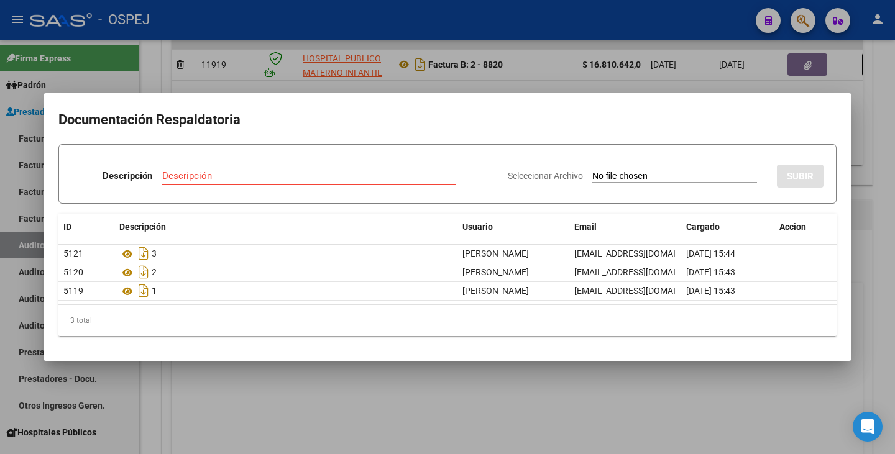
click at [179, 411] on div at bounding box center [447, 227] width 895 height 454
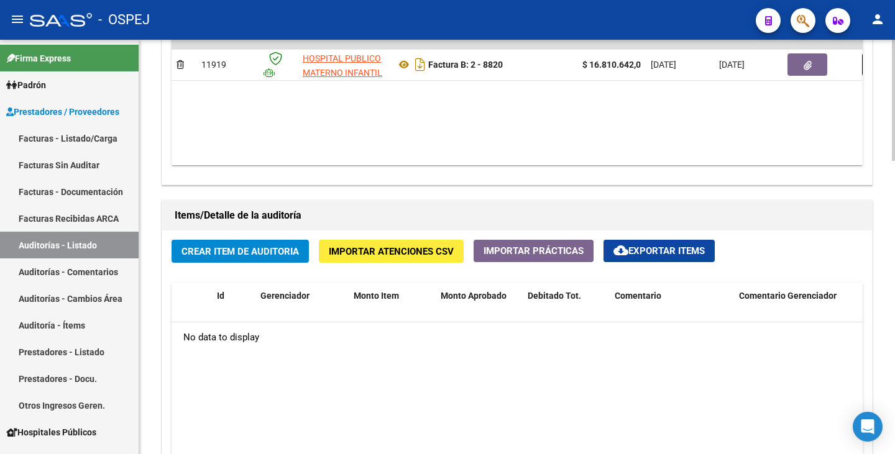
click at [216, 248] on span "Crear Item de Auditoria" at bounding box center [239, 251] width 117 height 11
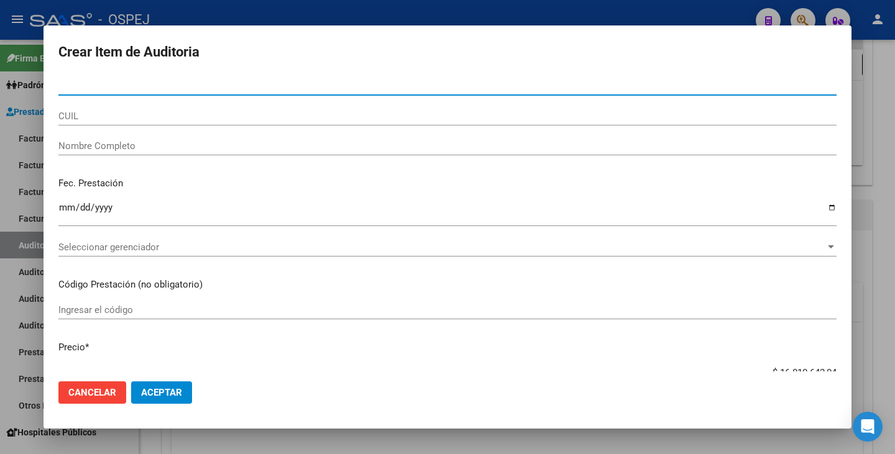
paste input "46169408"
type input "46169408"
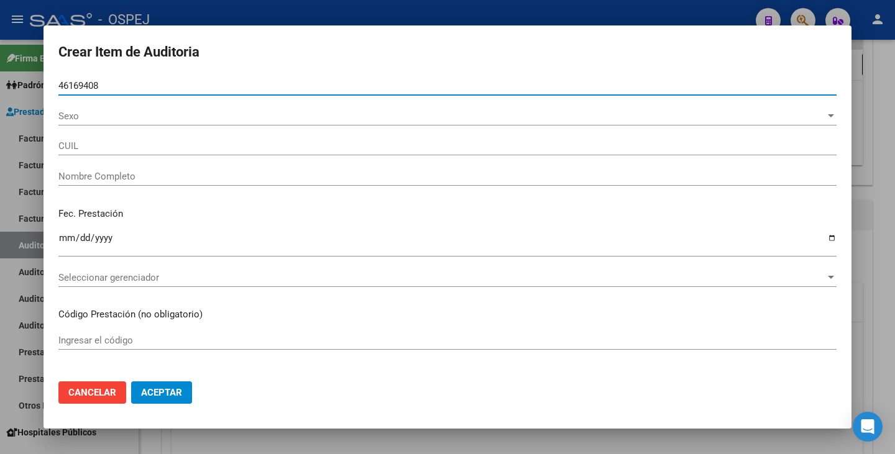
type input "27461694085"
type input "[PERSON_NAME]"
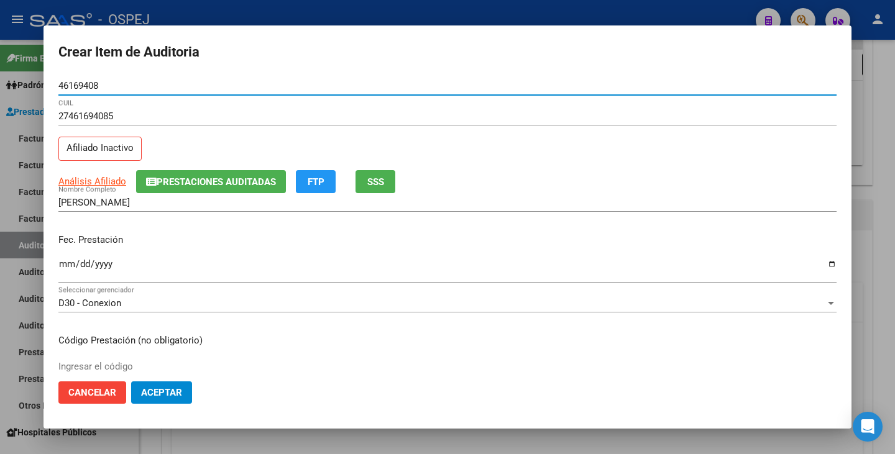
type input "46169408"
click at [65, 267] on input "Ingresar la fecha" at bounding box center [447, 269] width 778 height 20
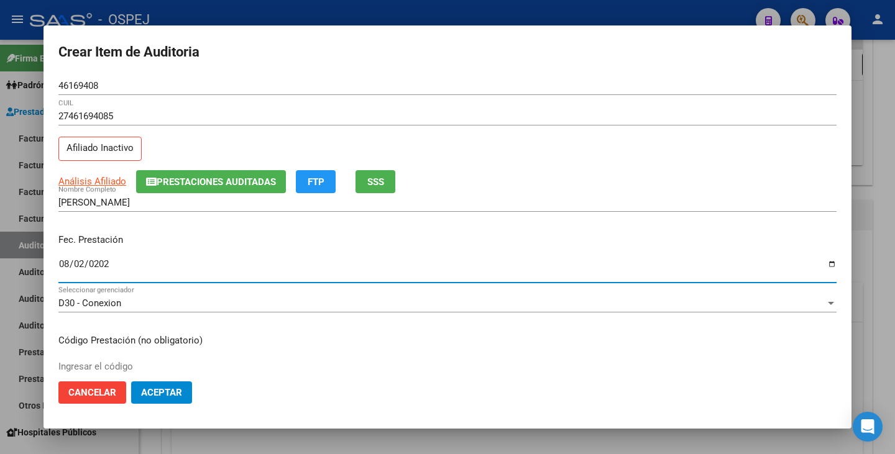
type input "[DATE]"
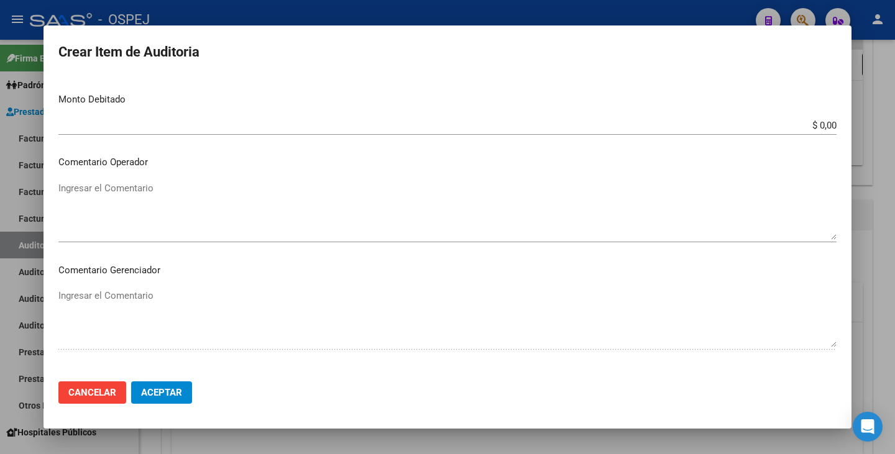
scroll to position [497, 0]
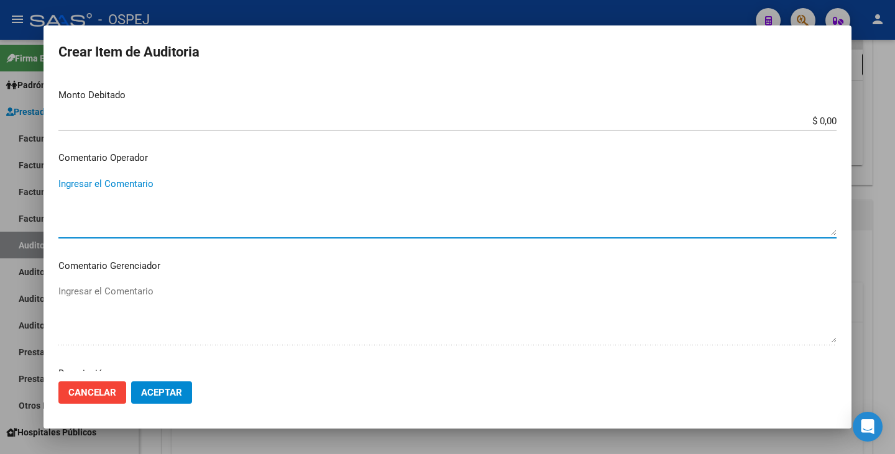
click at [70, 194] on textarea "Ingresar el Comentario" at bounding box center [447, 206] width 778 height 58
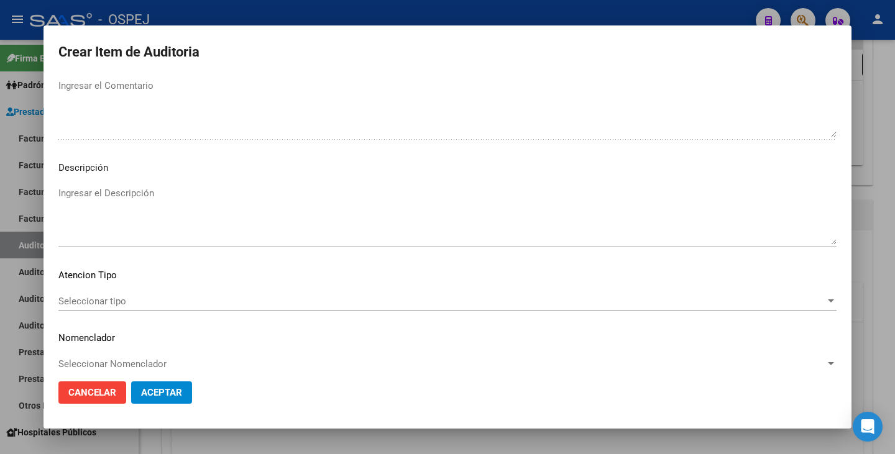
scroll to position [716, 0]
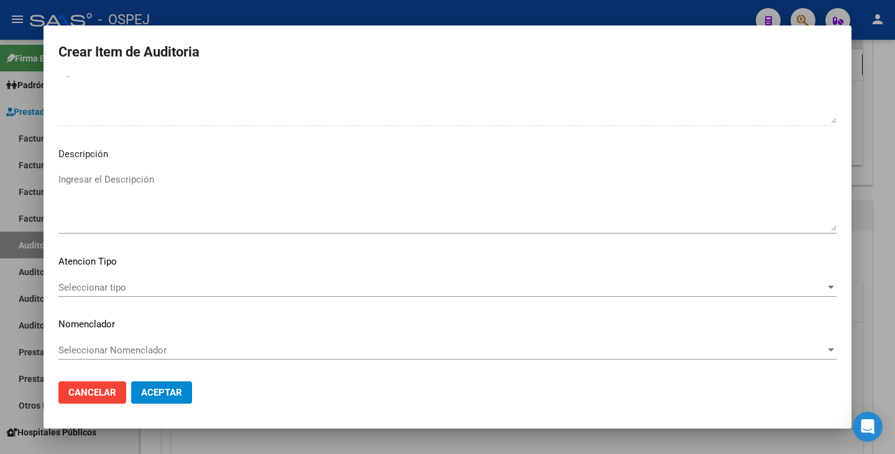
type textarea "Parto e internación RN"
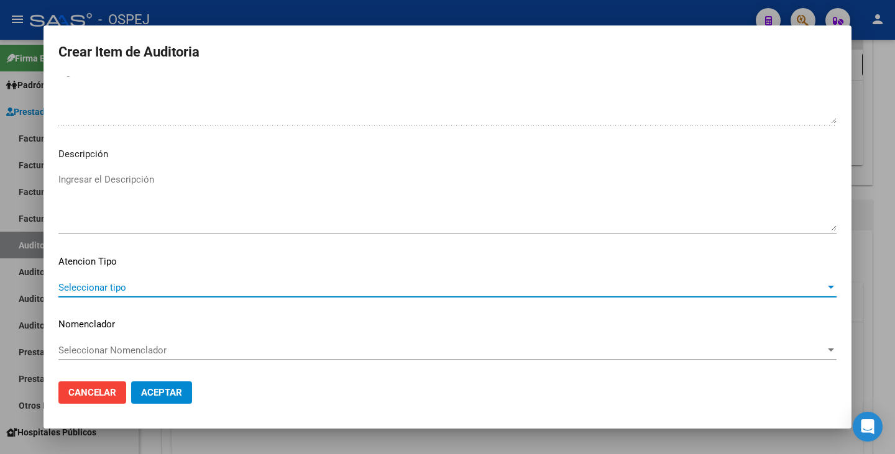
click at [540, 293] on span "Seleccionar tipo" at bounding box center [441, 287] width 767 height 11
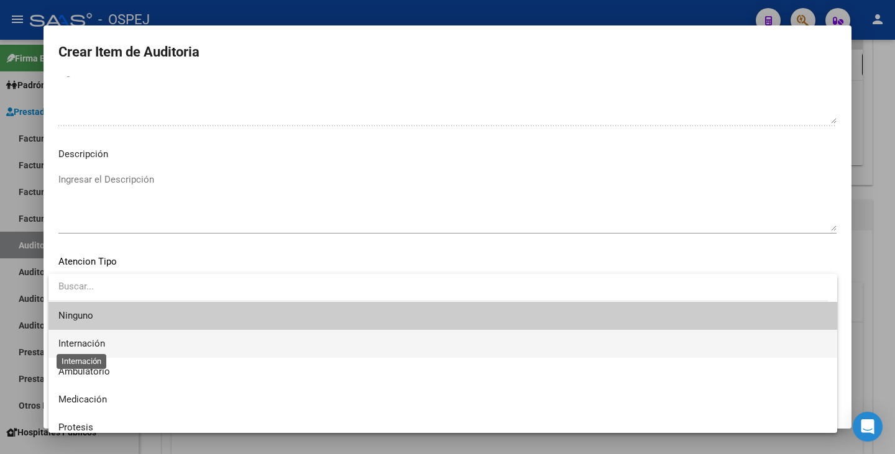
click at [87, 341] on span "Internación" at bounding box center [81, 343] width 47 height 11
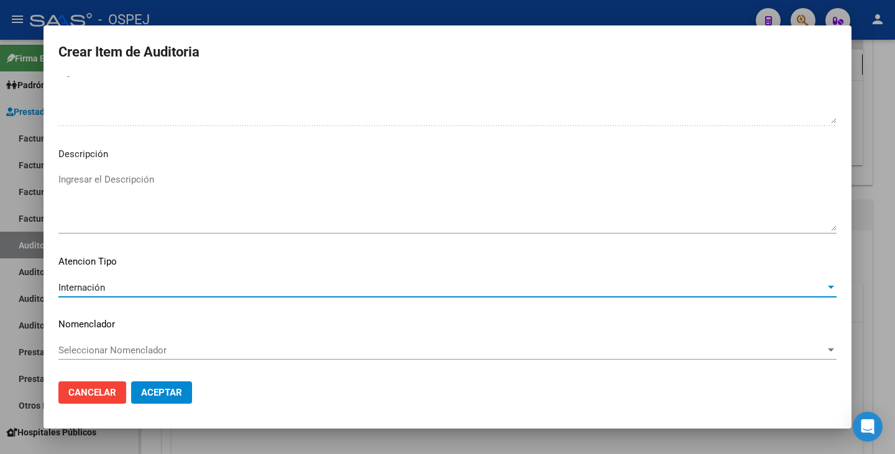
click at [145, 354] on span "Seleccionar Nomenclador" at bounding box center [441, 350] width 767 height 11
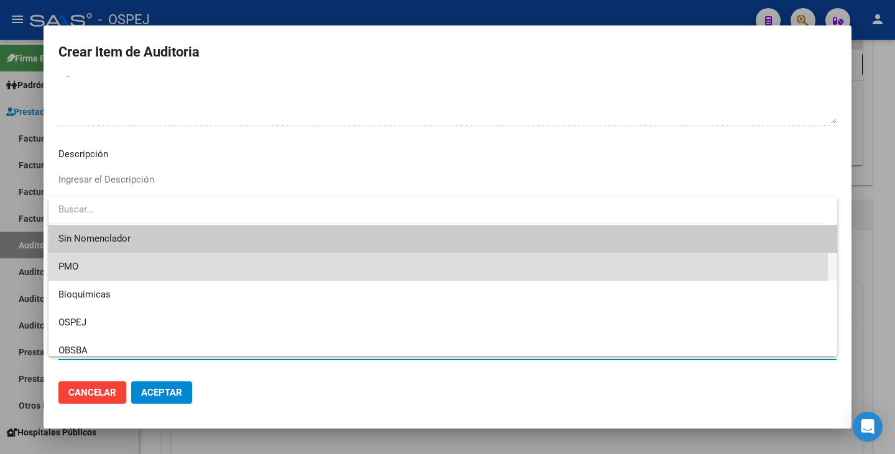
click at [91, 267] on span "PMO" at bounding box center [442, 267] width 769 height 28
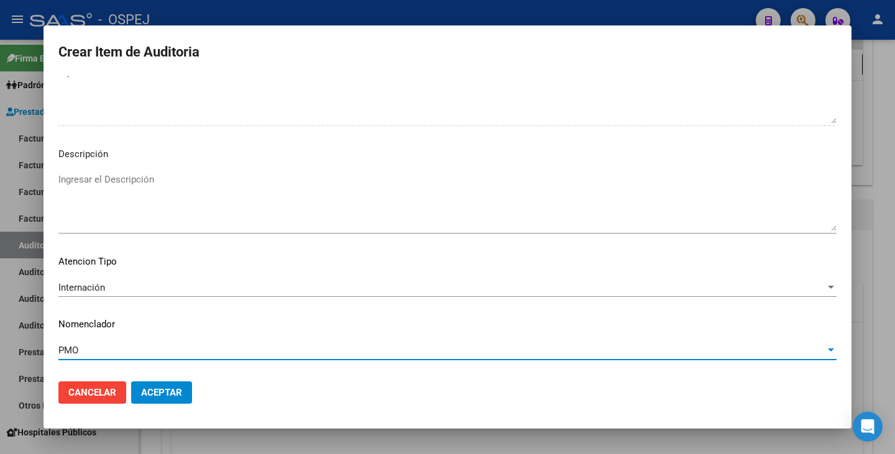
scroll to position [779, 0]
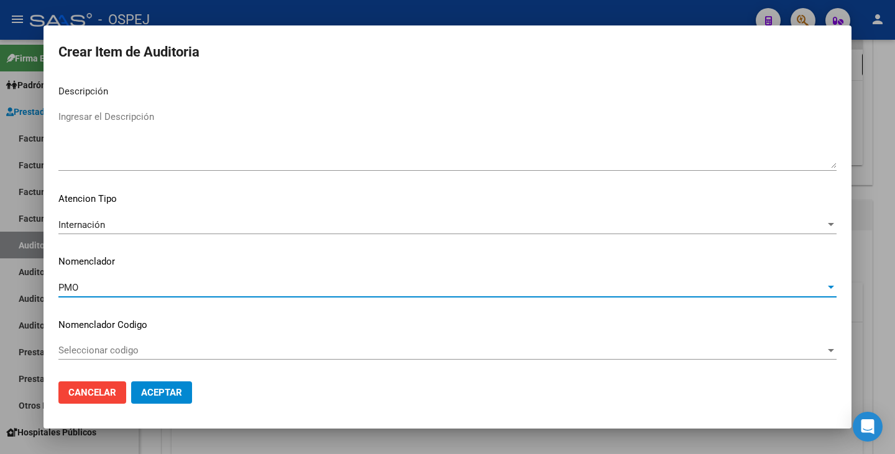
click at [160, 393] on span "Aceptar" at bounding box center [161, 392] width 41 height 11
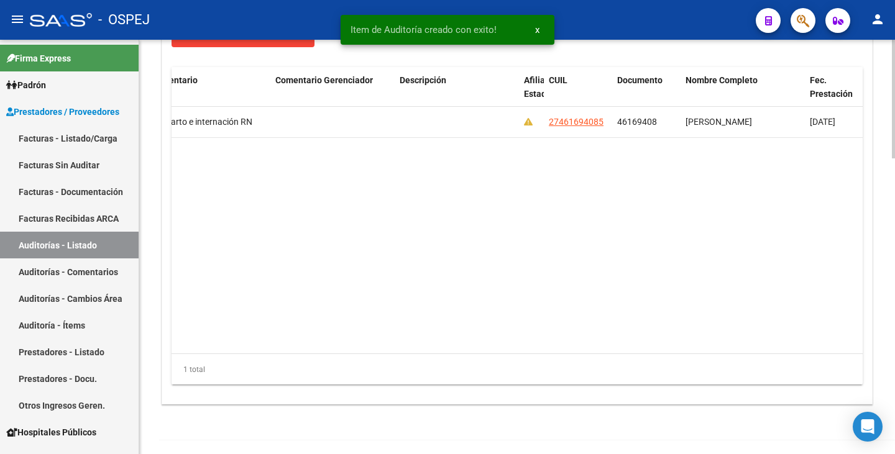
scroll to position [0, 465]
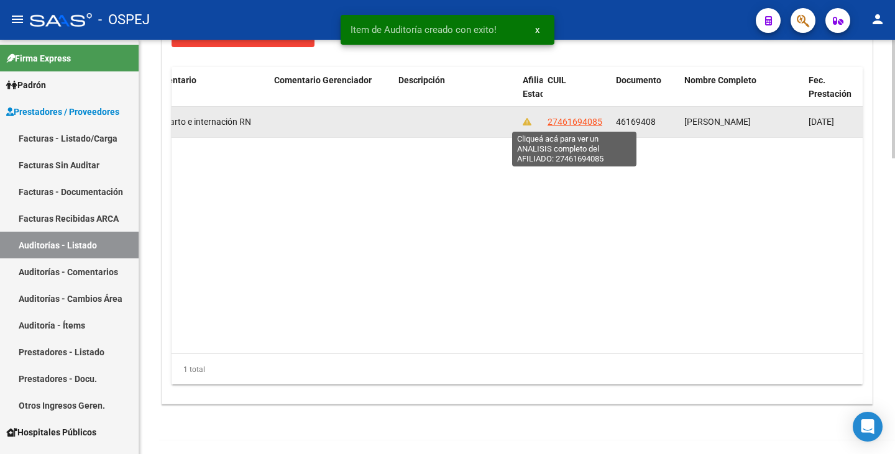
click at [600, 118] on span "27461694085" at bounding box center [574, 122] width 55 height 10
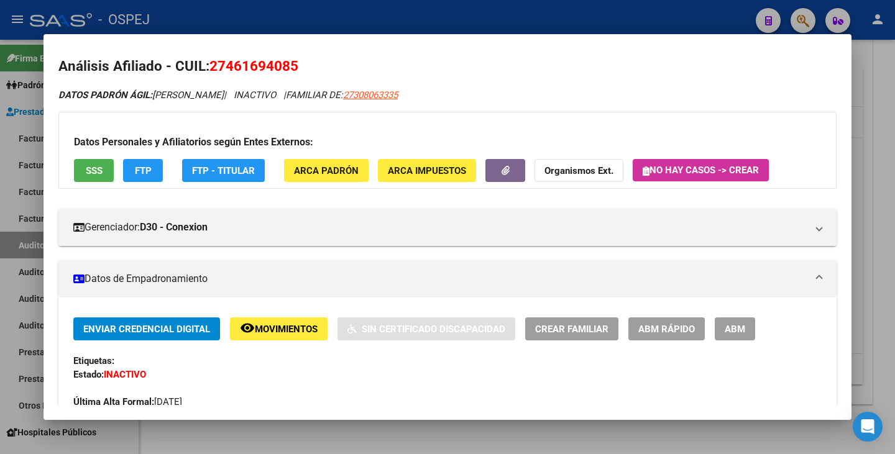
scroll to position [0, 0]
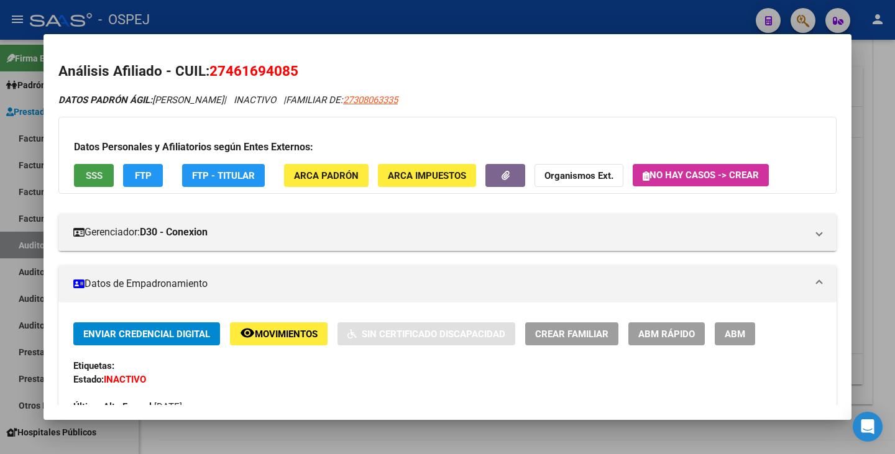
click at [99, 173] on span "SSS" at bounding box center [94, 175] width 17 height 11
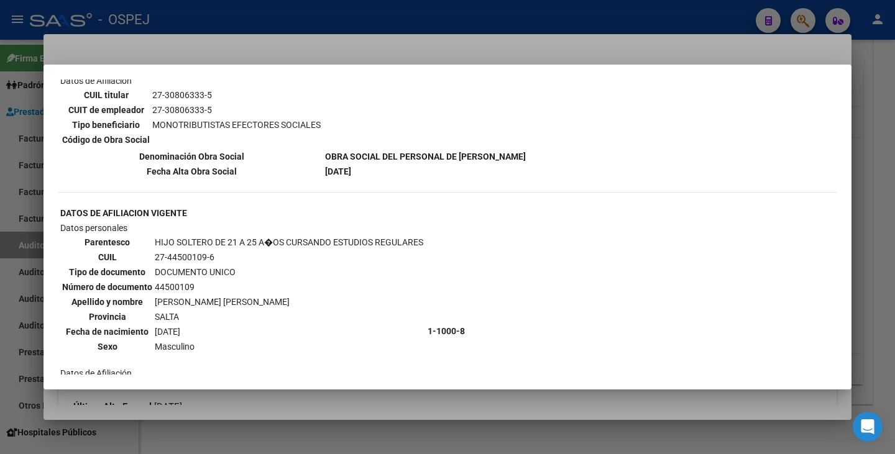
scroll to position [506, 0]
click at [280, 401] on div at bounding box center [447, 227] width 895 height 454
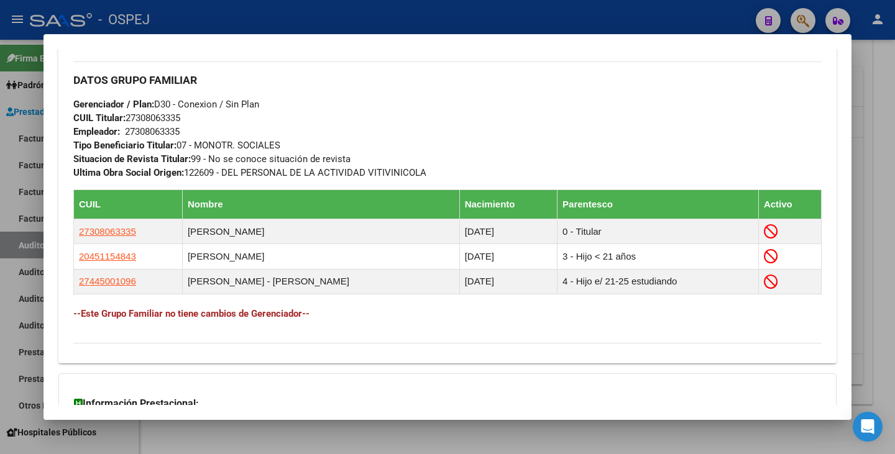
scroll to position [621, 0]
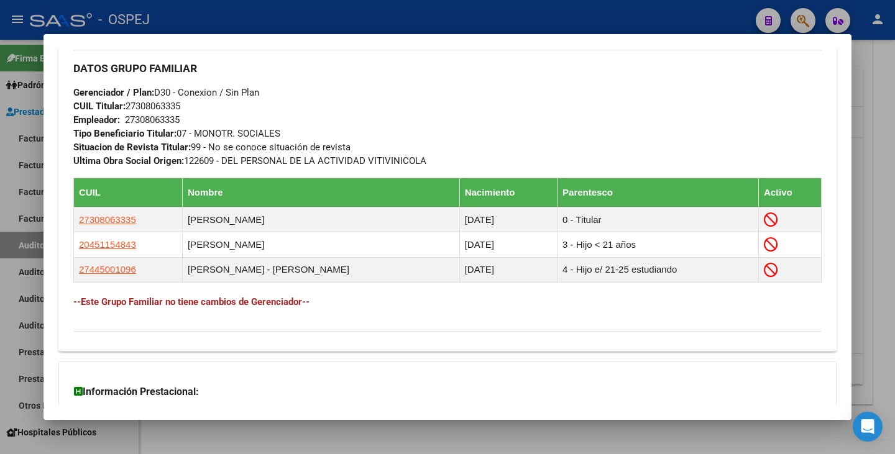
click at [378, 437] on div at bounding box center [447, 227] width 895 height 454
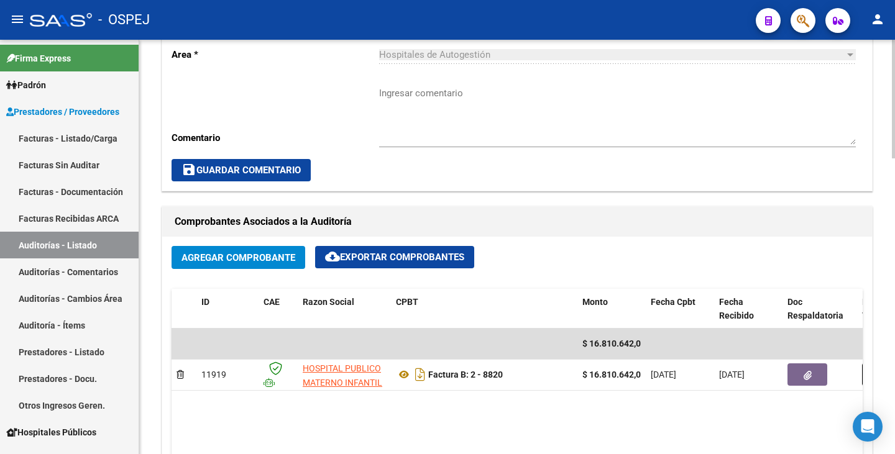
scroll to position [436, 0]
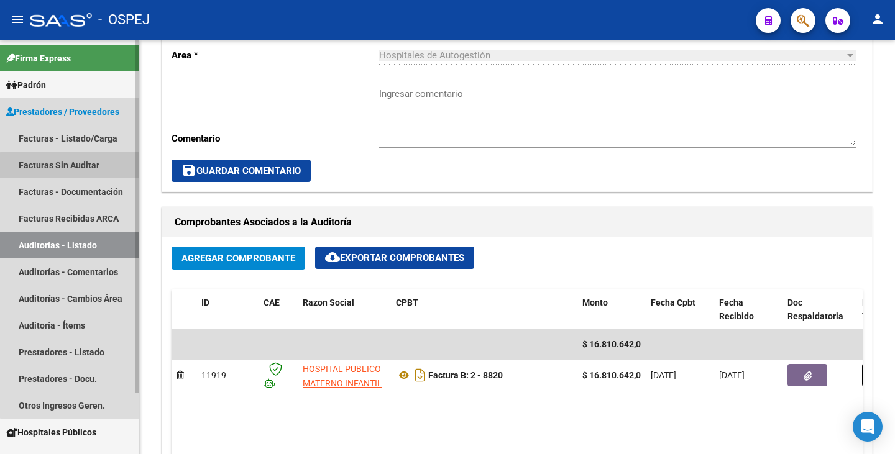
click at [81, 167] on link "Facturas Sin Auditar" at bounding box center [69, 165] width 139 height 27
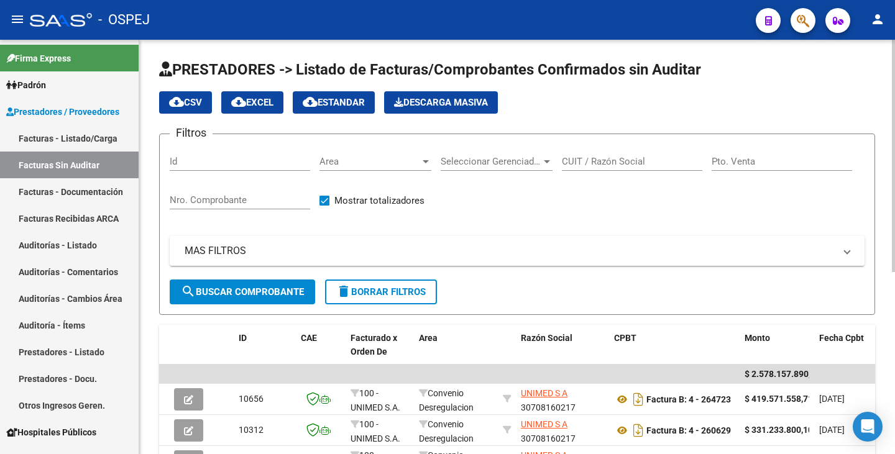
click at [392, 159] on span "Area" at bounding box center [369, 161] width 101 height 11
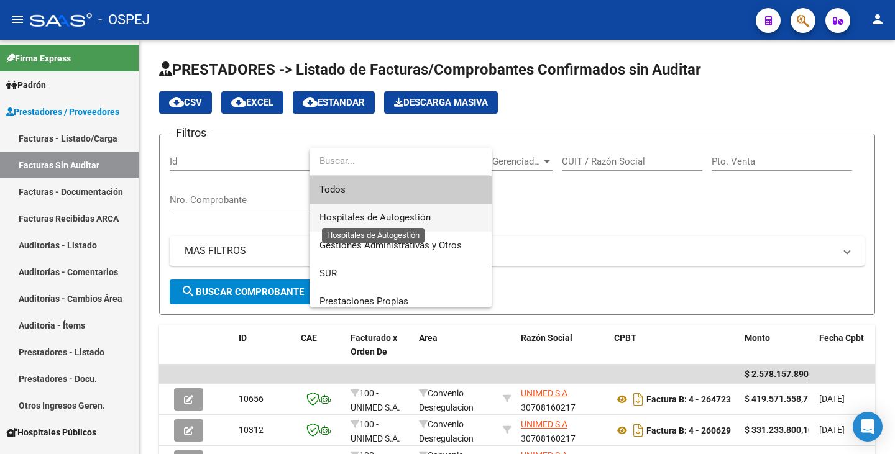
click at [371, 220] on span "Hospitales de Autogestión" at bounding box center [374, 217] width 111 height 11
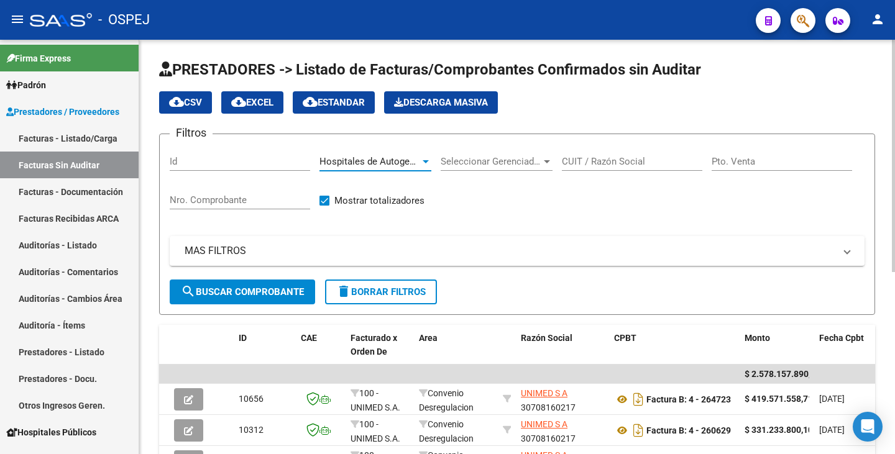
click at [285, 298] on button "search Buscar Comprobante" at bounding box center [242, 292] width 145 height 25
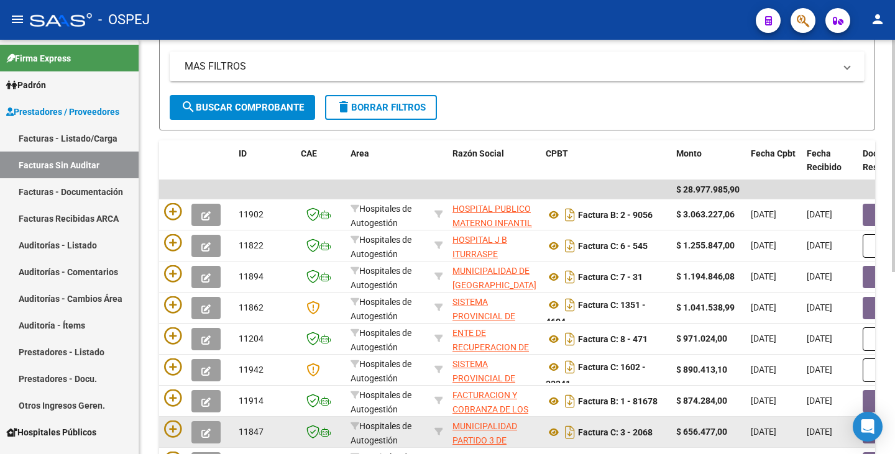
scroll to position [249, 0]
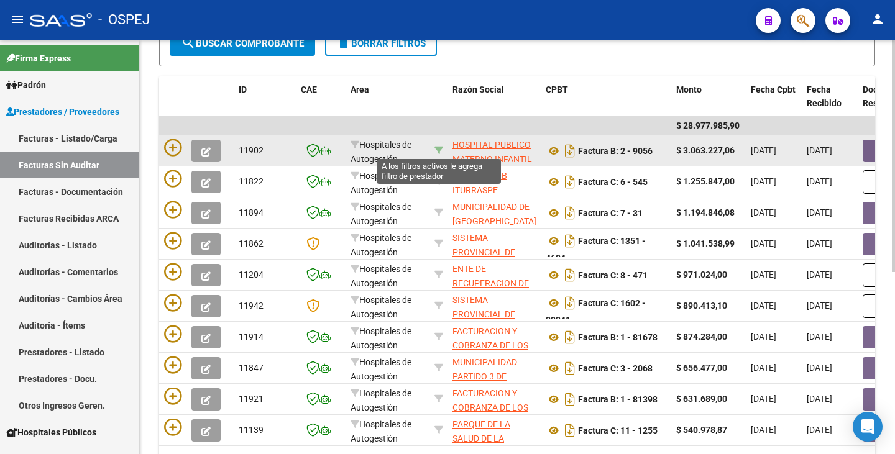
click at [439, 149] on icon at bounding box center [438, 150] width 9 height 9
type input "30711560099"
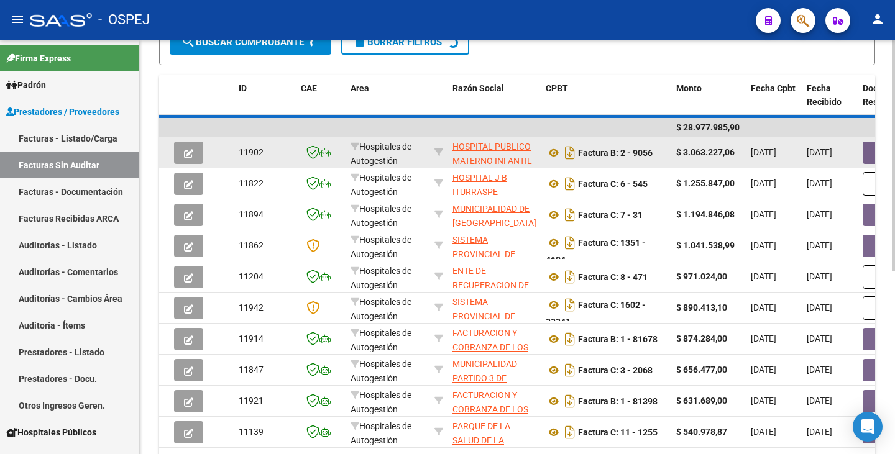
scroll to position [232, 0]
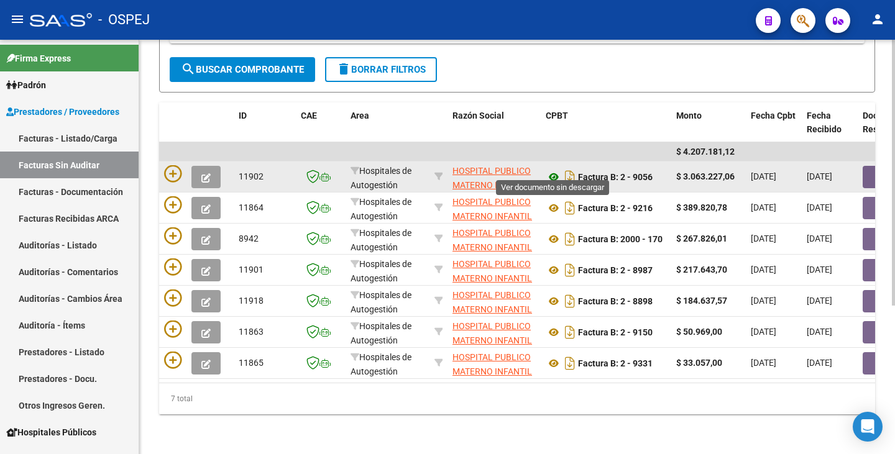
click at [554, 170] on icon at bounding box center [554, 177] width 16 height 15
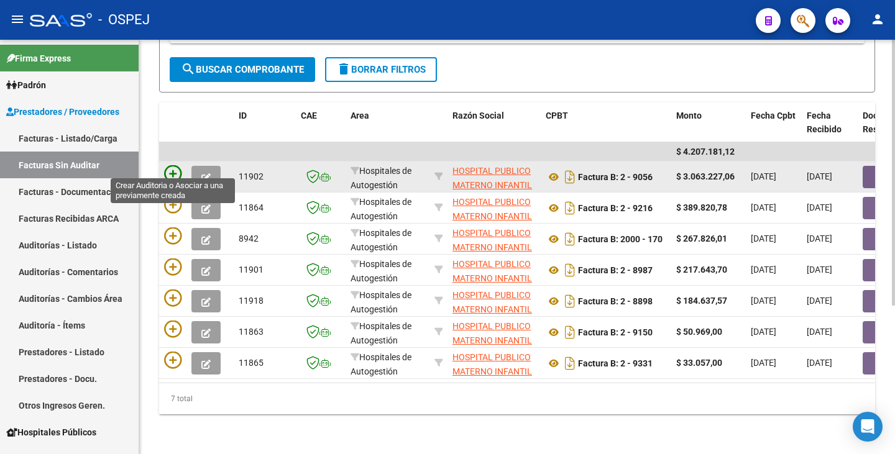
click at [175, 165] on icon at bounding box center [172, 173] width 17 height 17
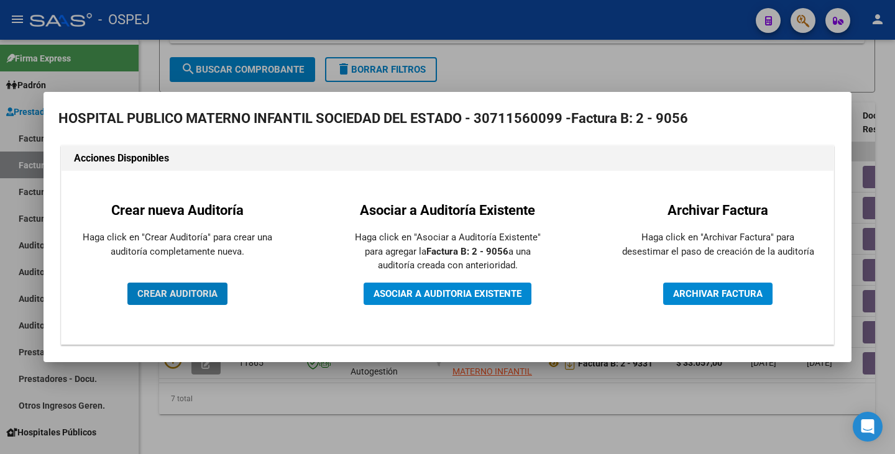
click at [163, 301] on button "CREAR AUDITORIA" at bounding box center [177, 294] width 100 height 22
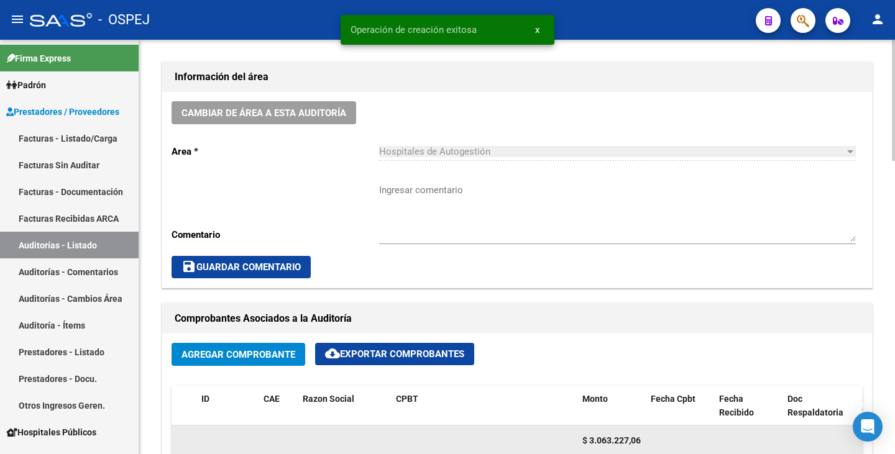
scroll to position [497, 0]
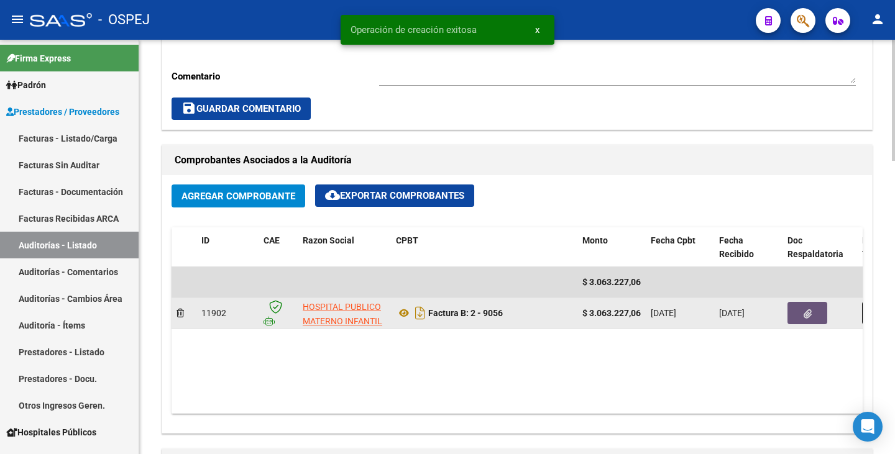
click at [810, 312] on icon "button" at bounding box center [807, 313] width 8 height 9
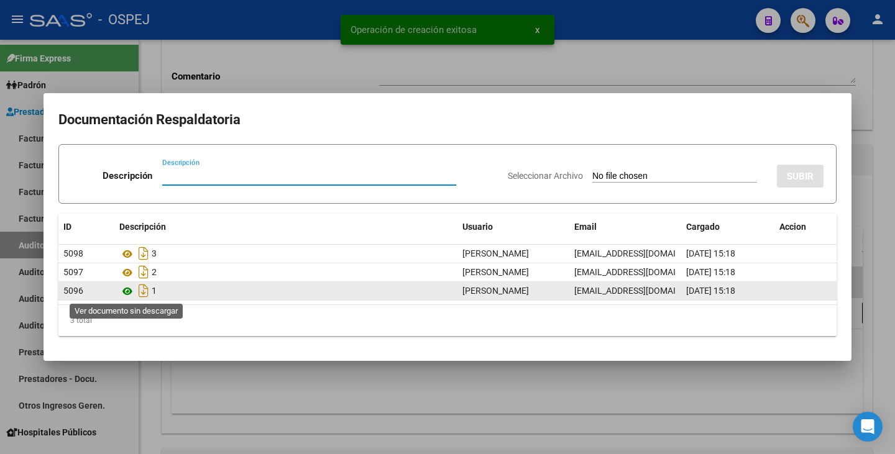
click at [130, 291] on icon at bounding box center [127, 291] width 16 height 15
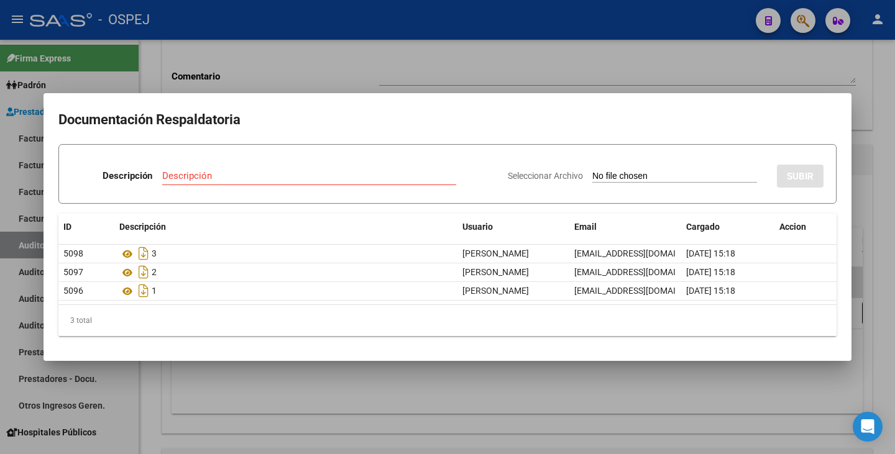
click at [165, 389] on div at bounding box center [447, 227] width 895 height 454
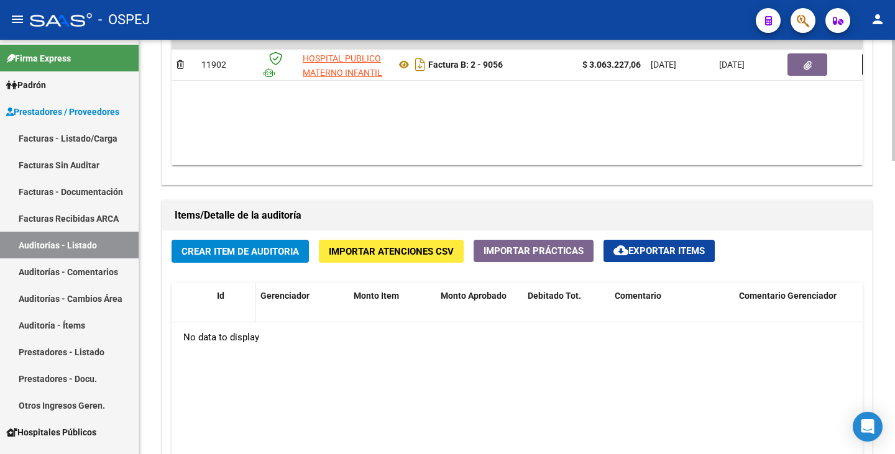
scroll to position [808, 0]
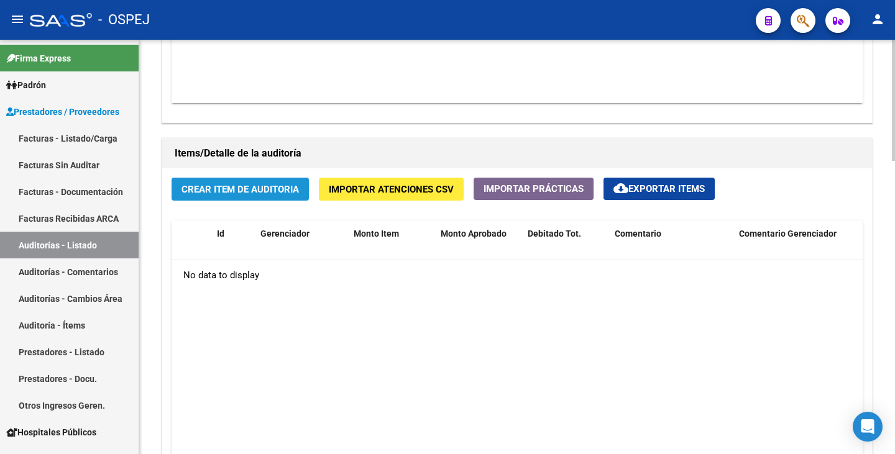
click at [215, 194] on span "Crear Item de Auditoria" at bounding box center [239, 189] width 117 height 11
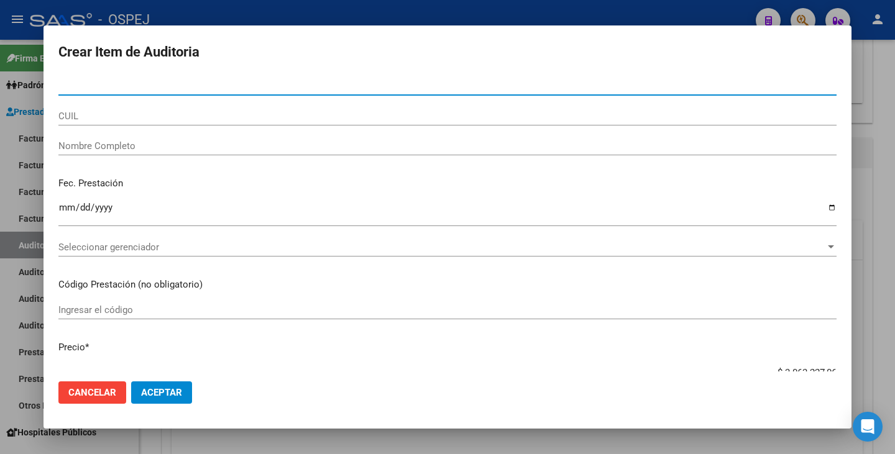
drag, startPoint x: 75, startPoint y: 91, endPoint x: 58, endPoint y: 86, distance: 17.1
click at [58, 86] on input "Nro Documento" at bounding box center [447, 85] width 778 height 11
type input "55440641"
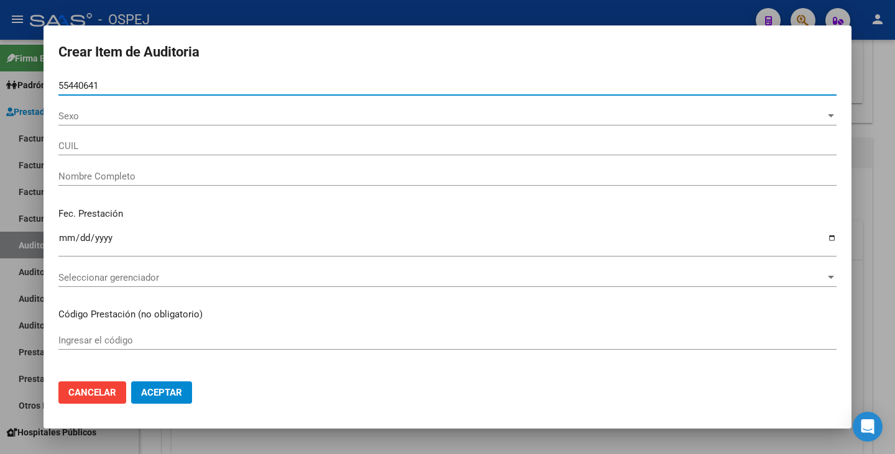
type input "27554406411"
type input "[PERSON_NAME] [PERSON_NAME]"
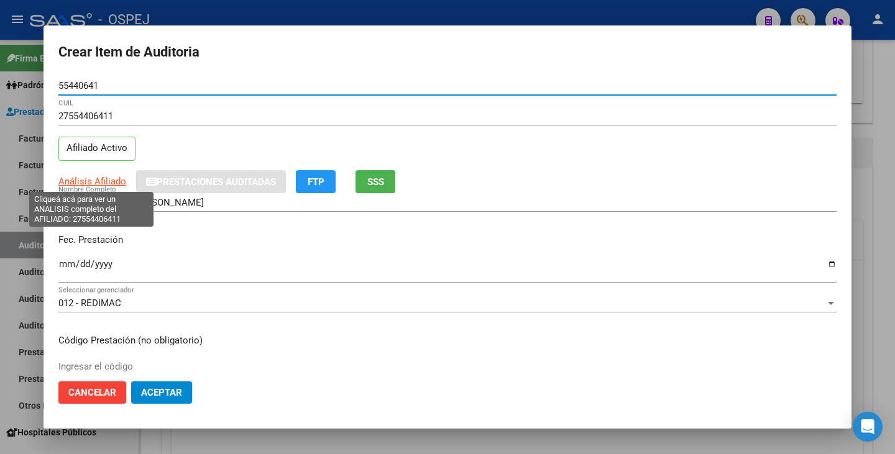
type input "55440641"
click at [89, 182] on span "Análisis Afiliado" at bounding box center [92, 181] width 68 height 11
type textarea "27554406411"
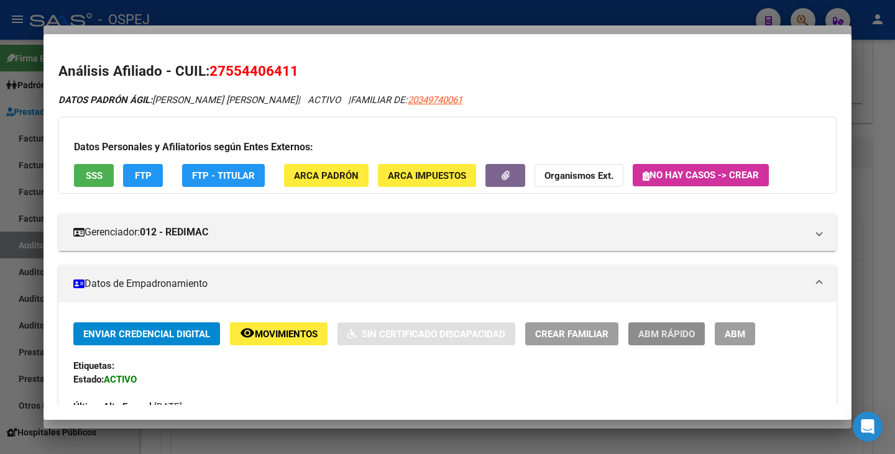
click at [665, 331] on span "ABM Rápido" at bounding box center [666, 334] width 57 height 11
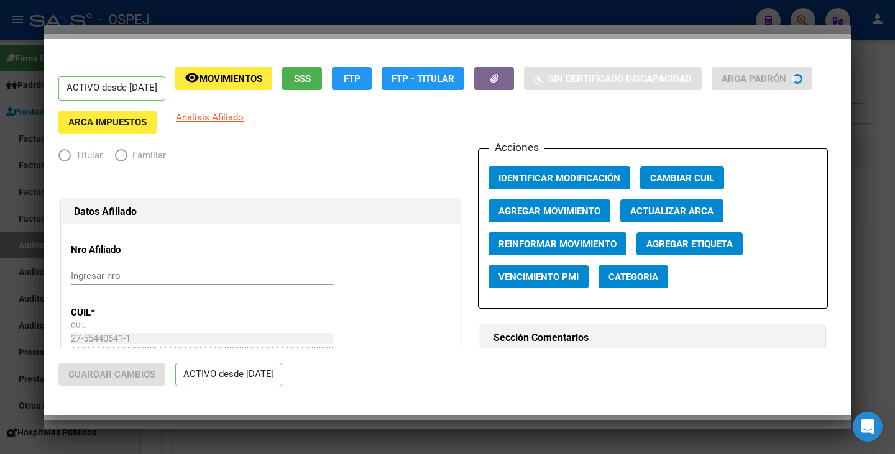
radio input "true"
type input "33-71097454-9"
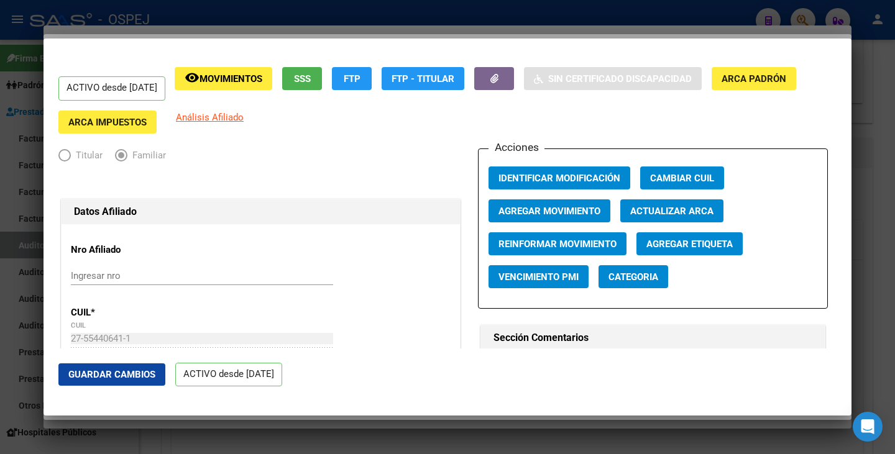
click at [680, 211] on span "Actualizar ARCA" at bounding box center [671, 211] width 83 height 11
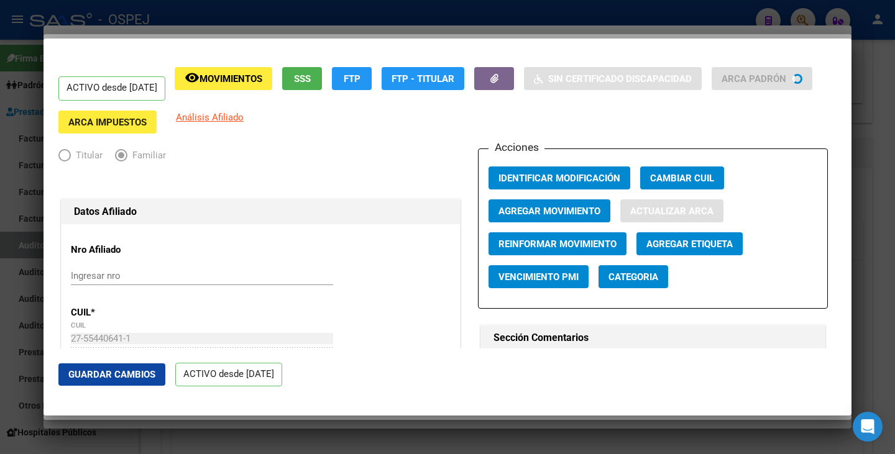
type input "[PERSON_NAME]"
type input "METAN"
type input "GRAL [PERSON_NAME]"
type input "115"
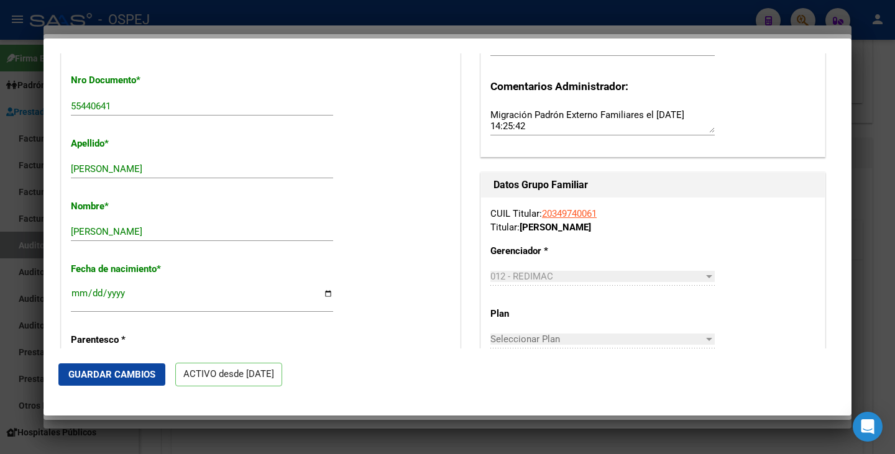
scroll to position [373, 0]
click at [123, 379] on span "Guardar Cambios" at bounding box center [111, 374] width 87 height 11
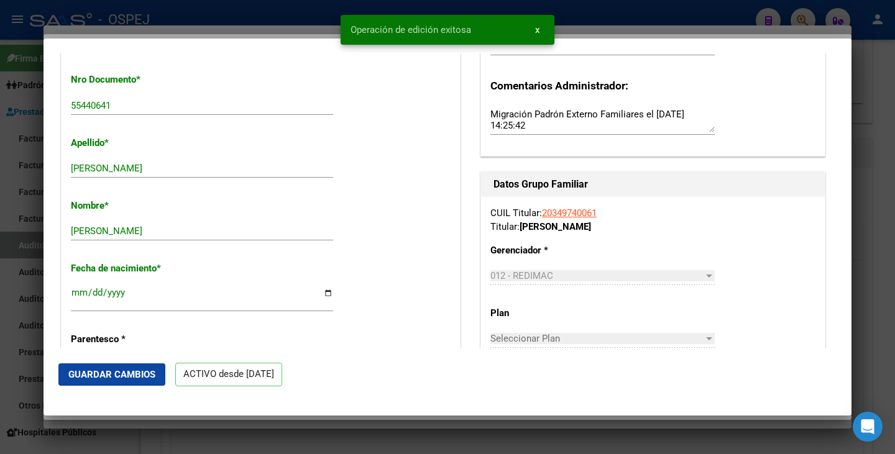
click at [30, 359] on div at bounding box center [447, 227] width 895 height 454
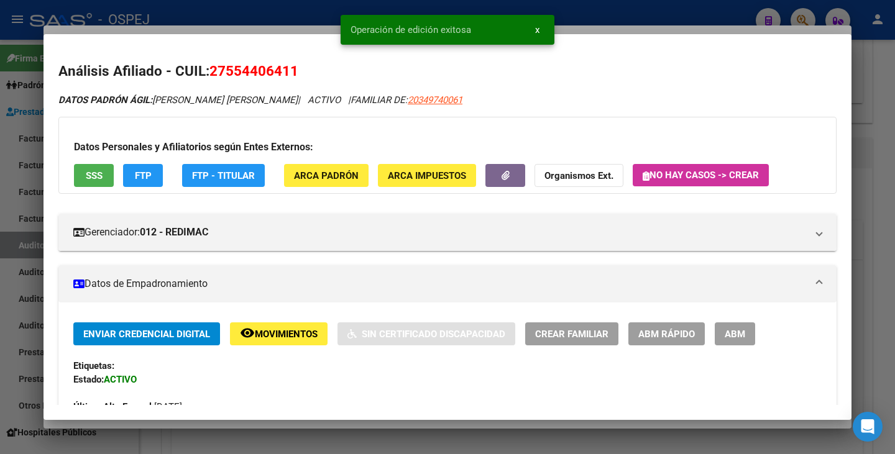
click at [25, 357] on div at bounding box center [447, 227] width 895 height 454
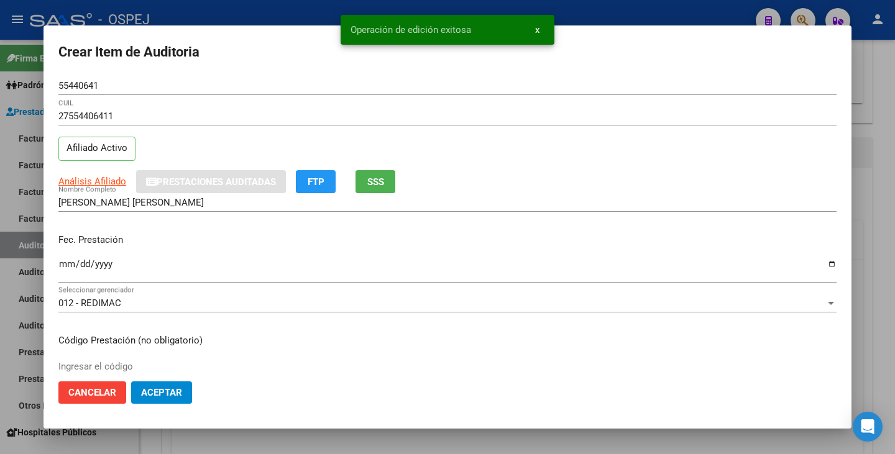
click at [23, 356] on div at bounding box center [447, 227] width 895 height 454
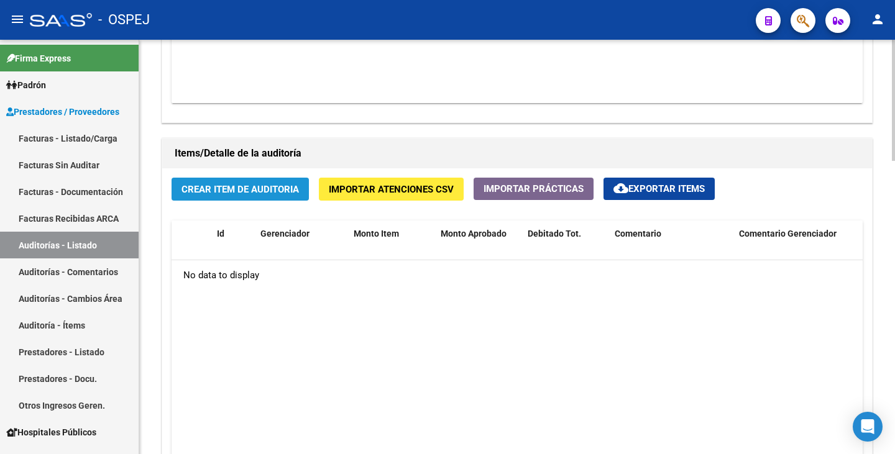
click at [191, 193] on span "Crear Item de Auditoria" at bounding box center [239, 189] width 117 height 11
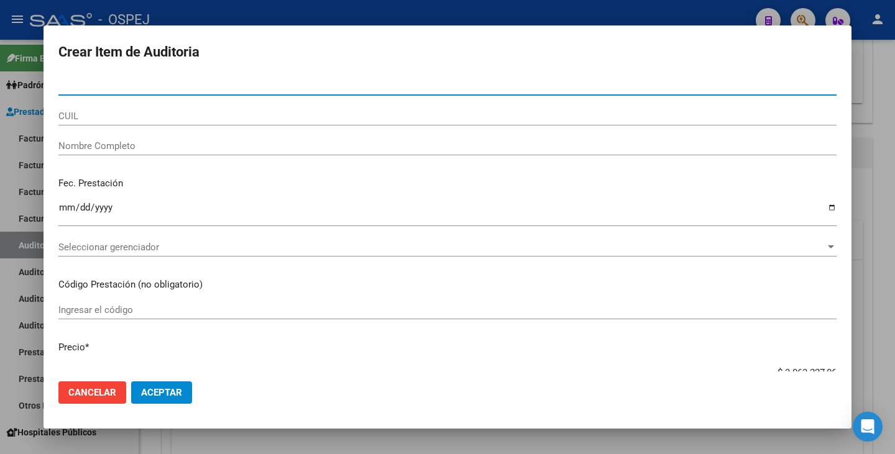
paste input "27554406411"
type input "27554406411"
drag, startPoint x: 127, startPoint y: 88, endPoint x: 42, endPoint y: 74, distance: 85.6
click at [0, 81] on div "Crear Item de Auditoria 27554406411 Nro Documento CUIL Nombre Completo Fec. Pre…" at bounding box center [447, 227] width 895 height 454
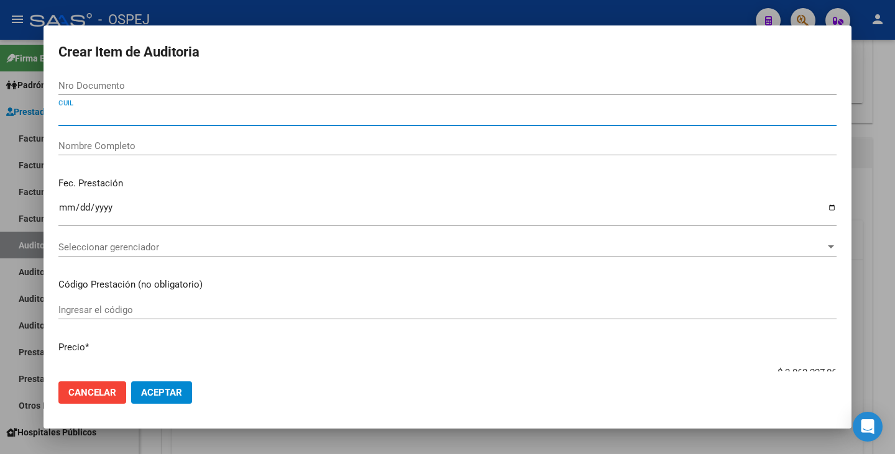
click at [92, 116] on input "CUIL" at bounding box center [447, 116] width 778 height 11
paste input "27554406411"
type input "27554406411"
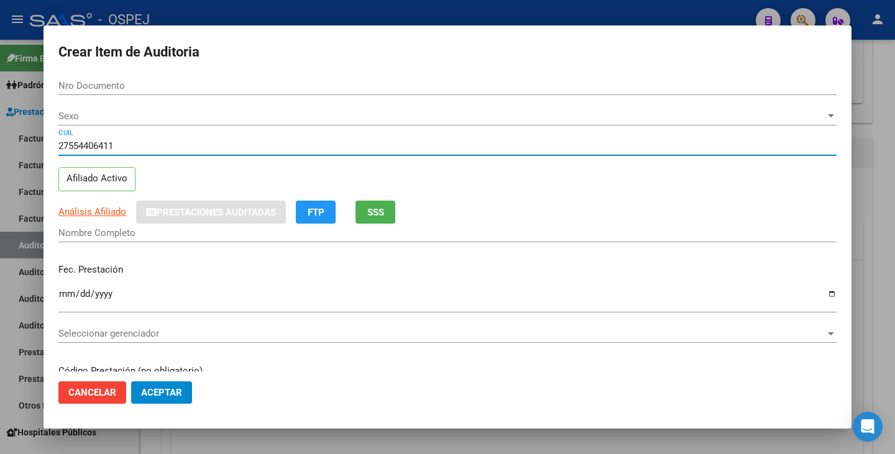
type input "55440641"
type input "[PERSON_NAME] [PERSON_NAME]"
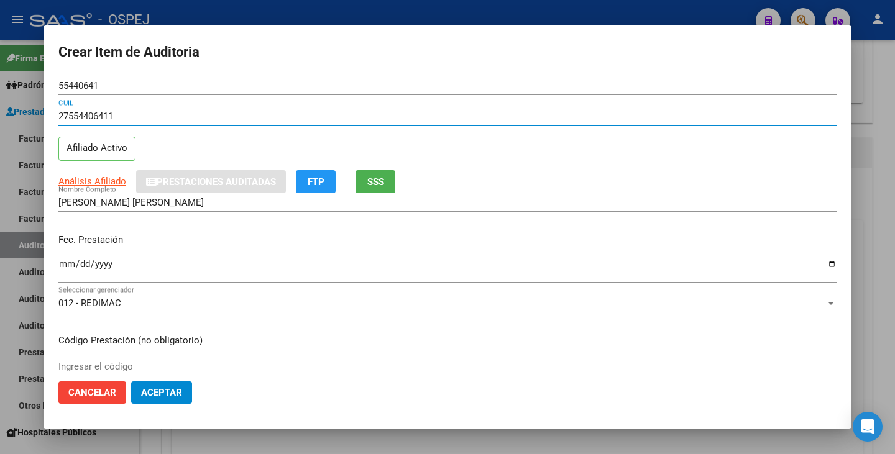
type input "27554406411"
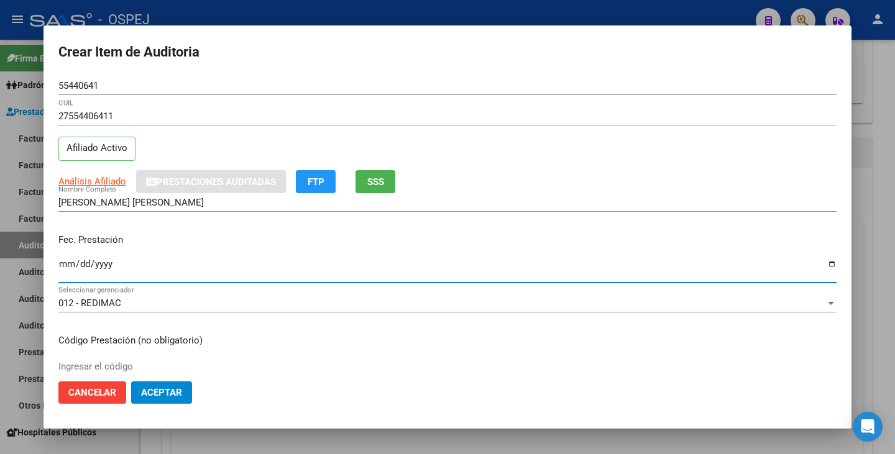
click at [63, 265] on input "Ingresar la fecha" at bounding box center [447, 269] width 778 height 20
type input "[DATE]"
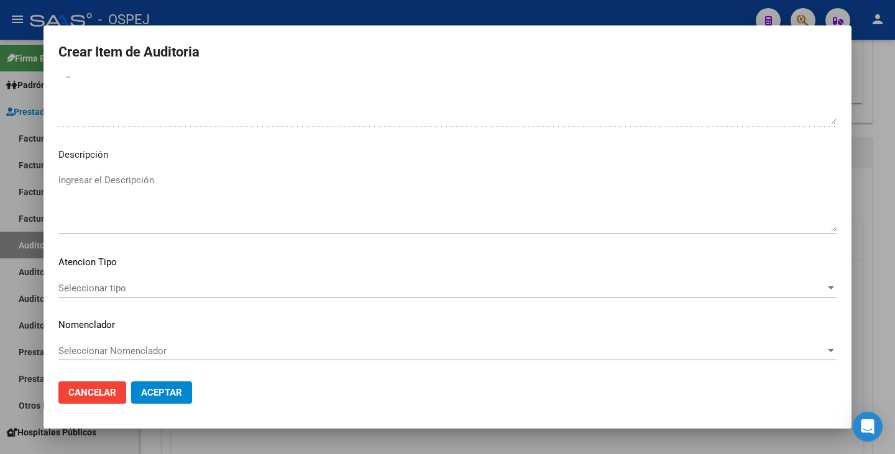
scroll to position [716, 0]
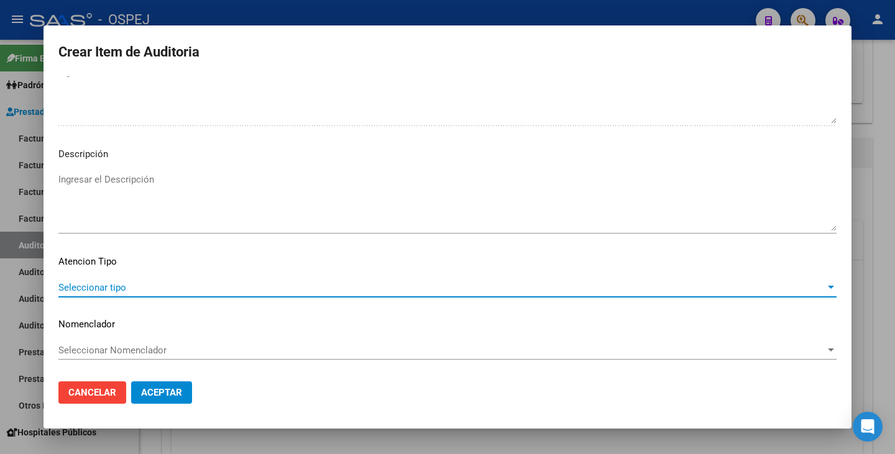
click at [583, 286] on span "Seleccionar tipo" at bounding box center [441, 287] width 767 height 11
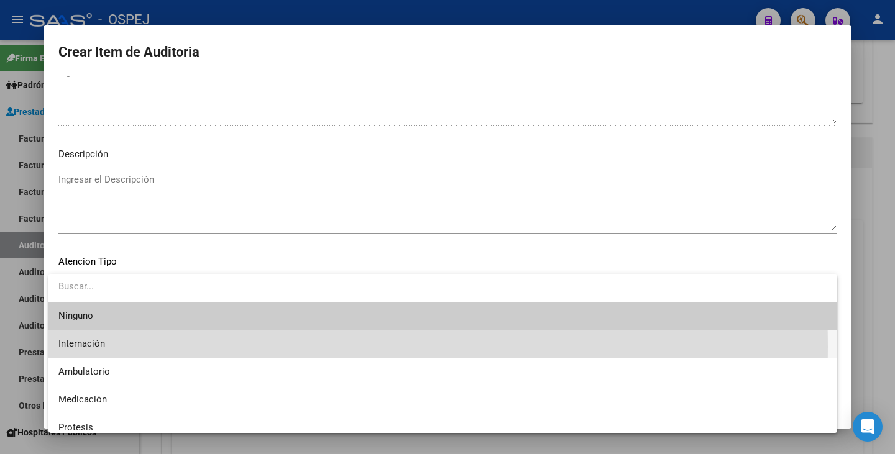
click at [160, 347] on span "Internación" at bounding box center [442, 344] width 769 height 28
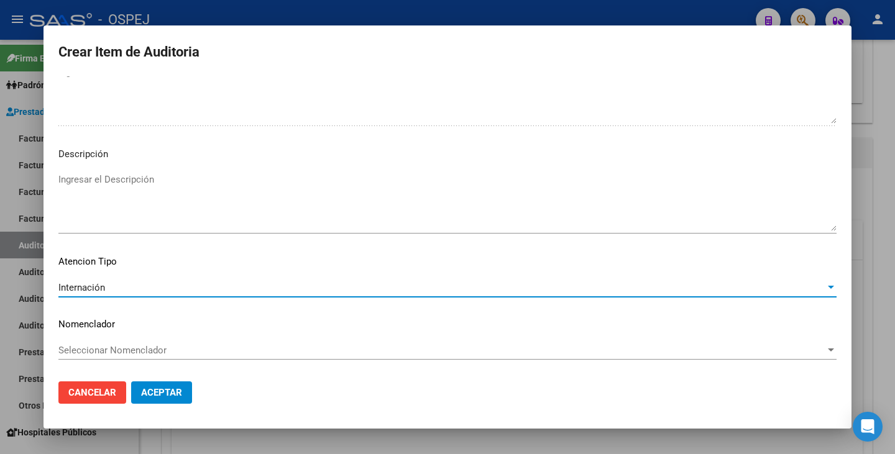
click at [160, 345] on span "Seleccionar Nomenclador" at bounding box center [441, 350] width 767 height 11
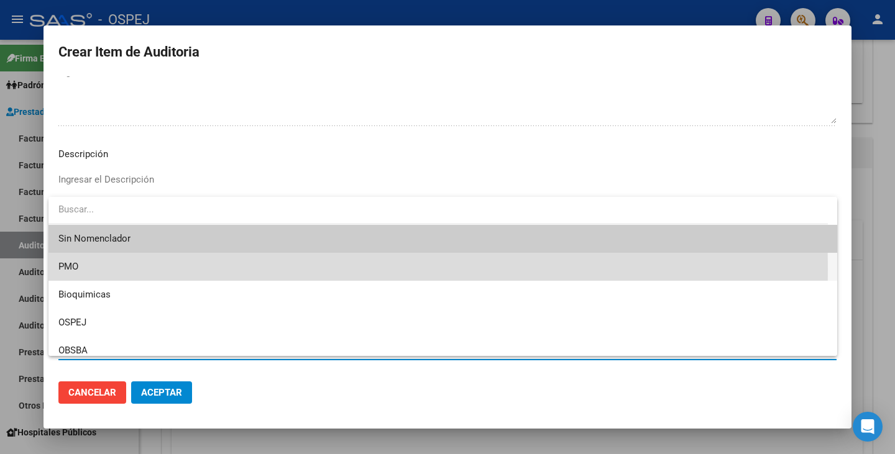
click at [135, 269] on span "PMO" at bounding box center [442, 267] width 769 height 28
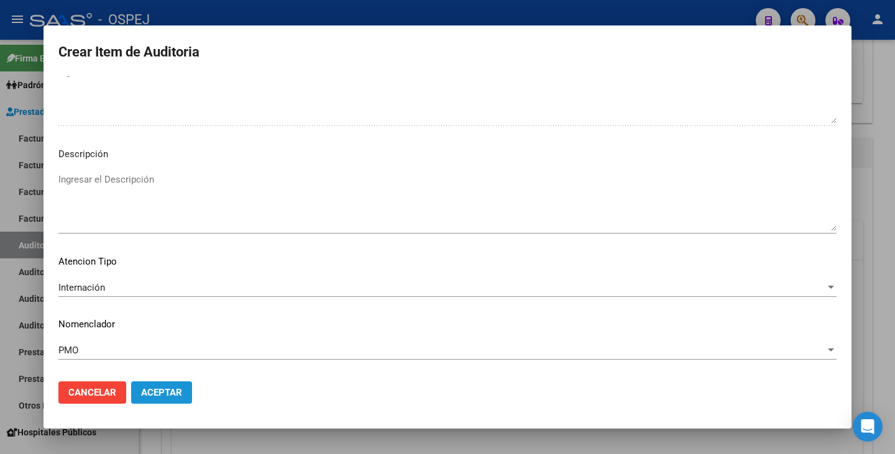
click at [168, 389] on span "Aceptar" at bounding box center [161, 392] width 41 height 11
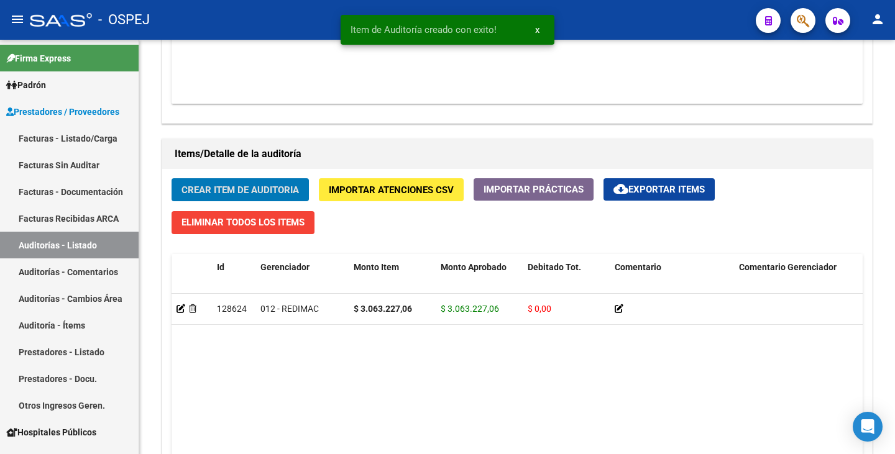
scroll to position [808, 0]
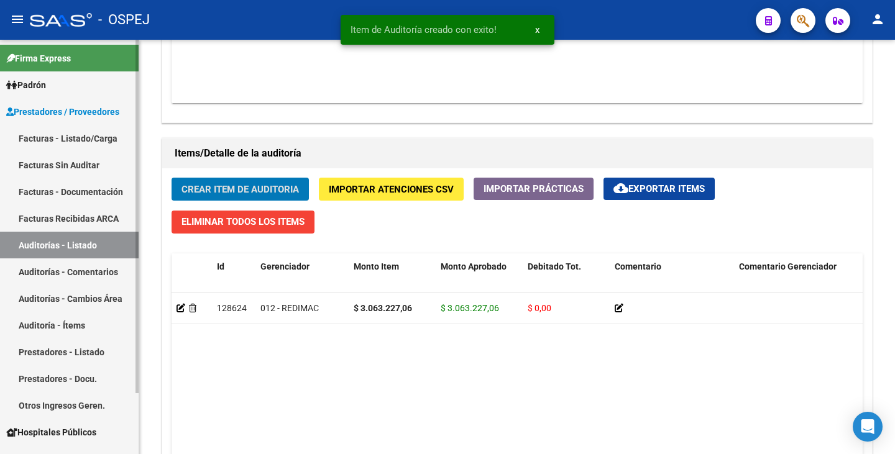
click at [67, 165] on link "Facturas Sin Auditar" at bounding box center [69, 165] width 139 height 27
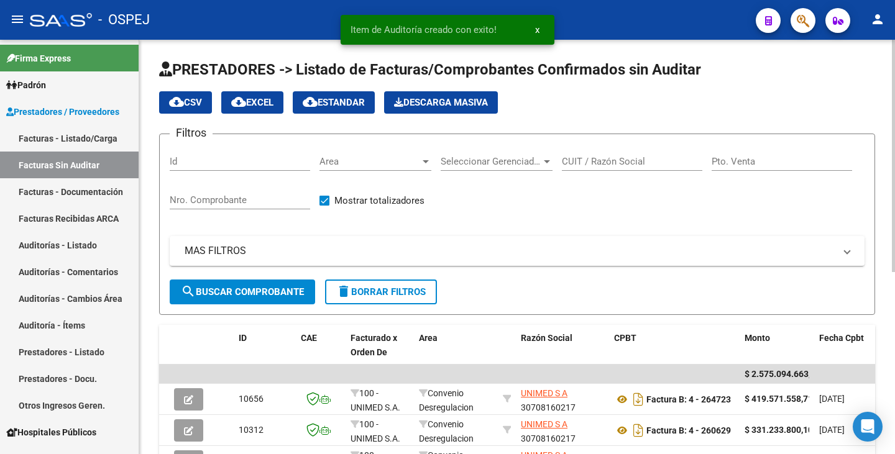
click at [407, 166] on span "Area" at bounding box center [369, 161] width 101 height 11
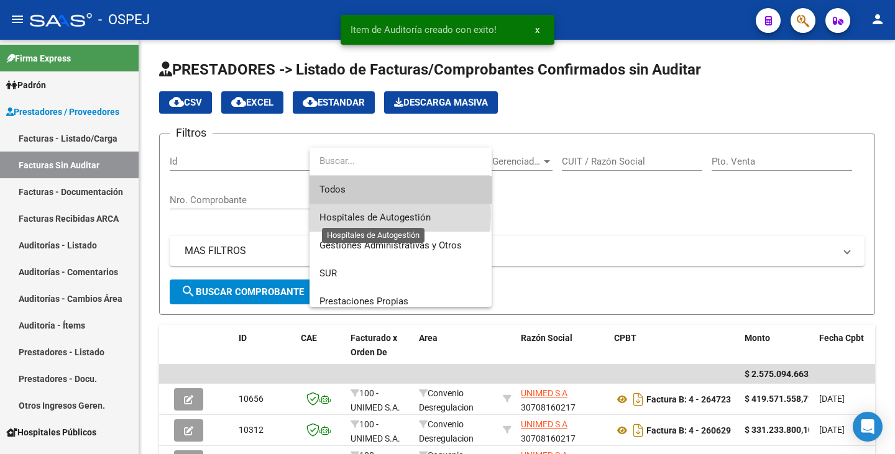
click at [383, 214] on span "Hospitales de Autogestión" at bounding box center [374, 217] width 111 height 11
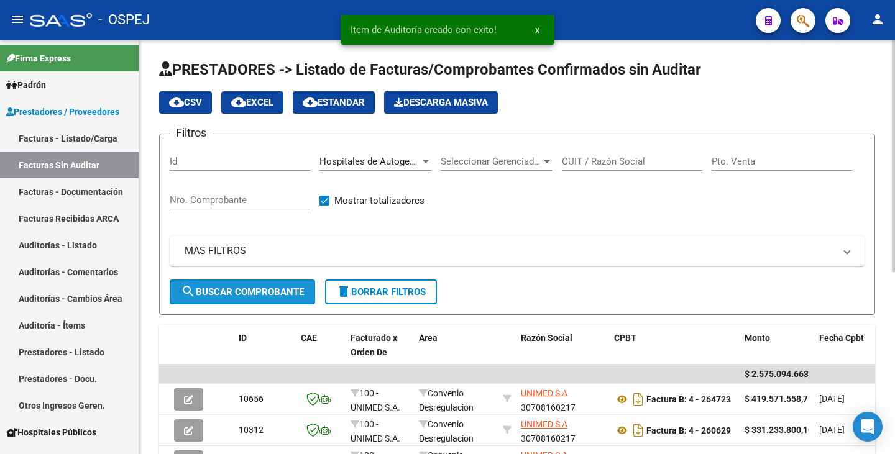
click at [275, 296] on span "search Buscar Comprobante" at bounding box center [242, 291] width 123 height 11
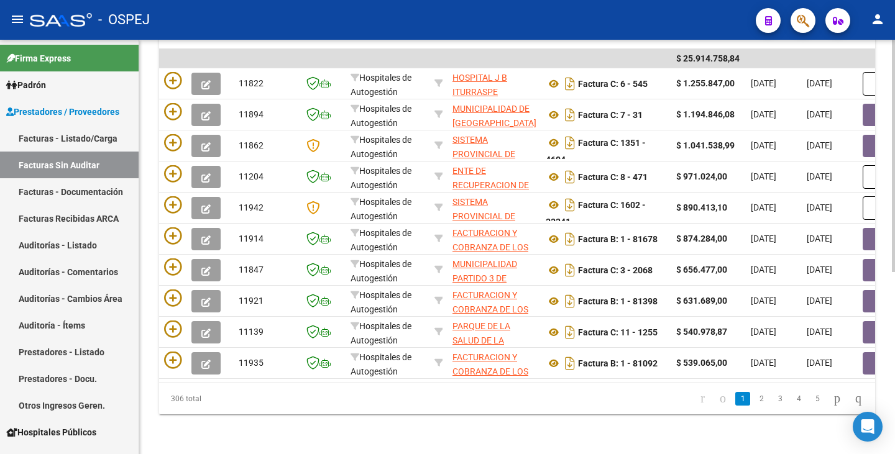
scroll to position [325, 0]
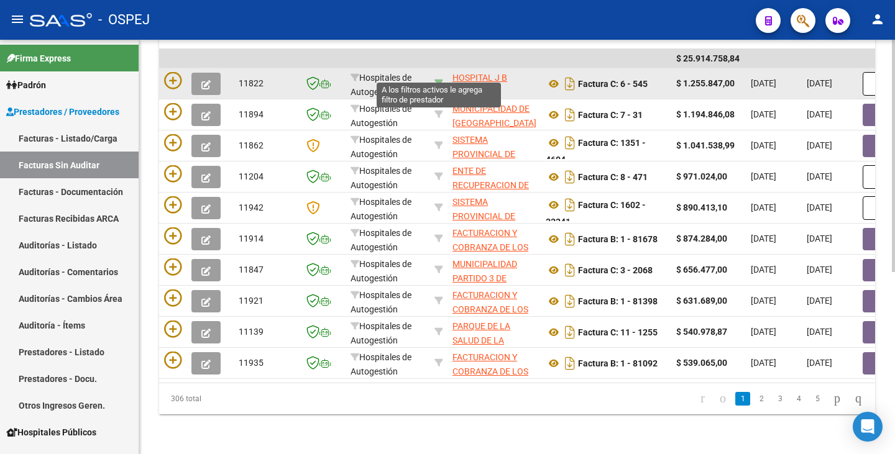
click at [436, 79] on icon at bounding box center [438, 83] width 9 height 9
type input "30660716757"
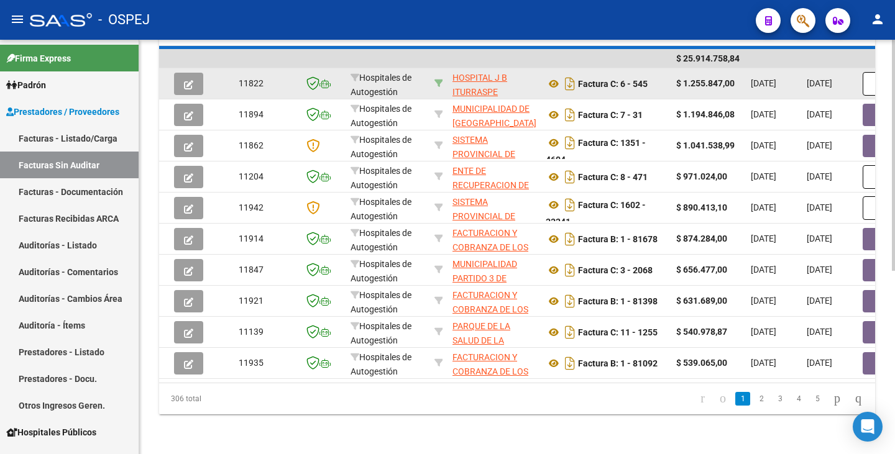
scroll to position [45, 0]
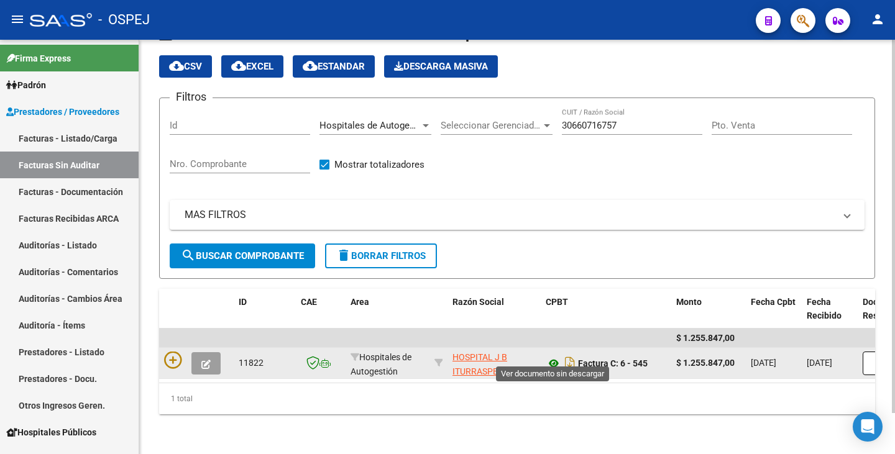
click at [555, 356] on icon at bounding box center [554, 363] width 16 height 15
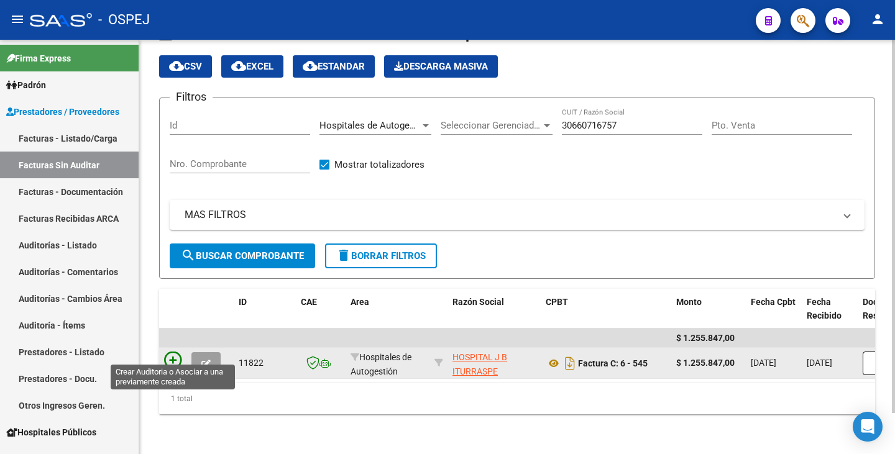
click at [171, 352] on icon at bounding box center [172, 360] width 17 height 17
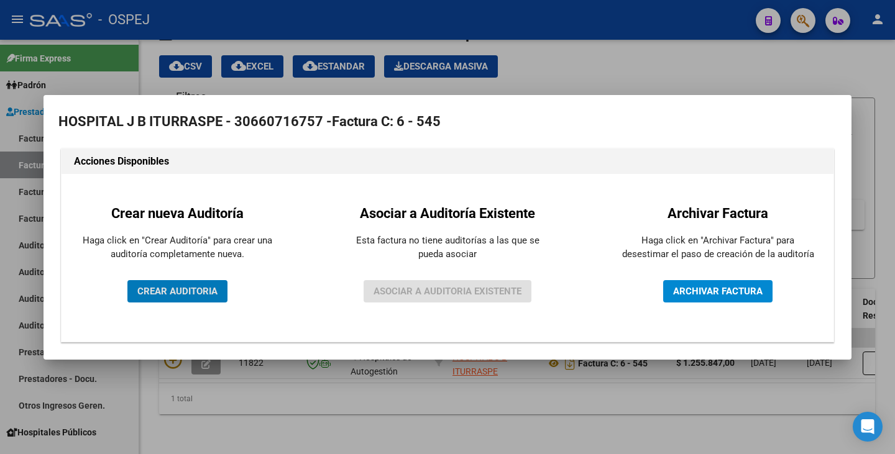
click at [171, 292] on span "CREAR AUDITORIA" at bounding box center [177, 291] width 80 height 11
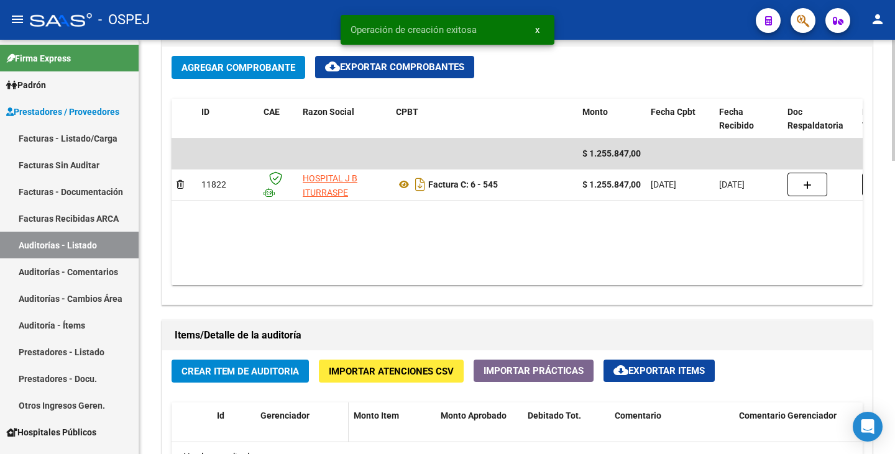
scroll to position [746, 0]
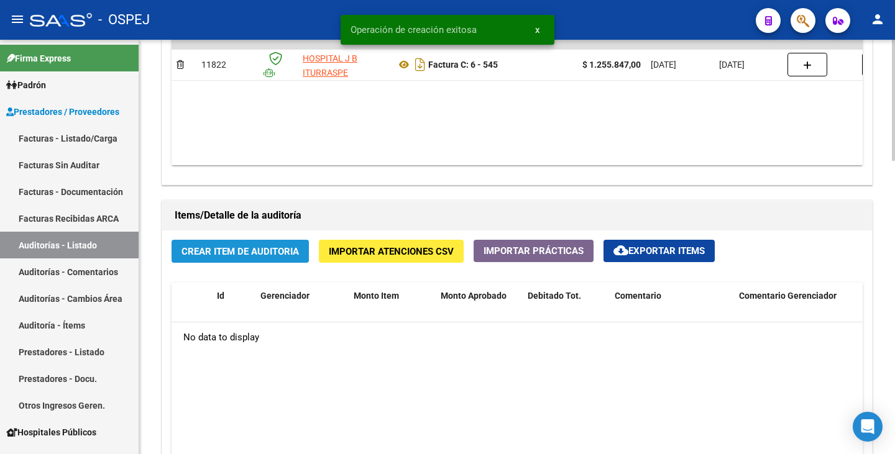
click at [255, 261] on button "Crear Item de Auditoria" at bounding box center [239, 251] width 137 height 23
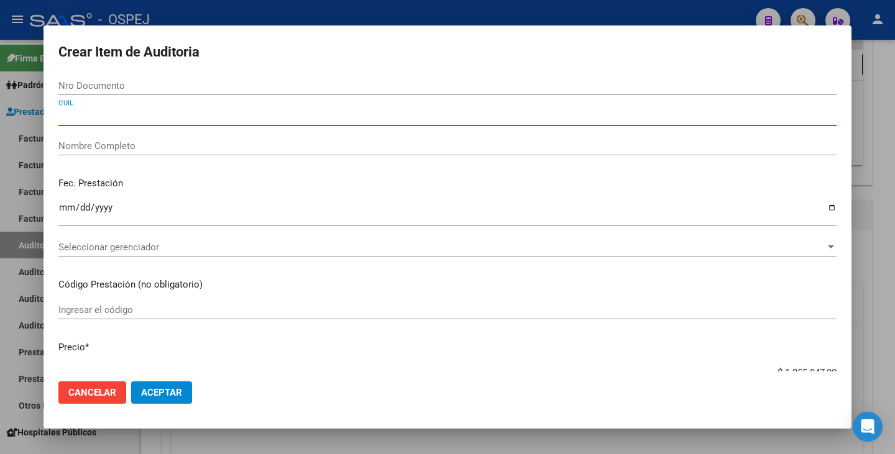
paste input "20421831328"
type input "20421831328"
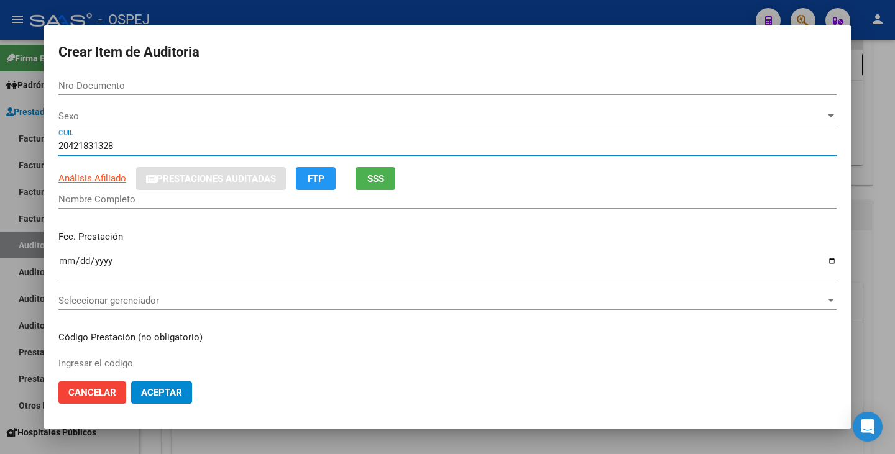
type input "42183132"
type input "[PERSON_NAME] [PERSON_NAME]"
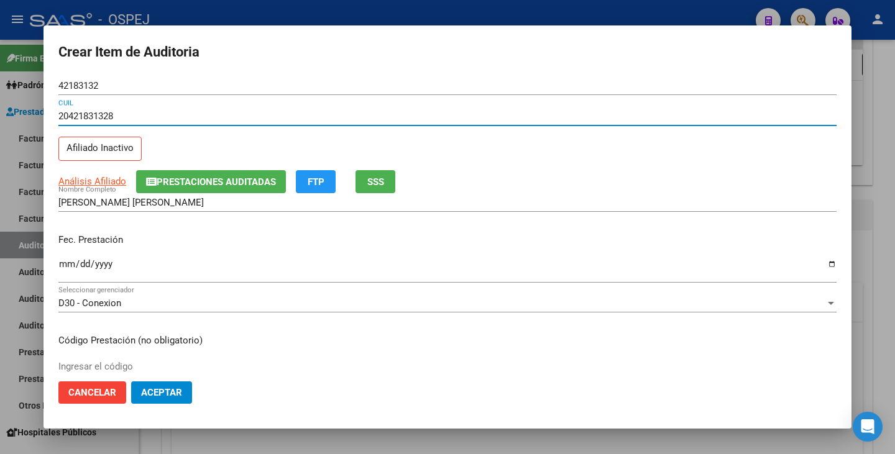
type input "20421831328"
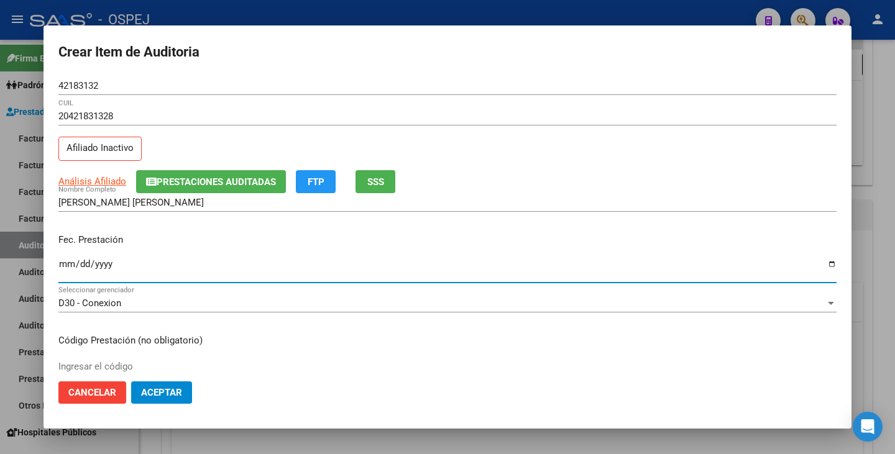
click at [67, 260] on input "Ingresar la fecha" at bounding box center [447, 269] width 778 height 20
type input "[DATE]"
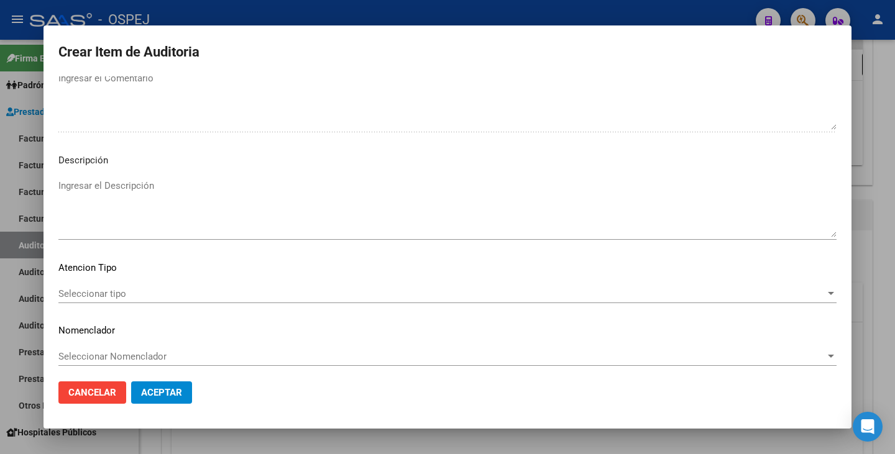
scroll to position [716, 0]
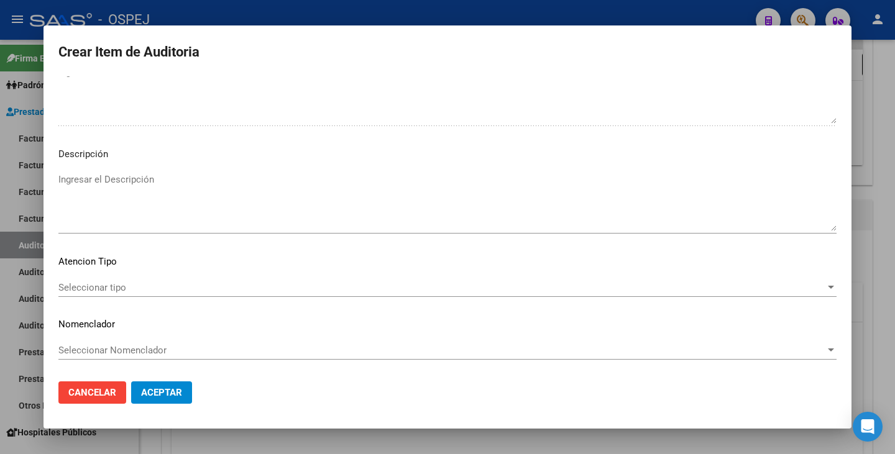
click at [237, 289] on span "Seleccionar tipo" at bounding box center [441, 287] width 767 height 11
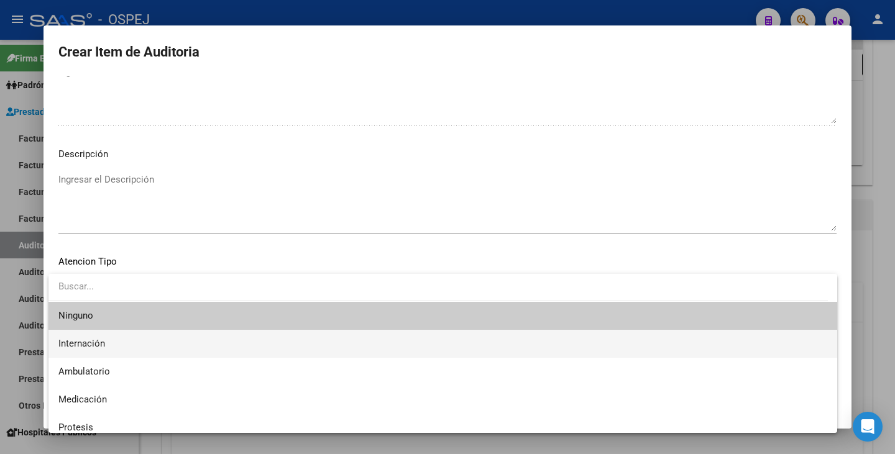
click at [149, 338] on span "Internación" at bounding box center [442, 344] width 769 height 28
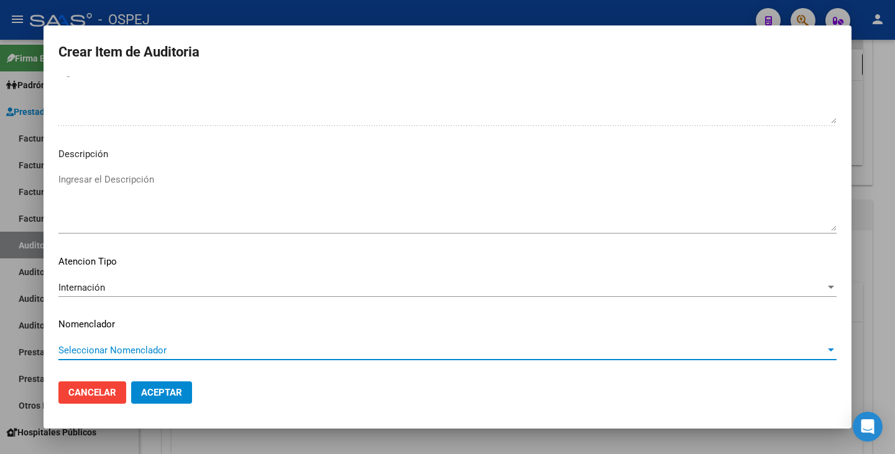
click at [157, 353] on span "Seleccionar Nomenclador" at bounding box center [441, 350] width 767 height 11
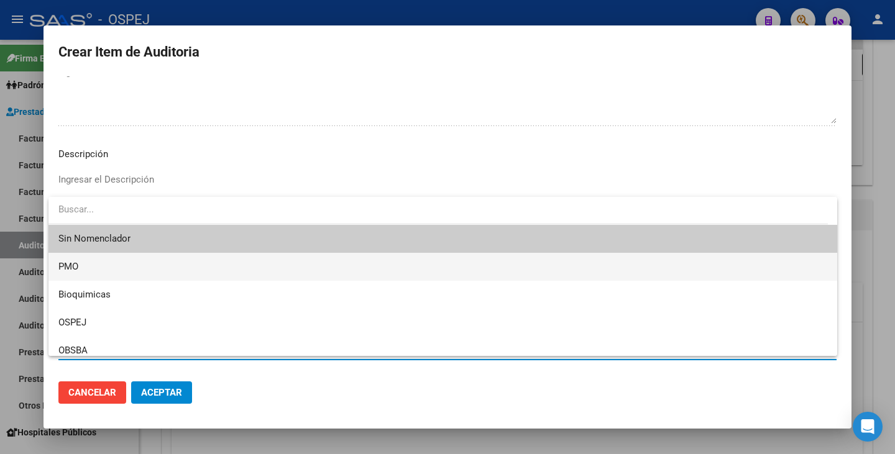
click at [127, 265] on span "PMO" at bounding box center [442, 267] width 769 height 28
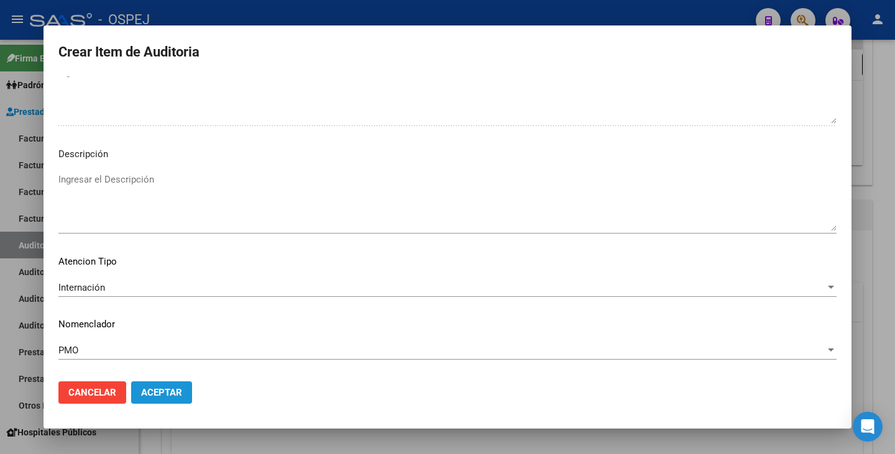
click at [153, 393] on span "Aceptar" at bounding box center [161, 392] width 41 height 11
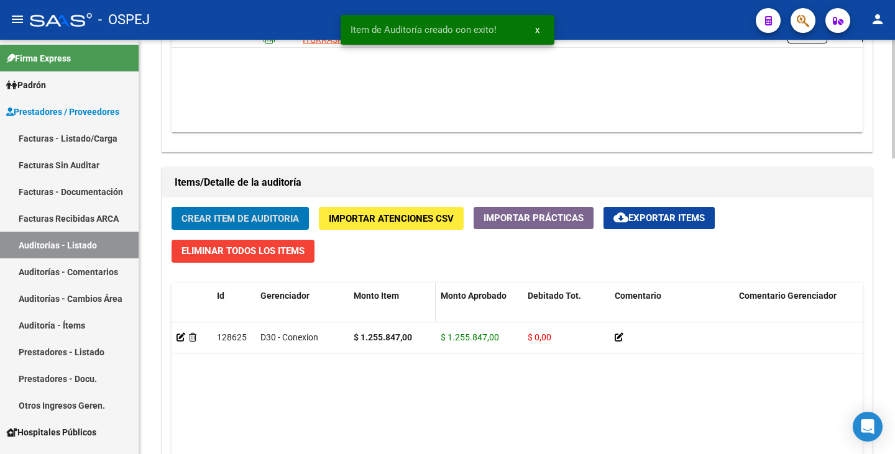
scroll to position [723, 0]
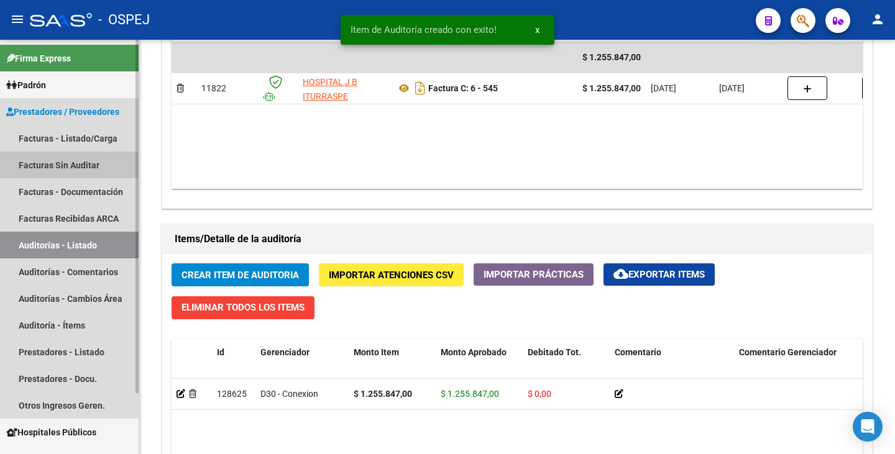
click at [91, 169] on link "Facturas Sin Auditar" at bounding box center [69, 165] width 139 height 27
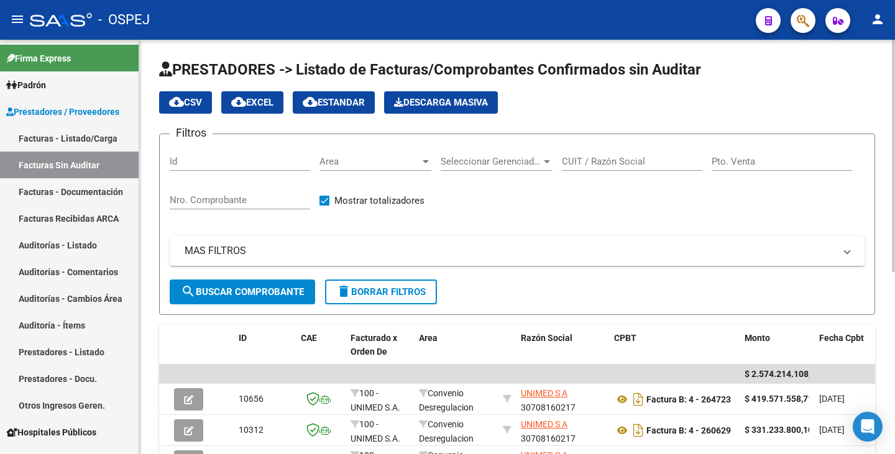
click at [397, 162] on span "Area" at bounding box center [369, 161] width 101 height 11
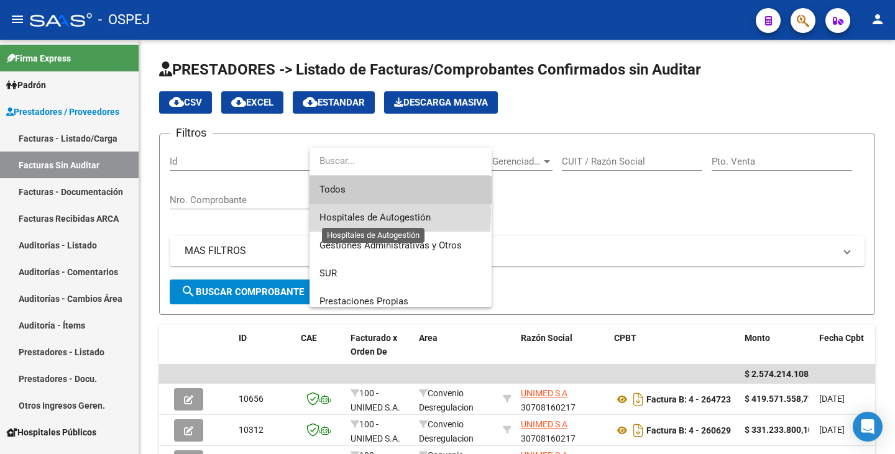
click at [377, 214] on span "Hospitales de Autogestión" at bounding box center [374, 217] width 111 height 11
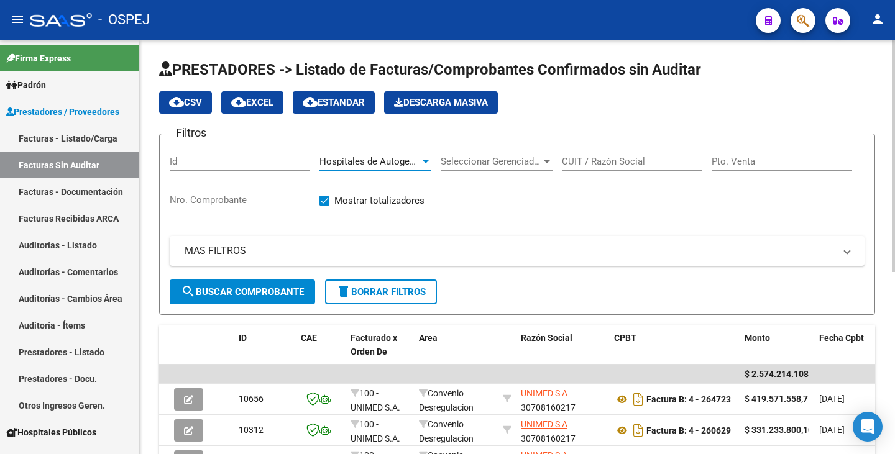
click at [273, 300] on button "search Buscar Comprobante" at bounding box center [242, 292] width 145 height 25
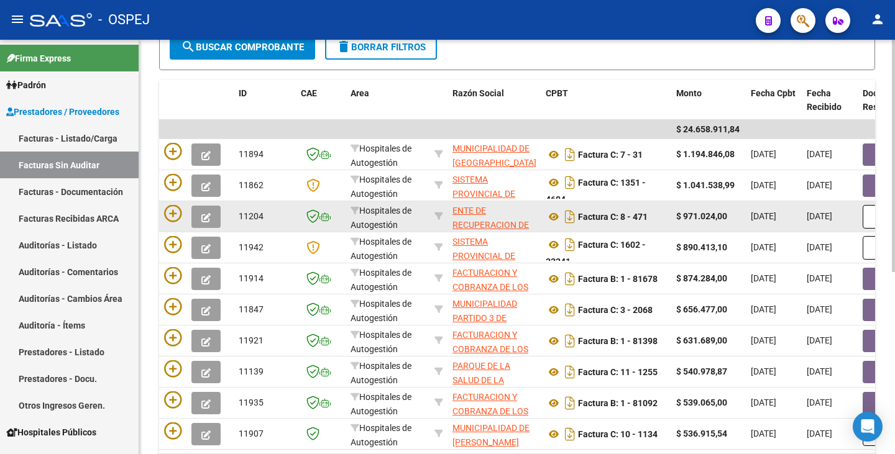
scroll to position [249, 0]
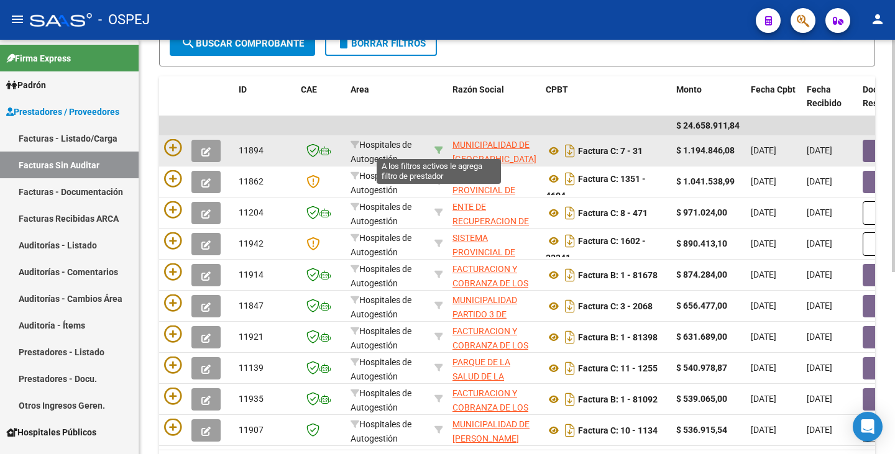
click at [438, 150] on icon at bounding box center [438, 150] width 9 height 9
type input "30999056799"
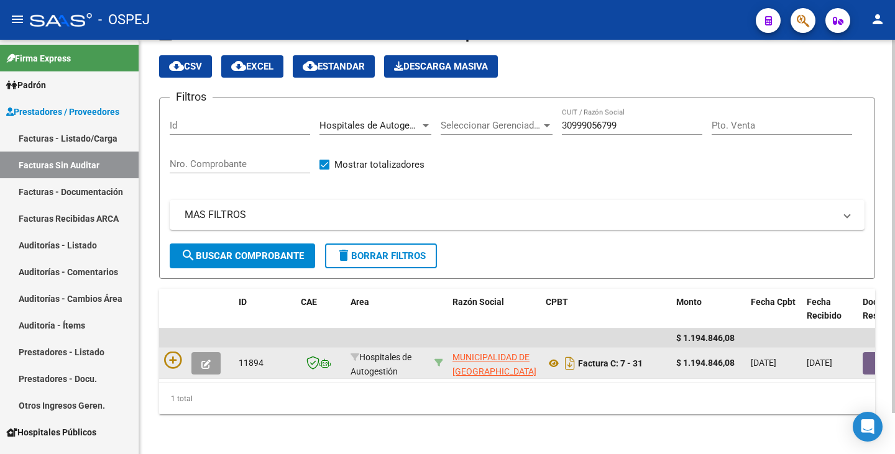
scroll to position [45, 0]
click at [554, 356] on icon at bounding box center [554, 363] width 16 height 15
click at [869, 355] on button "button" at bounding box center [882, 363] width 40 height 22
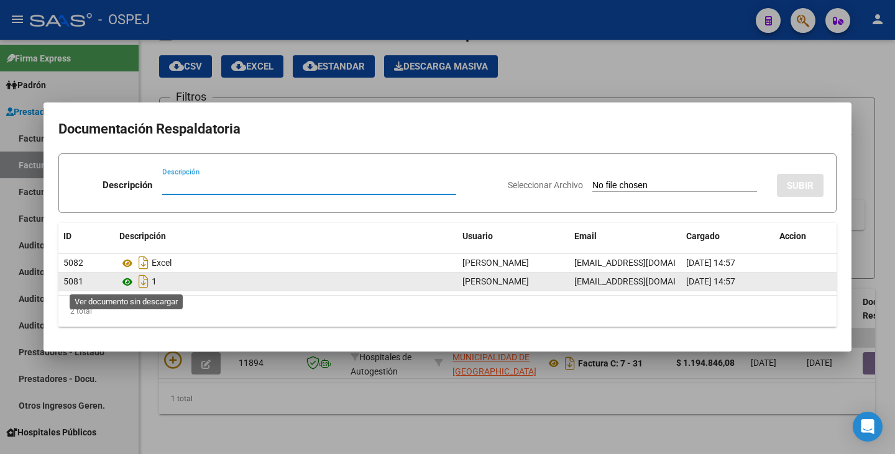
click at [126, 280] on icon at bounding box center [127, 282] width 16 height 15
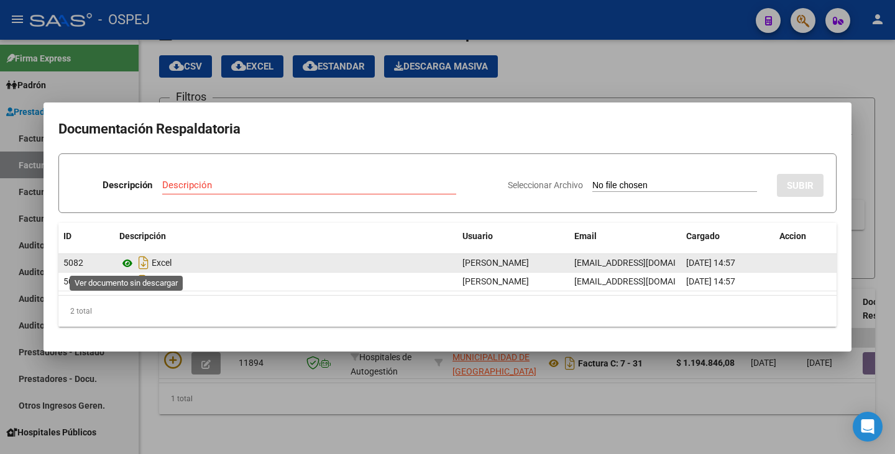
click at [125, 263] on icon at bounding box center [127, 263] width 16 height 15
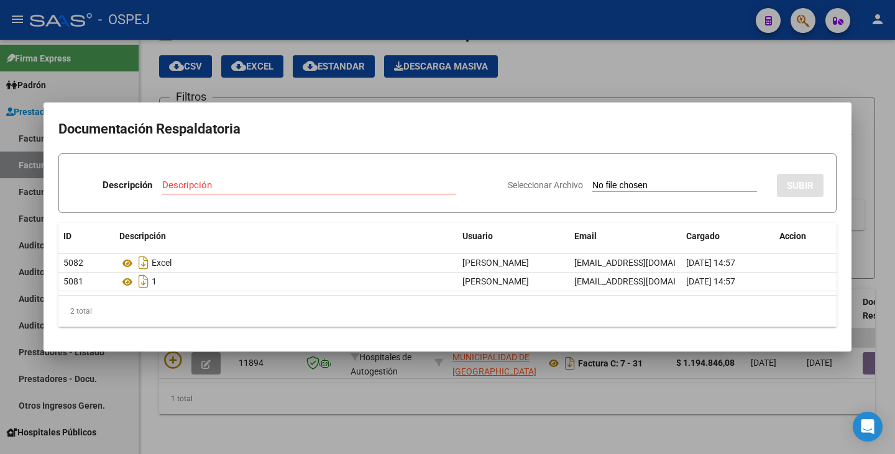
click at [513, 434] on div at bounding box center [447, 227] width 895 height 454
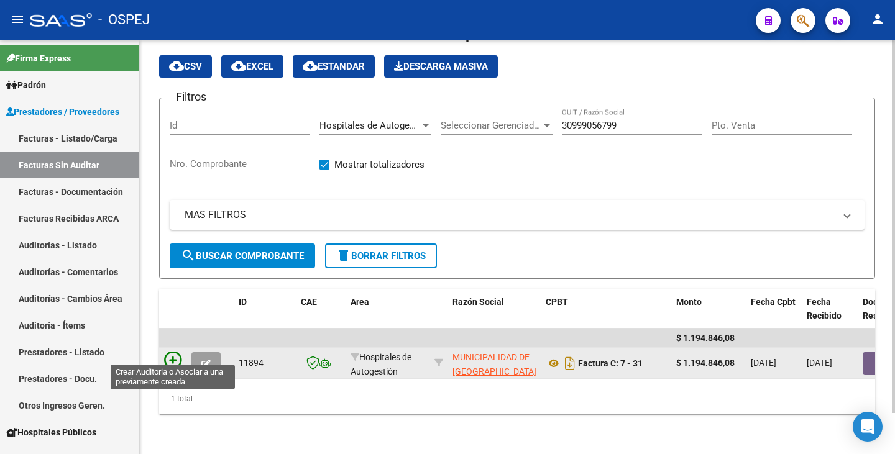
click at [173, 352] on icon at bounding box center [172, 360] width 17 height 17
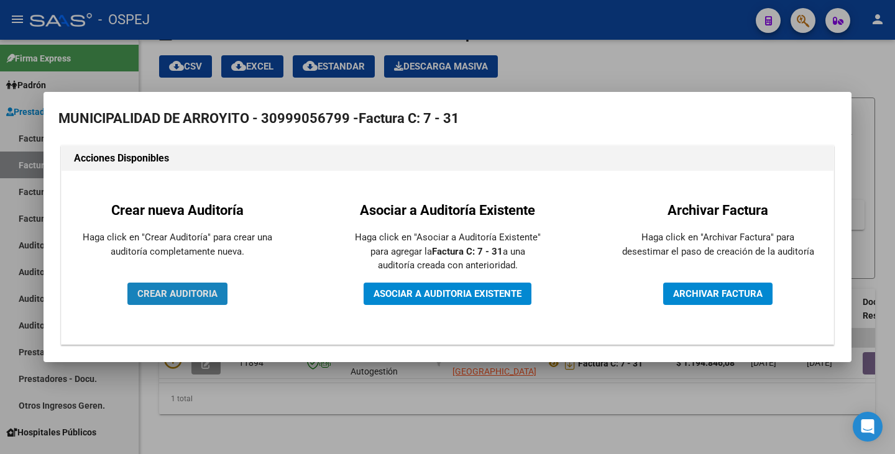
click at [180, 295] on span "CREAR AUDITORIA" at bounding box center [177, 293] width 80 height 11
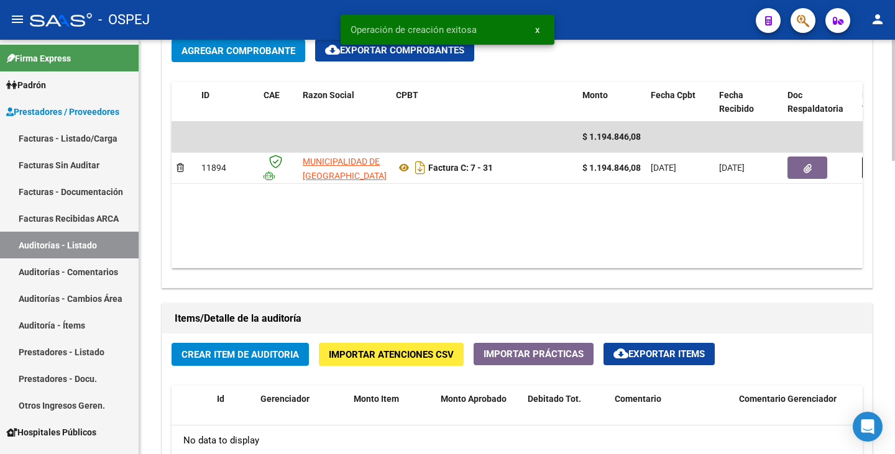
scroll to position [621, 0]
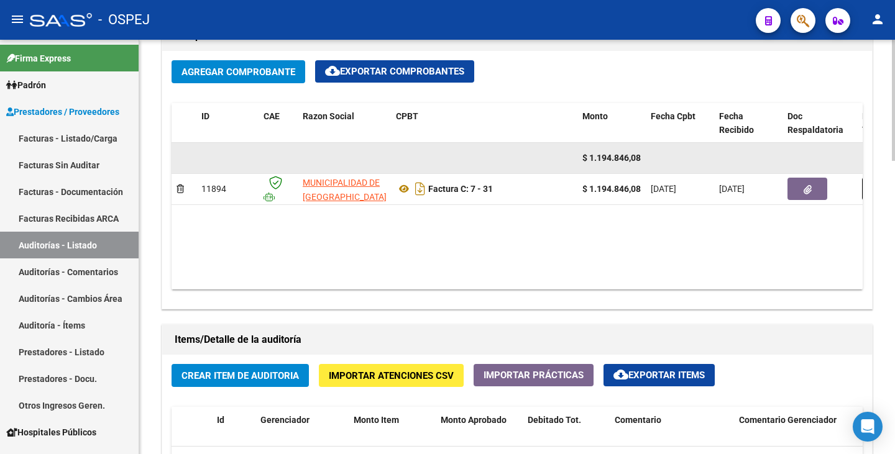
click at [351, 144] on datatable-body-cell at bounding box center [344, 158] width 93 height 30
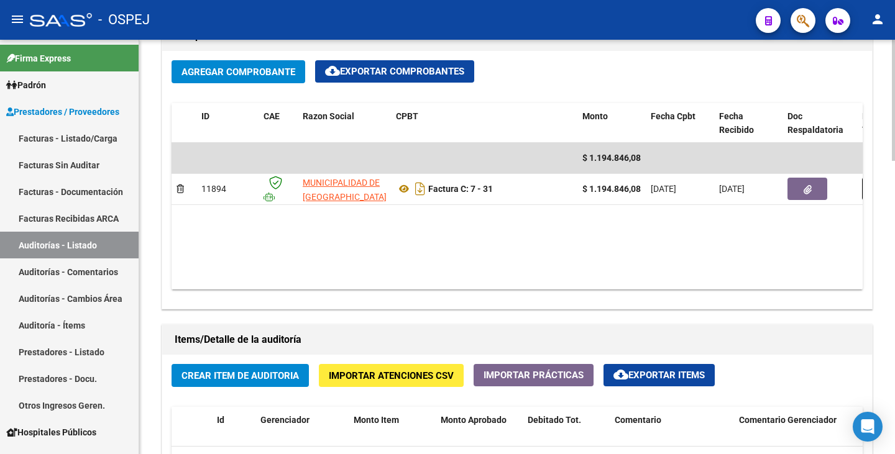
click at [376, 371] on span "Importar Atenciones CSV" at bounding box center [391, 375] width 125 height 11
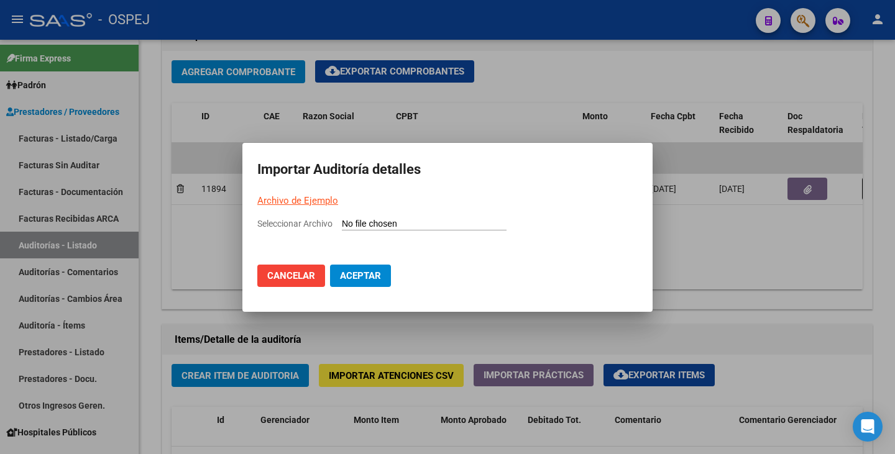
click at [365, 220] on input "Seleccionar Archivo" at bounding box center [424, 225] width 165 height 12
type input "C:\fakepath\MUNICIPALIDAD DE ARROYITO FC 31.csv"
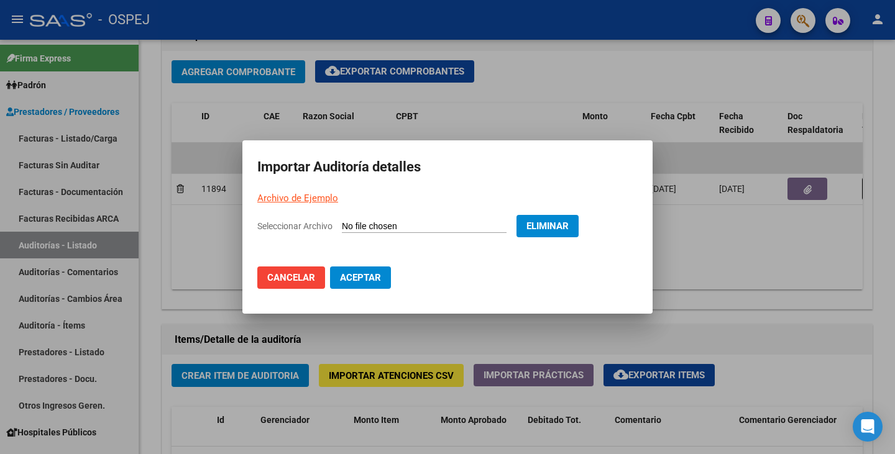
click at [361, 280] on span "Aceptar" at bounding box center [360, 277] width 41 height 11
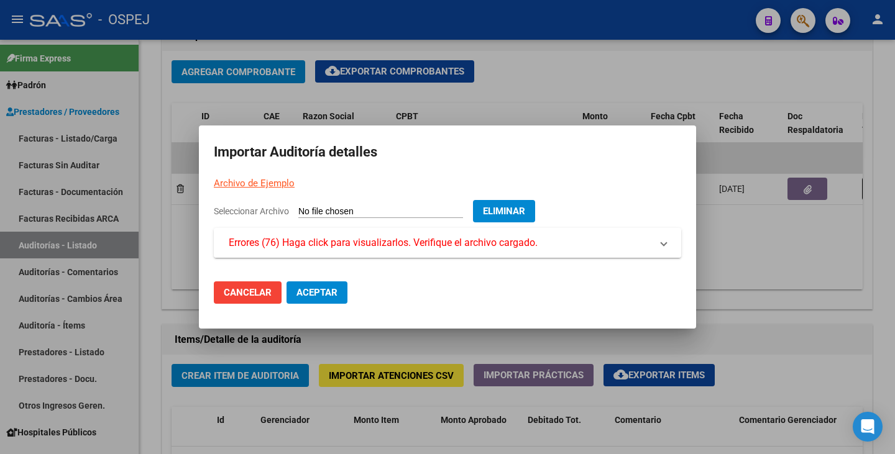
click at [419, 249] on span "Errores (76) Haga click para visualizarlos. Verifique el archivo cargado." at bounding box center [383, 242] width 309 height 15
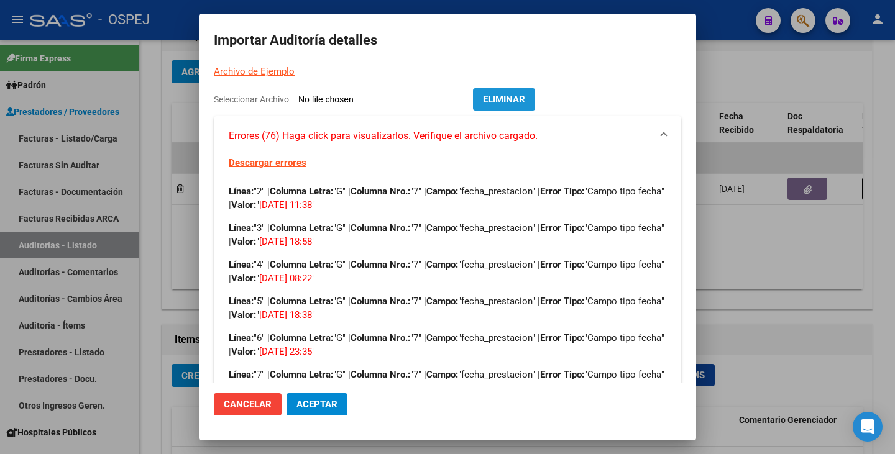
click at [525, 98] on span "Eliminar" at bounding box center [504, 99] width 42 height 11
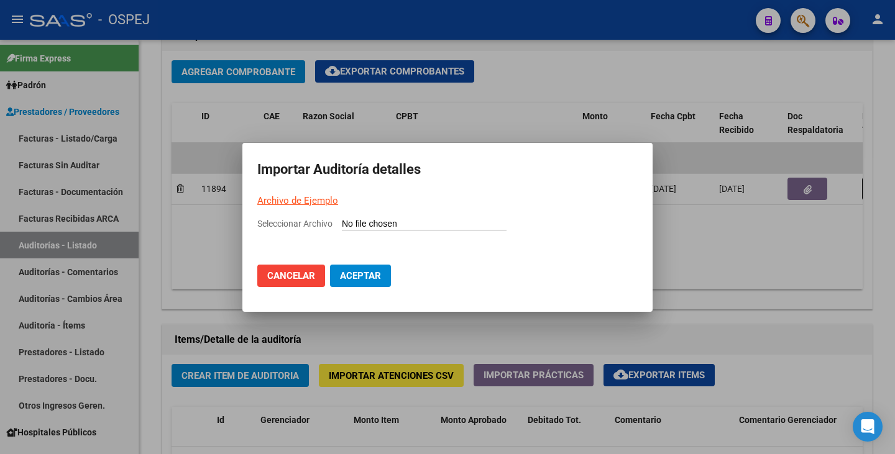
click at [366, 224] on input "Seleccionar Archivo" at bounding box center [424, 225] width 165 height 12
type input "C:\fakepath\MUNICIPALIDAD DE ARROYITO FC 31.csv"
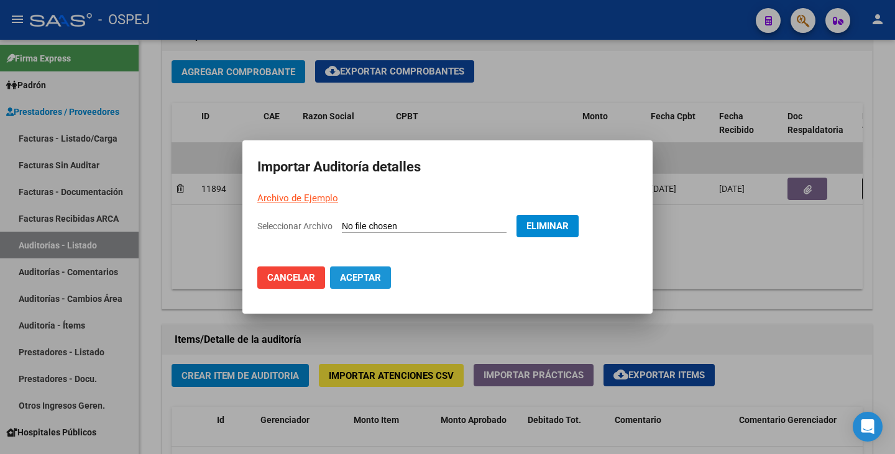
click at [367, 283] on button "Aceptar" at bounding box center [360, 278] width 61 height 22
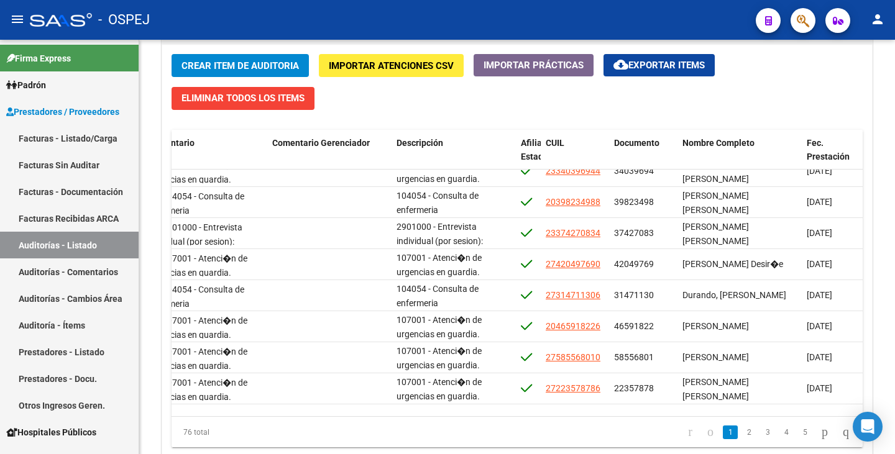
scroll to position [0, 467]
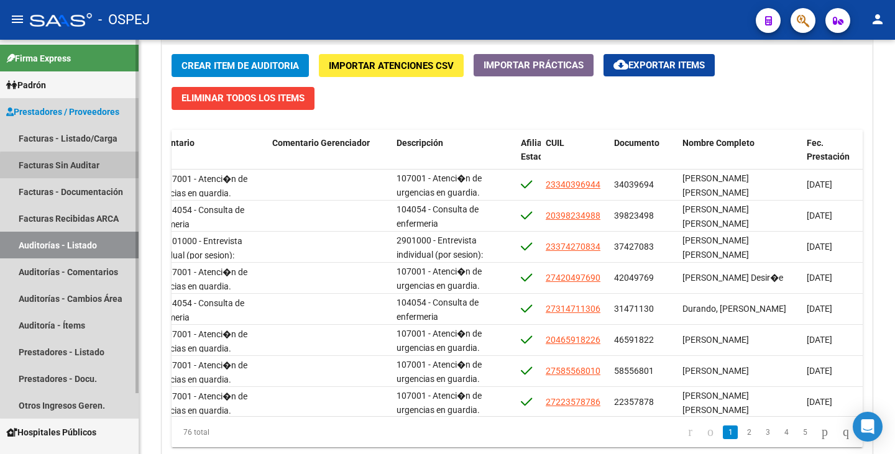
click at [74, 167] on link "Facturas Sin Auditar" at bounding box center [69, 165] width 139 height 27
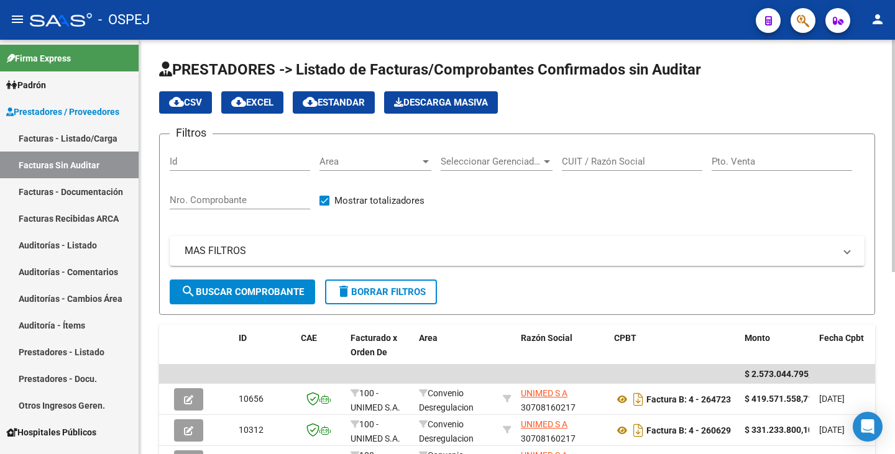
click at [393, 163] on span "Area" at bounding box center [369, 161] width 101 height 11
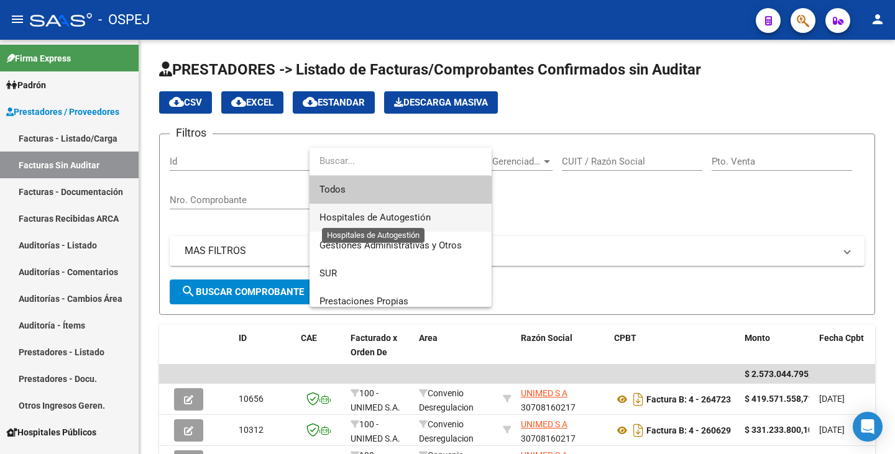
click at [372, 215] on span "Hospitales de Autogestión" at bounding box center [374, 217] width 111 height 11
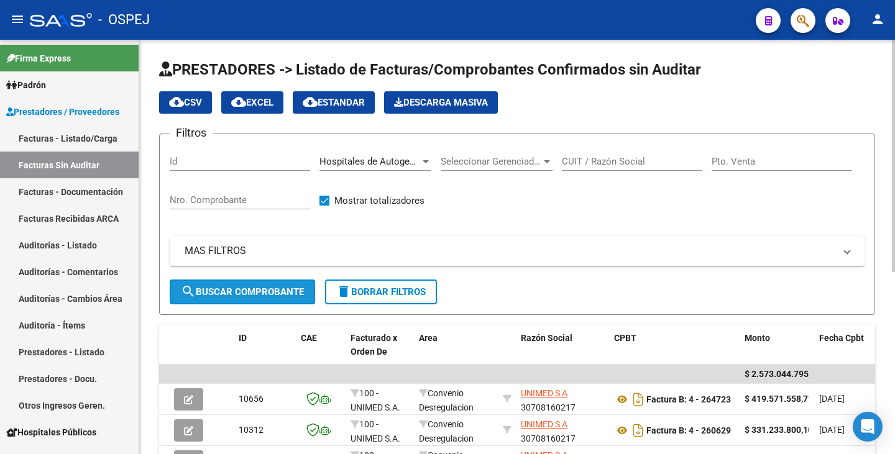
click at [272, 286] on span "search Buscar Comprobante" at bounding box center [242, 291] width 123 height 11
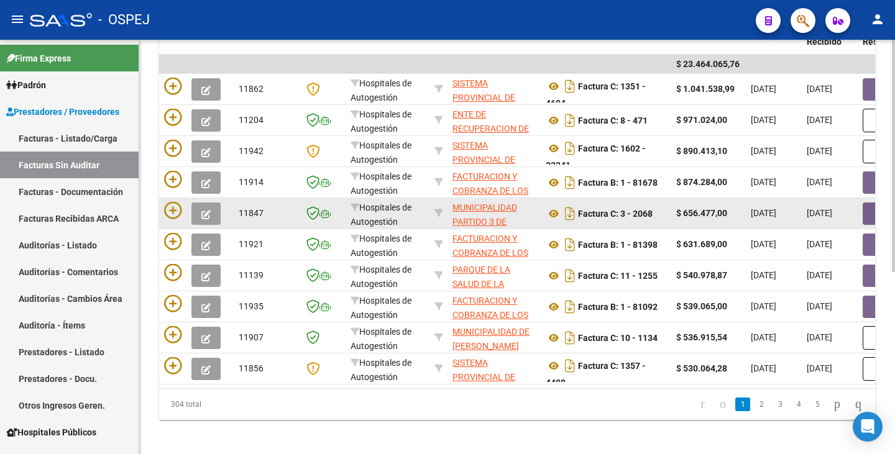
scroll to position [311, 0]
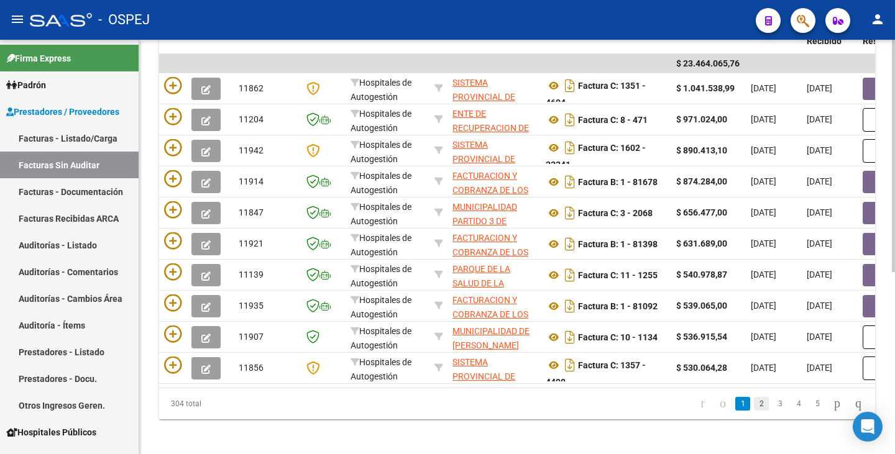
click at [754, 411] on link "2" at bounding box center [761, 404] width 15 height 14
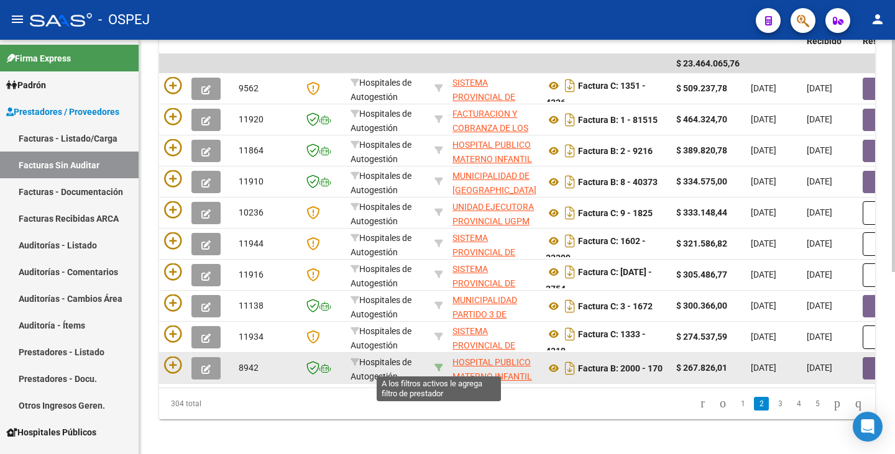
click at [437, 365] on icon at bounding box center [438, 367] width 9 height 9
type input "30711560099"
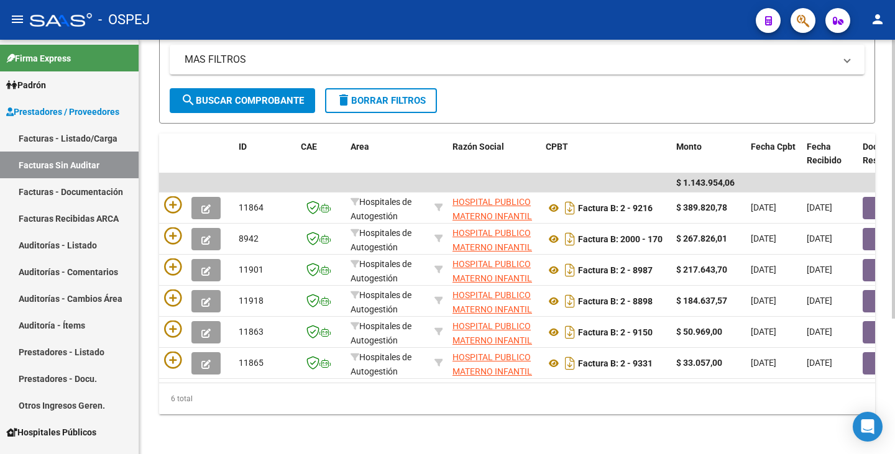
scroll to position [201, 0]
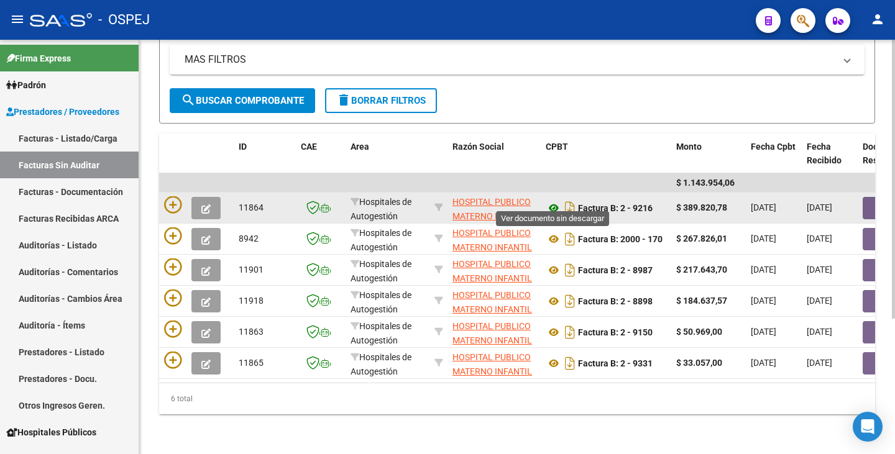
click at [550, 201] on icon at bounding box center [554, 208] width 16 height 15
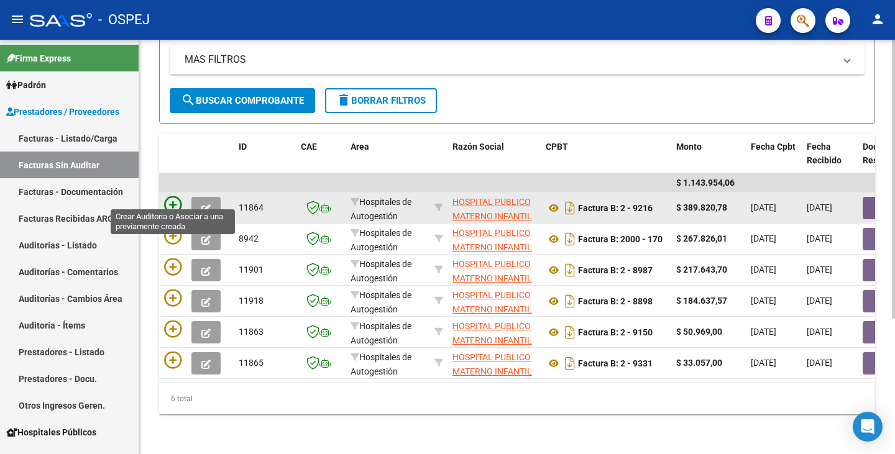
click at [173, 196] on icon at bounding box center [172, 204] width 17 height 17
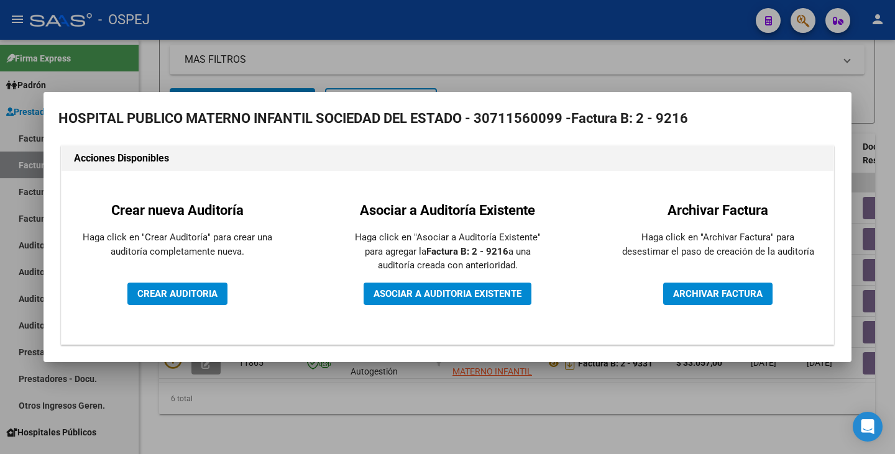
drag, startPoint x: 360, startPoint y: 52, endPoint x: 500, endPoint y: 81, distance: 142.8
click at [360, 51] on div at bounding box center [447, 227] width 895 height 454
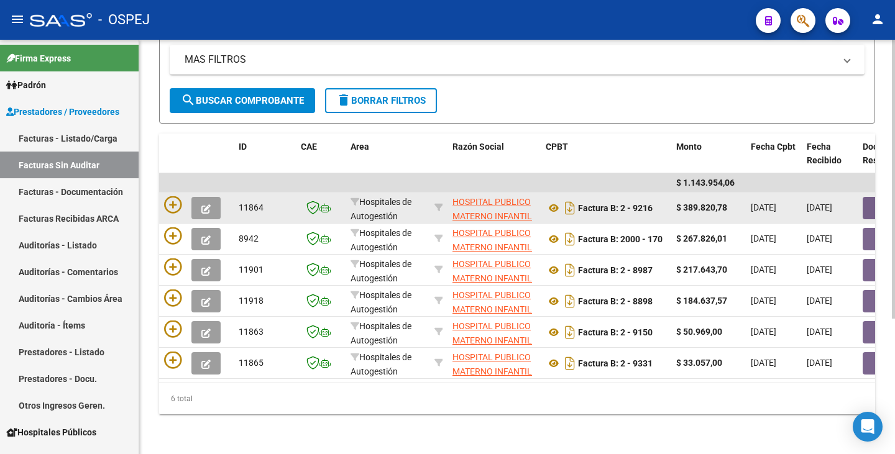
click at [866, 197] on button "button" at bounding box center [882, 208] width 40 height 22
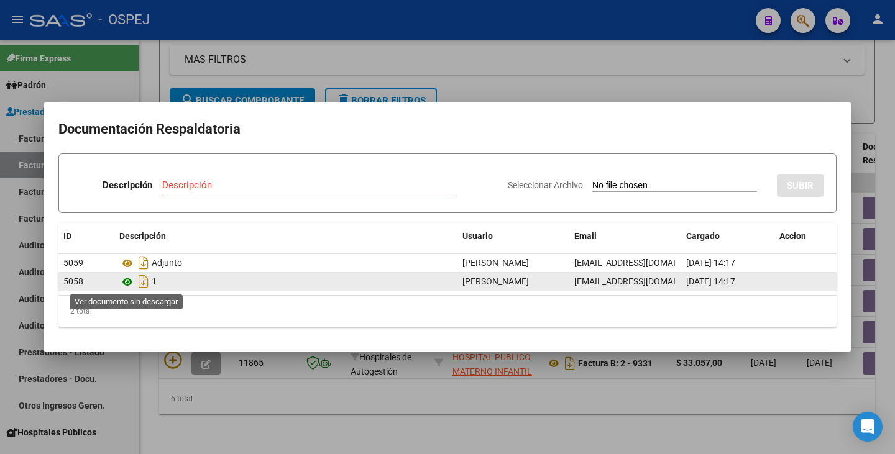
click at [126, 284] on icon at bounding box center [127, 282] width 16 height 15
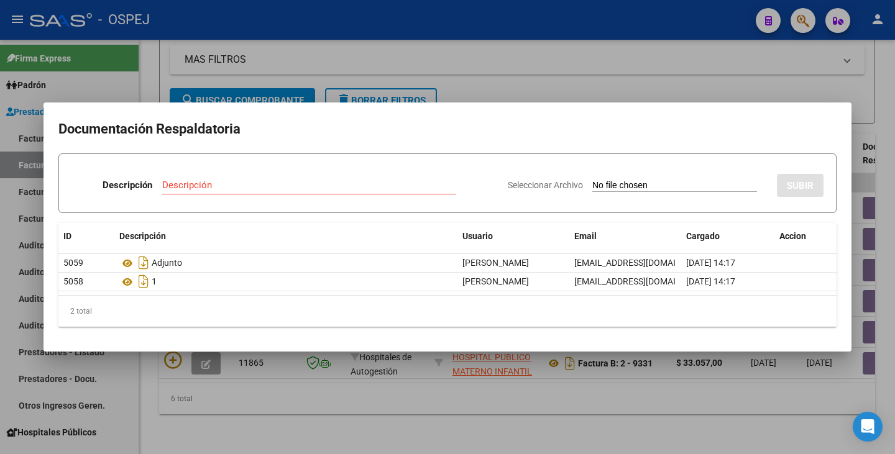
click at [775, 89] on div at bounding box center [447, 227] width 895 height 454
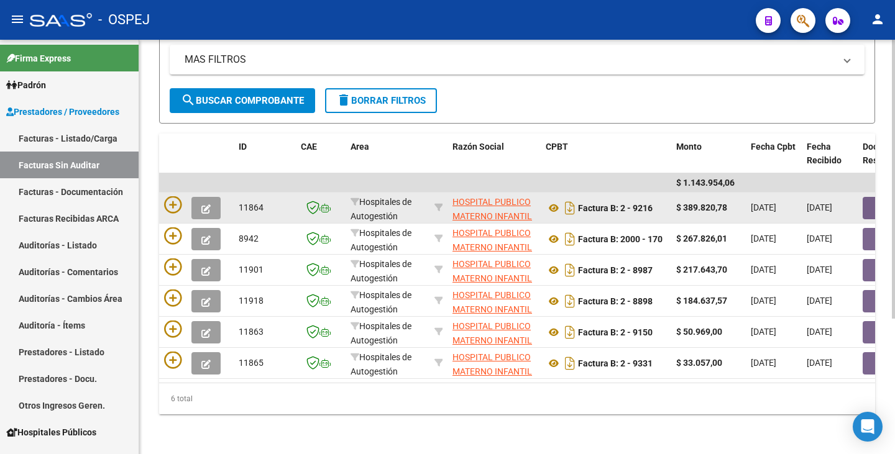
click at [869, 198] on button "button" at bounding box center [882, 208] width 40 height 22
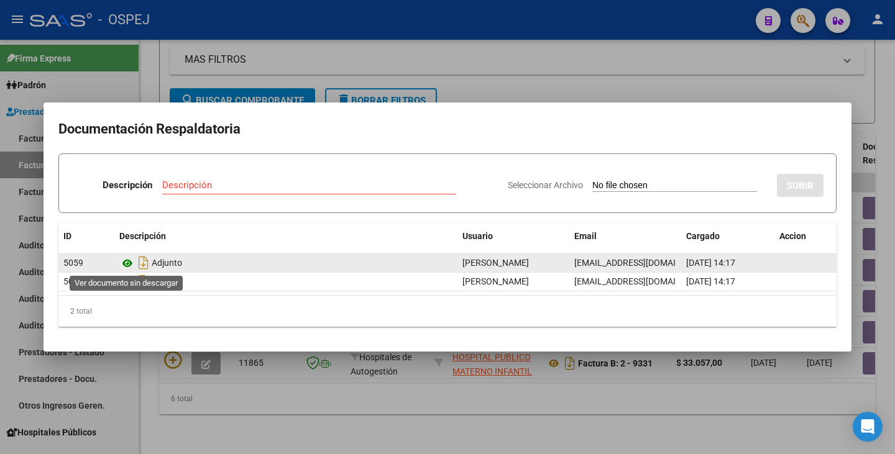
click at [127, 261] on icon at bounding box center [127, 263] width 16 height 15
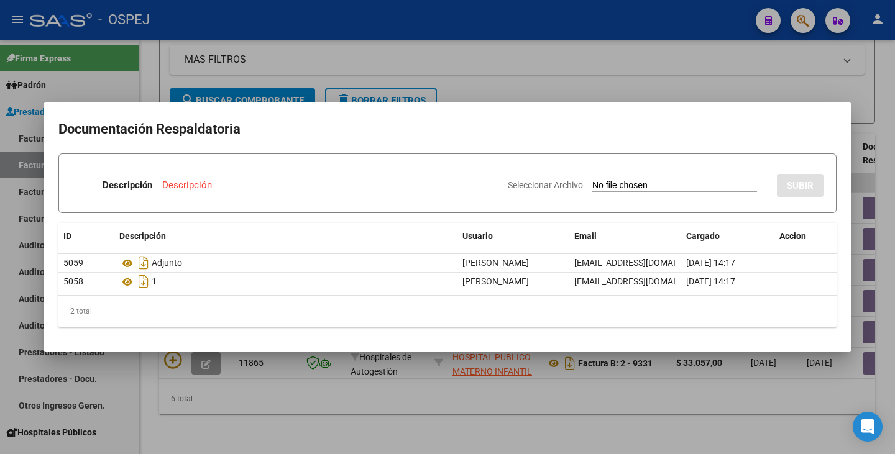
click at [165, 405] on div at bounding box center [447, 227] width 895 height 454
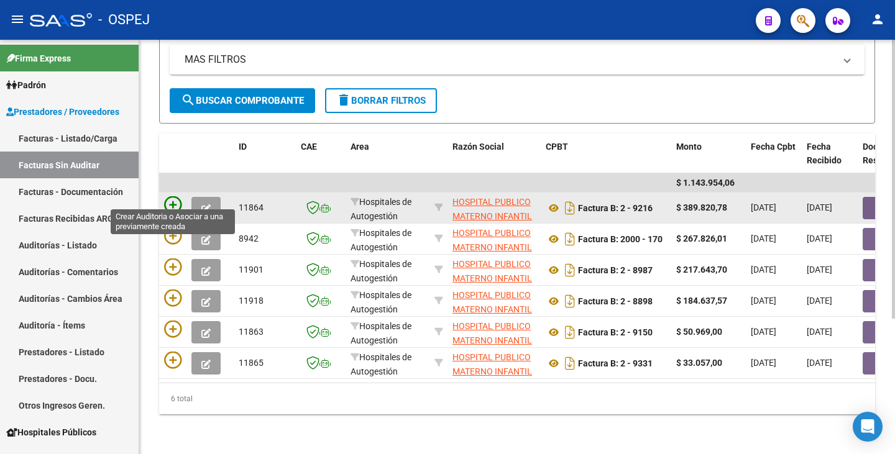
click at [166, 196] on icon at bounding box center [172, 204] width 17 height 17
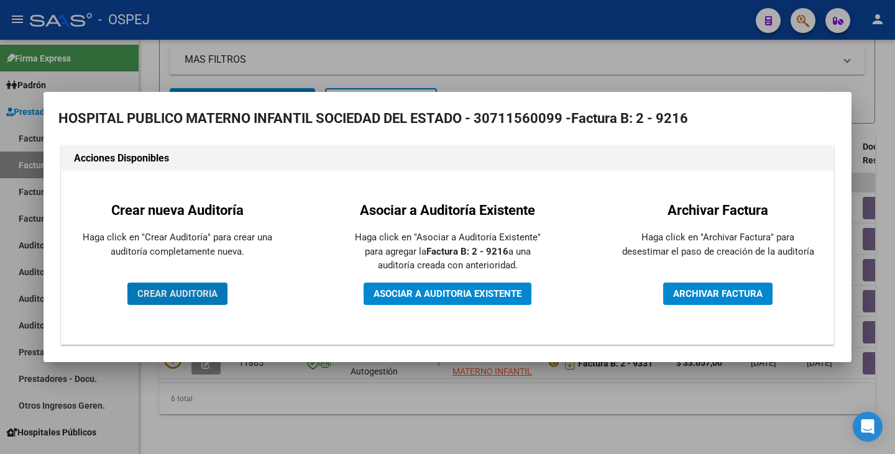
click at [152, 294] on span "CREAR AUDITORIA" at bounding box center [177, 293] width 80 height 11
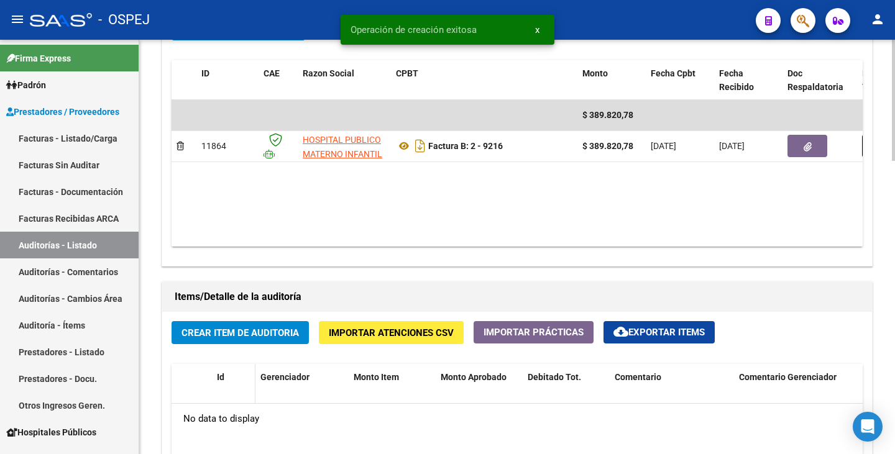
scroll to position [746, 0]
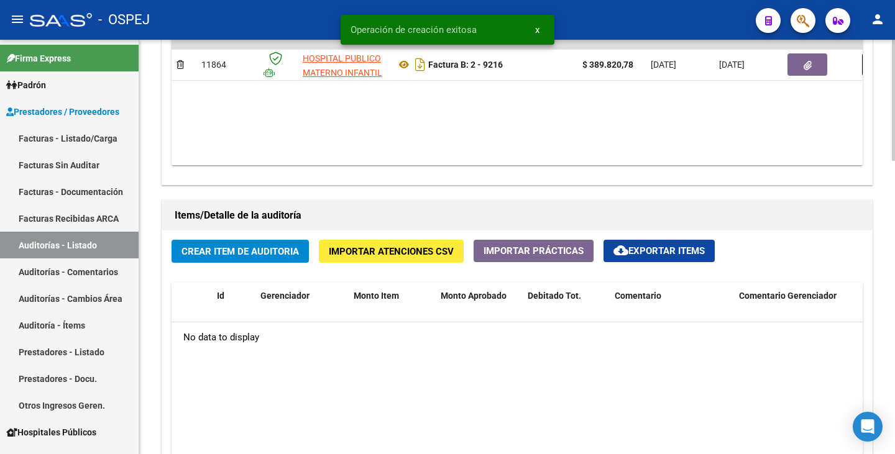
click at [219, 256] on span "Crear Item de Auditoria" at bounding box center [239, 251] width 117 height 11
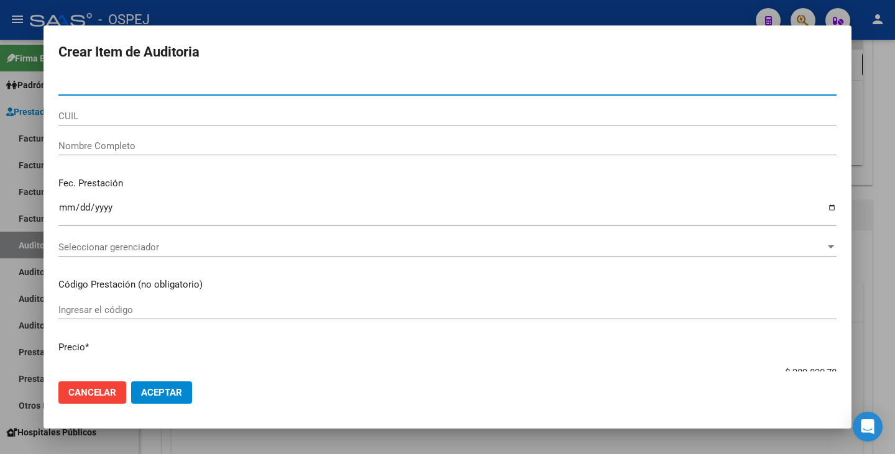
paste input "59939204"
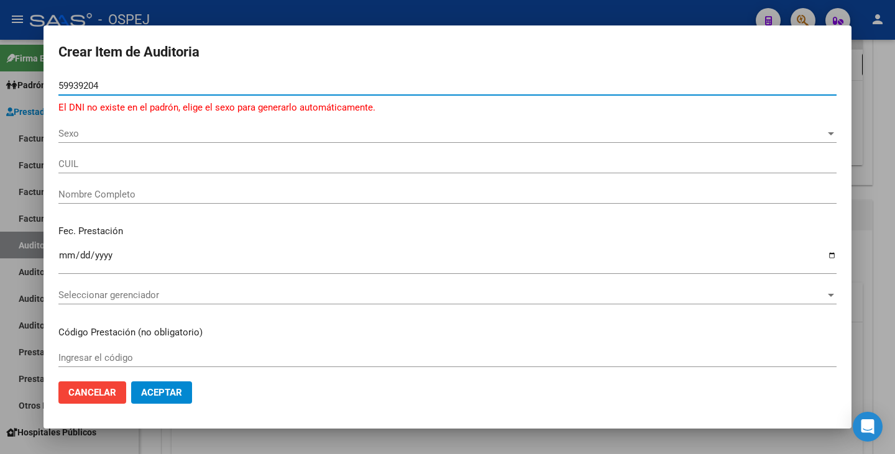
type input "59939204"
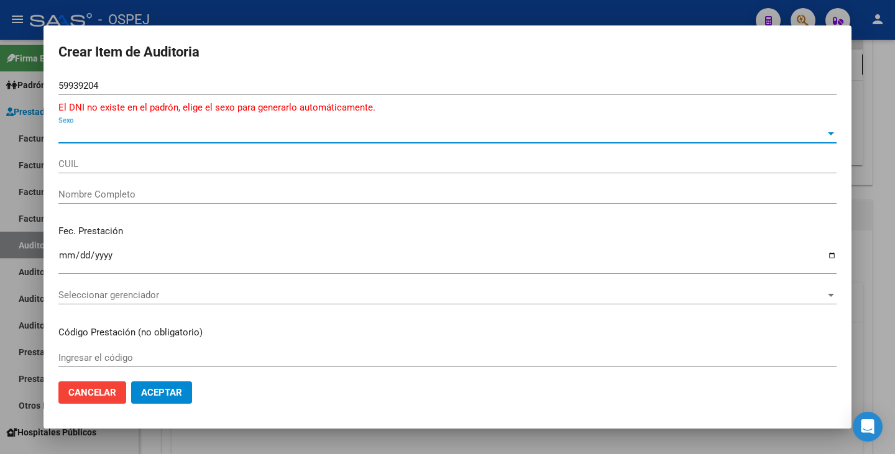
click at [116, 136] on span "Sexo" at bounding box center [441, 133] width 767 height 11
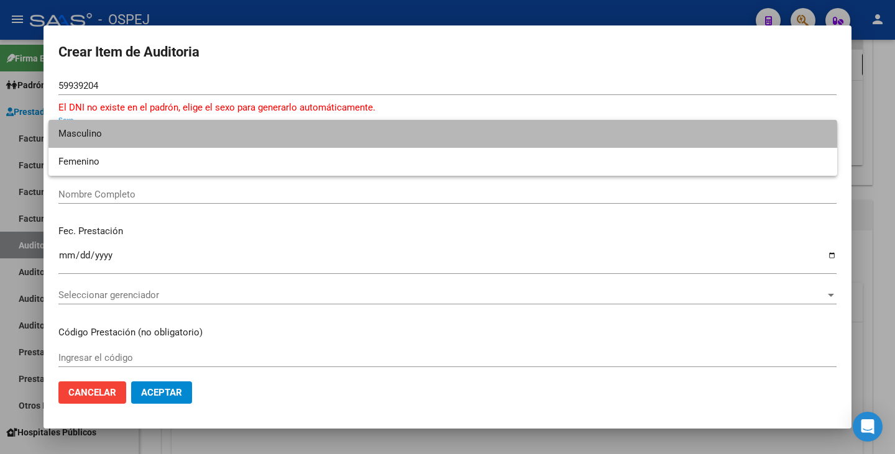
click at [108, 140] on span "Masculino" at bounding box center [442, 134] width 769 height 28
type input "20599392042"
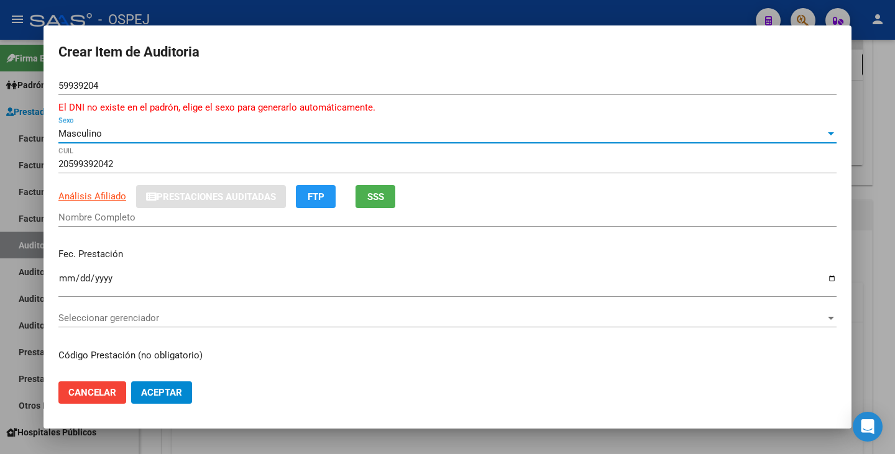
type input "[PERSON_NAME] [PERSON_NAME]"
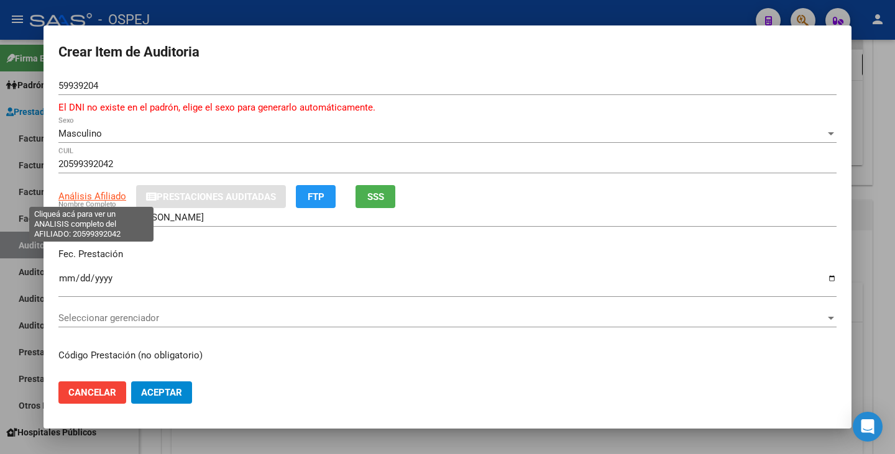
click at [79, 199] on span "Análisis Afiliado" at bounding box center [92, 196] width 68 height 11
type textarea "20599392042"
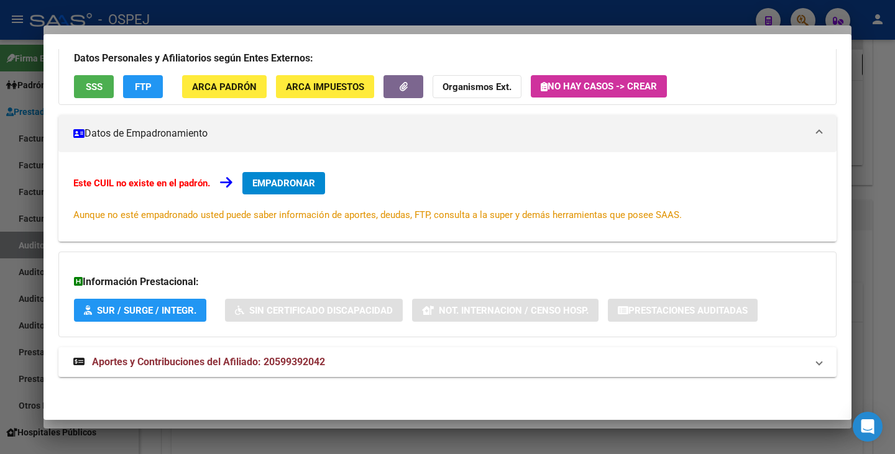
scroll to position [0, 0]
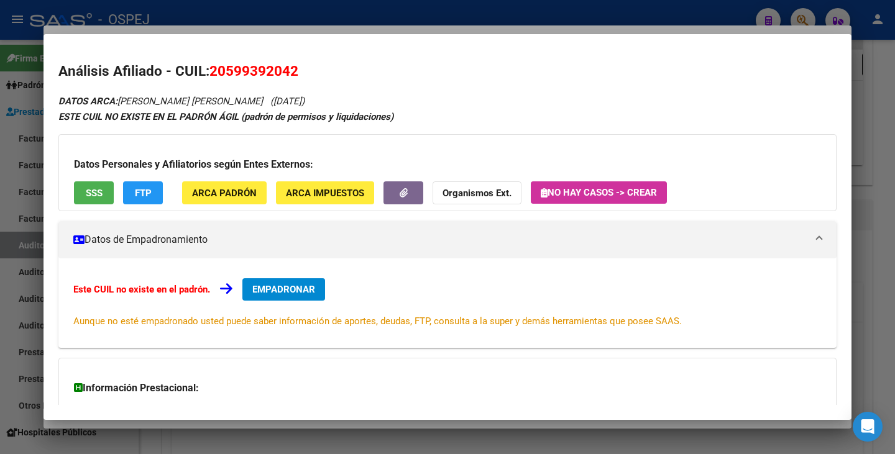
click at [88, 193] on span "SSS" at bounding box center [94, 193] width 17 height 11
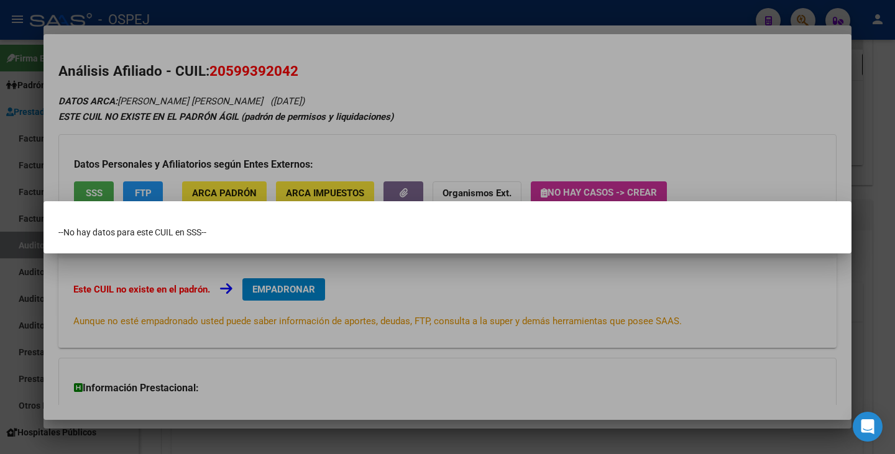
click at [4, 337] on div at bounding box center [447, 227] width 895 height 454
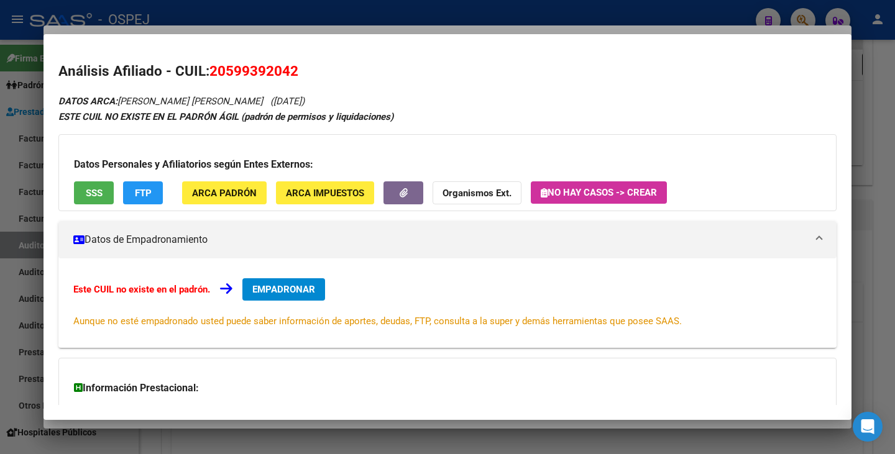
click at [751, 449] on div at bounding box center [447, 227] width 895 height 454
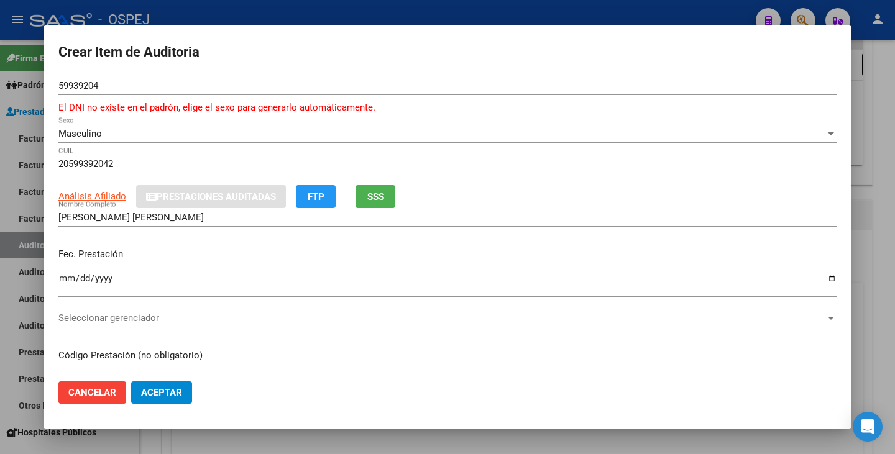
click at [734, 436] on div at bounding box center [447, 227] width 895 height 454
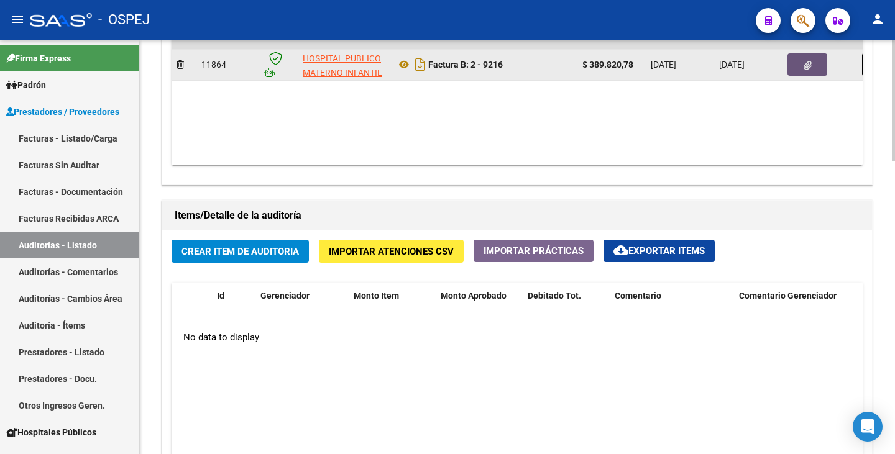
click at [812, 61] on button "button" at bounding box center [807, 64] width 40 height 22
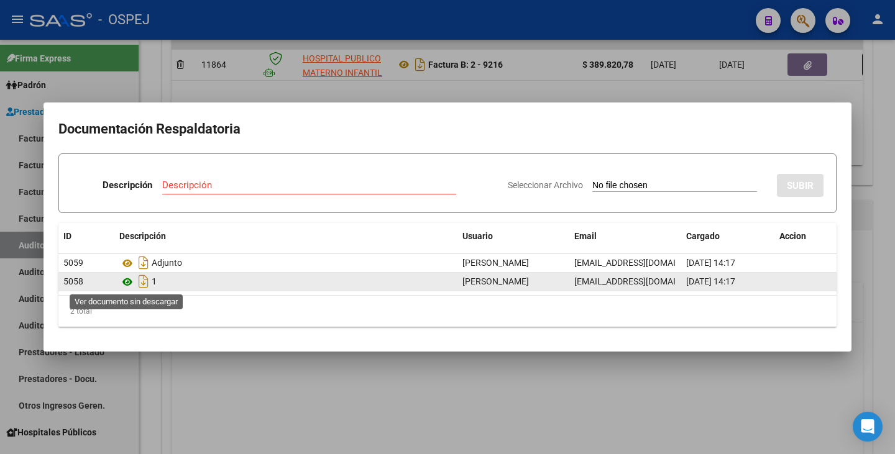
click at [123, 283] on icon at bounding box center [127, 282] width 16 height 15
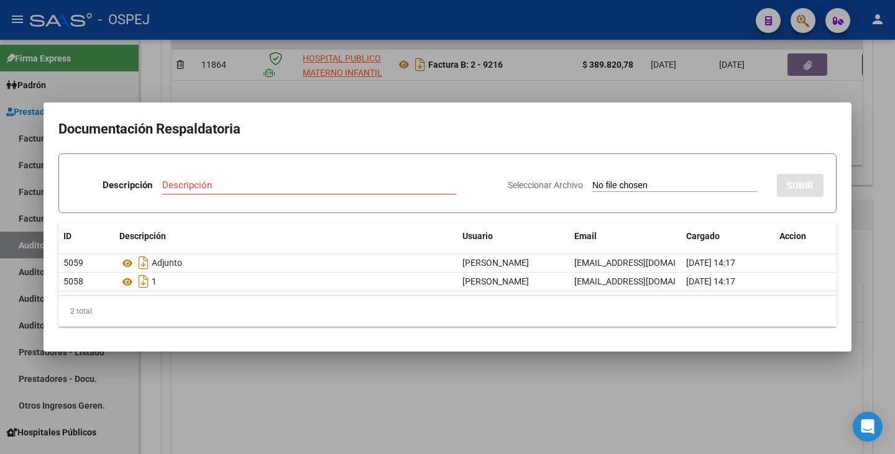
click at [357, 429] on div at bounding box center [447, 227] width 895 height 454
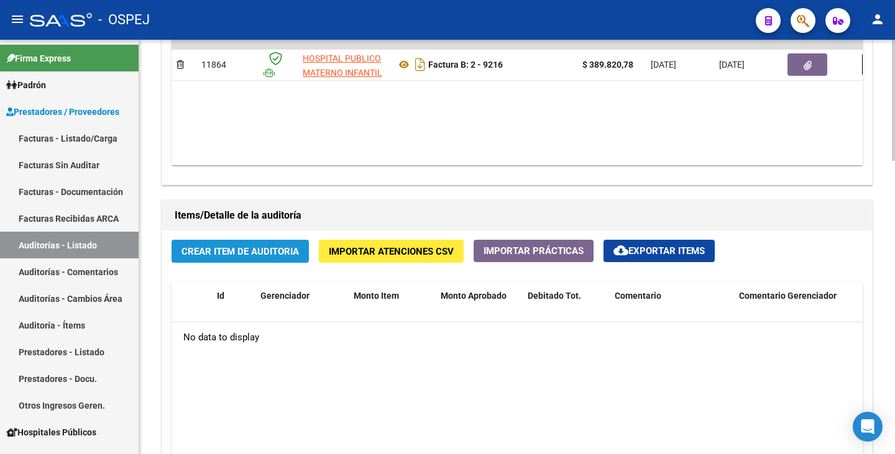
click at [227, 255] on span "Crear Item de Auditoria" at bounding box center [239, 251] width 117 height 11
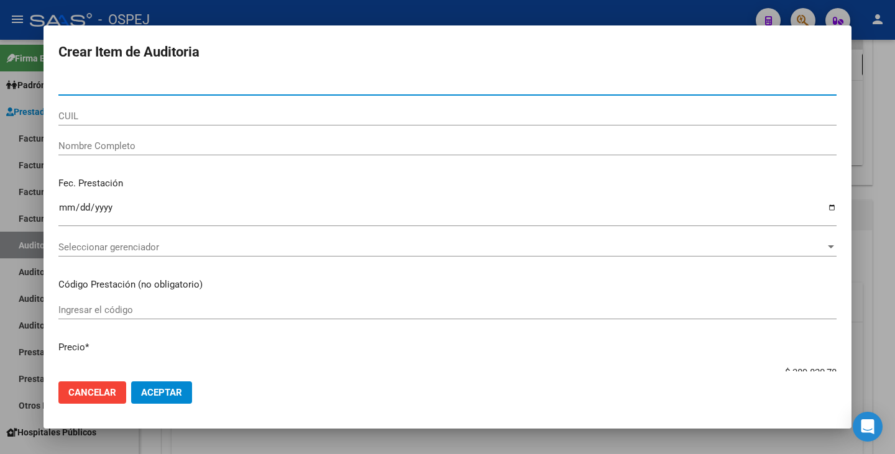
paste input "32856802"
type input "32856802"
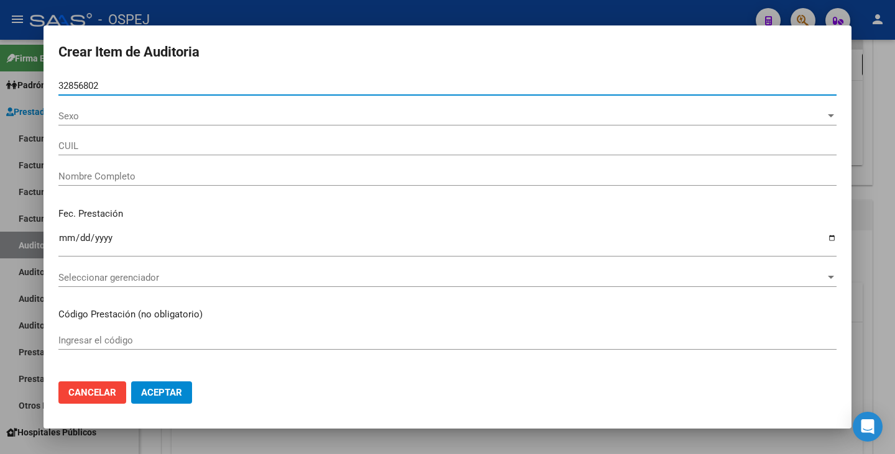
type input "27328568026"
type input "[PERSON_NAME]"
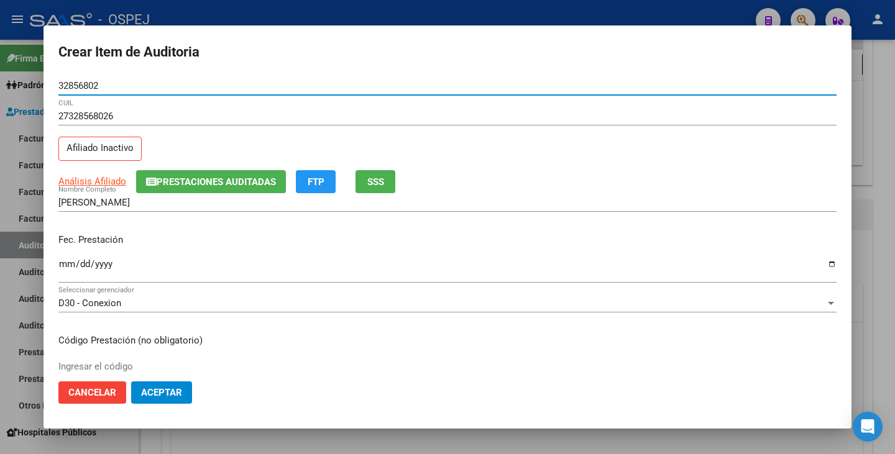
type input "32856802"
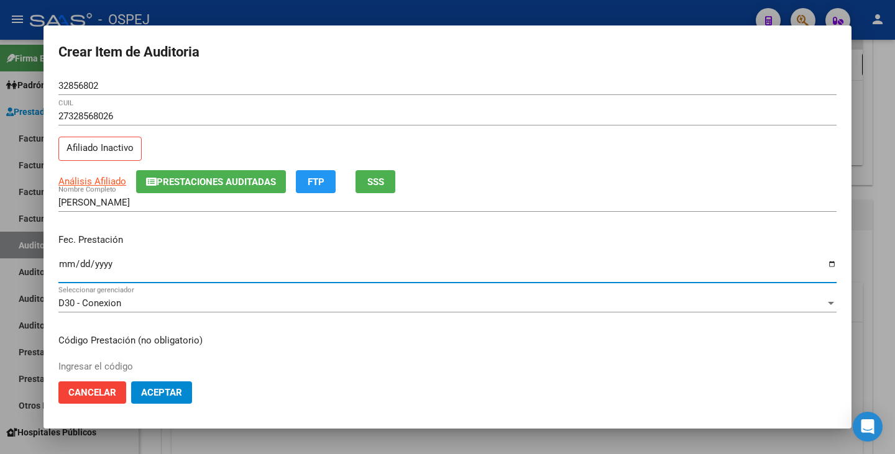
click at [65, 267] on input "Ingresar la fecha" at bounding box center [447, 269] width 778 height 20
type input "[DATE]"
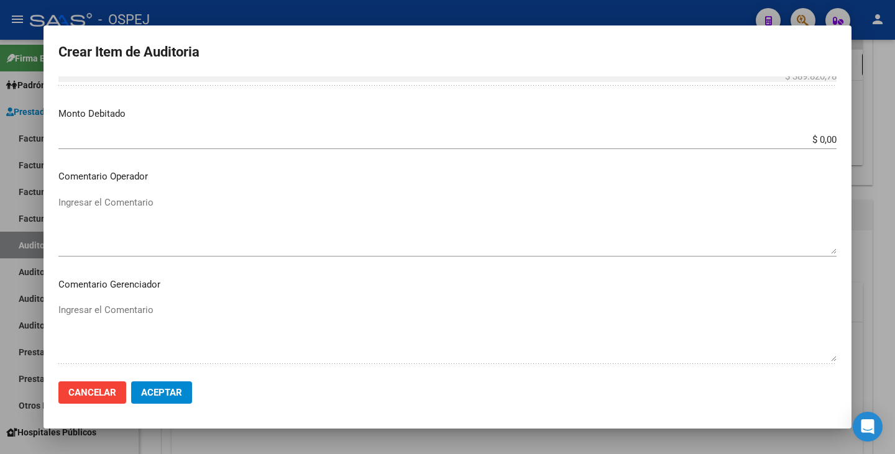
scroll to position [683, 0]
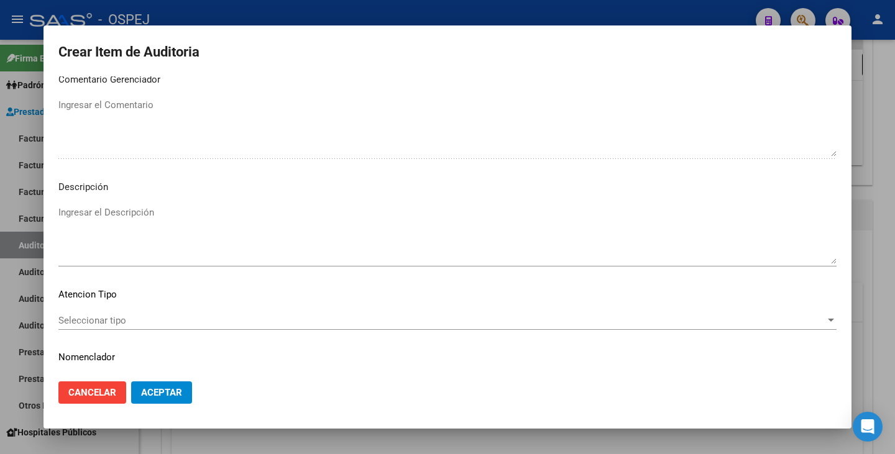
click at [466, 326] on div "Seleccionar tipo Seleccionar tipo" at bounding box center [447, 320] width 778 height 19
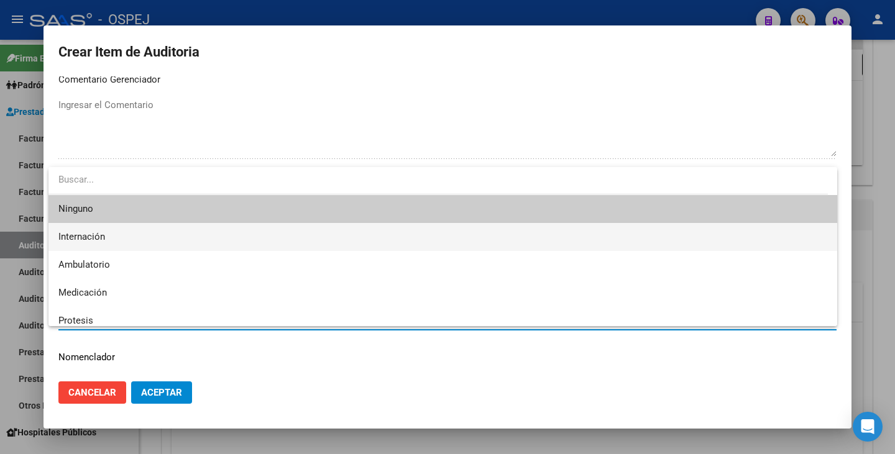
click at [171, 240] on span "Internación" at bounding box center [442, 237] width 769 height 28
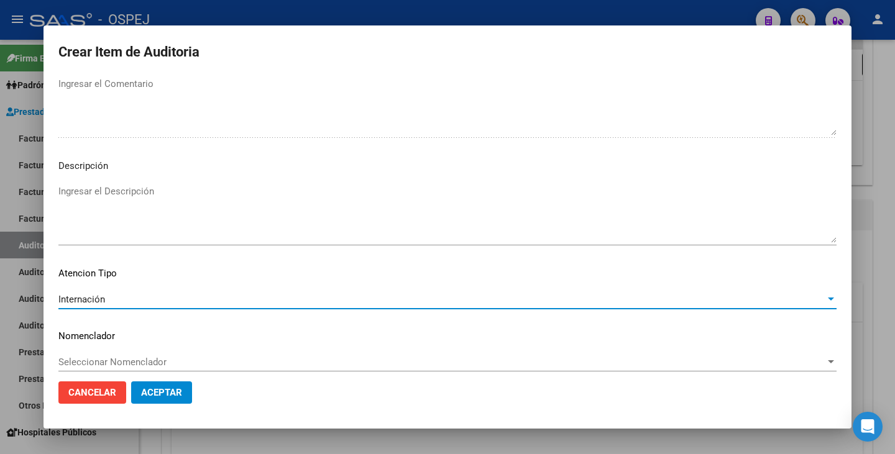
scroll to position [716, 0]
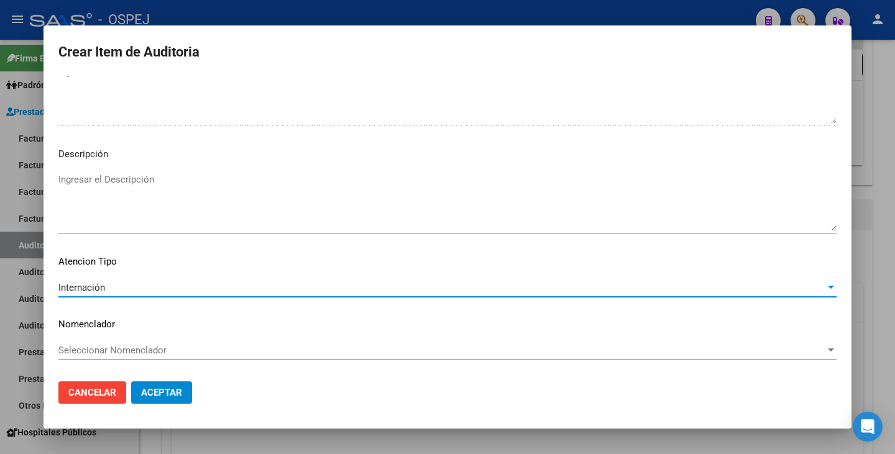
click at [197, 352] on span "Seleccionar Nomenclador" at bounding box center [441, 350] width 767 height 11
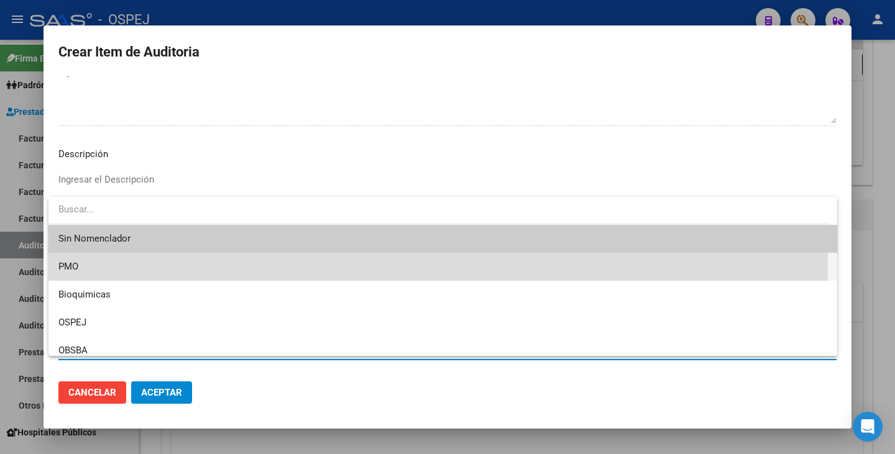
click at [118, 263] on span "PMO" at bounding box center [442, 267] width 769 height 28
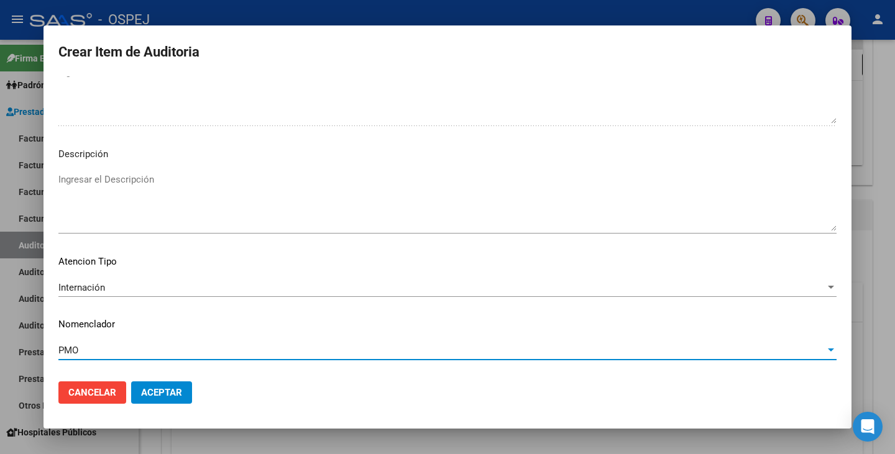
click at [161, 389] on span "Aceptar" at bounding box center [161, 392] width 41 height 11
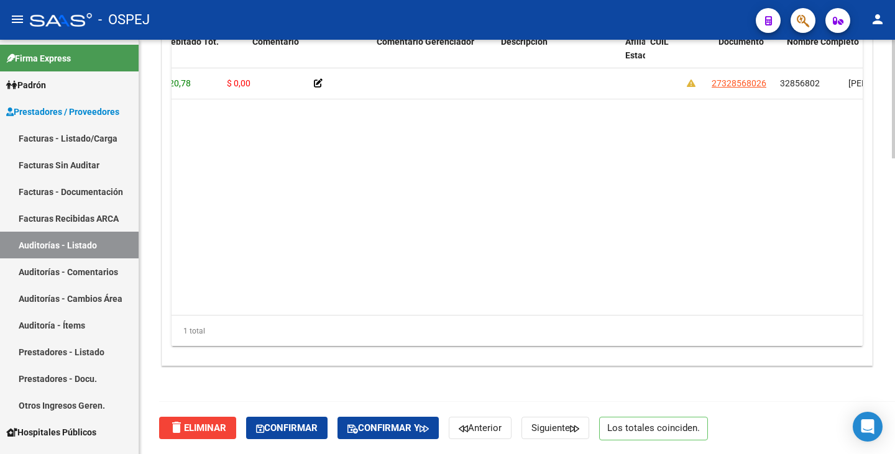
scroll to position [0, 0]
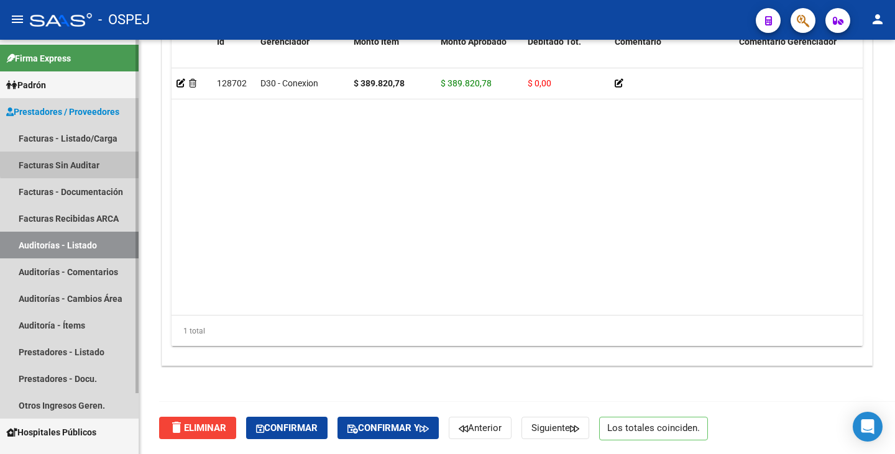
click at [88, 162] on link "Facturas Sin Auditar" at bounding box center [69, 165] width 139 height 27
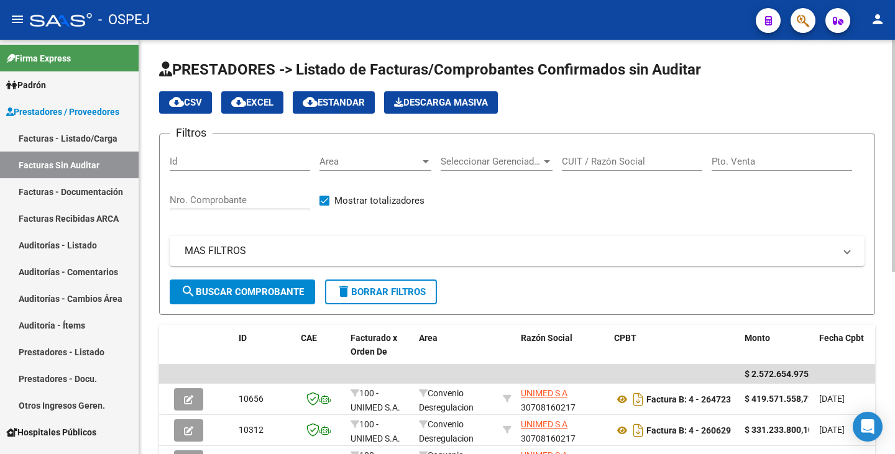
click at [394, 163] on span "Area" at bounding box center [369, 161] width 101 height 11
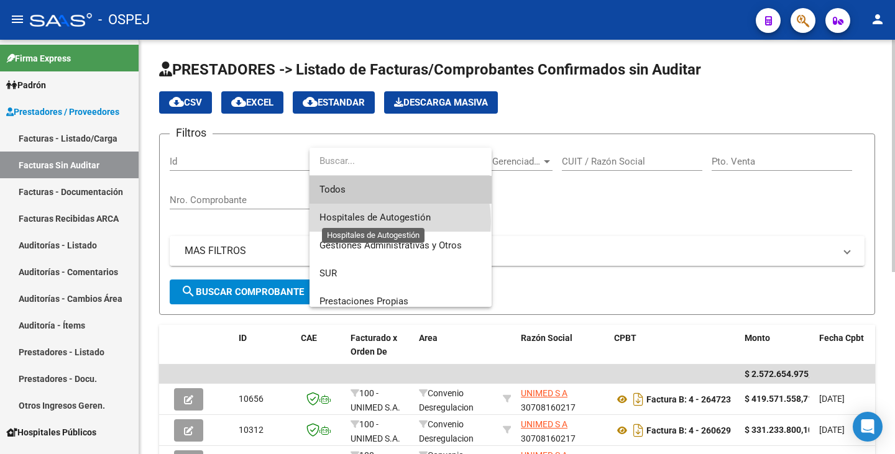
drag, startPoint x: 377, startPoint y: 222, endPoint x: 313, endPoint y: 263, distance: 76.3
click at [377, 222] on span "Hospitales de Autogestión" at bounding box center [374, 217] width 111 height 11
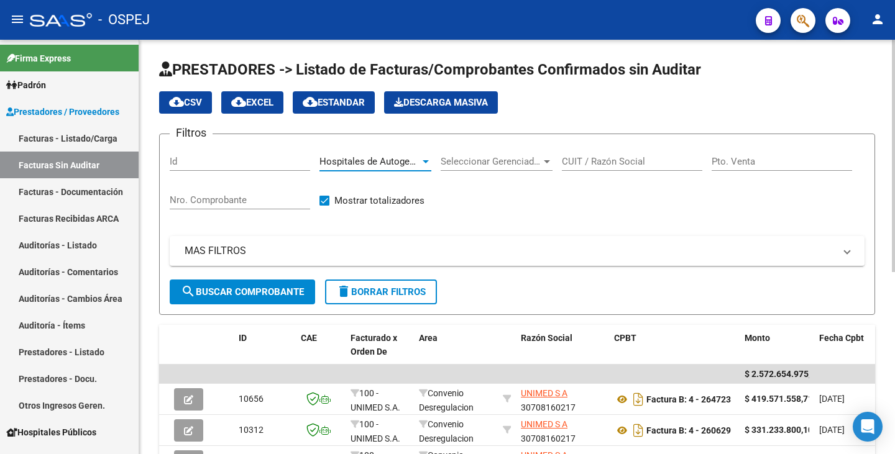
click at [259, 304] on button "search Buscar Comprobante" at bounding box center [242, 292] width 145 height 25
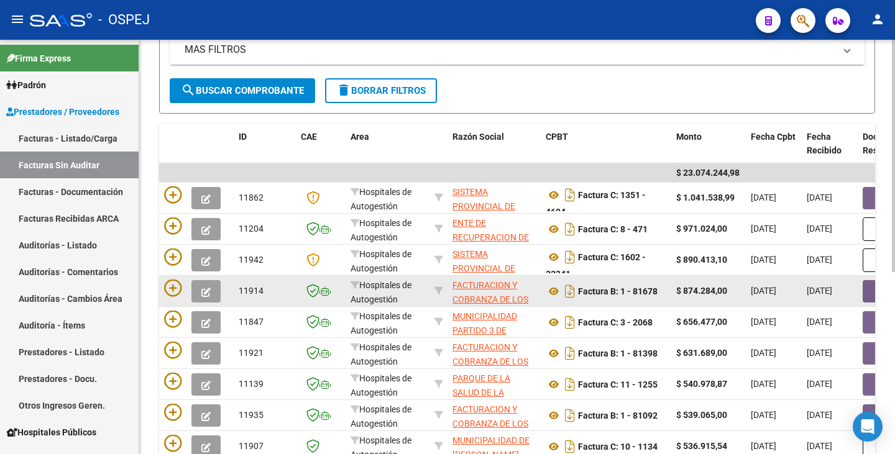
scroll to position [201, 0]
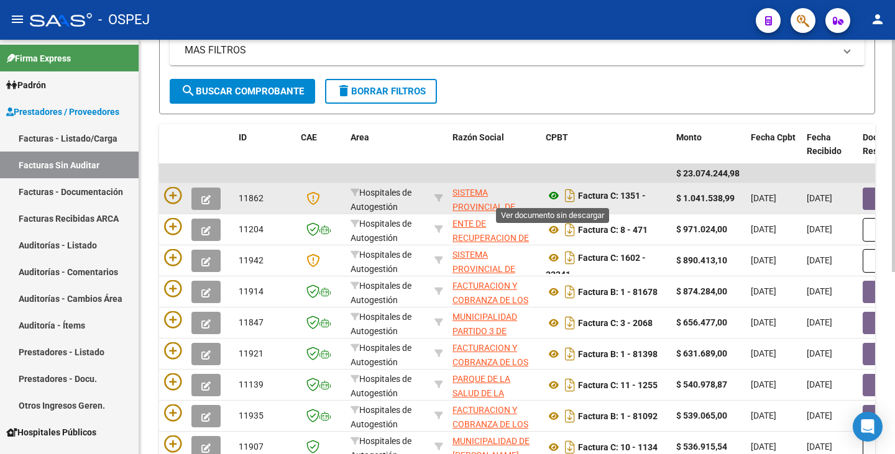
click at [554, 198] on icon at bounding box center [554, 195] width 16 height 15
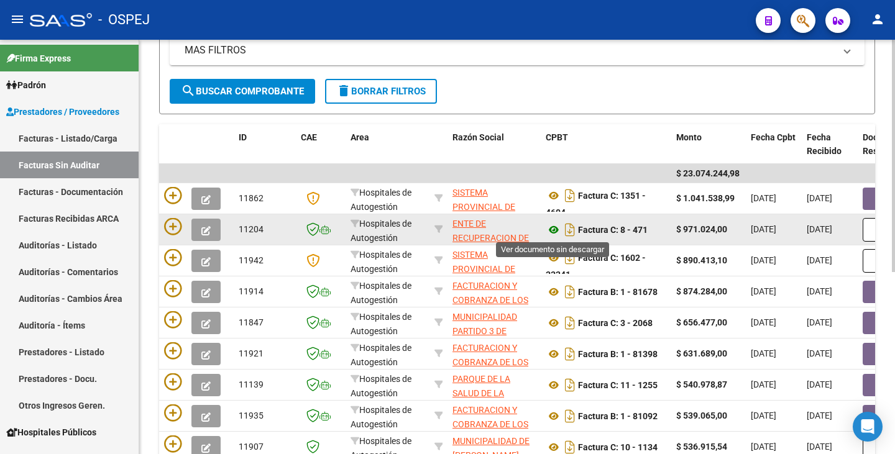
click at [550, 232] on icon at bounding box center [554, 229] width 16 height 15
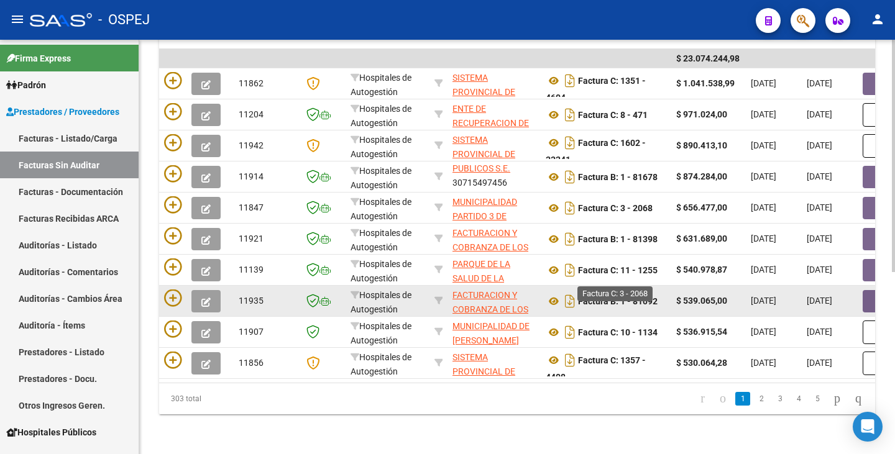
scroll to position [325, 0]
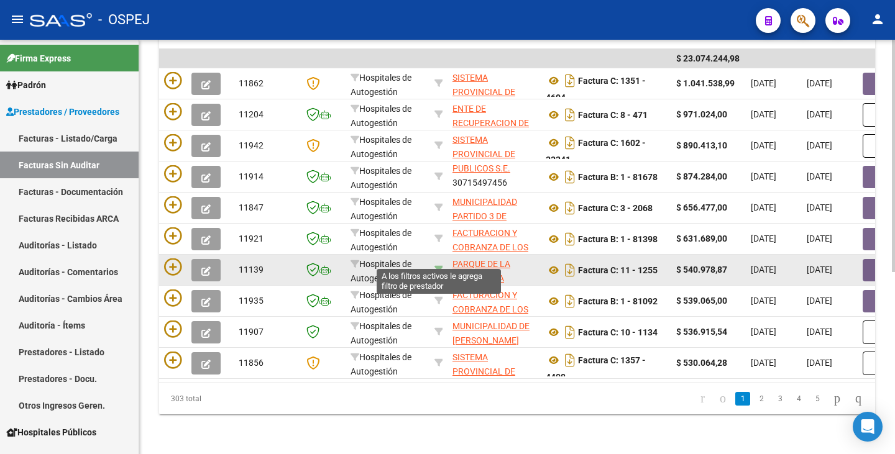
click at [439, 265] on icon at bounding box center [438, 269] width 9 height 9
type input "30712224300"
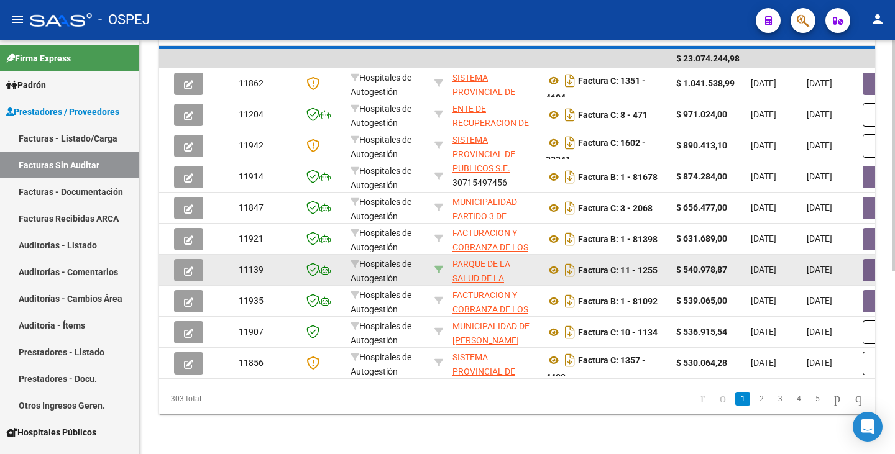
scroll to position [201, 0]
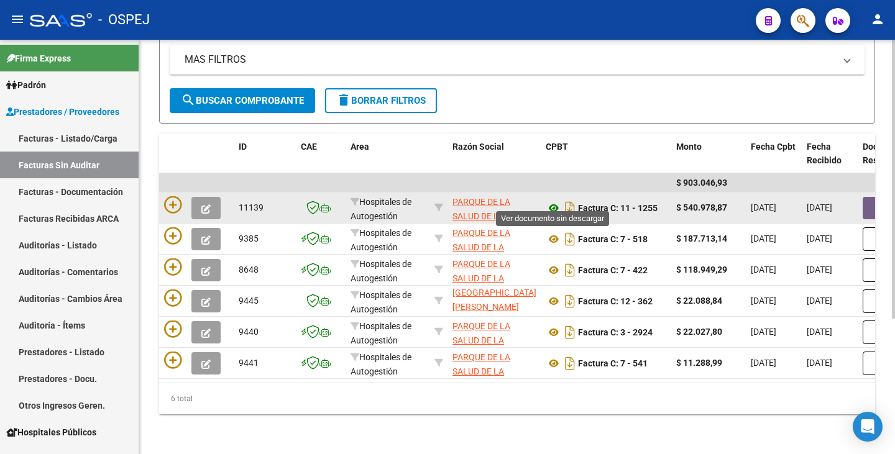
click at [552, 201] on icon at bounding box center [554, 208] width 16 height 15
